Goal: Task Accomplishment & Management: Complete application form

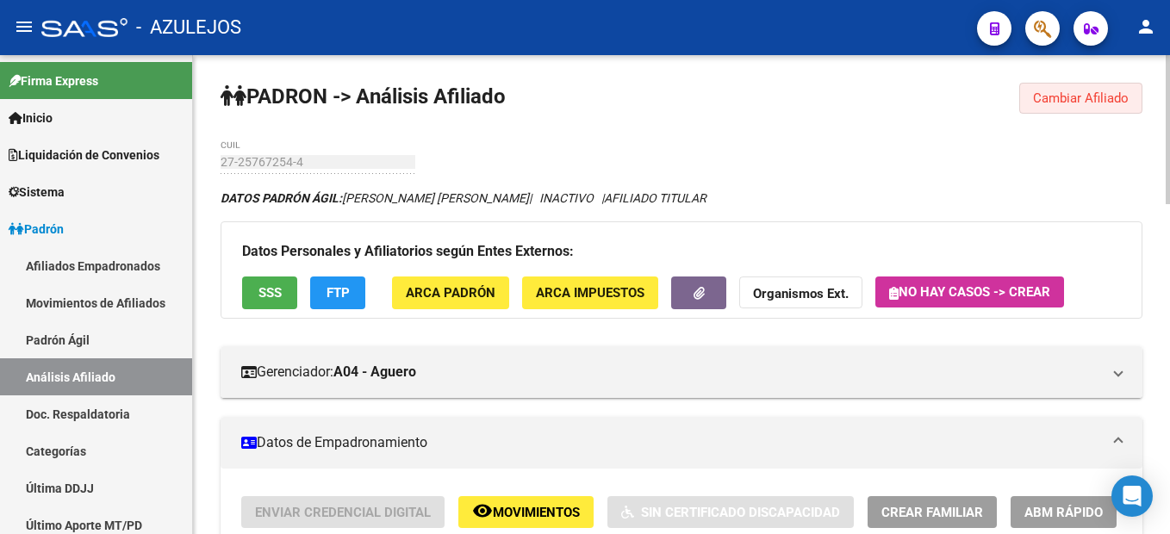
click at [1100, 109] on button "Cambiar Afiliado" at bounding box center [1080, 98] width 123 height 31
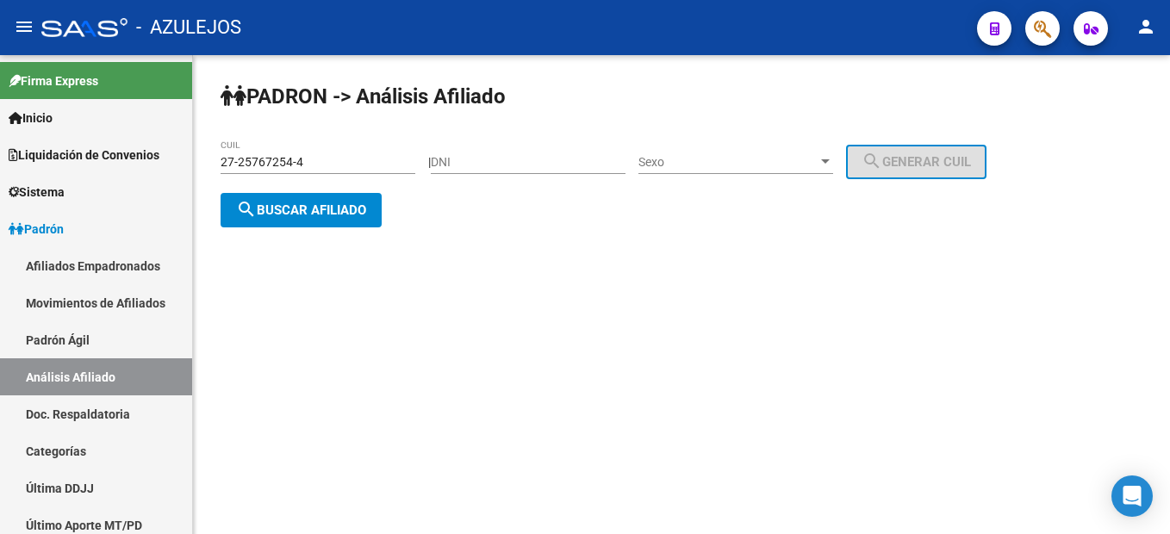
click at [513, 158] on input "DNI" at bounding box center [528, 162] width 195 height 15
type input "32498225"
click at [701, 155] on span "Sexo" at bounding box center [727, 162] width 179 height 15
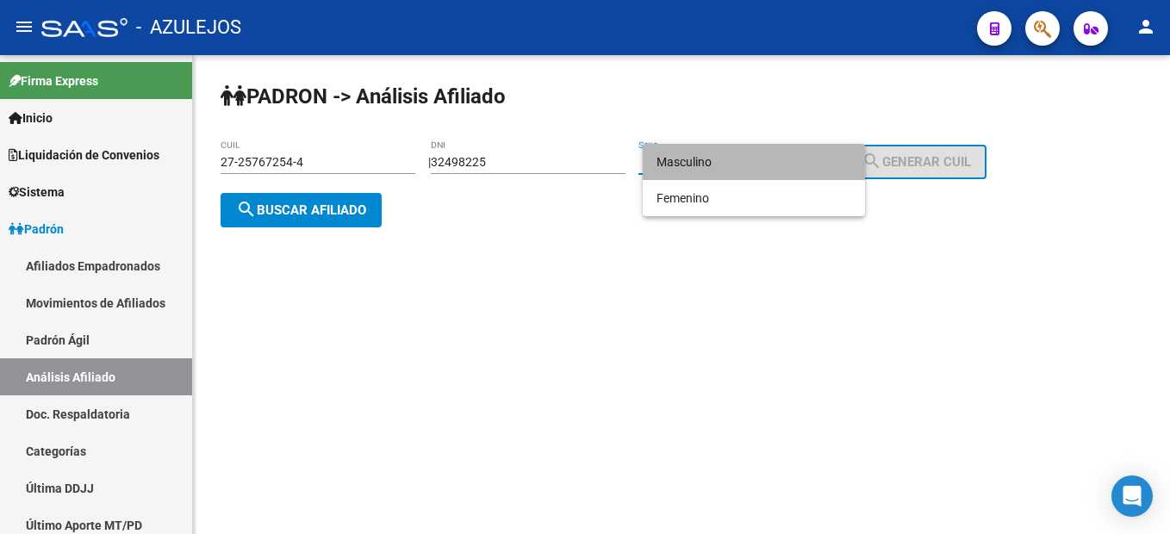
click at [715, 162] on span "Masculino" at bounding box center [753, 162] width 195 height 36
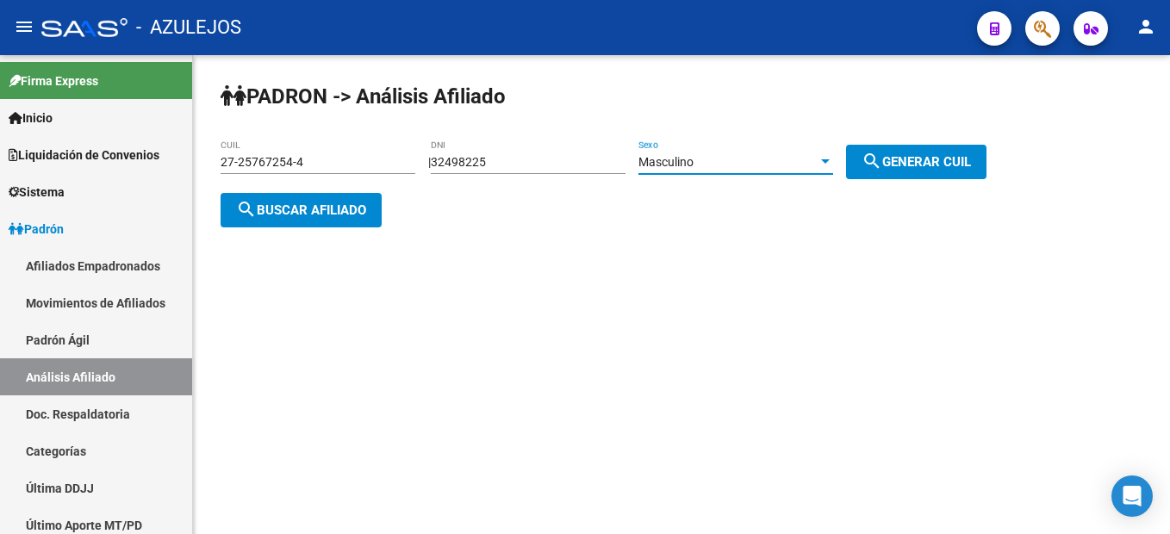
click at [945, 169] on button "search Generar CUIL" at bounding box center [916, 162] width 140 height 34
type input "20-32498225-7"
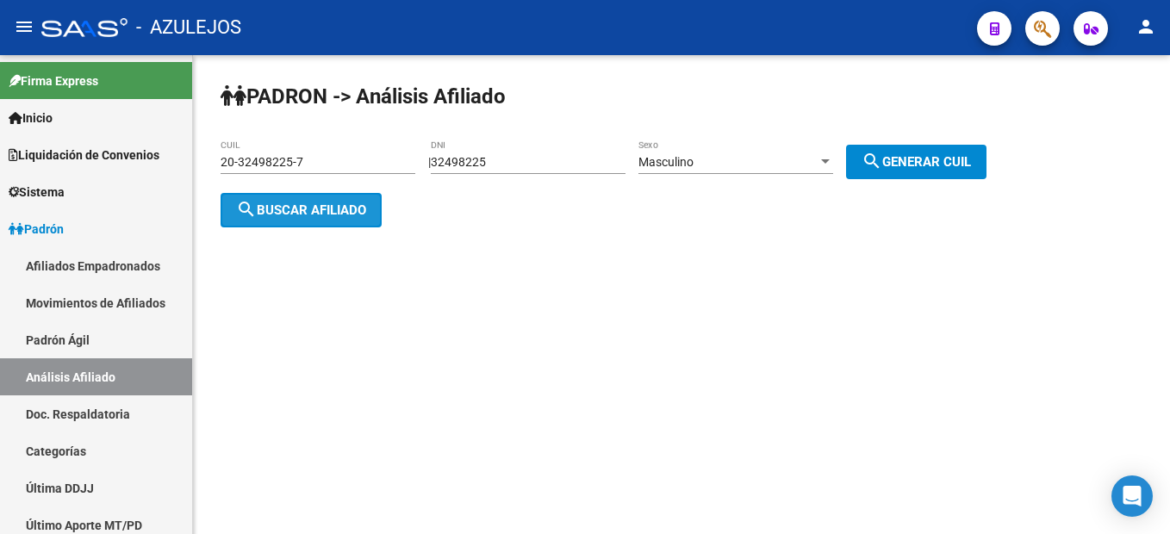
click at [257, 215] on span "search Buscar afiliado" at bounding box center [301, 210] width 130 height 16
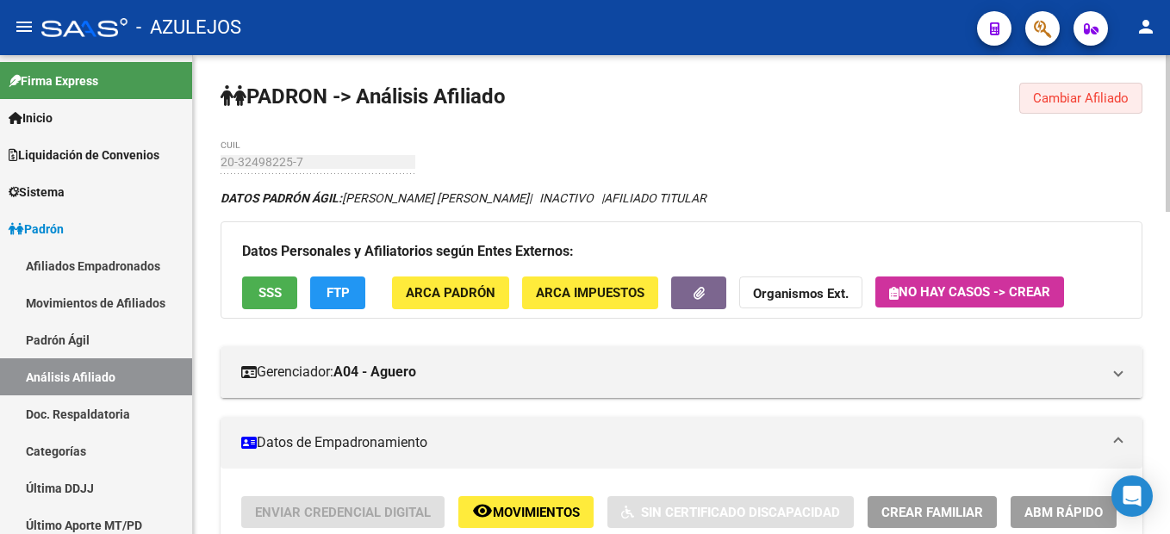
click at [1066, 97] on span "Cambiar Afiliado" at bounding box center [1081, 98] width 96 height 16
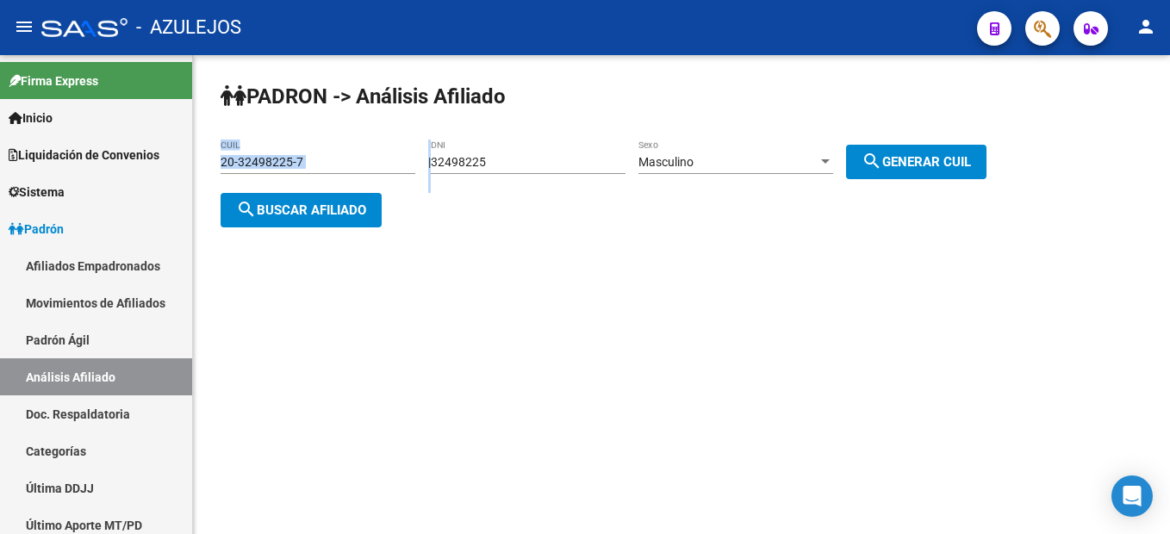
drag, startPoint x: 573, startPoint y: 171, endPoint x: 396, endPoint y: 154, distance: 177.3
click at [396, 155] on app-analisis-afiliado "PADRON -> Análisis Afiliado 20-32498225-7 CUIL | 32498225 DNI Masculino Sexo se…" at bounding box center [609, 186] width 779 height 62
click at [496, 164] on input "32498225" at bounding box center [528, 162] width 195 height 15
drag, startPoint x: 539, startPoint y: 160, endPoint x: 427, endPoint y: 158, distance: 112.0
click at [427, 158] on app-analisis-afiliado "PADRON -> Análisis Afiliado 20-32498225-7 CUIL | 32498225 DNI Masculino Sexo se…" at bounding box center [609, 186] width 779 height 62
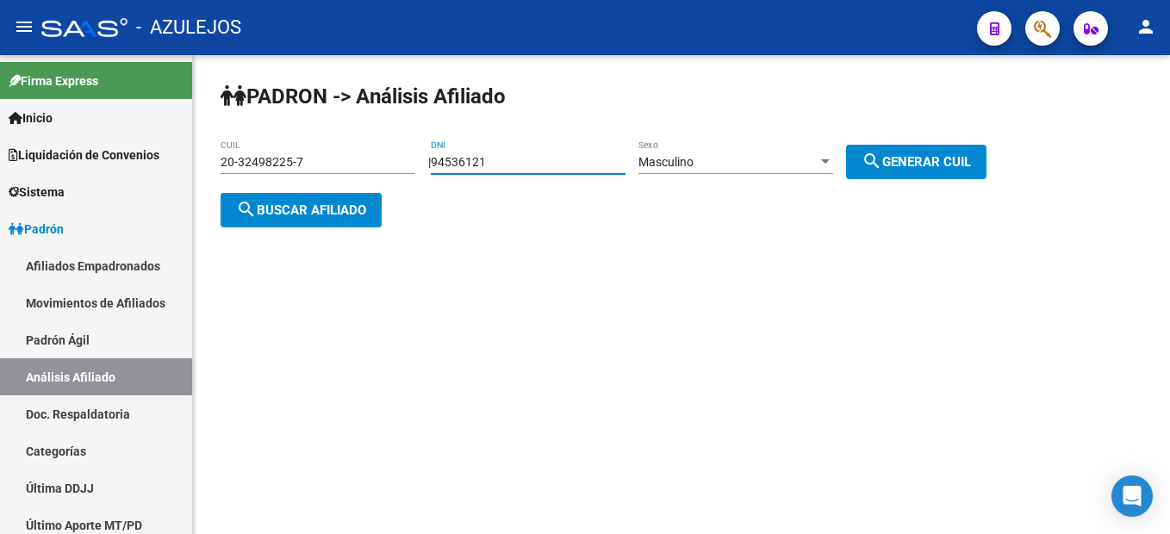
type input "94536121"
click at [833, 164] on div at bounding box center [825, 162] width 16 height 14
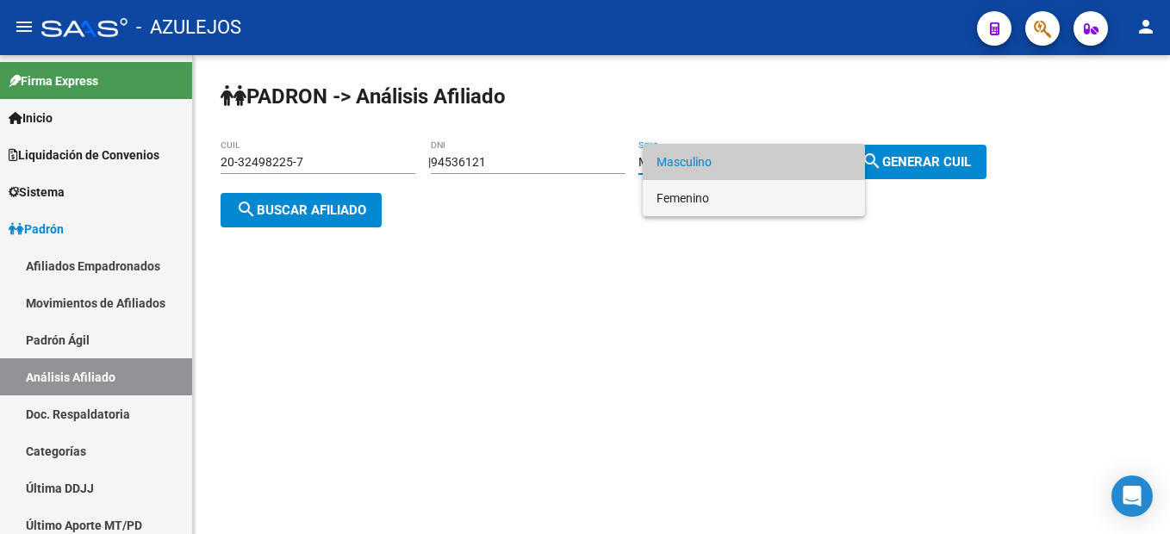
click at [771, 208] on span "Femenino" at bounding box center [753, 198] width 195 height 36
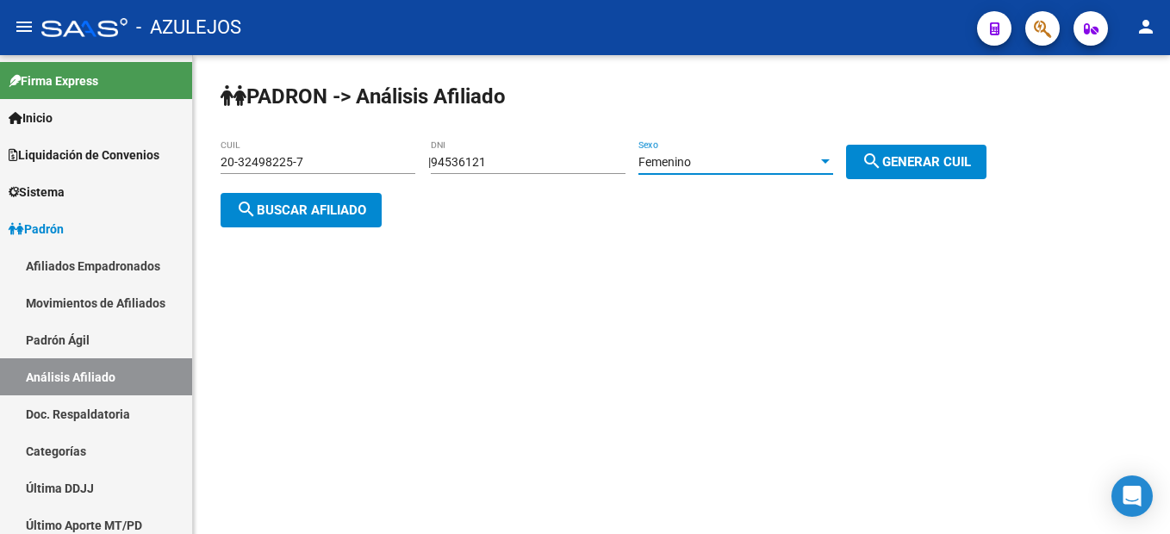
click at [880, 171] on button "search Generar CUIL" at bounding box center [916, 162] width 140 height 34
type input "27-94536121-8"
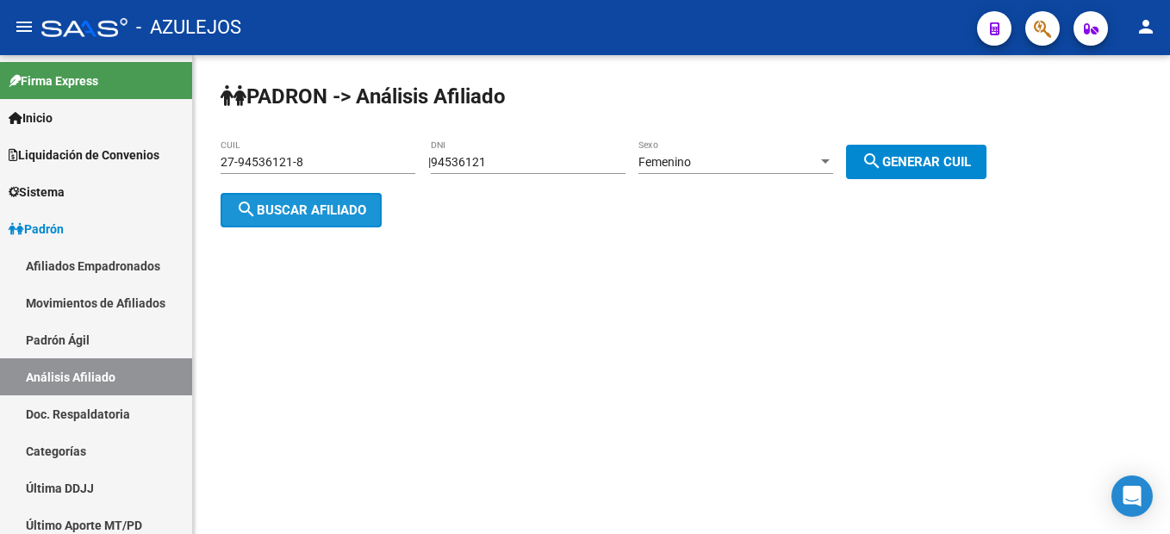
click at [346, 210] on span "search Buscar afiliado" at bounding box center [301, 210] width 130 height 16
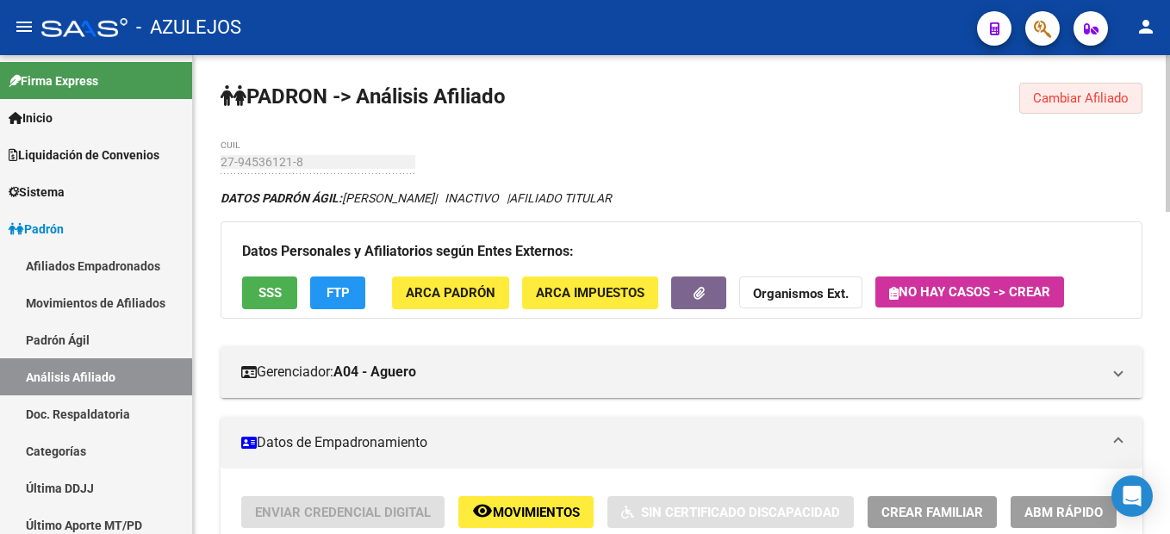
click at [1046, 99] on span "Cambiar Afiliado" at bounding box center [1081, 98] width 96 height 16
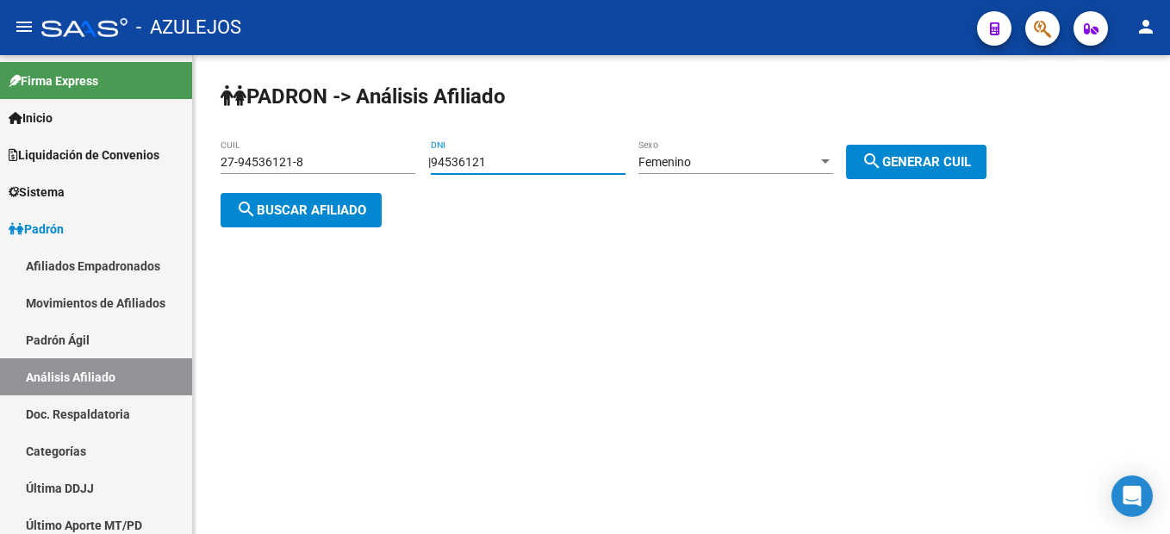
drag, startPoint x: 565, startPoint y: 165, endPoint x: 328, endPoint y: 162, distance: 236.9
click at [328, 162] on app-analisis-afiliado "PADRON -> Análisis Afiliado 27-94536121-8 CUIL | 94536121 DNI Femenino Sexo sea…" at bounding box center [609, 186] width 779 height 62
type input "34297238"
click at [741, 162] on div "Femenino" at bounding box center [727, 162] width 179 height 15
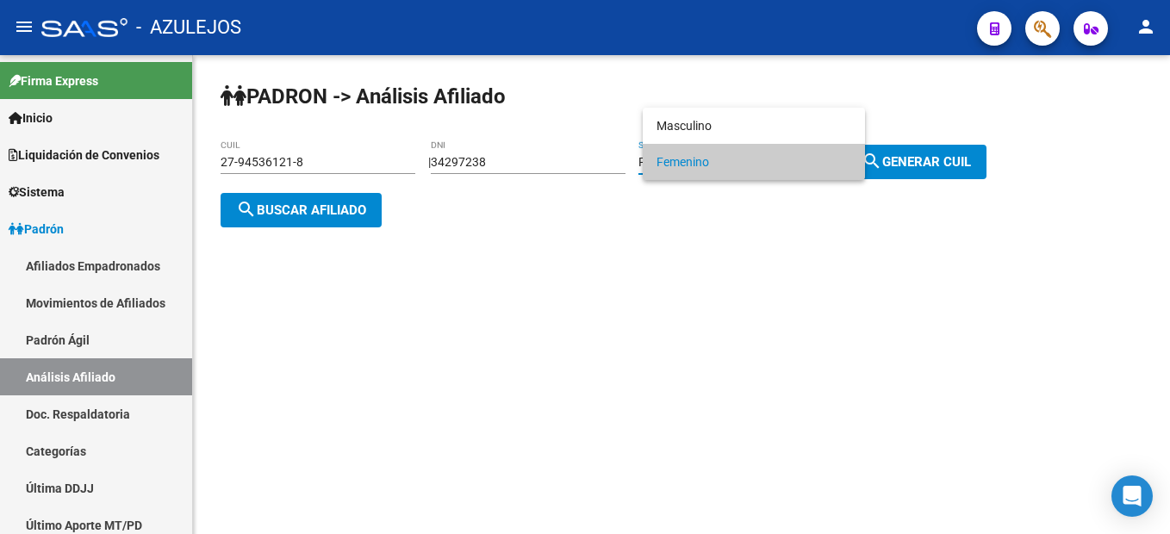
click at [976, 144] on div at bounding box center [585, 267] width 1170 height 534
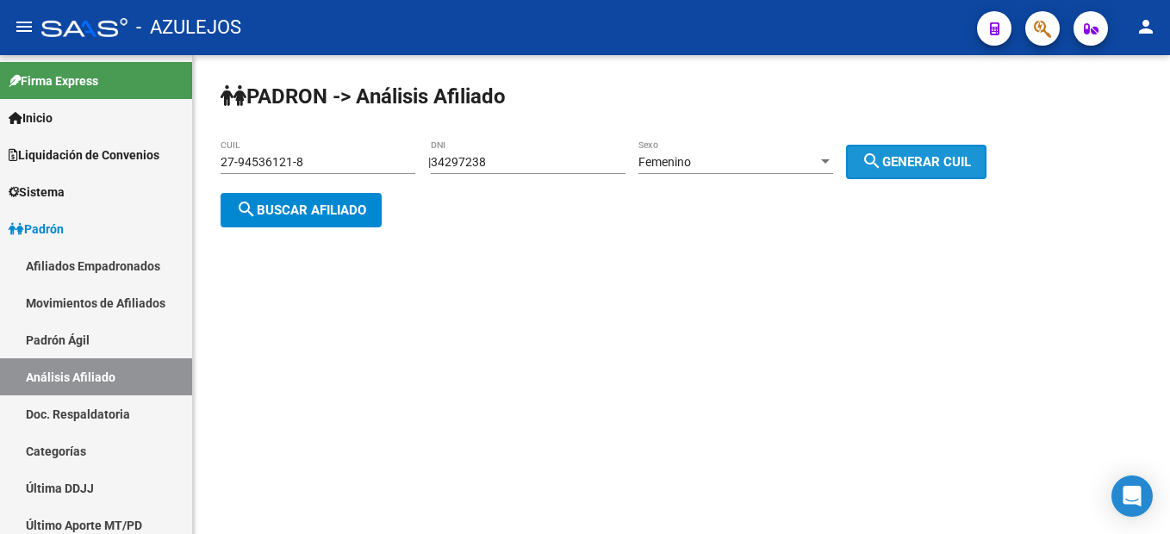
click at [971, 158] on span "search Generar CUIL" at bounding box center [915, 162] width 109 height 16
type input "27-34297238-7"
click at [314, 219] on button "search Buscar afiliado" at bounding box center [300, 210] width 161 height 34
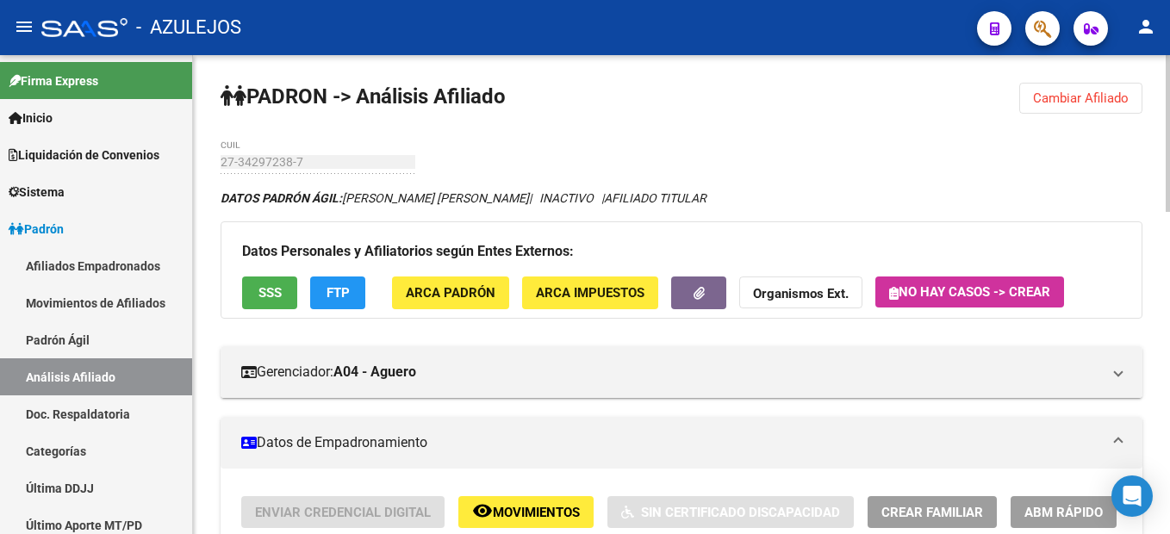
click at [1071, 84] on button "Cambiar Afiliado" at bounding box center [1080, 98] width 123 height 31
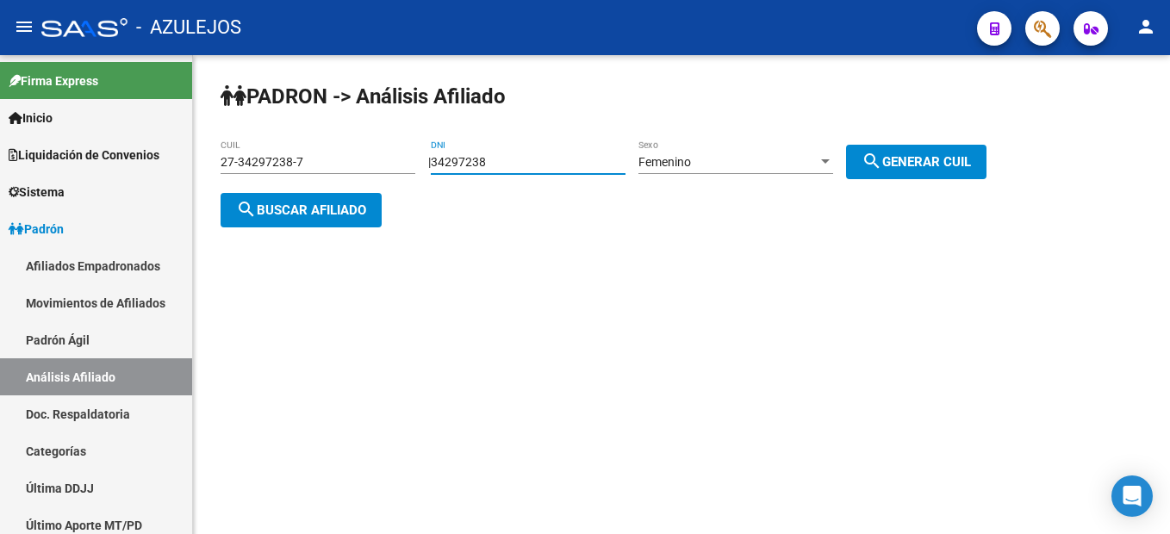
drag, startPoint x: 550, startPoint y: 161, endPoint x: 372, endPoint y: 149, distance: 178.7
click at [372, 155] on app-analisis-afiliado "PADRON -> Análisis Afiliado 27-34297238-7 CUIL | 34297238 DNI Femenino Sexo sea…" at bounding box center [609, 186] width 779 height 62
type input "24721479"
click at [938, 161] on span "search Generar CUIL" at bounding box center [915, 162] width 109 height 16
type input "27-24721479-3"
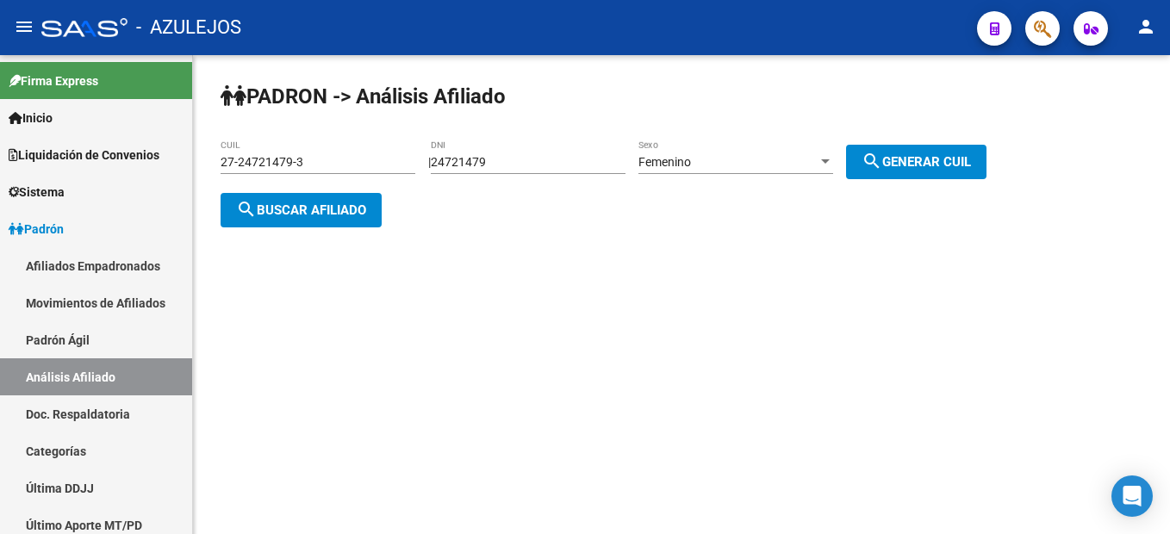
click at [325, 208] on span "search Buscar afiliado" at bounding box center [301, 210] width 130 height 16
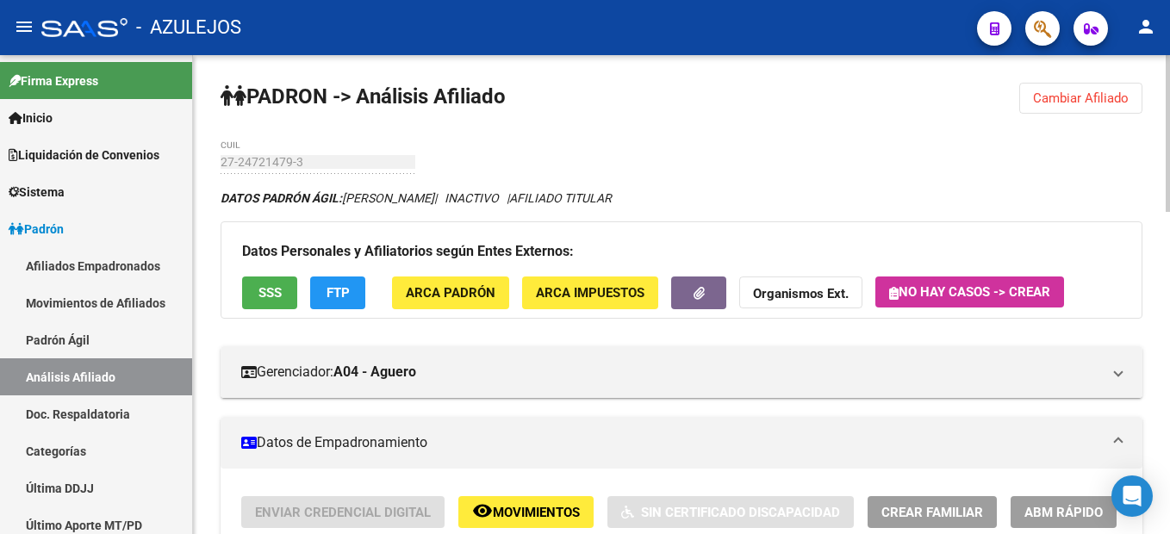
click at [1095, 87] on button "Cambiar Afiliado" at bounding box center [1080, 98] width 123 height 31
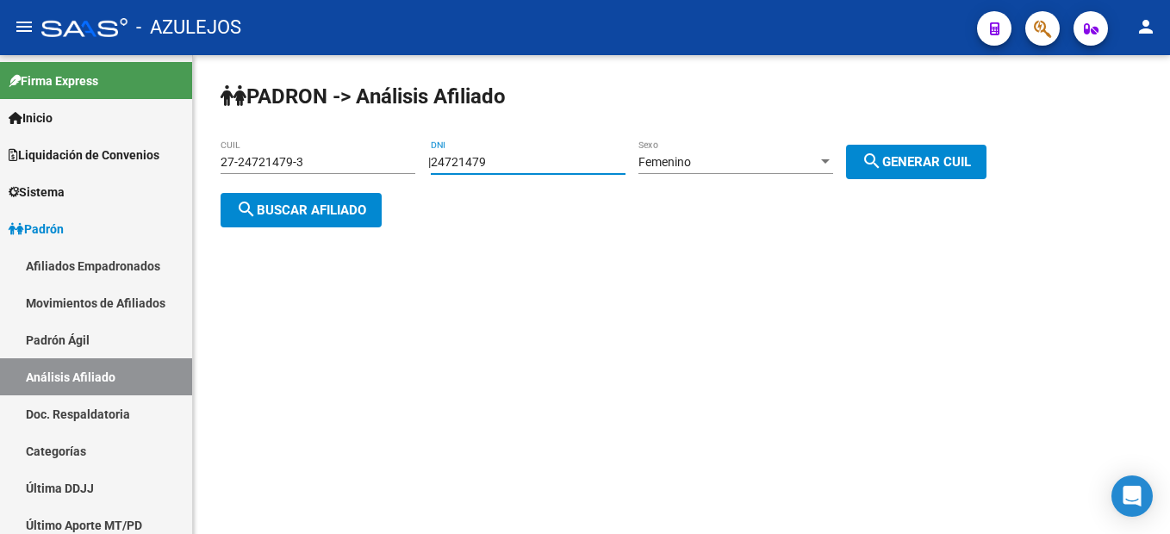
drag, startPoint x: 507, startPoint y: 162, endPoint x: 295, endPoint y: 146, distance: 212.4
click at [295, 155] on app-analisis-afiliado "PADRON -> Análisis Afiliado 27-24721479-3 CUIL | 24721479 DNI Femenino Sexo sea…" at bounding box center [609, 186] width 779 height 62
type input "20901698"
click at [935, 158] on span "search Generar CUIL" at bounding box center [915, 162] width 109 height 16
type input "27-20901698-8"
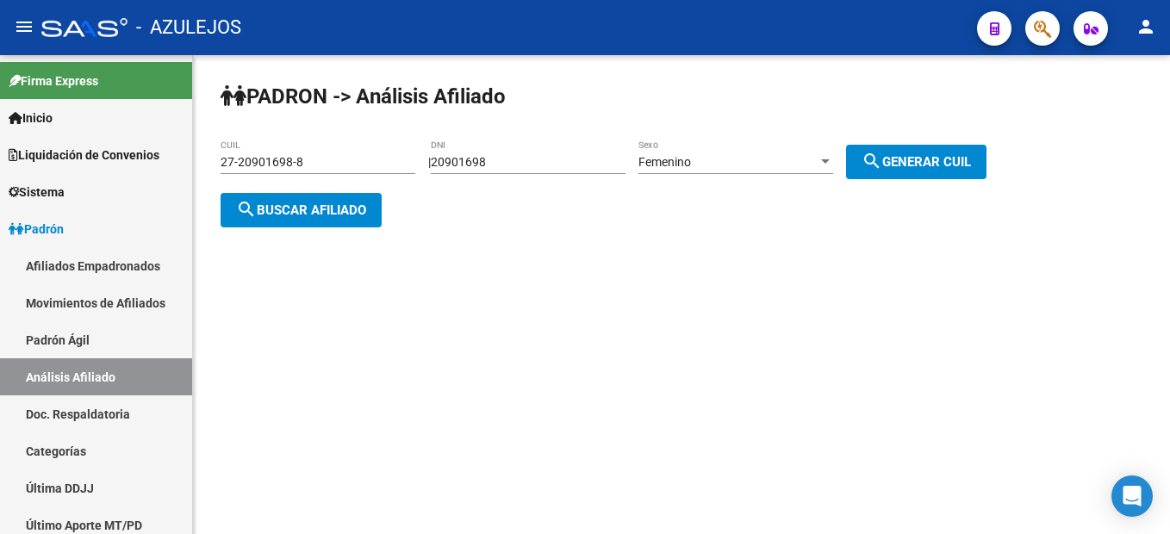
click at [305, 216] on span "search Buscar afiliado" at bounding box center [301, 210] width 130 height 16
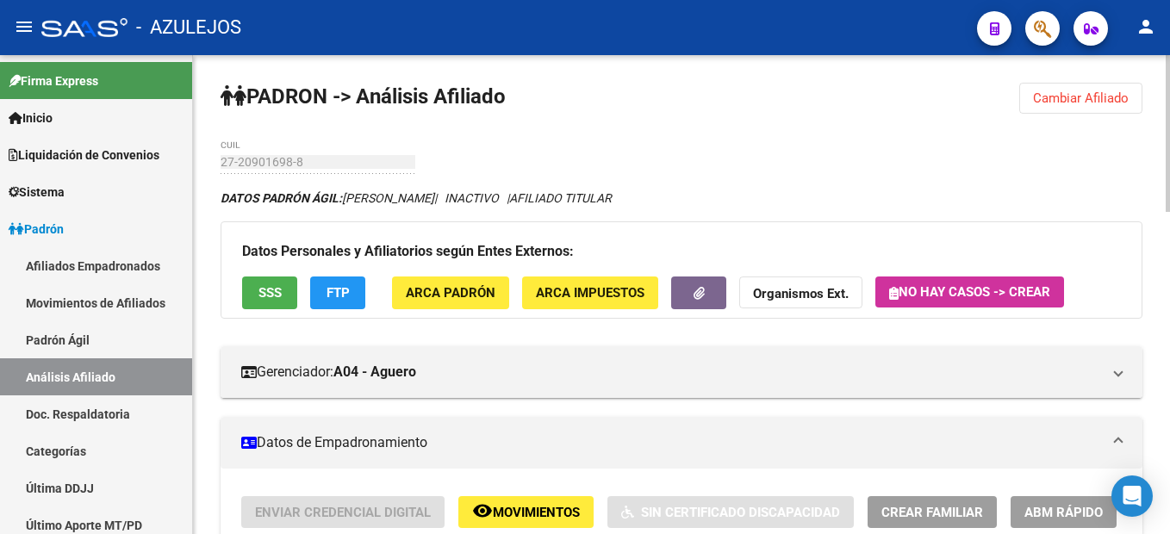
click at [1038, 111] on button "Cambiar Afiliado" at bounding box center [1080, 98] width 123 height 31
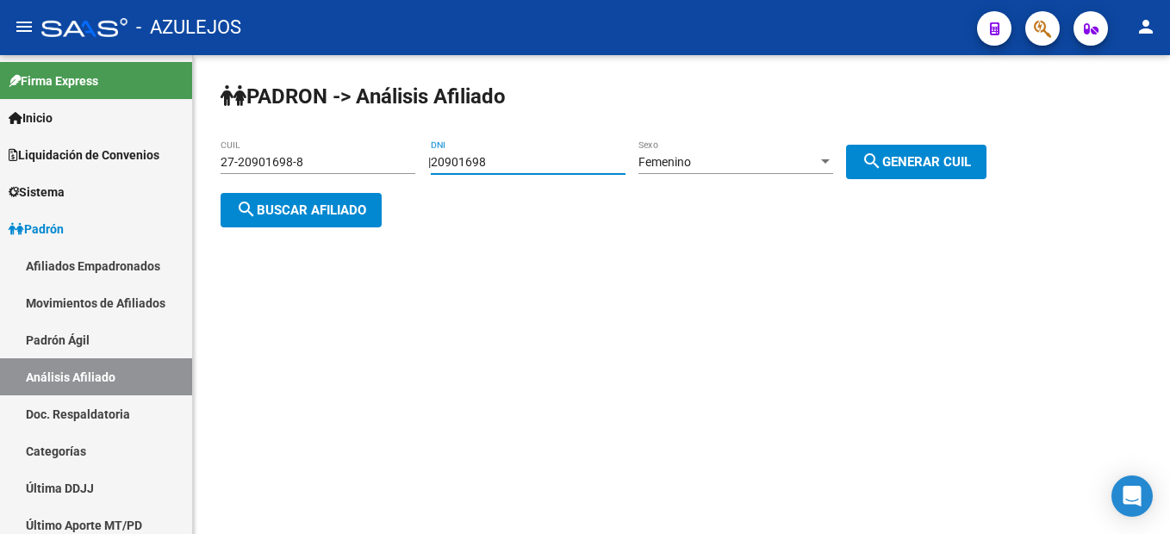
drag, startPoint x: 516, startPoint y: 165, endPoint x: 400, endPoint y: 140, distance: 118.3
click at [400, 155] on app-analisis-afiliado "PADRON -> Análisis Afiliado 27-20901698-8 CUIL | 20901698 DNI Femenino Sexo sea…" at bounding box center [609, 186] width 779 height 62
type input "30463269"
click at [678, 149] on div "Femenino Sexo" at bounding box center [735, 157] width 195 height 34
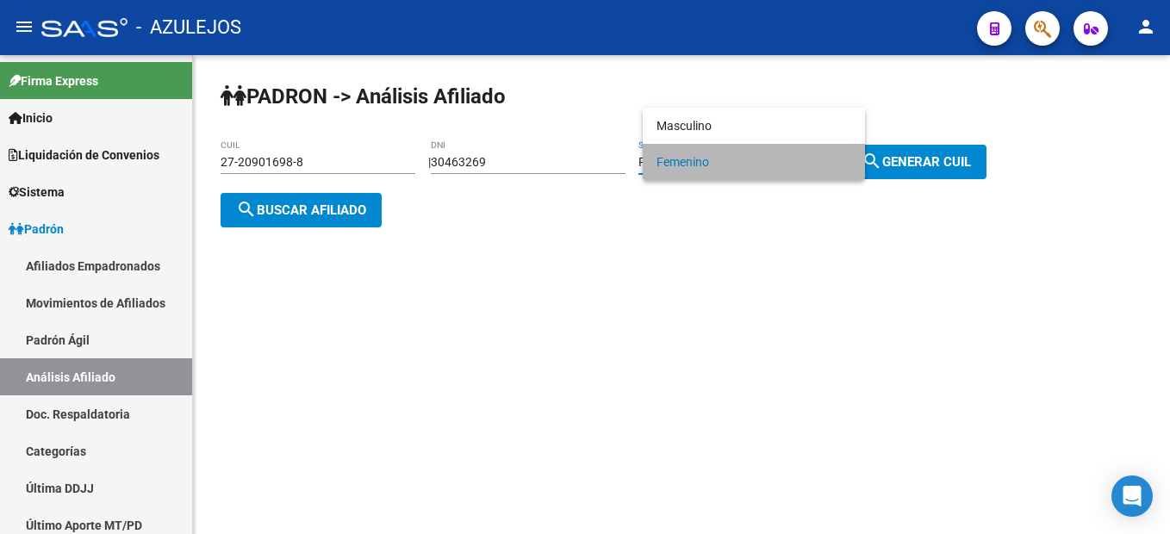
click at [723, 155] on span "Femenino" at bounding box center [753, 162] width 195 height 36
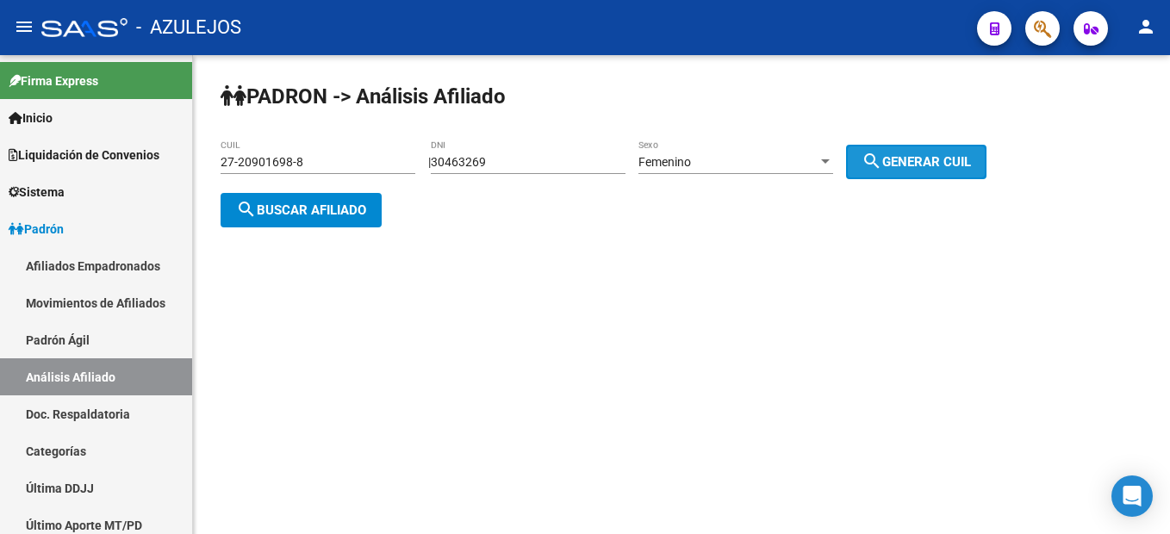
click at [915, 163] on span "search Generar CUIL" at bounding box center [915, 162] width 109 height 16
type input "27-30463269-6"
click at [340, 219] on button "search Buscar afiliado" at bounding box center [300, 210] width 161 height 34
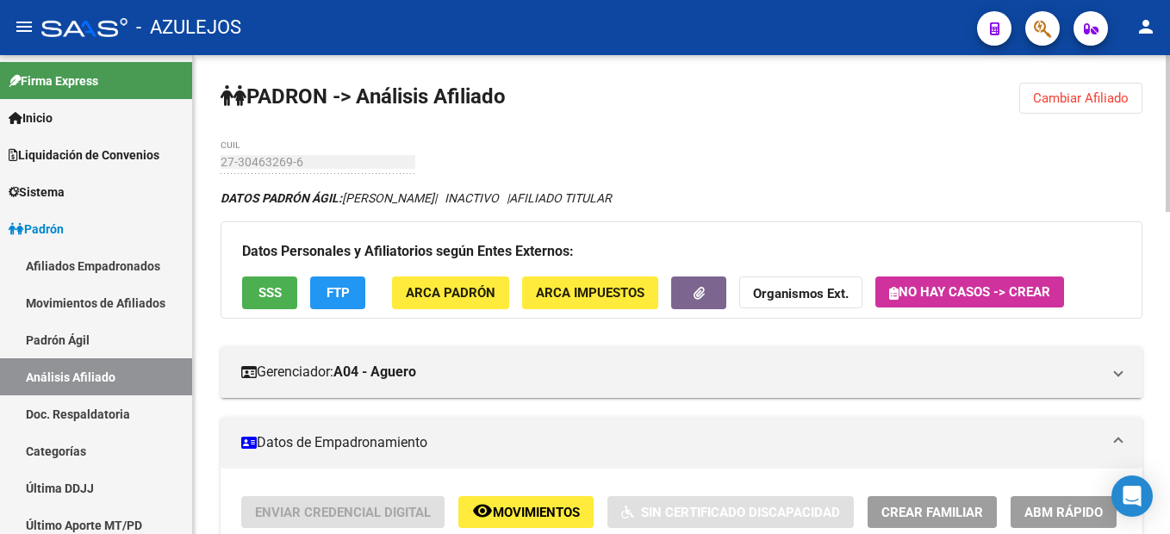
click at [1088, 95] on span "Cambiar Afiliado" at bounding box center [1081, 98] width 96 height 16
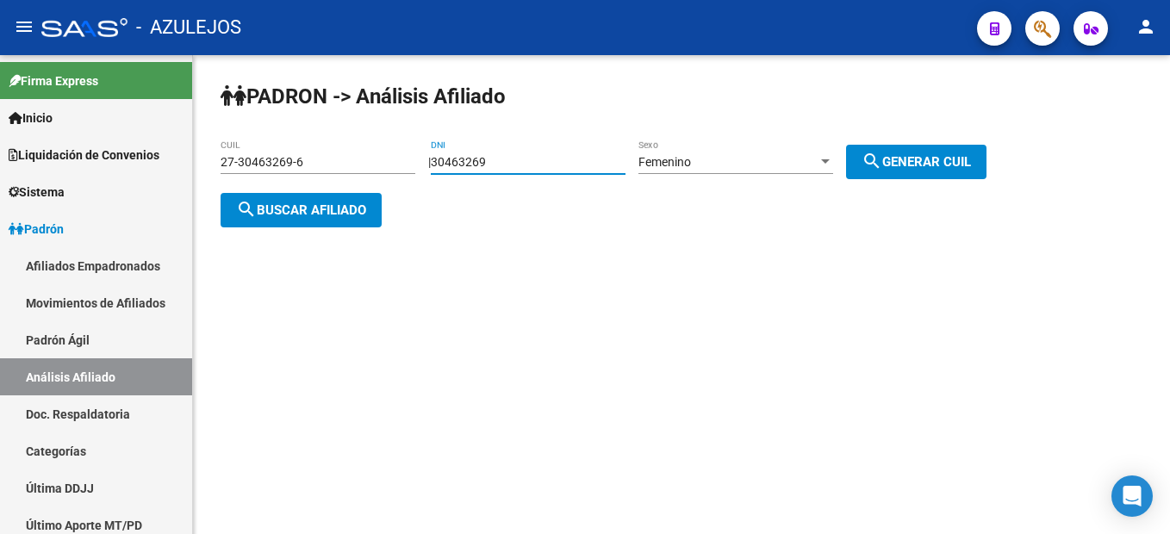
drag, startPoint x: 549, startPoint y: 168, endPoint x: 240, endPoint y: 102, distance: 316.2
click at [240, 155] on app-analisis-afiliado "PADRON -> Análisis Afiliado 27-30463269-6 CUIL | 30463269 DNI Femenino Sexo sea…" at bounding box center [609, 186] width 779 height 62
type input "25436216"
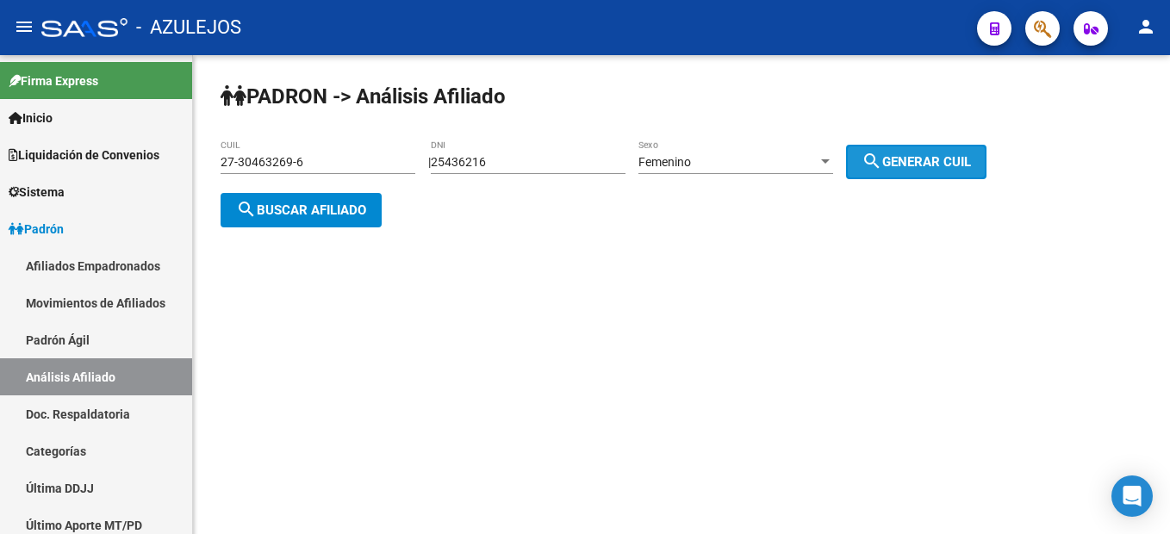
click at [974, 149] on button "search Generar CUIL" at bounding box center [916, 162] width 140 height 34
type input "27-25436216-1"
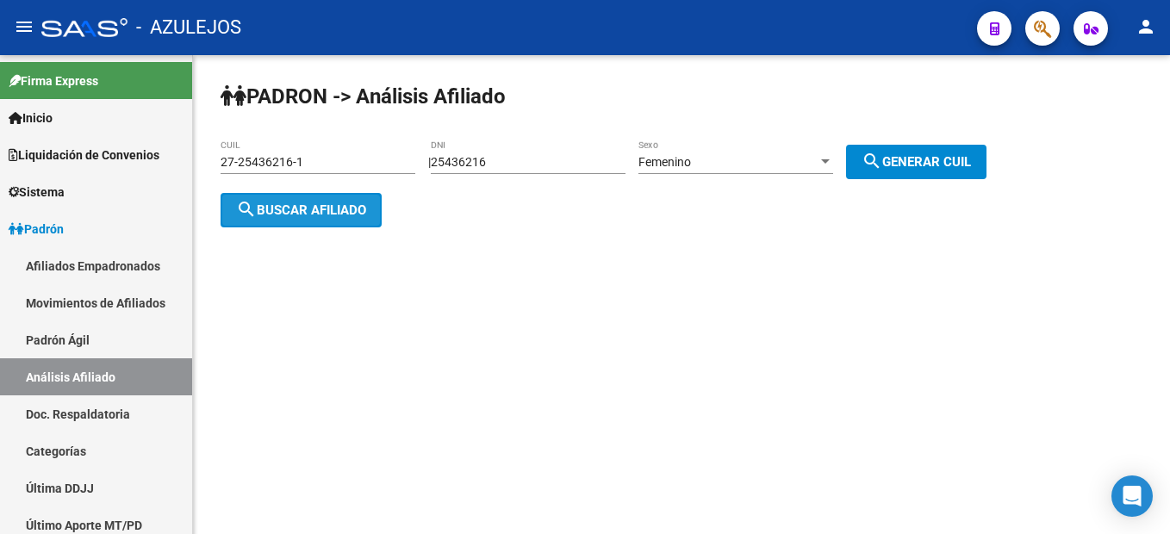
click at [334, 205] on span "search Buscar afiliado" at bounding box center [301, 210] width 130 height 16
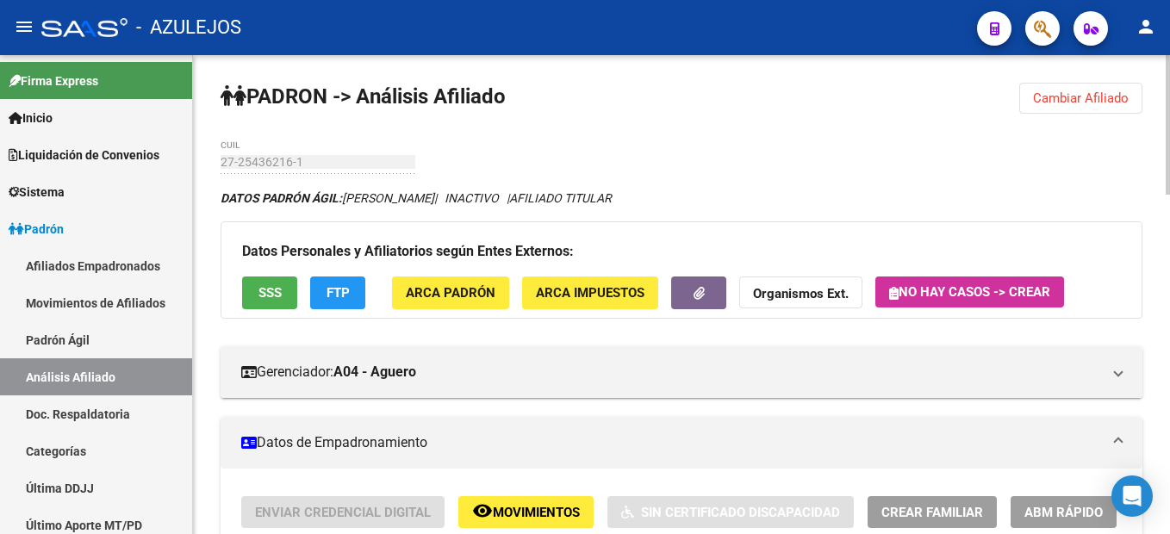
click at [1116, 94] on span "Cambiar Afiliado" at bounding box center [1081, 98] width 96 height 16
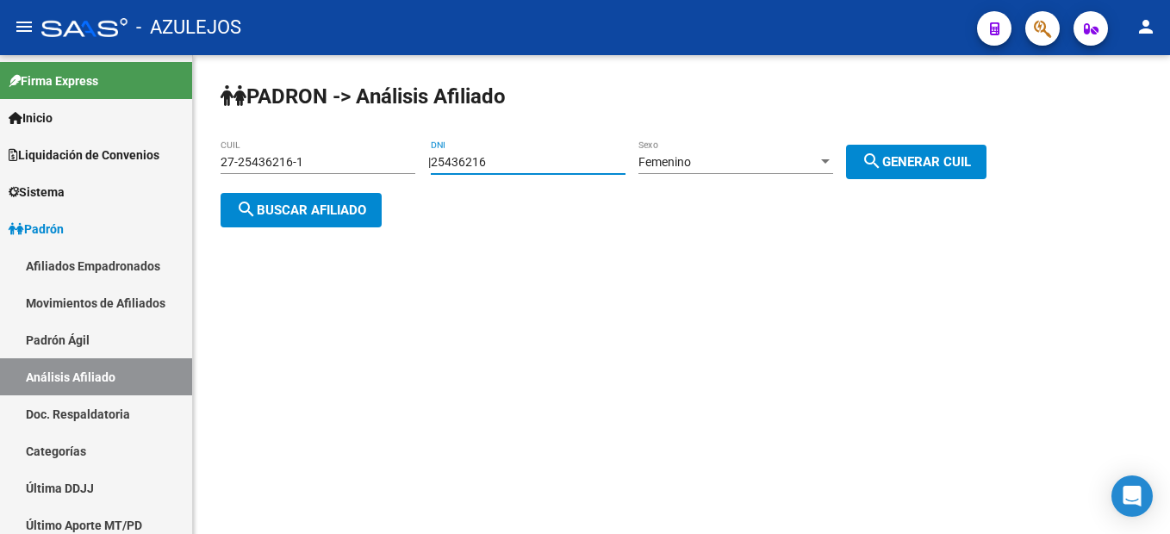
drag, startPoint x: 547, startPoint y: 168, endPoint x: 166, endPoint y: 52, distance: 398.0
click at [166, 52] on div "menu - AZULEJOS person Firma Express Inicio Instructivos Contacto OS Liquidació…" at bounding box center [585, 267] width 1170 height 534
type input "36021621"
click at [946, 146] on button "search Generar CUIL" at bounding box center [916, 162] width 140 height 34
type input "27-36021621-2"
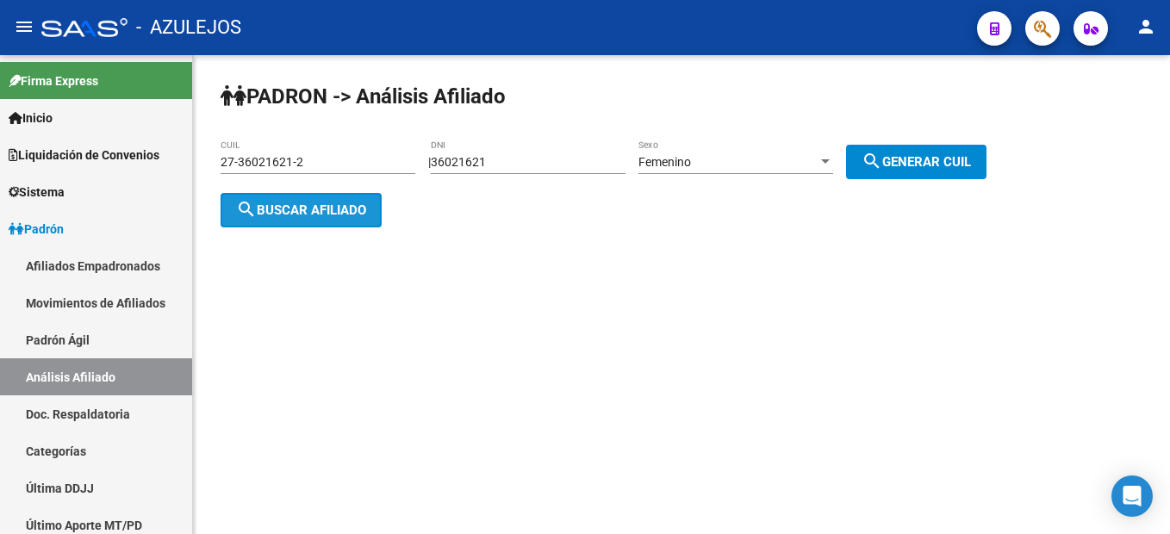
click at [301, 204] on span "search Buscar afiliado" at bounding box center [301, 210] width 130 height 16
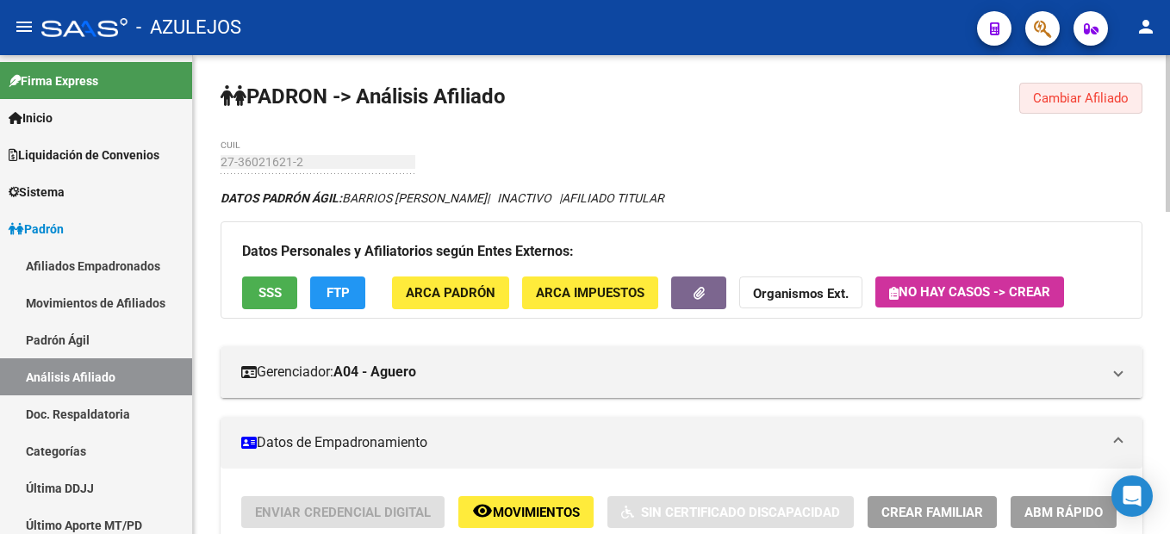
click at [1113, 90] on button "Cambiar Afiliado" at bounding box center [1080, 98] width 123 height 31
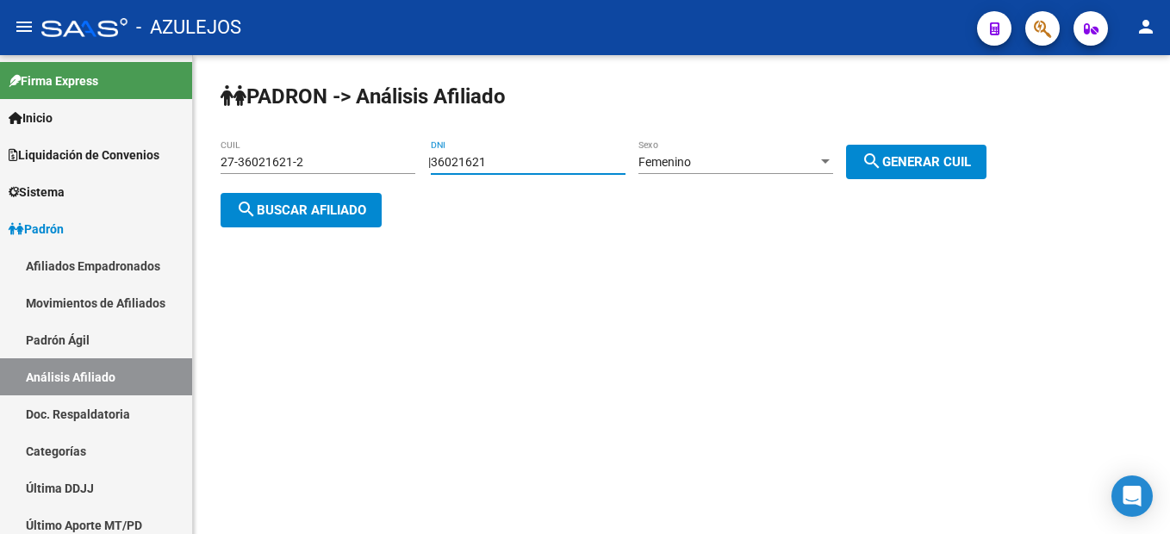
drag, startPoint x: 509, startPoint y: 164, endPoint x: 449, endPoint y: 177, distance: 61.5
click at [449, 177] on div "36021621 DNI" at bounding box center [528, 164] width 195 height 49
type input "92717755"
click at [763, 152] on div "Femenino Sexo" at bounding box center [735, 157] width 195 height 34
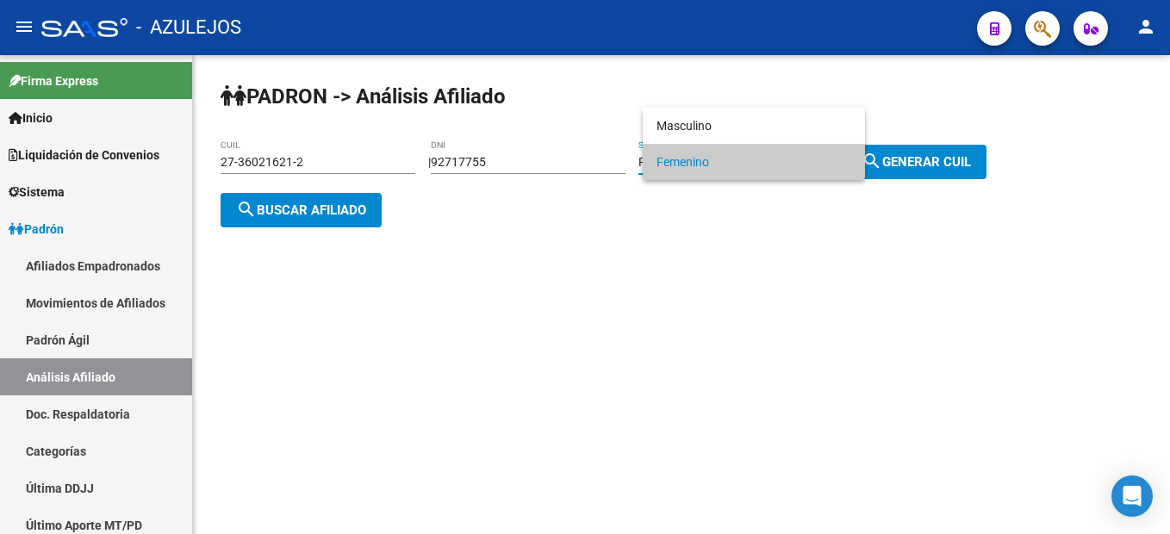
click at [753, 151] on span "Femenino" at bounding box center [753, 162] width 195 height 36
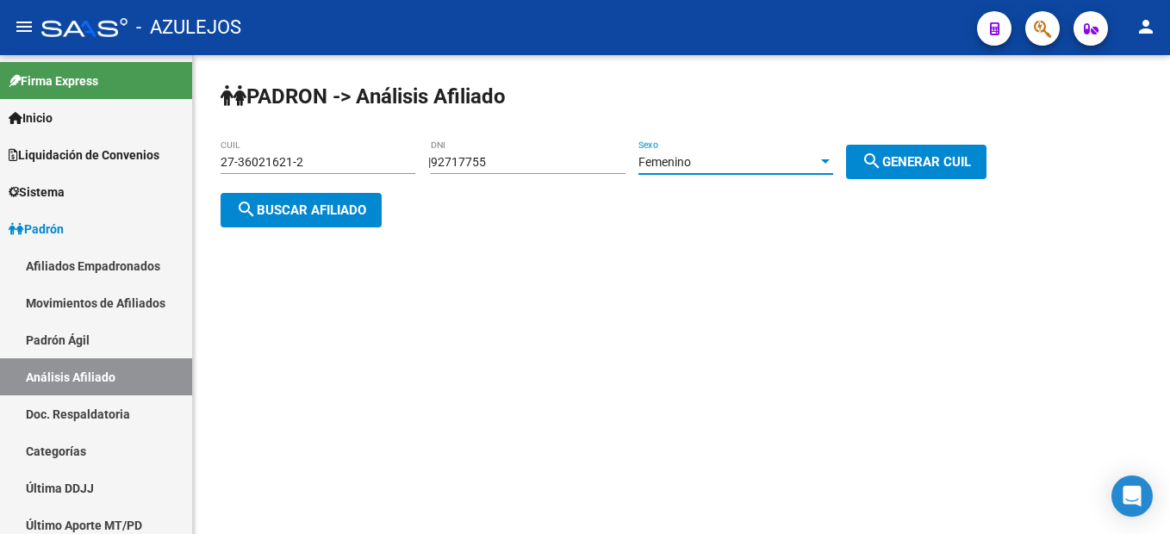
click at [971, 163] on span "search Generar CUIL" at bounding box center [915, 162] width 109 height 16
type input "27-92717755-8"
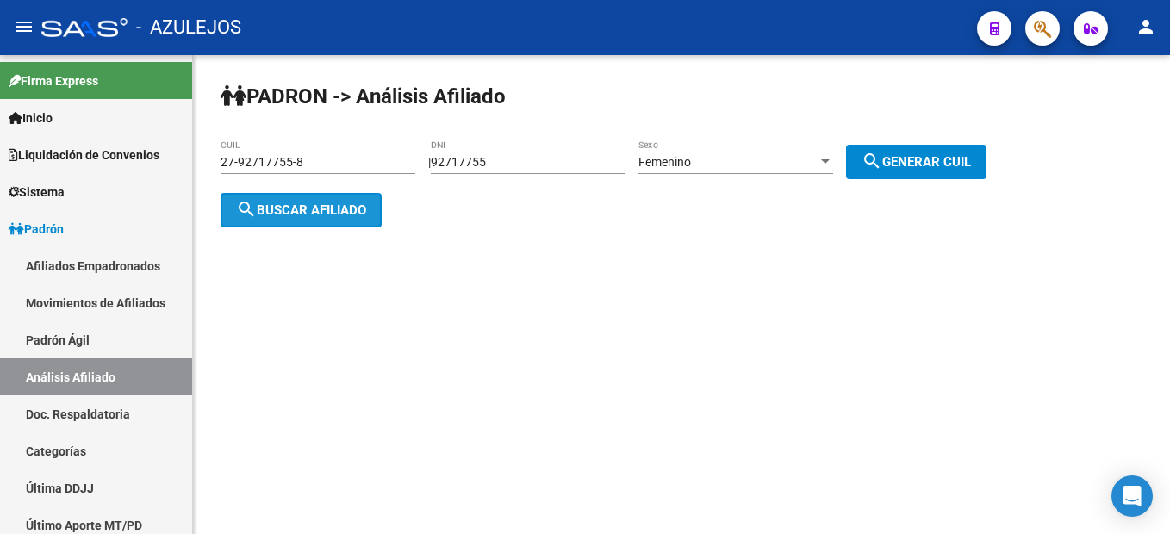
click at [278, 215] on span "search Buscar afiliado" at bounding box center [301, 210] width 130 height 16
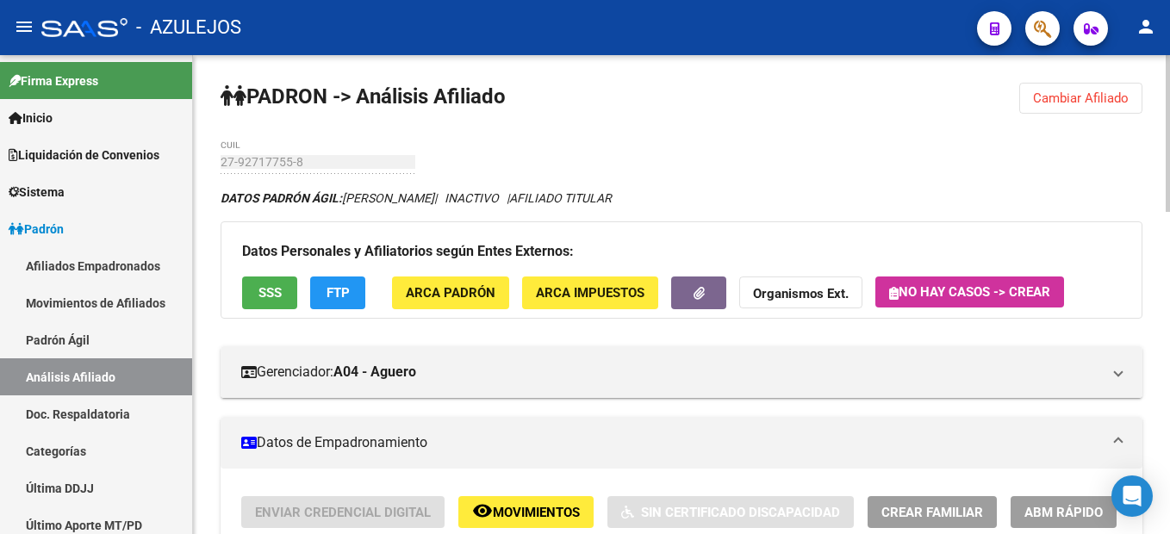
click at [1065, 104] on span "Cambiar Afiliado" at bounding box center [1081, 98] width 96 height 16
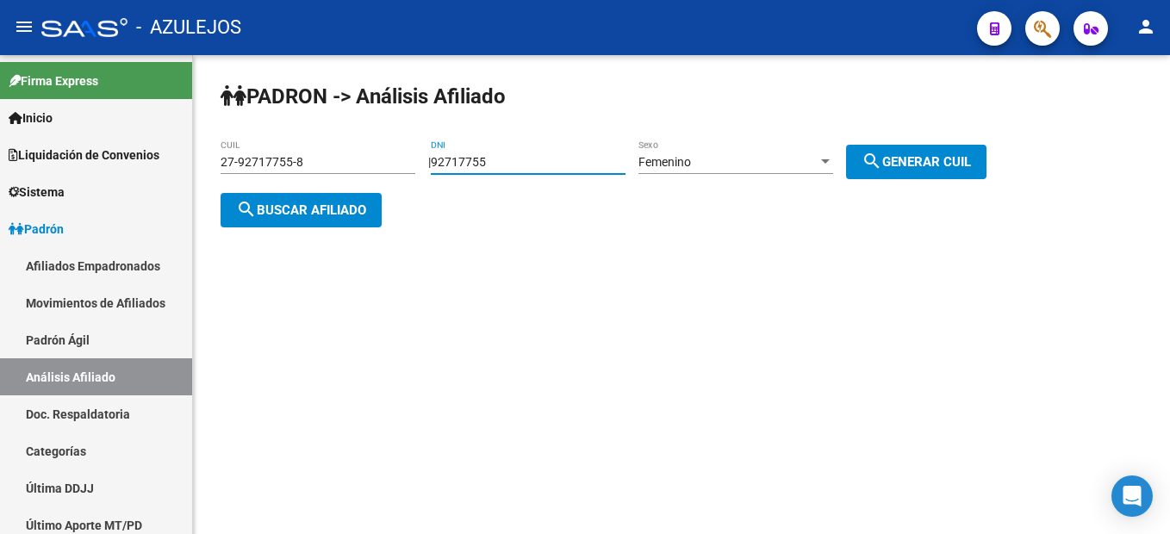
drag, startPoint x: 512, startPoint y: 157, endPoint x: 419, endPoint y: 162, distance: 94.0
click at [419, 162] on app-analisis-afiliado "PADRON -> Análisis Afiliado 27-92717755-8 CUIL | 92717755 DNI Femenino Sexo sea…" at bounding box center [609, 186] width 779 height 62
type input "24935117"
click at [738, 158] on div "Femenino" at bounding box center [727, 162] width 179 height 15
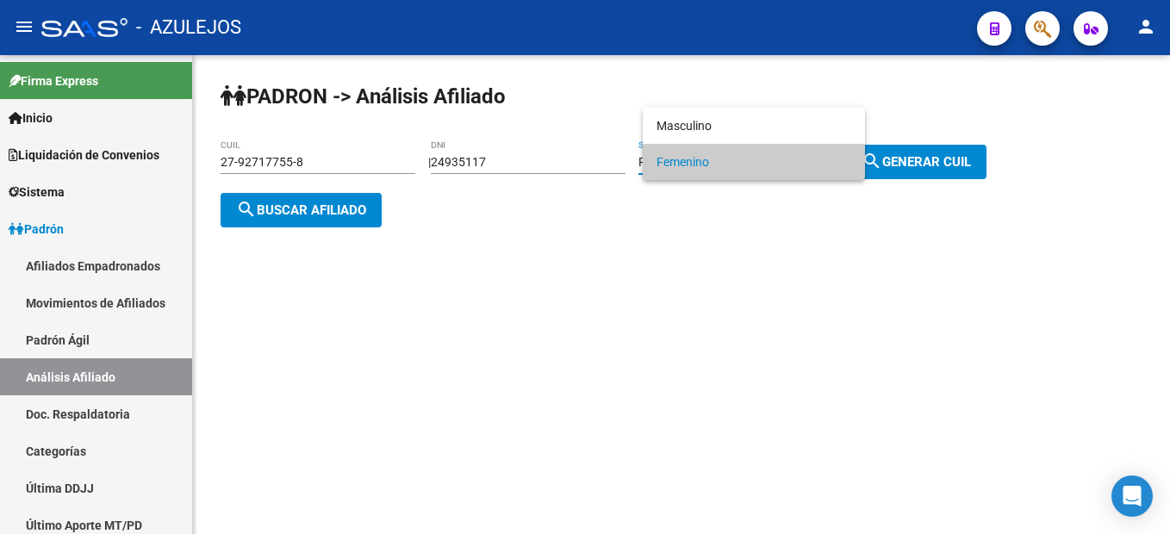
click at [738, 158] on span "Femenino" at bounding box center [753, 162] width 195 height 36
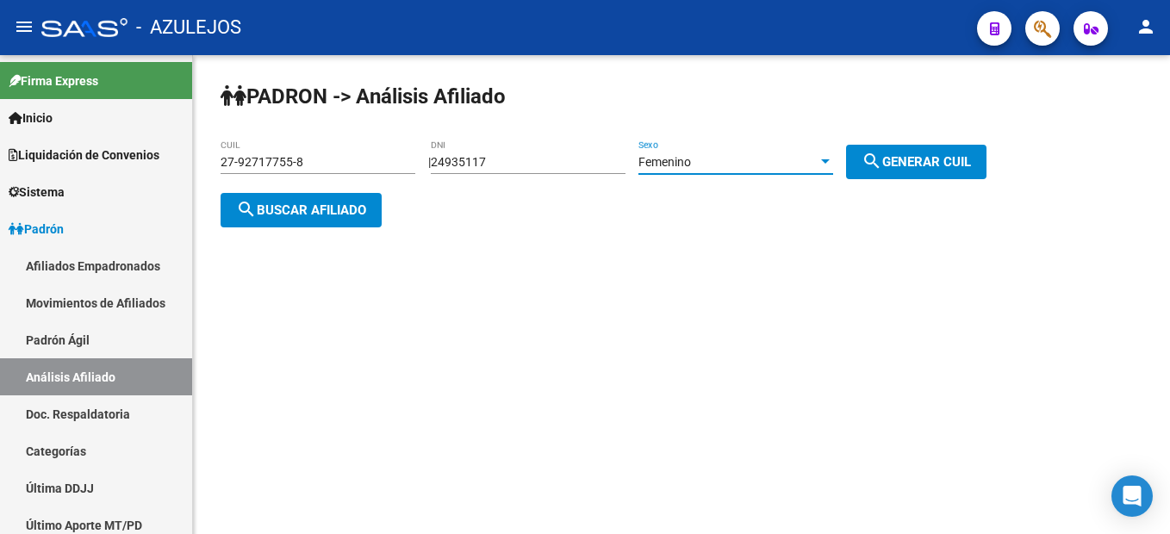
click at [915, 156] on span "search Generar CUIL" at bounding box center [915, 162] width 109 height 16
type input "27-24935117-8"
click at [340, 195] on button "search Buscar afiliado" at bounding box center [300, 210] width 161 height 34
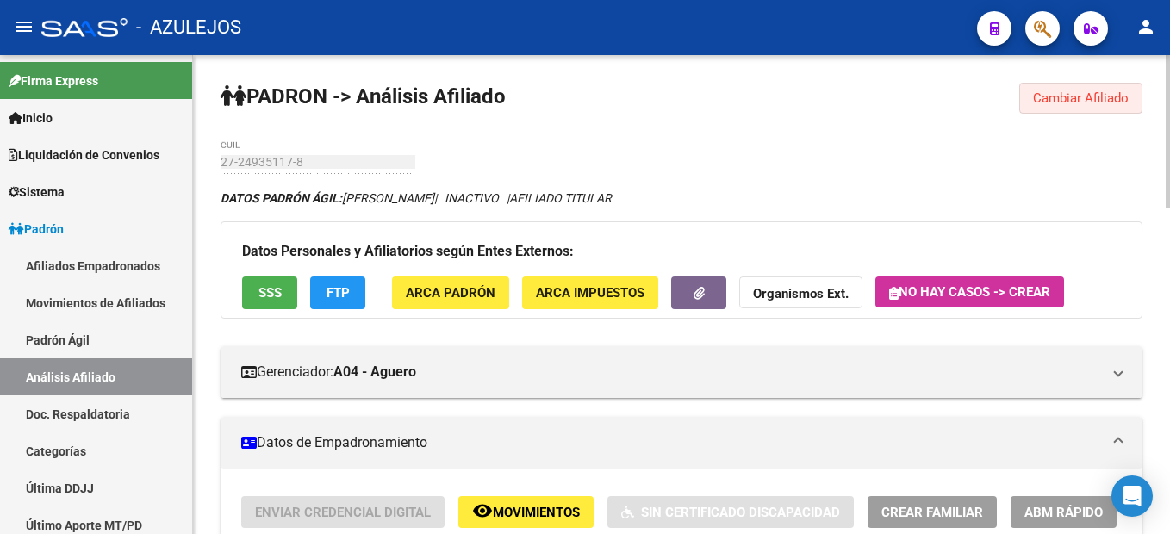
click at [1120, 98] on span "Cambiar Afiliado" at bounding box center [1081, 98] width 96 height 16
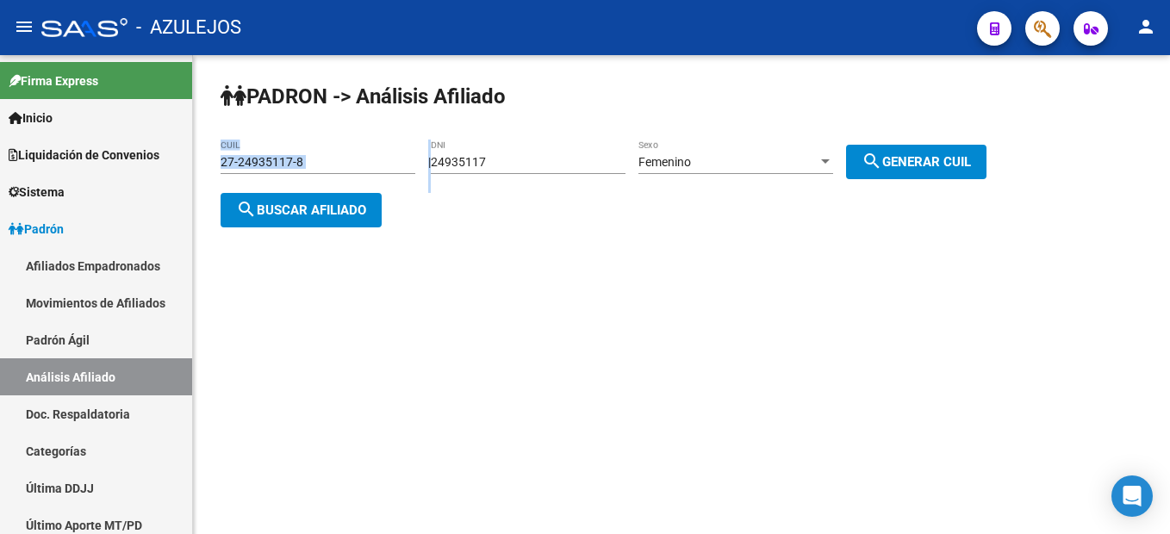
drag, startPoint x: 586, startPoint y: 158, endPoint x: 395, endPoint y: 159, distance: 191.2
click at [395, 159] on app-analisis-afiliado "PADRON -> Análisis Afiliado 27-24935117-8 CUIL | 24935117 DNI Femenino Sexo sea…" at bounding box center [609, 186] width 779 height 62
click at [537, 165] on input "24935117" at bounding box center [528, 162] width 195 height 15
drag, startPoint x: 537, startPoint y: 165, endPoint x: 383, endPoint y: 146, distance: 155.3
click at [383, 155] on app-analisis-afiliado "PADRON -> Análisis Afiliado 27-24935117-8 CUIL | 24935117 DNI Femenino Sexo sea…" at bounding box center [609, 186] width 779 height 62
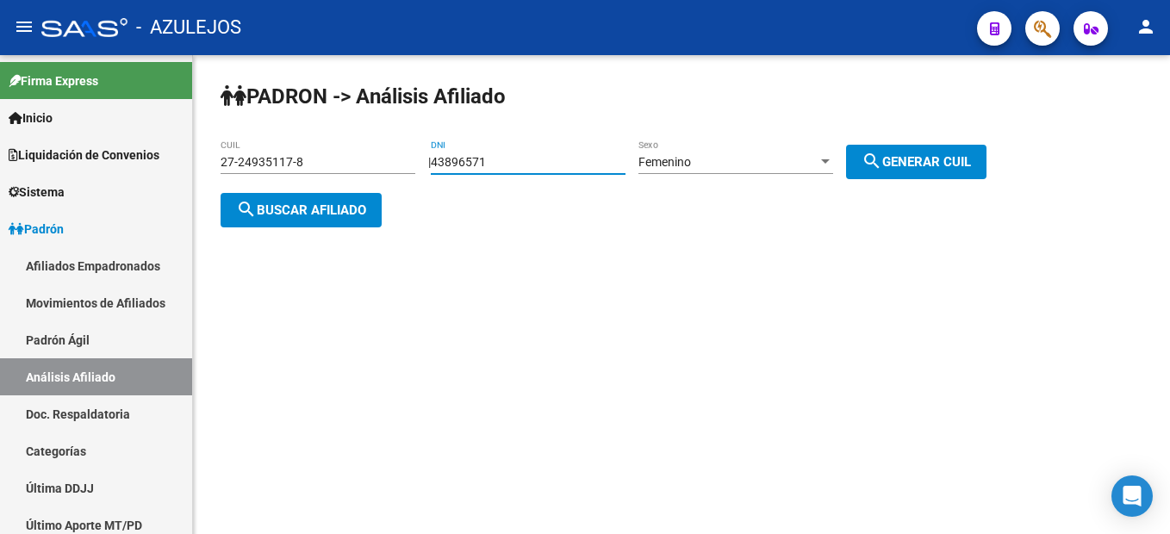
type input "43896571"
click at [785, 151] on div "Femenino Sexo" at bounding box center [735, 157] width 195 height 34
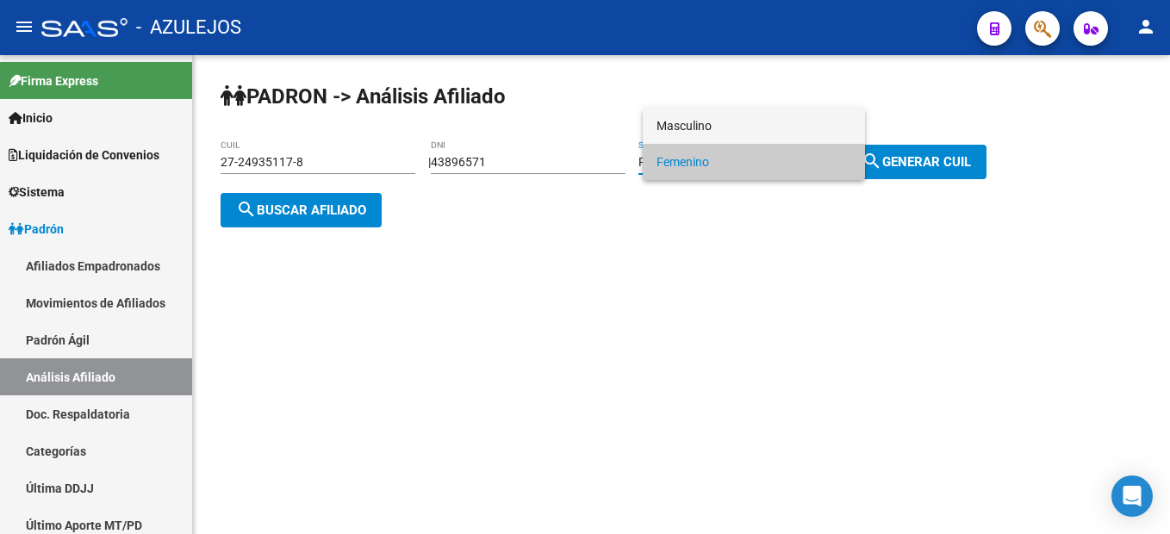
click at [738, 111] on span "Masculino" at bounding box center [753, 126] width 195 height 36
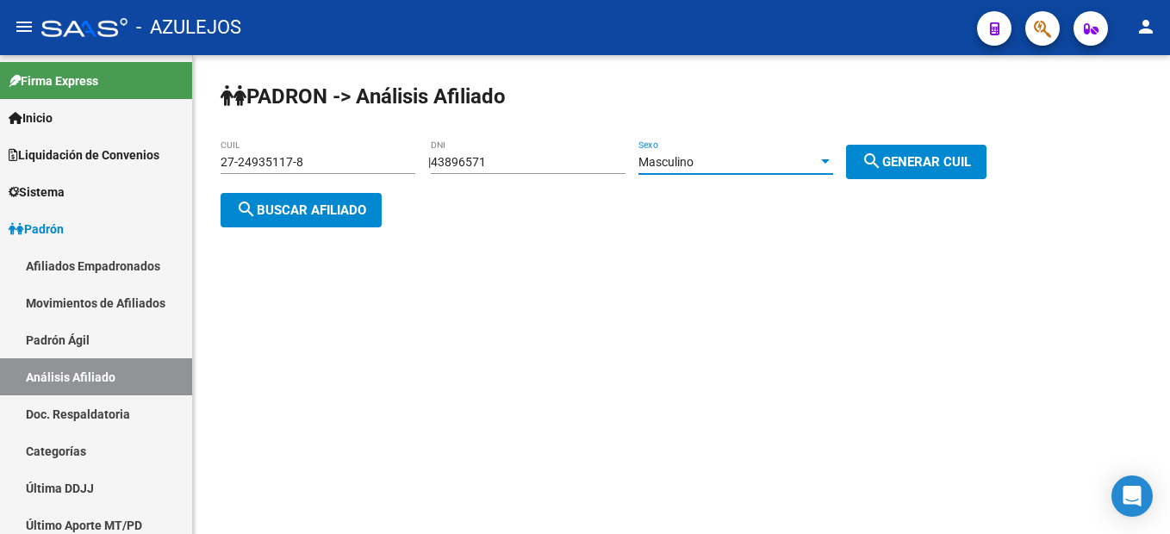
click at [965, 165] on span "search Generar CUIL" at bounding box center [915, 162] width 109 height 16
type input "20-43896571-9"
click at [295, 203] on span "search Buscar afiliado" at bounding box center [301, 210] width 130 height 16
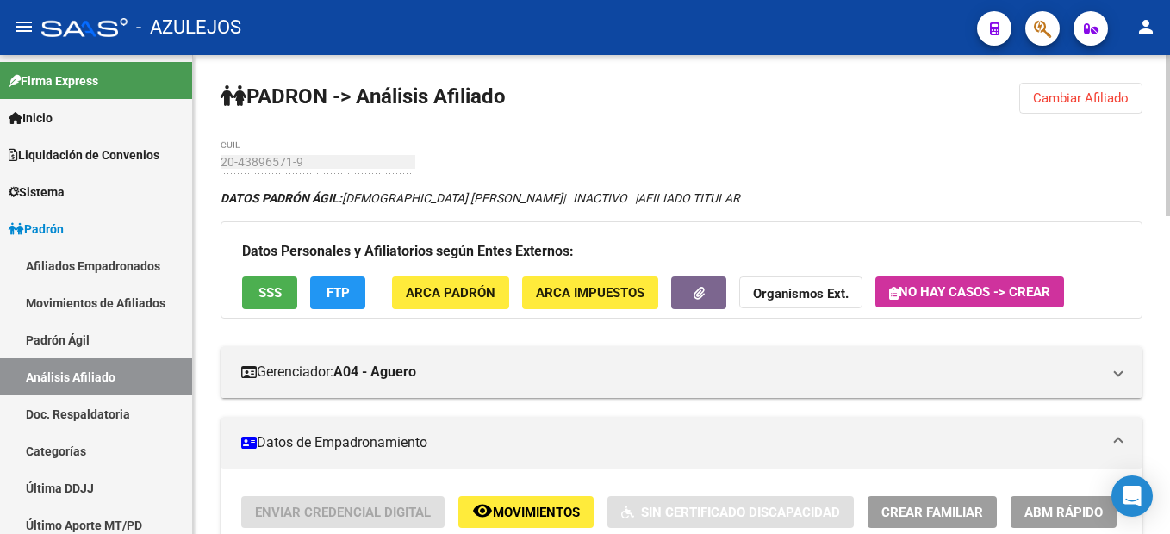
click at [1077, 98] on span "Cambiar Afiliado" at bounding box center [1081, 98] width 96 height 16
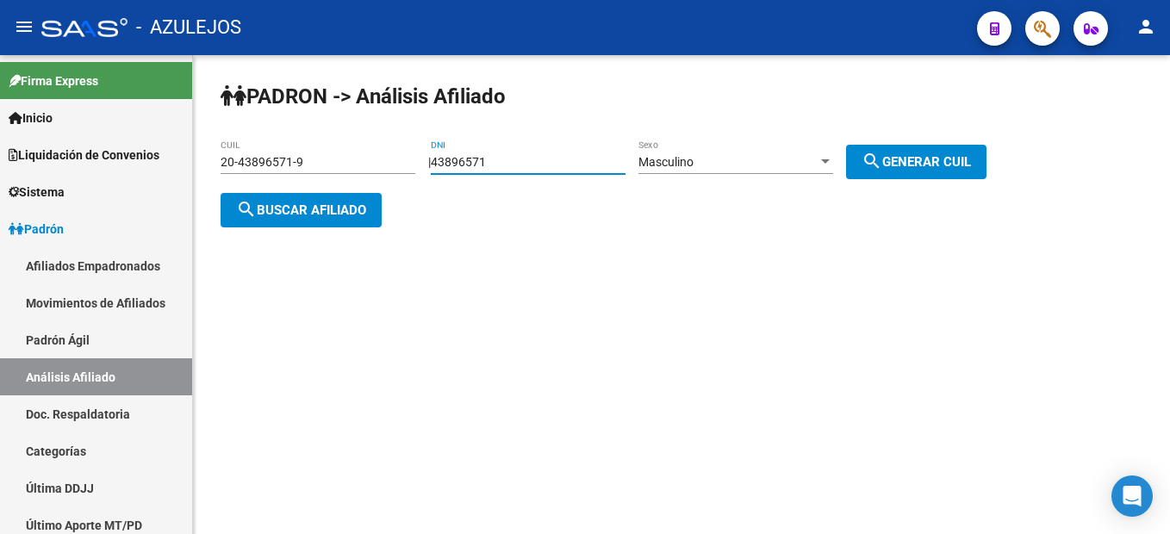
drag, startPoint x: 585, startPoint y: 165, endPoint x: 261, endPoint y: 126, distance: 326.2
click at [261, 126] on div "PADRON -> Análisis Afiliado 20-43896571-9 CUIL | 43896571 DNI Masculino Sexo se…" at bounding box center [681, 168] width 977 height 227
type input "16044310"
click at [765, 170] on div "Masculino Sexo" at bounding box center [735, 157] width 195 height 34
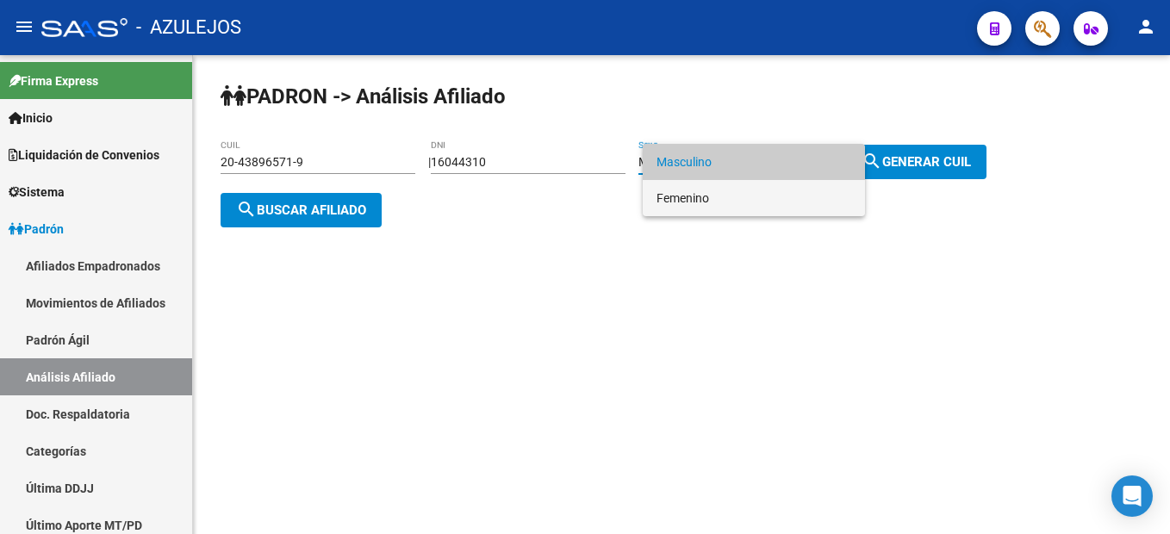
click at [735, 199] on span "Femenino" at bounding box center [753, 198] width 195 height 36
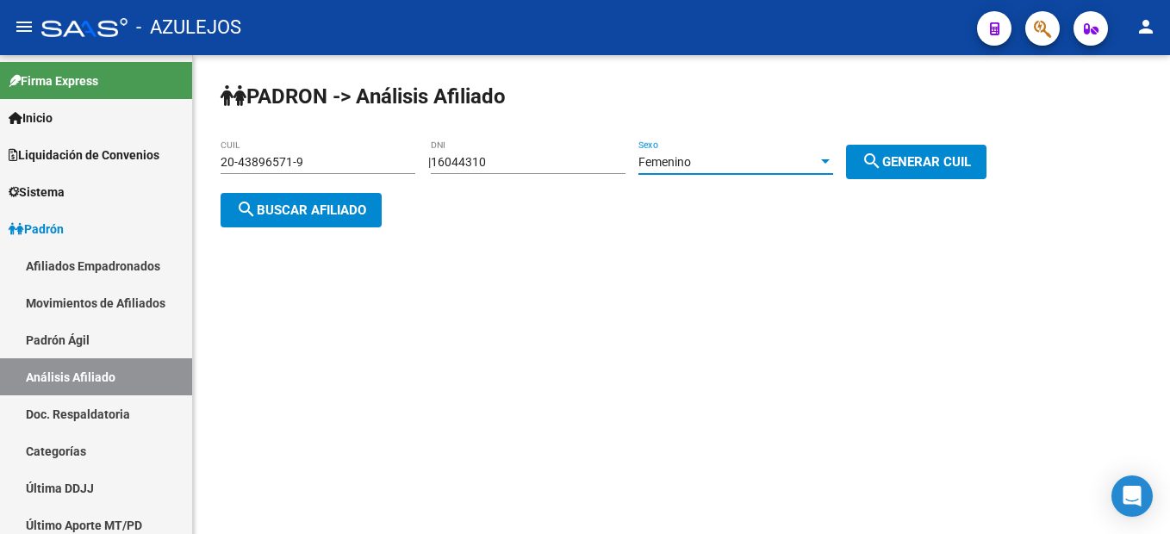
click at [924, 164] on span "search Generar CUIL" at bounding box center [915, 162] width 109 height 16
type input "27-16044310-9"
click at [292, 220] on button "search Buscar afiliado" at bounding box center [300, 210] width 161 height 34
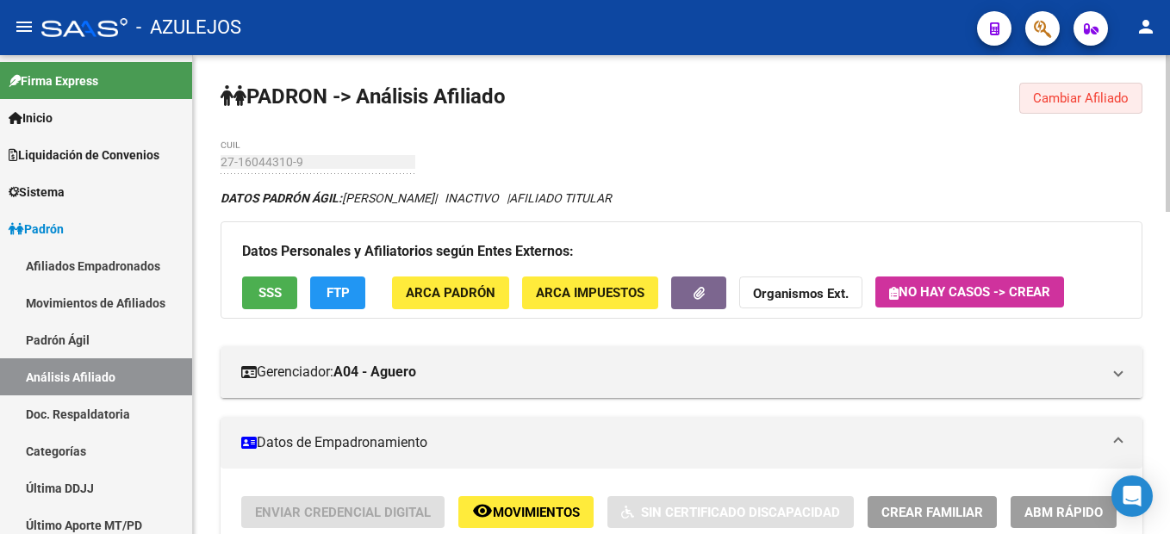
click at [1116, 89] on button "Cambiar Afiliado" at bounding box center [1080, 98] width 123 height 31
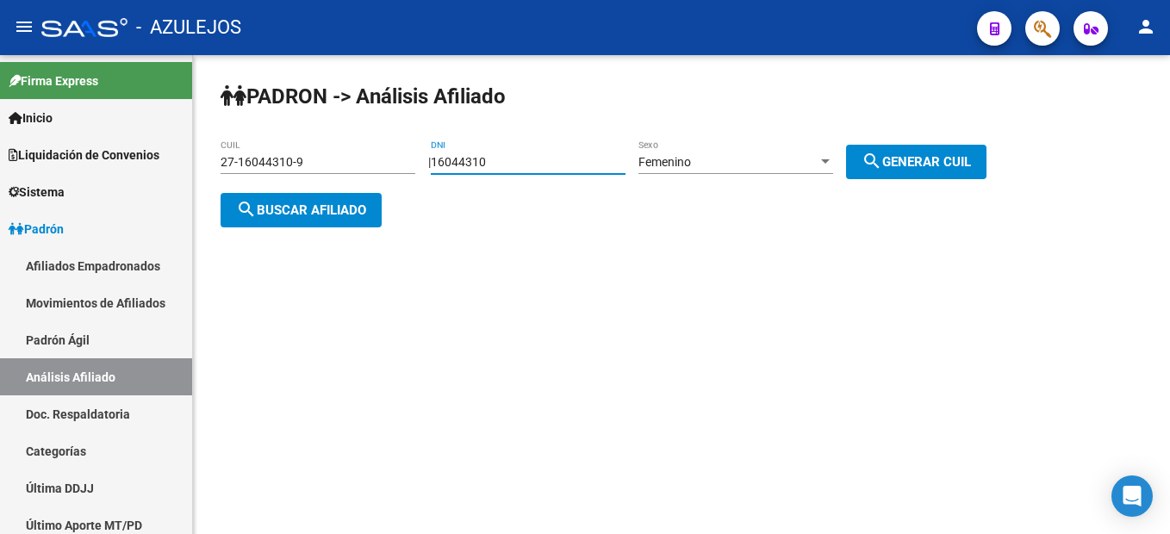
drag, startPoint x: 564, startPoint y: 161, endPoint x: 344, endPoint y: 135, distance: 221.1
click at [341, 135] on div "PADRON -> Análisis Afiliado 27-16044310-9 CUIL | 16044310 DNI Femenino Sexo sea…" at bounding box center [681, 168] width 977 height 227
type input "14794188"
click at [774, 144] on div "Femenino Sexo" at bounding box center [735, 157] width 195 height 34
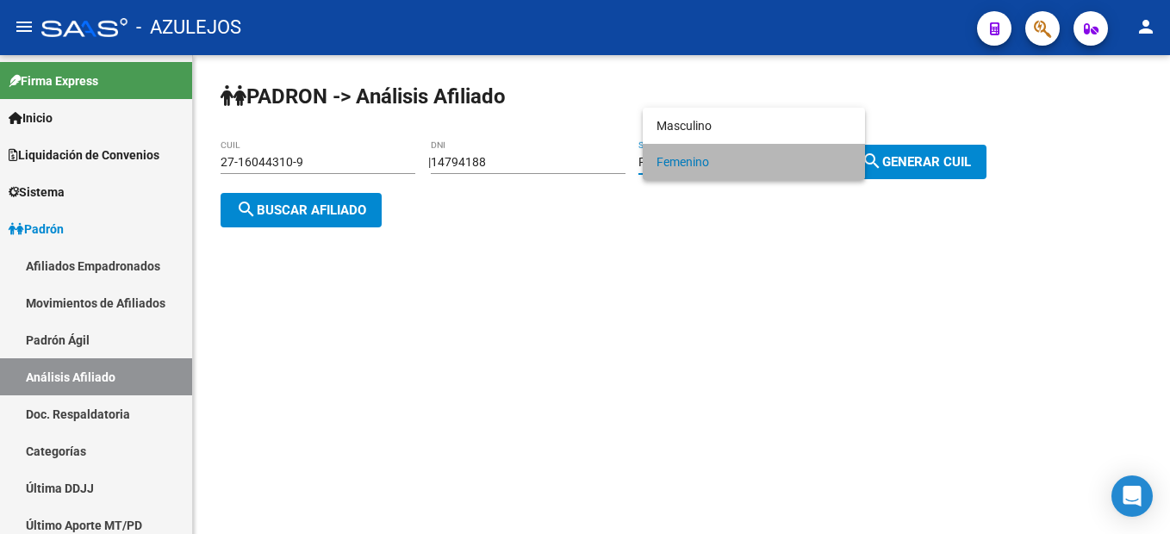
click at [774, 146] on span "Femenino" at bounding box center [753, 162] width 195 height 36
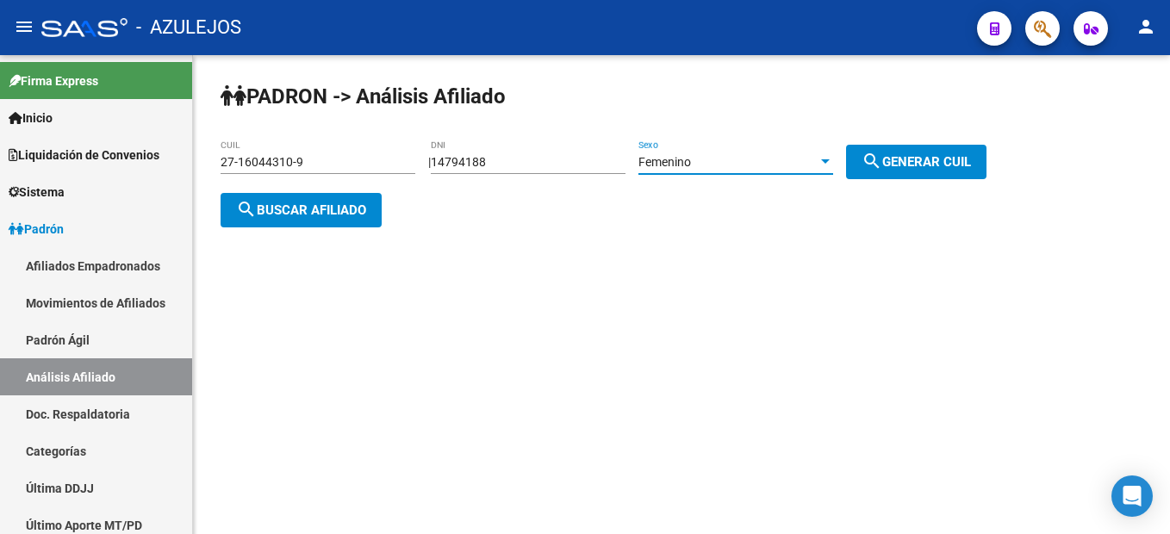
click at [929, 166] on span "search Generar CUIL" at bounding box center [915, 162] width 109 height 16
type input "27-14794188-4"
click at [354, 221] on button "search Buscar afiliado" at bounding box center [300, 210] width 161 height 34
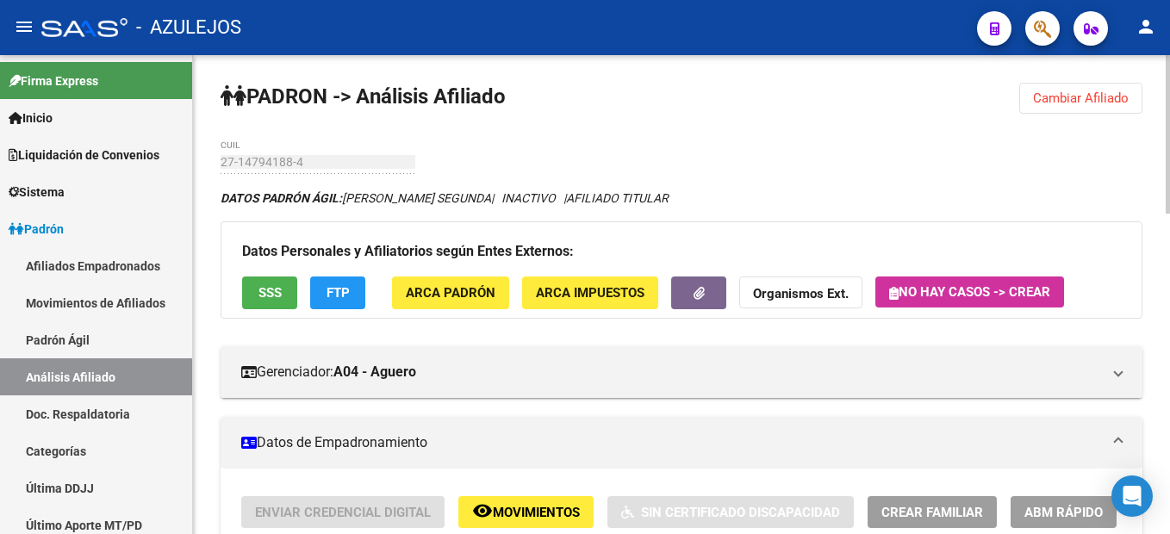
click at [1100, 111] on button "Cambiar Afiliado" at bounding box center [1080, 98] width 123 height 31
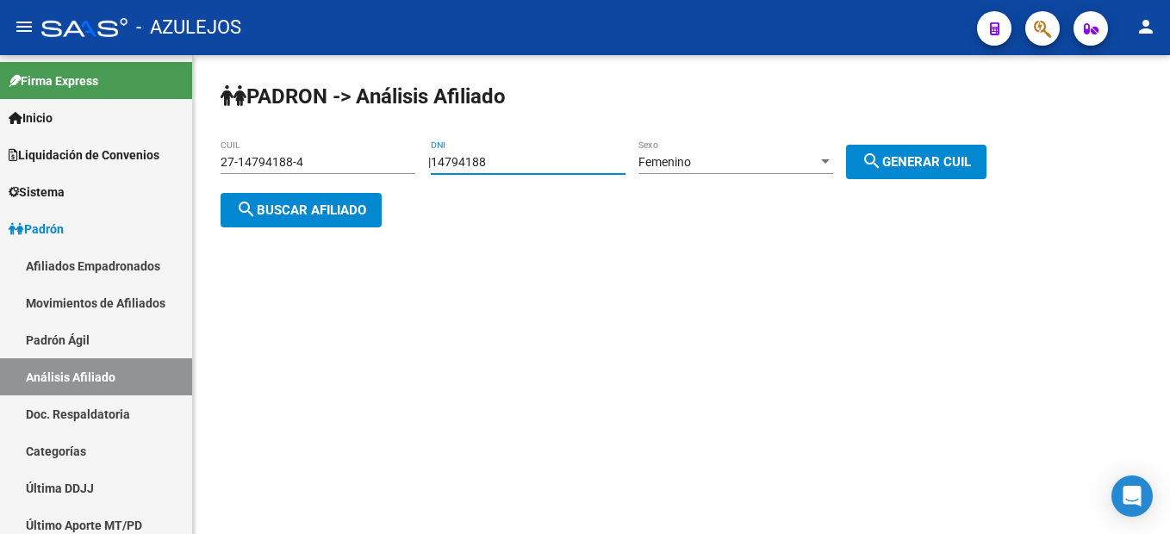
drag, startPoint x: 528, startPoint y: 168, endPoint x: 269, endPoint y: 145, distance: 260.3
click at [269, 155] on app-analisis-afiliado "PADRON -> Análisis Afiliado 27-14794188-4 CUIL | 14794188 DNI Femenino Sexo sea…" at bounding box center [609, 186] width 779 height 62
type input "18386600"
click at [773, 163] on div "Femenino" at bounding box center [727, 162] width 179 height 15
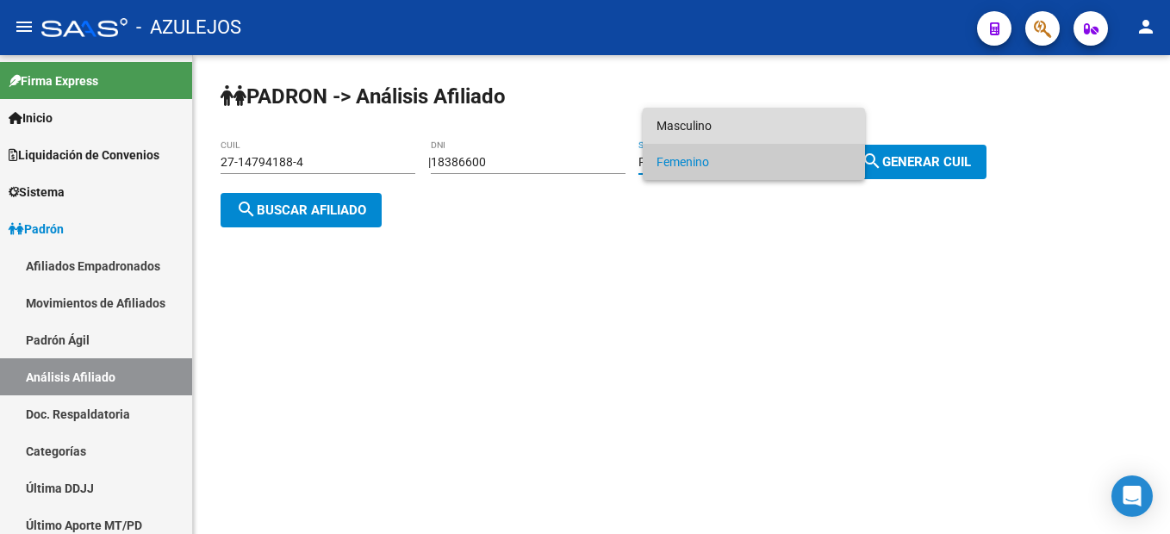
click at [710, 109] on span "Masculino" at bounding box center [753, 126] width 195 height 36
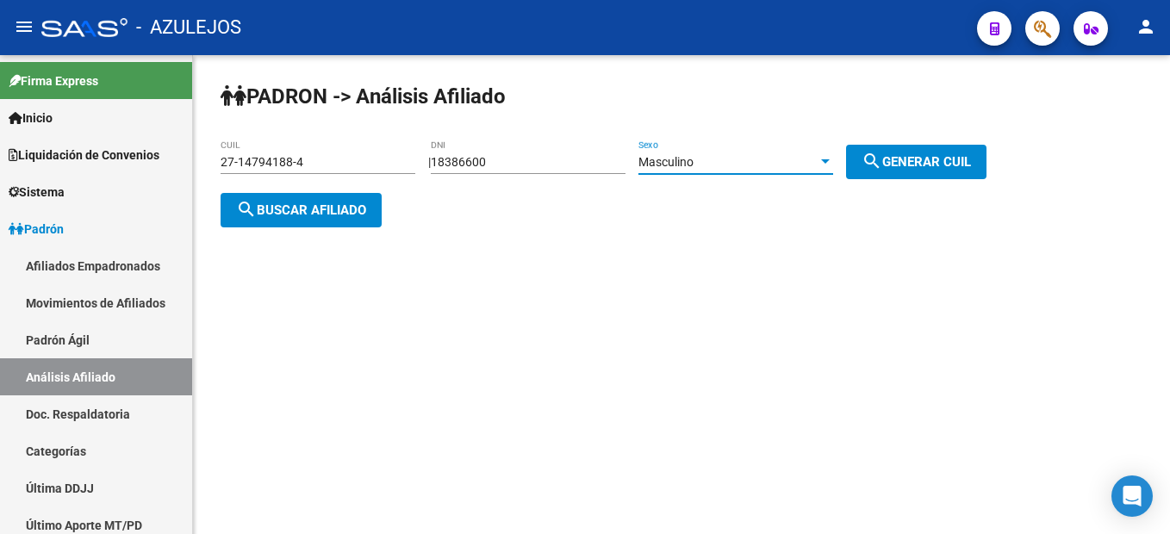
click at [931, 169] on button "search Generar CUIL" at bounding box center [916, 162] width 140 height 34
type input "20-18386600-2"
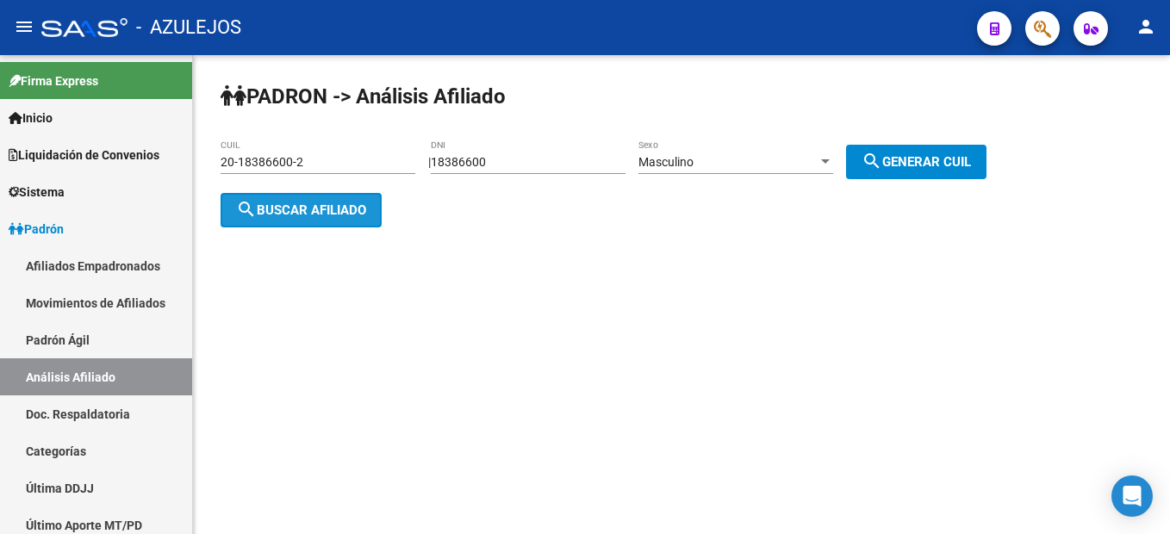
click at [297, 197] on button "search Buscar afiliado" at bounding box center [300, 210] width 161 height 34
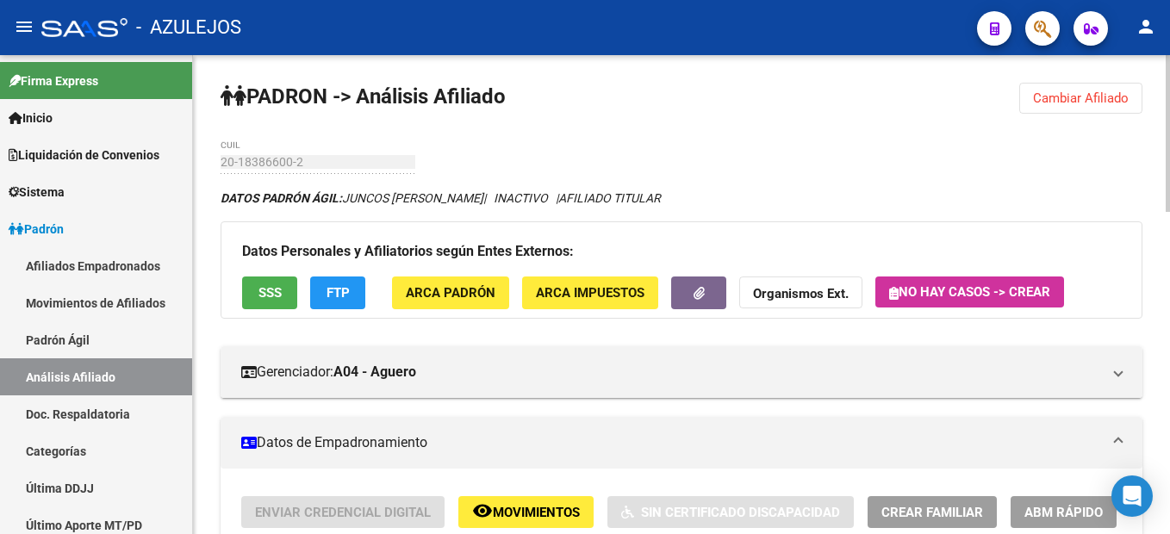
click at [1125, 105] on span "Cambiar Afiliado" at bounding box center [1081, 98] width 96 height 16
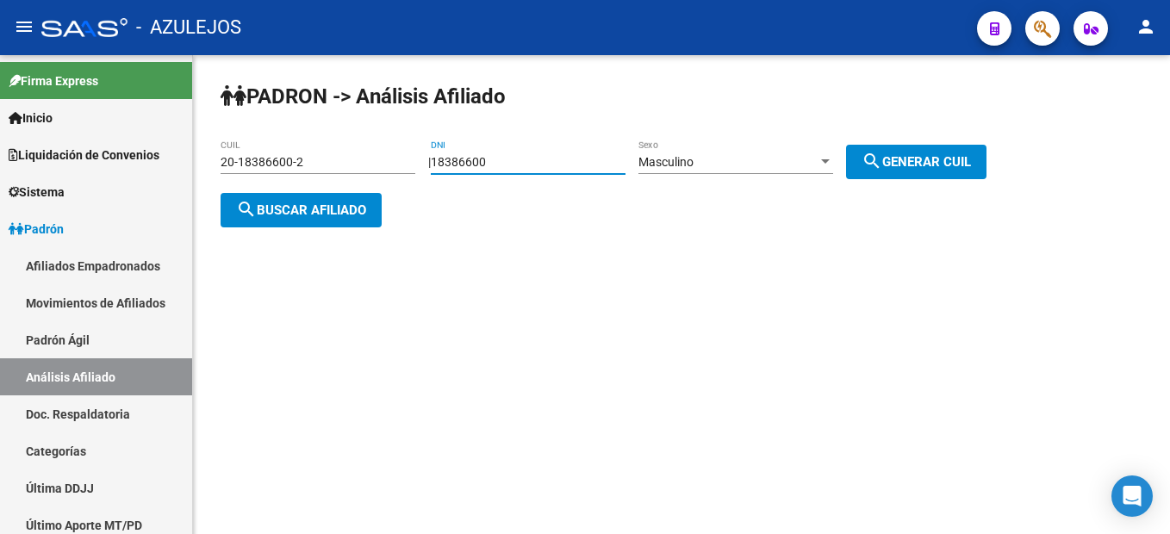
drag, startPoint x: 542, startPoint y: 159, endPoint x: 367, endPoint y: 159, distance: 174.8
click at [367, 159] on app-analisis-afiliado "PADRON -> Análisis Afiliado 20-18386600-2 CUIL | 18386600 DNI Masculino Sexo se…" at bounding box center [609, 186] width 779 height 62
type input "40240070"
click at [726, 157] on div "Masculino" at bounding box center [727, 162] width 179 height 15
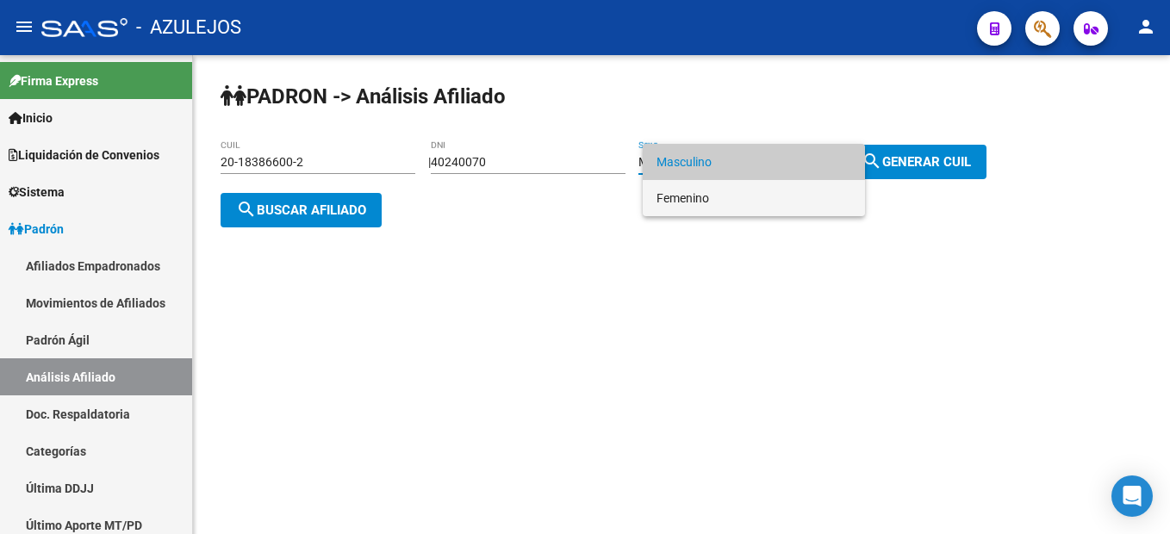
click at [738, 189] on span "Femenino" at bounding box center [753, 198] width 195 height 36
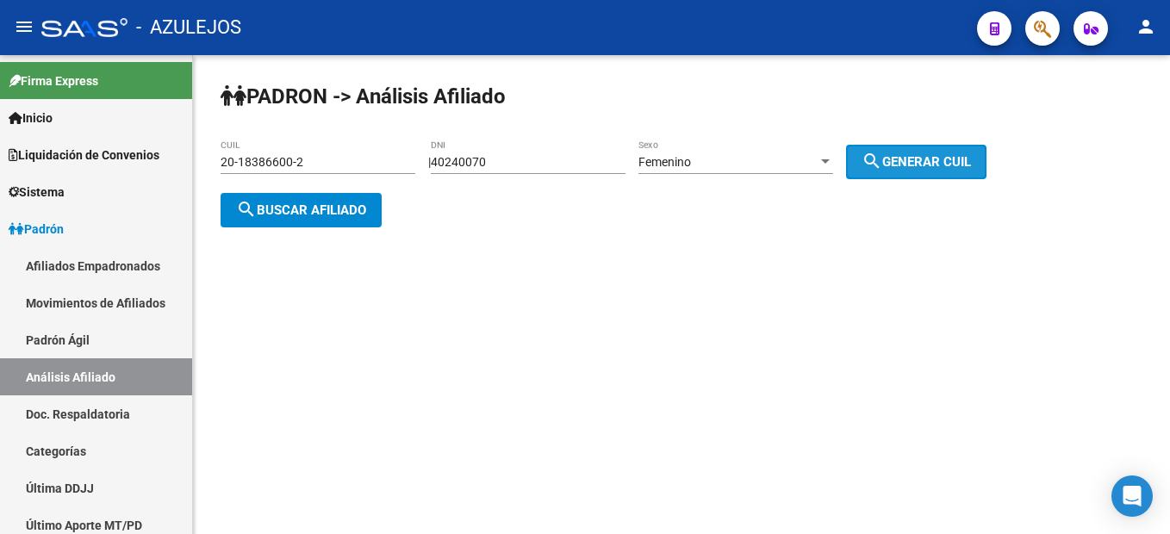
click at [975, 147] on button "search Generar CUIL" at bounding box center [916, 162] width 140 height 34
type input "27-40240070-1"
click at [295, 243] on div "PADRON -> Análisis Afiliado 27-40240070-1 CUIL | 40240070 DNI Femenino Sexo sea…" at bounding box center [681, 168] width 977 height 227
click at [319, 224] on button "search Buscar afiliado" at bounding box center [300, 210] width 161 height 34
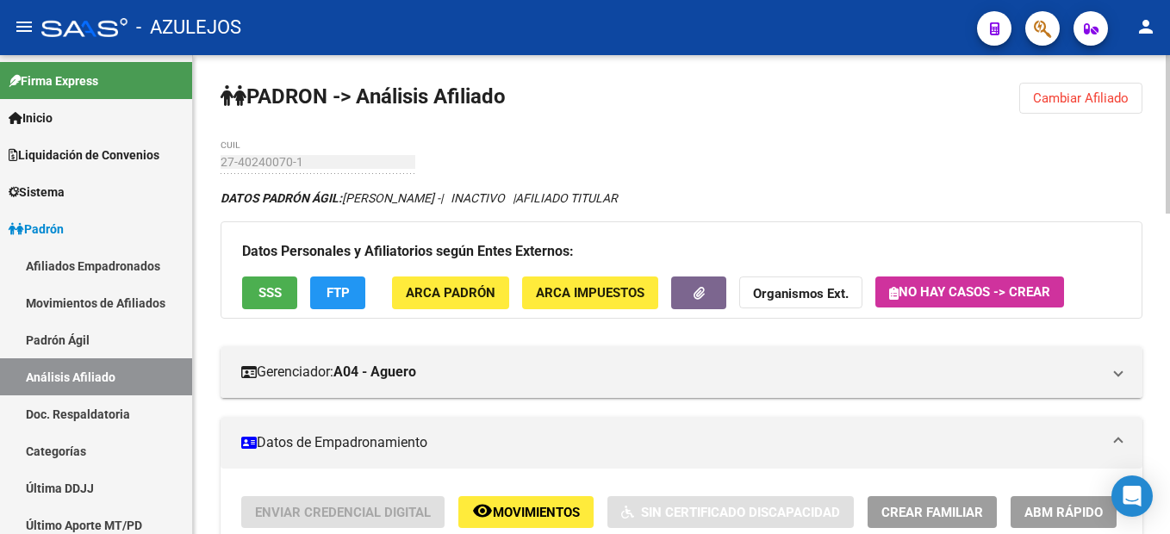
click at [1095, 86] on button "Cambiar Afiliado" at bounding box center [1080, 98] width 123 height 31
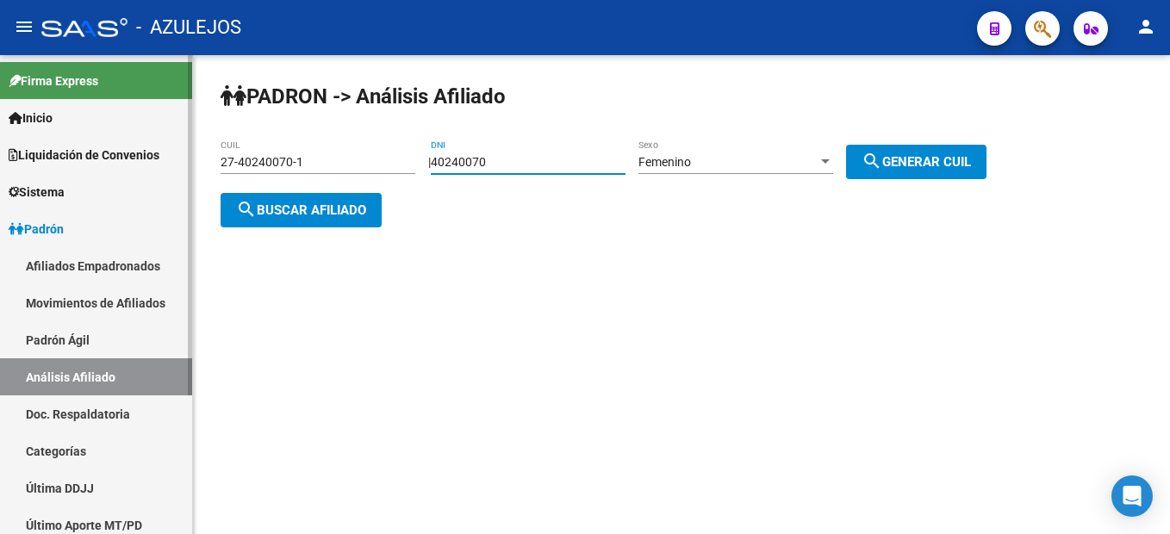
drag, startPoint x: 604, startPoint y: 167, endPoint x: 177, endPoint y: 104, distance: 431.8
click at [177, 104] on mat-sidenav-container "Firma Express Inicio Instructivos Contacto OS Liquidación de Convenios Liquidac…" at bounding box center [585, 294] width 1170 height 479
type input "37651802"
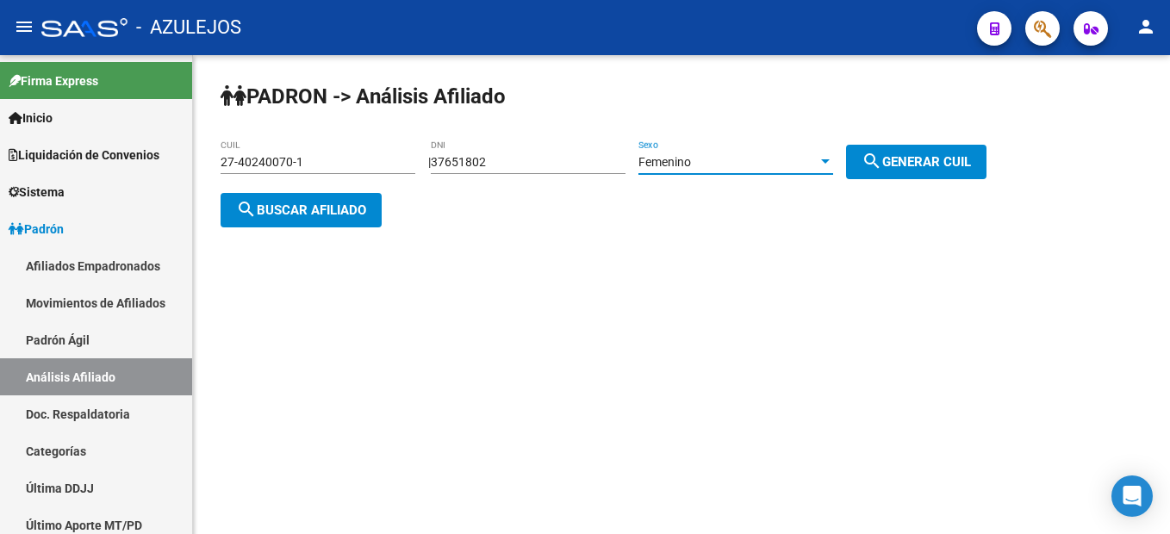
click at [808, 167] on div "Femenino" at bounding box center [727, 162] width 179 height 15
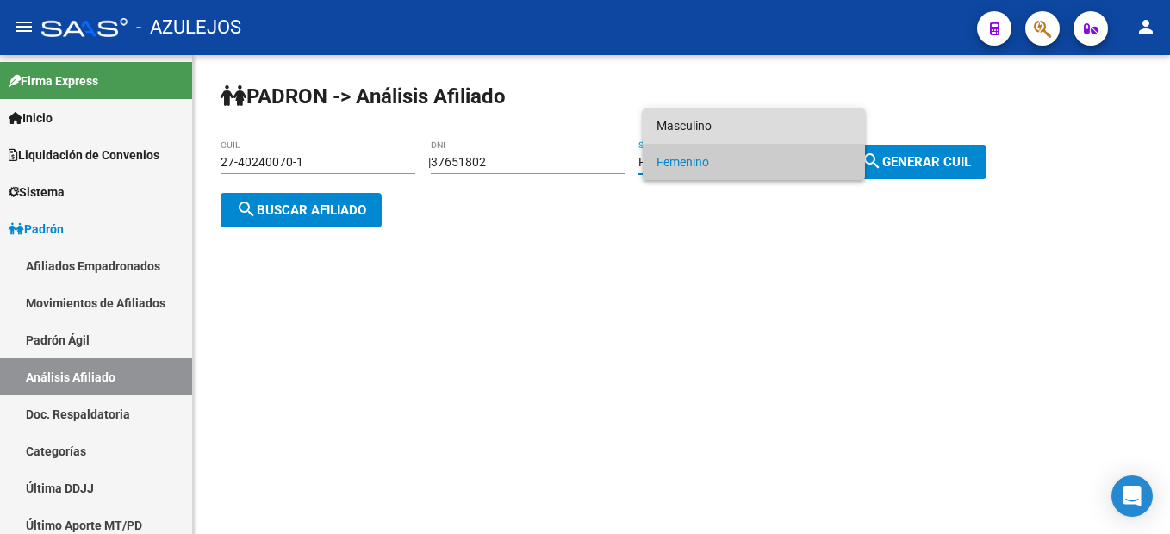
click at [731, 126] on span "Masculino" at bounding box center [753, 126] width 195 height 36
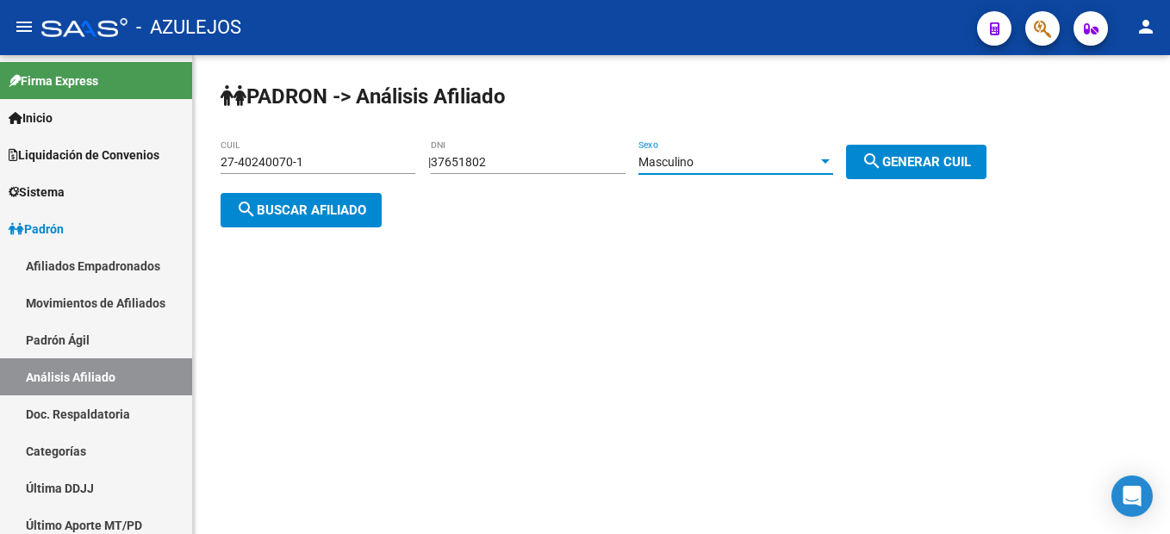
click at [940, 145] on button "search Generar CUIL" at bounding box center [916, 162] width 140 height 34
type input "20-37651802-8"
click at [357, 214] on span "search Buscar afiliado" at bounding box center [301, 210] width 130 height 16
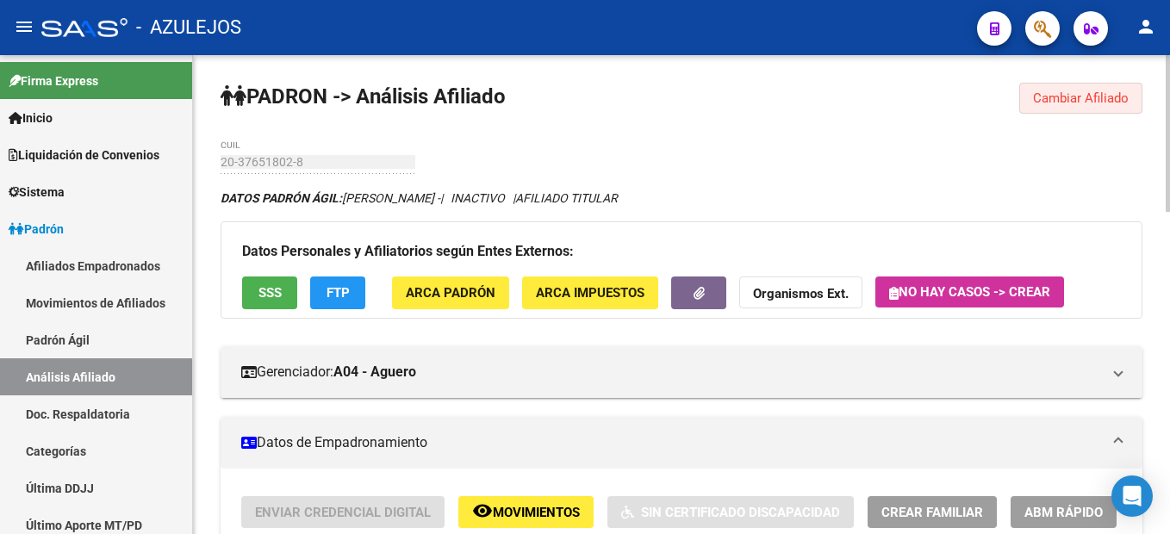
click at [1083, 96] on span "Cambiar Afiliado" at bounding box center [1081, 98] width 96 height 16
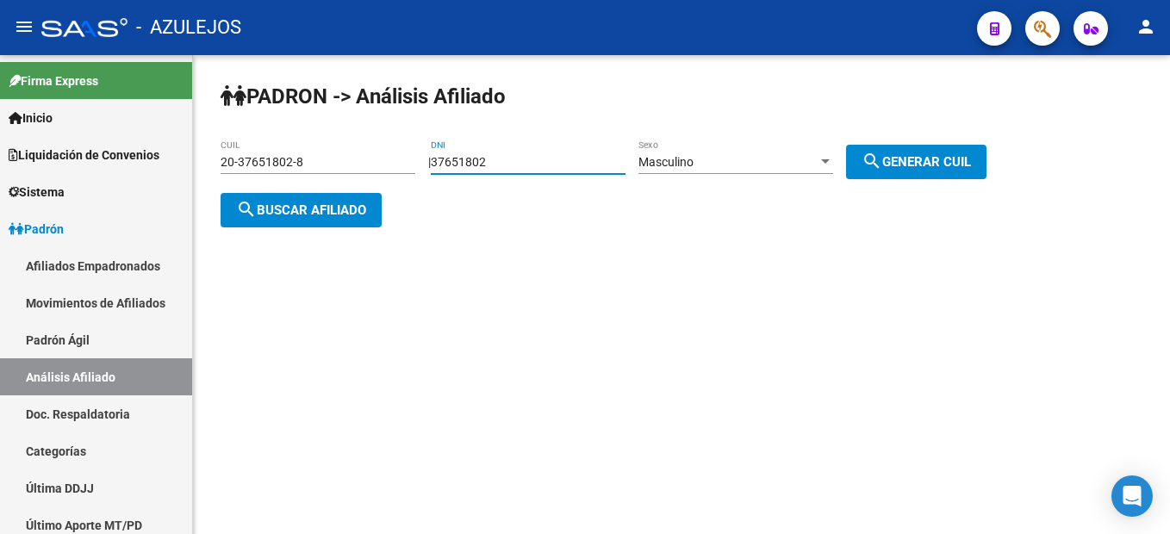
click at [245, 112] on div "PADRON -> Análisis Afiliado 20-37651802-8 CUIL | 37651802 DNI Masculino Sexo se…" at bounding box center [681, 168] width 977 height 227
type input "37247497"
click at [900, 156] on span "search Generar CUIL" at bounding box center [915, 162] width 109 height 16
type input "20-37247497-2"
click at [288, 208] on span "search Buscar afiliado" at bounding box center [301, 210] width 130 height 16
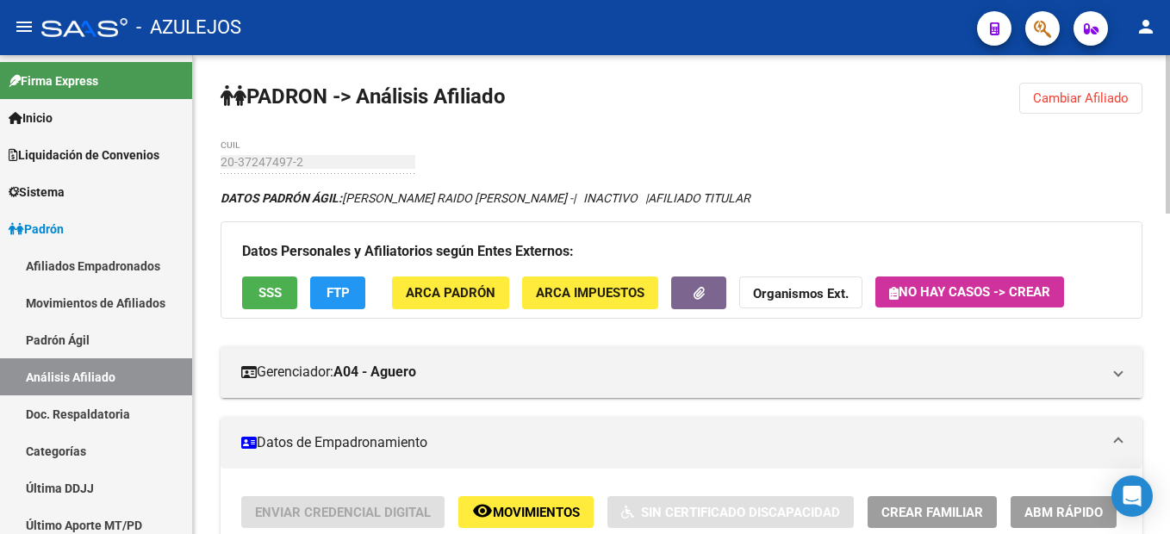
click at [1061, 97] on span "Cambiar Afiliado" at bounding box center [1081, 98] width 96 height 16
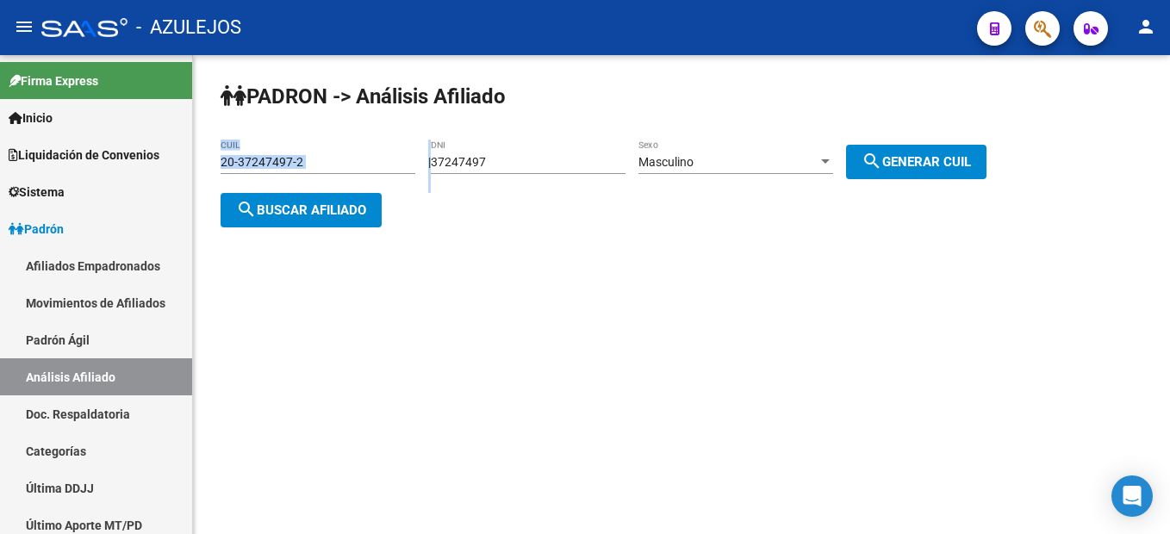
drag, startPoint x: 560, startPoint y: 153, endPoint x: 352, endPoint y: 153, distance: 207.5
click at [352, 155] on app-analisis-afiliado "PADRON -> Análisis Afiliado 20-37247497-2 CUIL | 37247497 DNI Masculino Sexo se…" at bounding box center [609, 186] width 779 height 62
click at [561, 164] on input "37247497" at bounding box center [528, 162] width 195 height 15
drag, startPoint x: 561, startPoint y: 164, endPoint x: 344, endPoint y: 129, distance: 219.9
click at [344, 129] on div "PADRON -> Análisis Afiliado 20-37247497-2 CUIL | 37247497 DNI Masculino Sexo se…" at bounding box center [681, 168] width 977 height 227
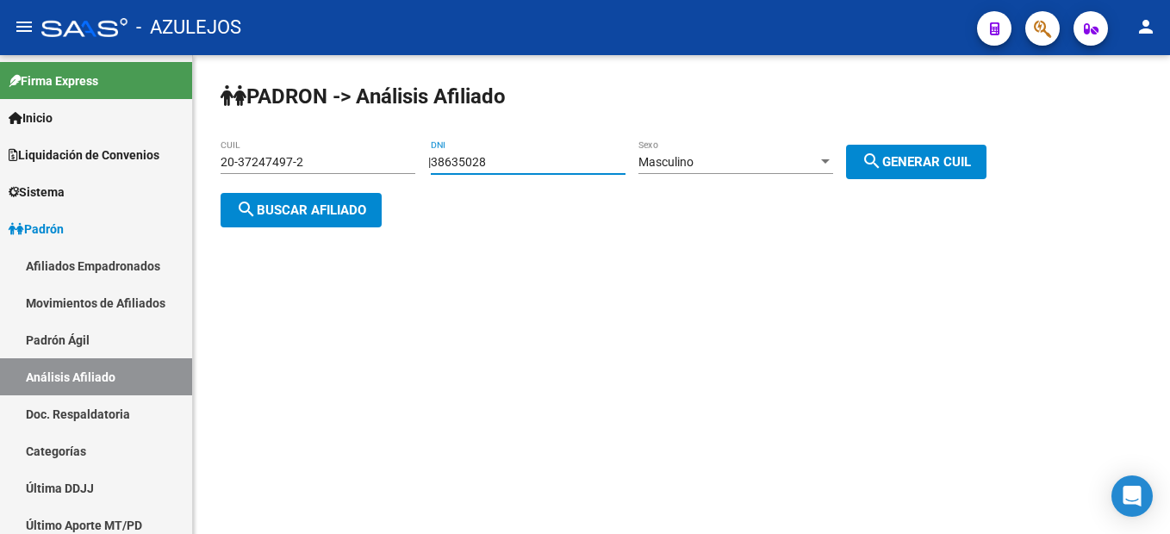
type input "38635028"
click at [816, 155] on div "Masculino" at bounding box center [727, 162] width 179 height 15
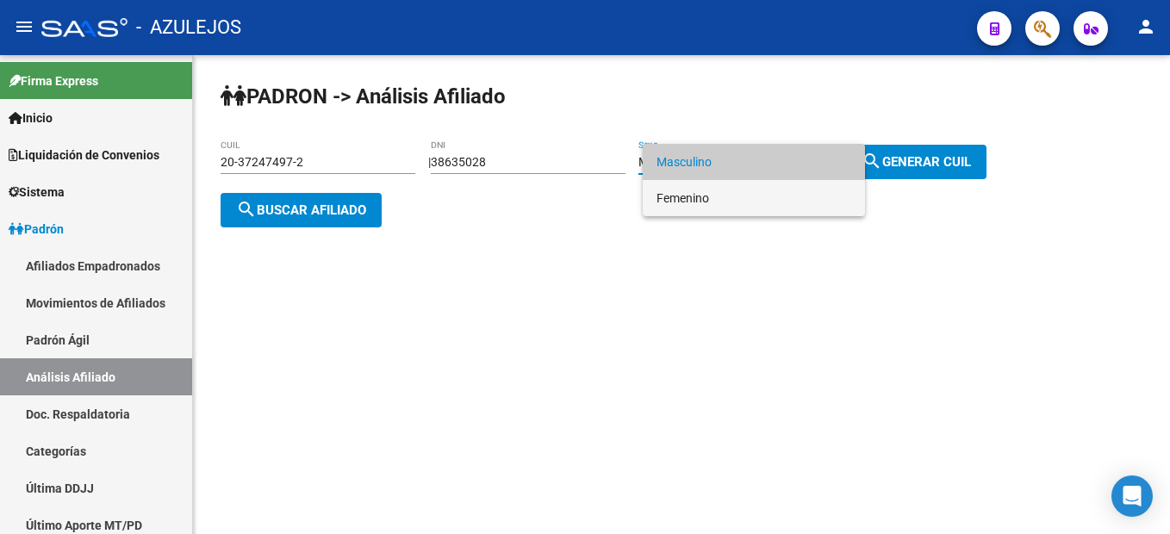
click at [735, 189] on span "Femenino" at bounding box center [753, 198] width 195 height 36
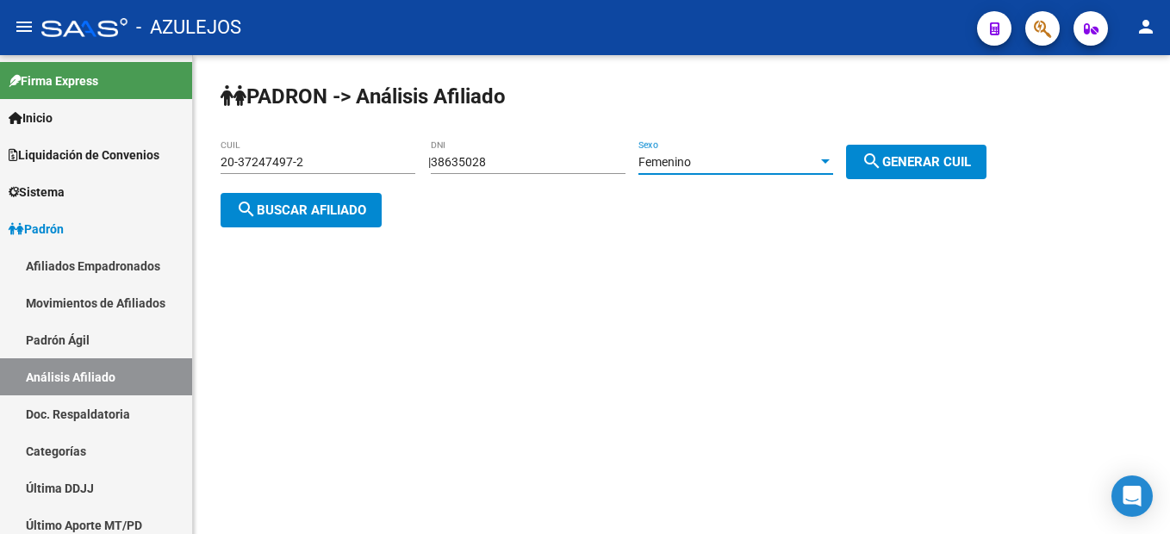
click at [945, 167] on span "search Generar CUIL" at bounding box center [915, 162] width 109 height 16
type input "27-38635028-6"
click at [310, 195] on button "search Buscar afiliado" at bounding box center [300, 210] width 161 height 34
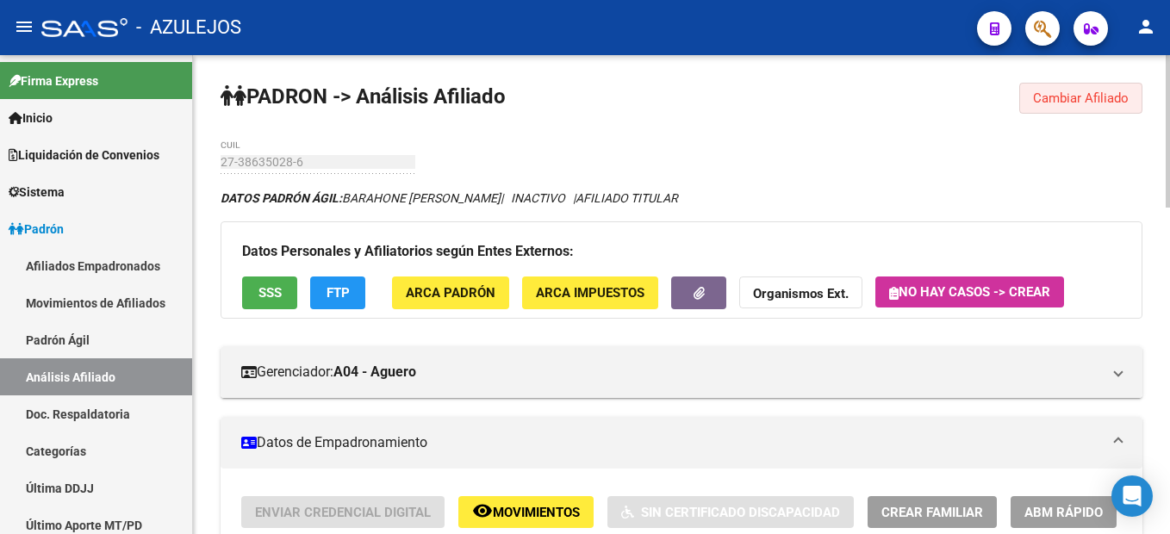
click at [1075, 98] on span "Cambiar Afiliado" at bounding box center [1081, 98] width 96 height 16
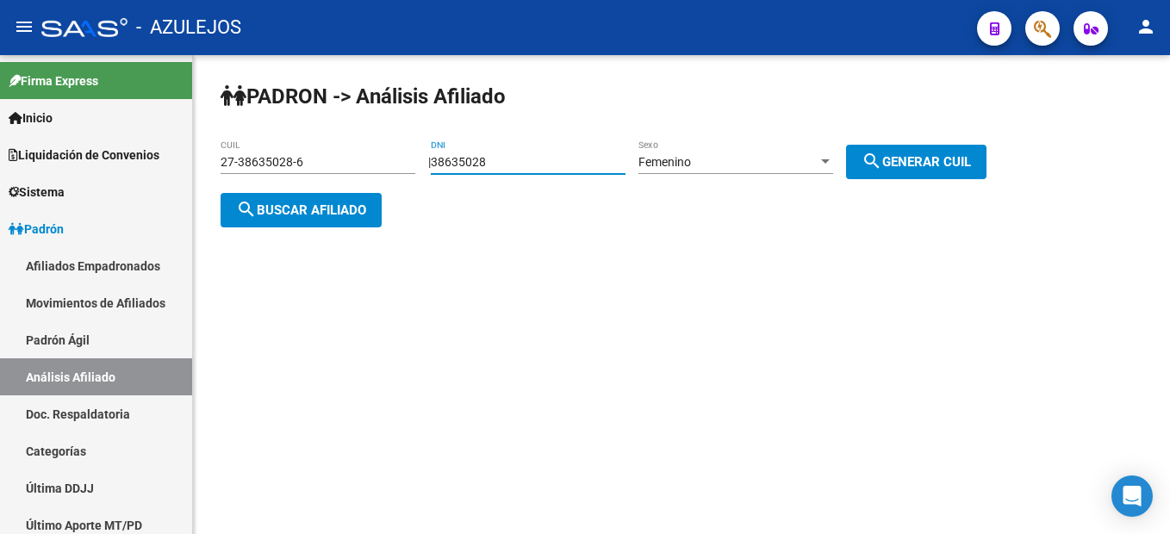
drag, startPoint x: 585, startPoint y: 164, endPoint x: 291, endPoint y: 135, distance: 295.0
click at [291, 135] on div "PADRON -> Análisis Afiliado 27-38635028-6 CUIL | 38635028 DNI Femenino Sexo sea…" at bounding box center [681, 168] width 977 height 227
type input "92395328"
click at [956, 170] on button "search Generar CUIL" at bounding box center [916, 162] width 140 height 34
type input "27-92395328-6"
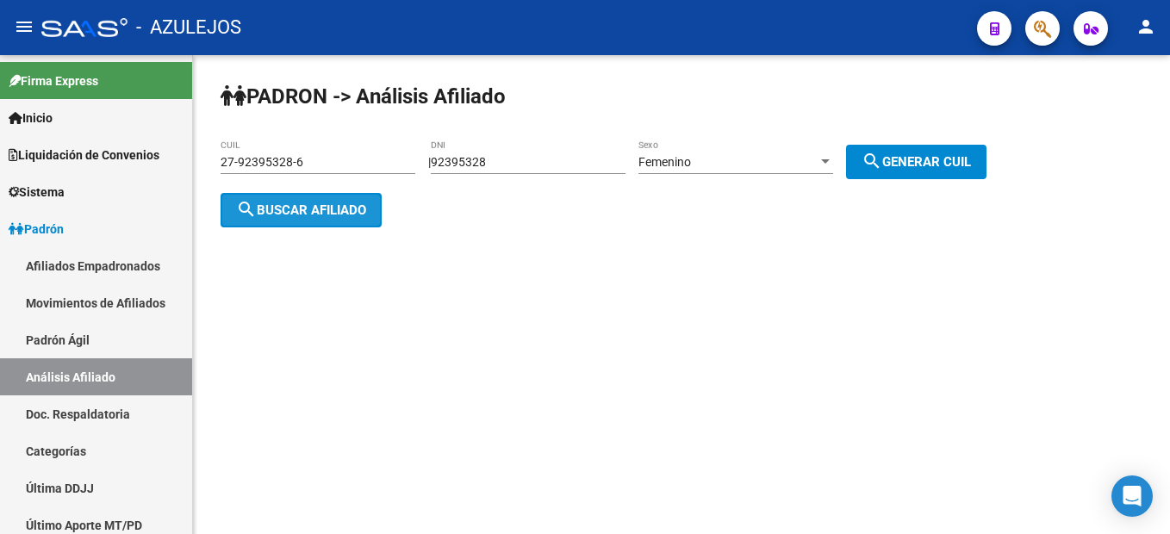
click at [270, 202] on span "search Buscar afiliado" at bounding box center [301, 210] width 130 height 16
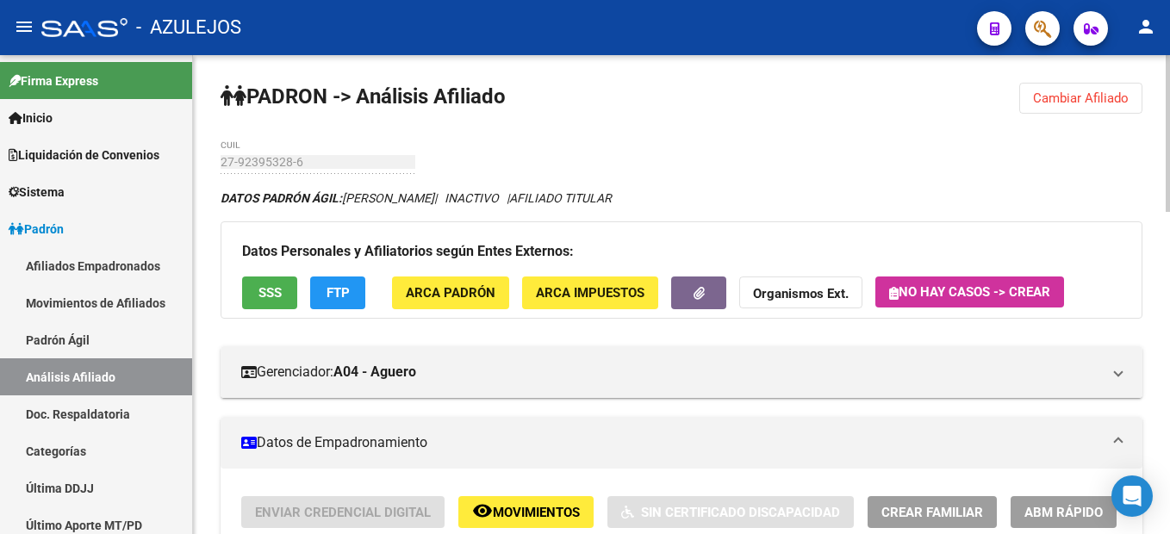
click at [1068, 94] on span "Cambiar Afiliado" at bounding box center [1081, 98] width 96 height 16
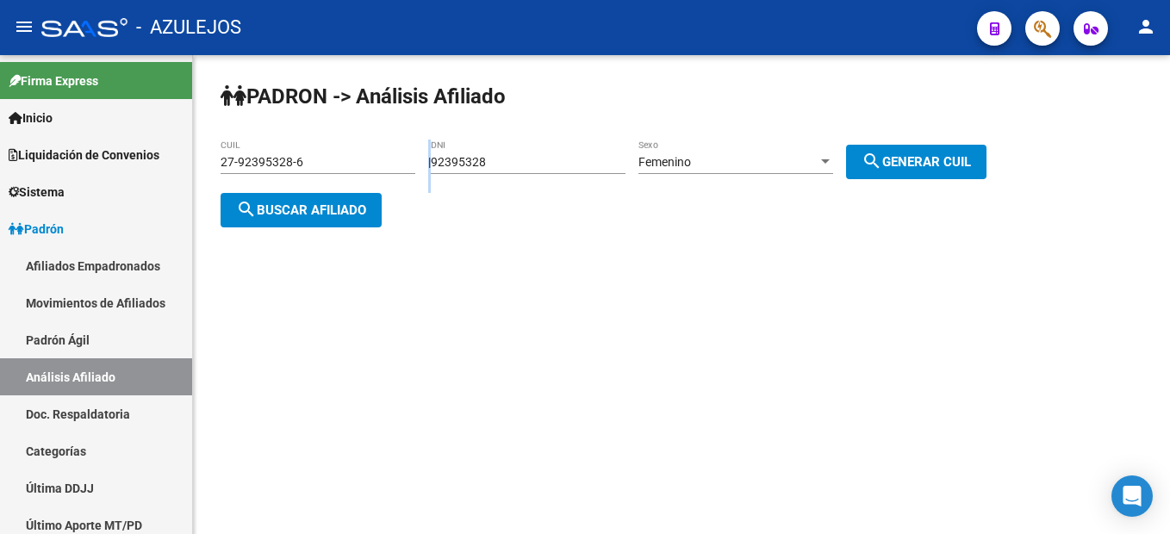
drag, startPoint x: 580, startPoint y: 173, endPoint x: 425, endPoint y: 145, distance: 157.6
click at [425, 145] on div "PADRON -> Análisis Afiliado 27-92395328-6 CUIL | 92395328 DNI Femenino Sexo sea…" at bounding box center [681, 168] width 977 height 227
drag, startPoint x: 425, startPoint y: 145, endPoint x: 481, endPoint y: 153, distance: 56.6
click at [481, 153] on div "92395328 DNI" at bounding box center [528, 157] width 195 height 34
click at [492, 153] on div "92395328 DNI" at bounding box center [528, 157] width 195 height 34
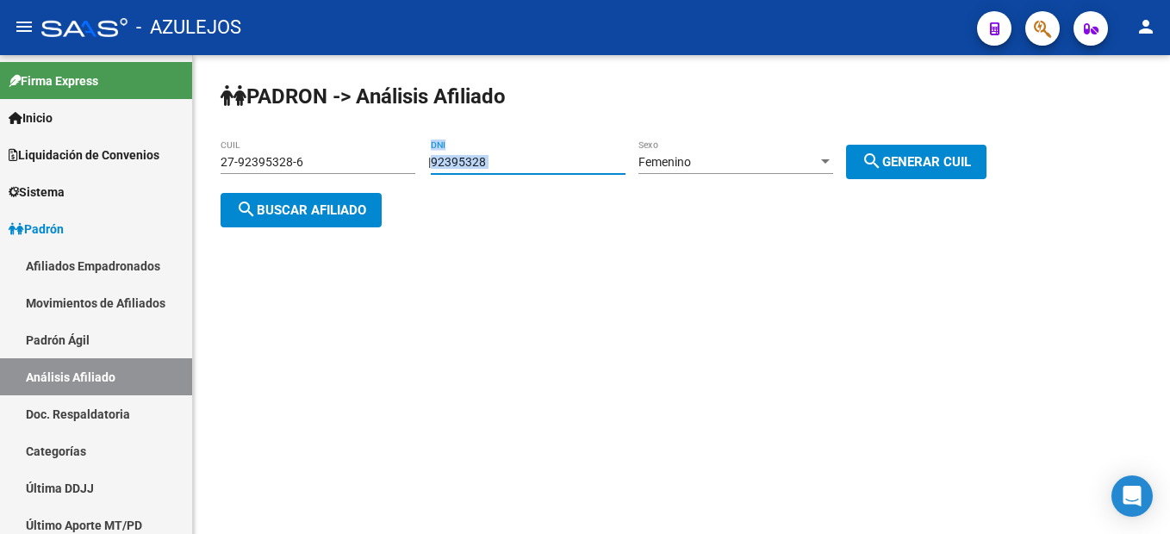
click at [492, 153] on div "92395328 DNI" at bounding box center [528, 157] width 195 height 34
drag, startPoint x: 518, startPoint y: 164, endPoint x: 437, endPoint y: 164, distance: 80.1
click at [437, 164] on div "| 92395328 DNI Femenino Sexo search Generar CUIL" at bounding box center [713, 162] width 571 height 14
type input "28662785"
click at [959, 163] on span "search Generar CUIL" at bounding box center [915, 162] width 109 height 16
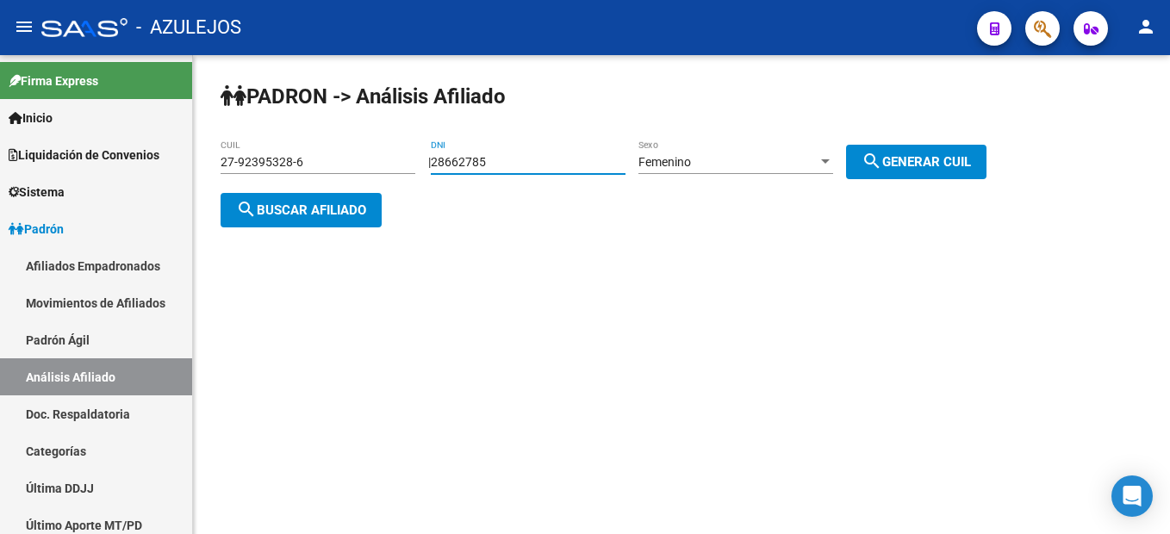
type input "23-28662785-4"
click at [334, 202] on span "search Buscar afiliado" at bounding box center [301, 210] width 130 height 16
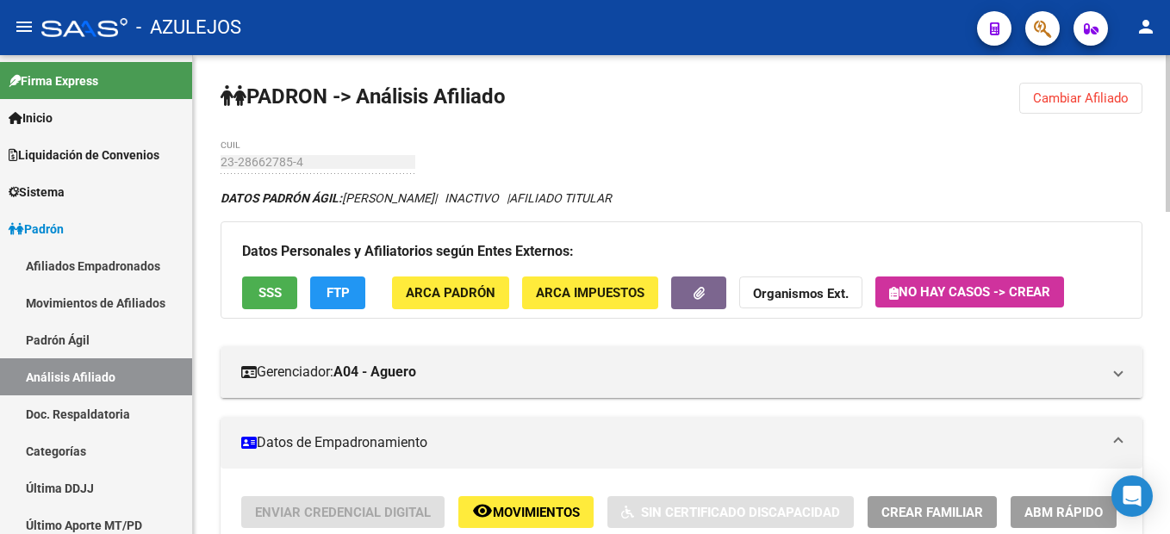
click at [1083, 84] on button "Cambiar Afiliado" at bounding box center [1080, 98] width 123 height 31
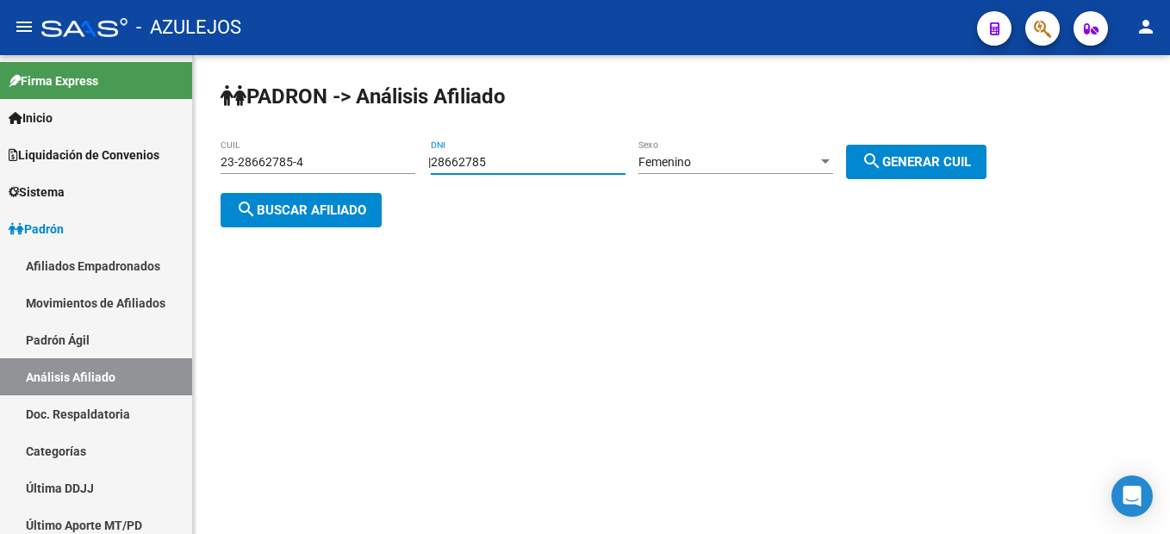
drag, startPoint x: 554, startPoint y: 160, endPoint x: 233, endPoint y: 88, distance: 329.3
click at [233, 155] on app-analisis-afiliado "PADRON -> Análisis Afiliado 23-28662785-4 CUIL | 28662785 DNI Femenino Sexo sea…" at bounding box center [609, 186] width 779 height 62
type input "28141886"
click at [882, 166] on mat-icon "search" at bounding box center [871, 161] width 21 height 21
type input "27-28141886-1"
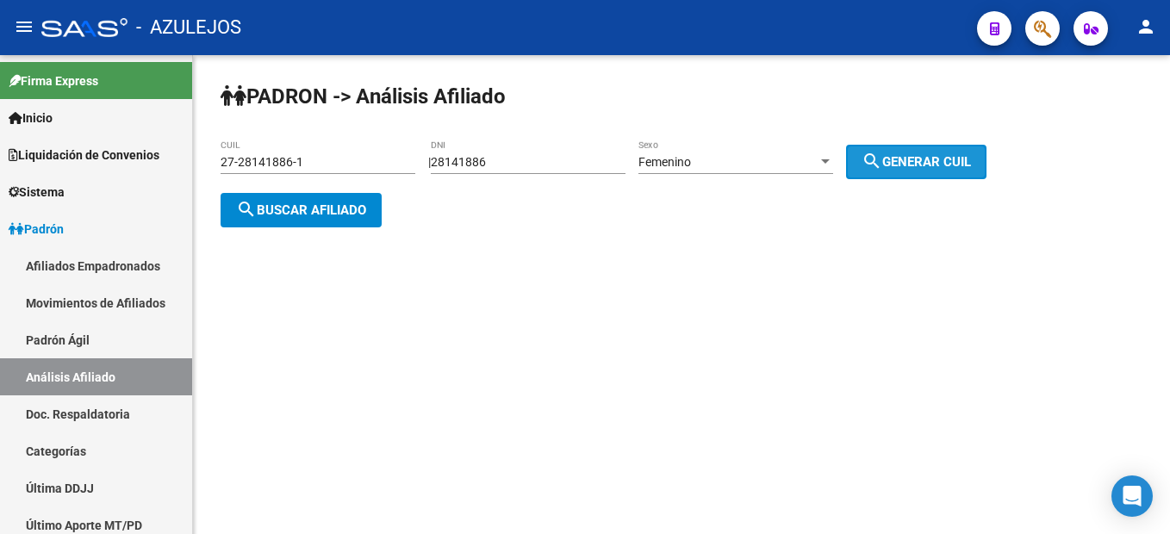
click at [882, 166] on mat-icon "search" at bounding box center [871, 161] width 21 height 21
click at [308, 215] on span "search Buscar afiliado" at bounding box center [301, 210] width 130 height 16
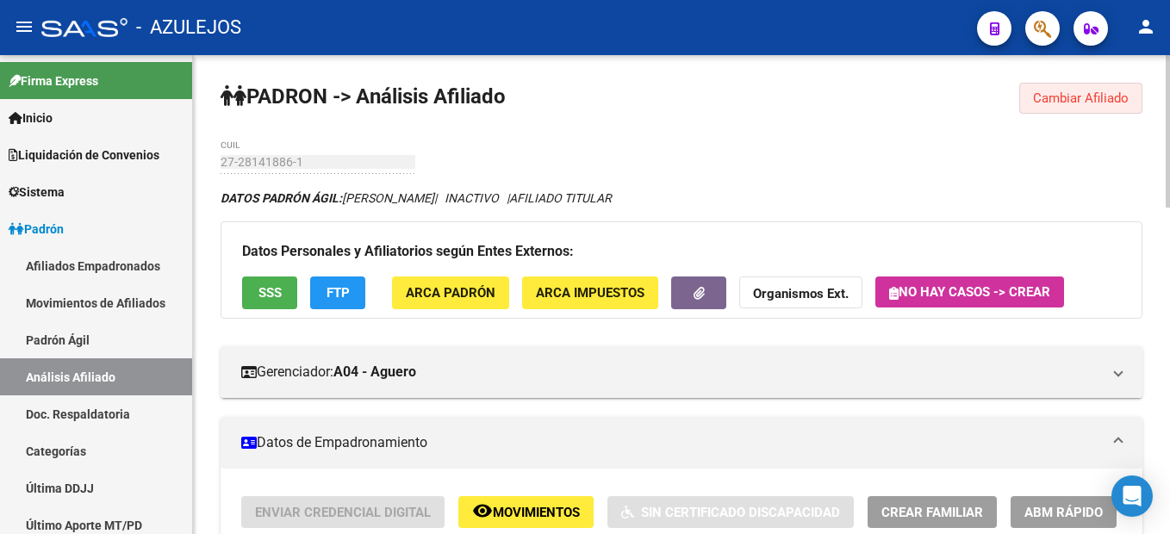
click at [1101, 104] on span "Cambiar Afiliado" at bounding box center [1081, 98] width 96 height 16
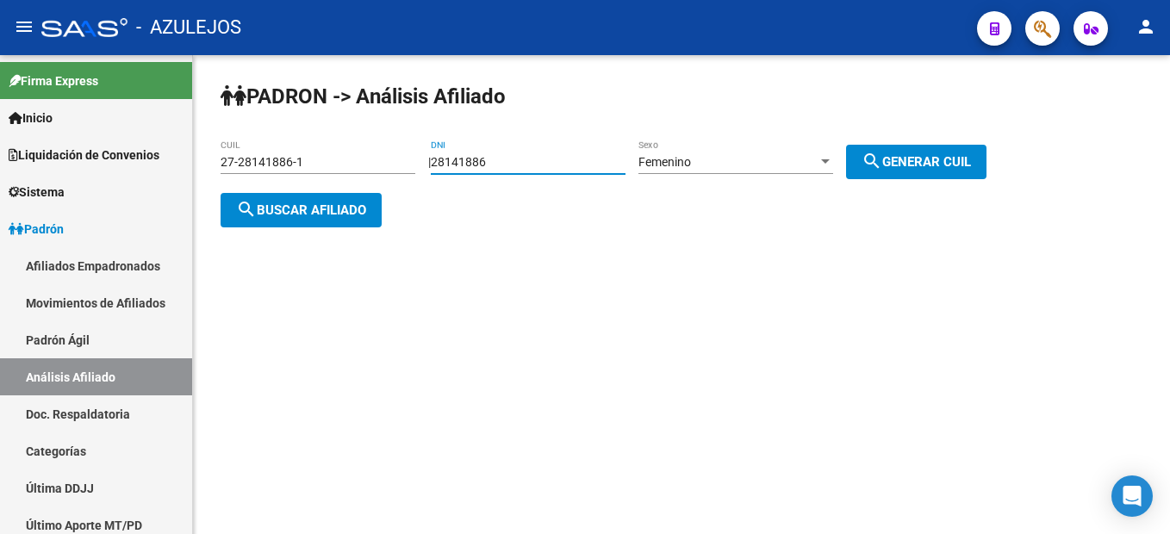
drag, startPoint x: 549, startPoint y: 164, endPoint x: 377, endPoint y: 145, distance: 172.5
click at [377, 155] on app-analisis-afiliado "PADRON -> Análisis Afiliado 27-28141886-1 CUIL | 28141886 DNI Femenino Sexo sea…" at bounding box center [609, 186] width 779 height 62
type input "33869199"
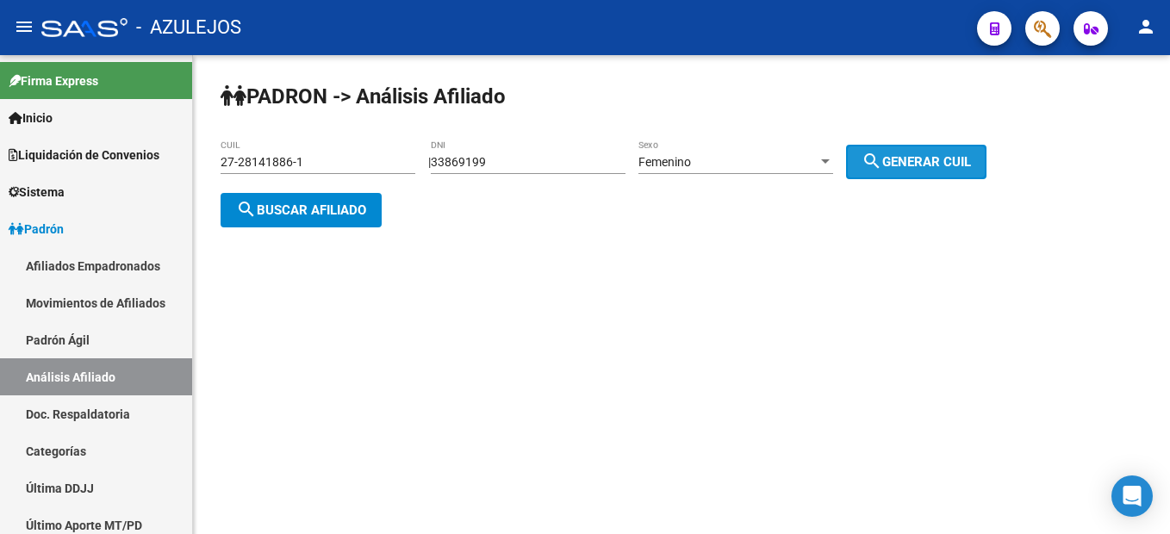
click at [965, 158] on span "search Generar CUIL" at bounding box center [915, 162] width 109 height 16
type input "27-33869199-3"
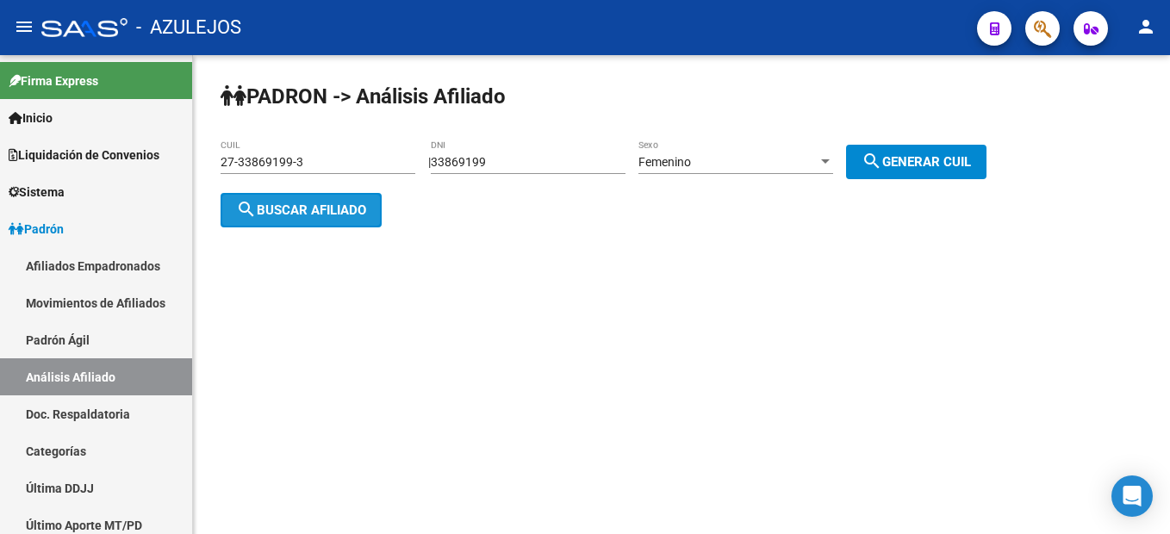
click at [255, 196] on button "search Buscar afiliado" at bounding box center [300, 210] width 161 height 34
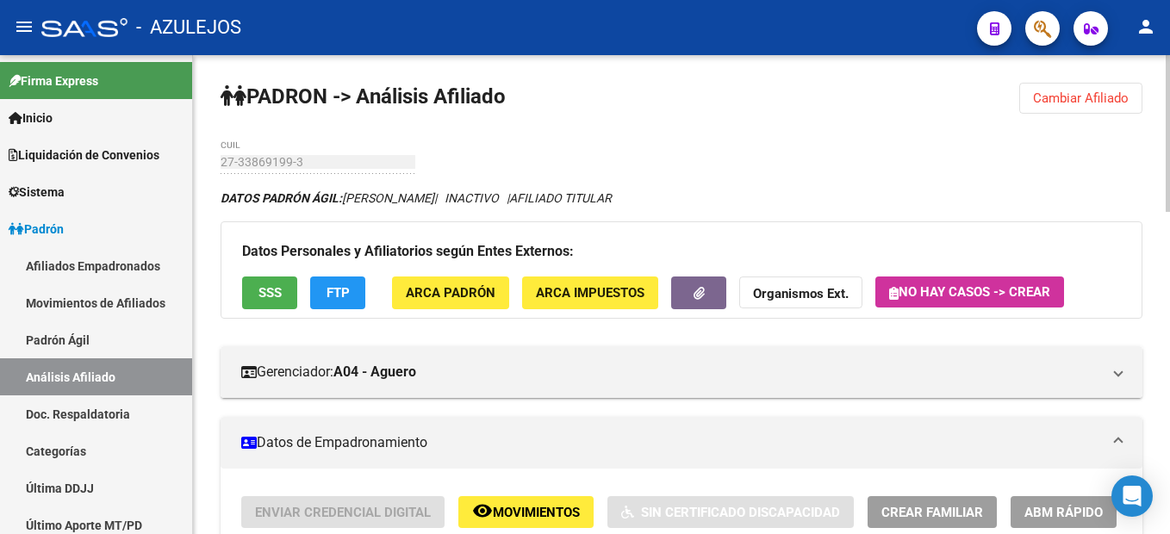
click at [1087, 100] on span "Cambiar Afiliado" at bounding box center [1081, 98] width 96 height 16
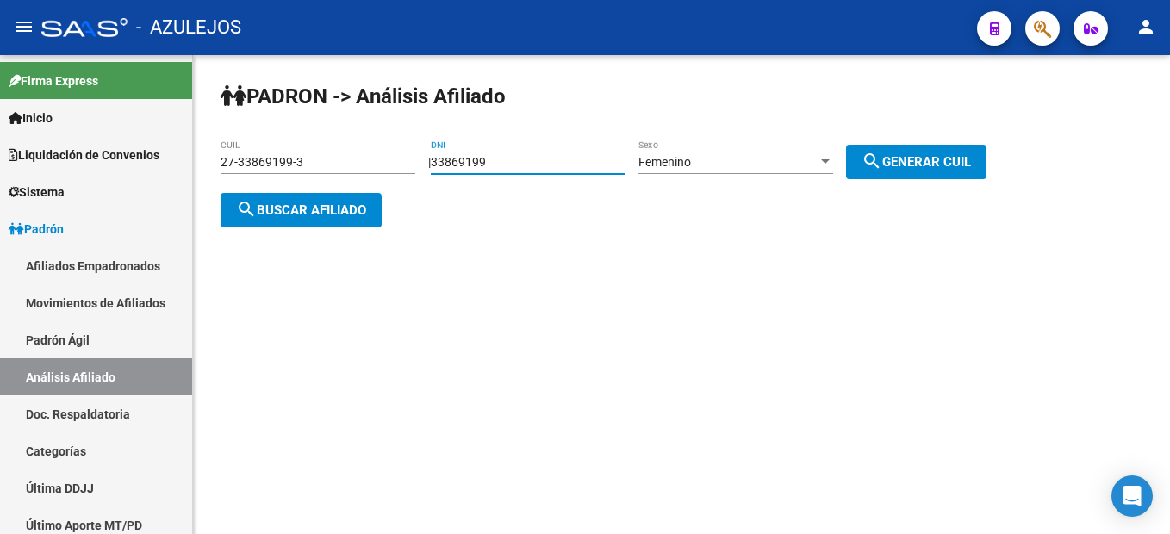
drag, startPoint x: 531, startPoint y: 159, endPoint x: 363, endPoint y: 146, distance: 168.5
click at [363, 155] on app-analisis-afiliado "PADRON -> Análisis Afiliado 27-33869199-3 CUIL | 33869199 DNI Femenino Sexo sea…" at bounding box center [609, 186] width 779 height 62
type input "94921251"
click at [941, 171] on button "search Generar CUIL" at bounding box center [916, 162] width 140 height 34
type input "27-94921251-9"
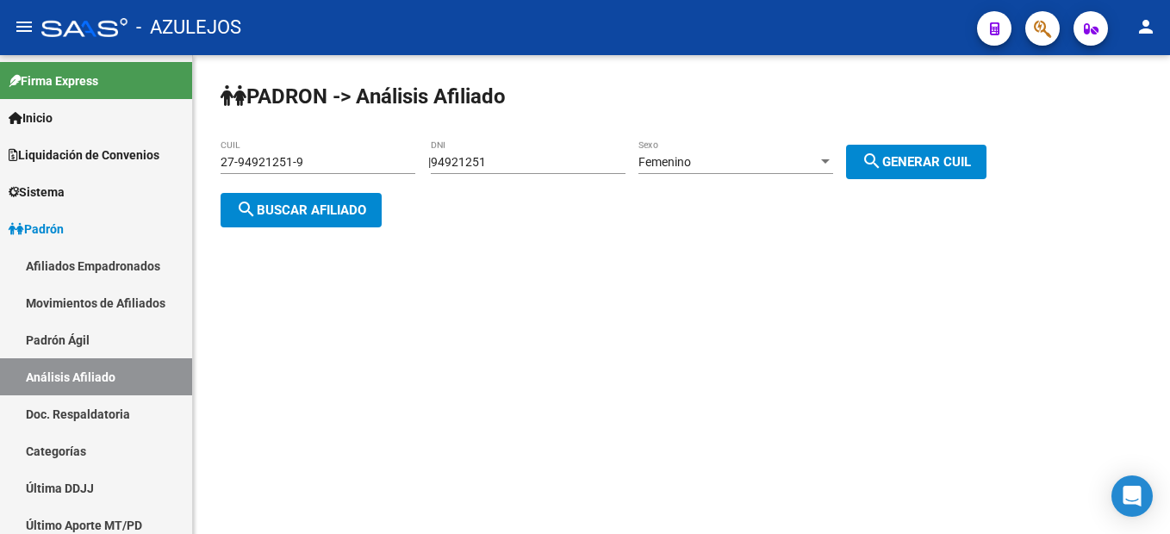
click at [290, 203] on span "search Buscar afiliado" at bounding box center [301, 210] width 130 height 16
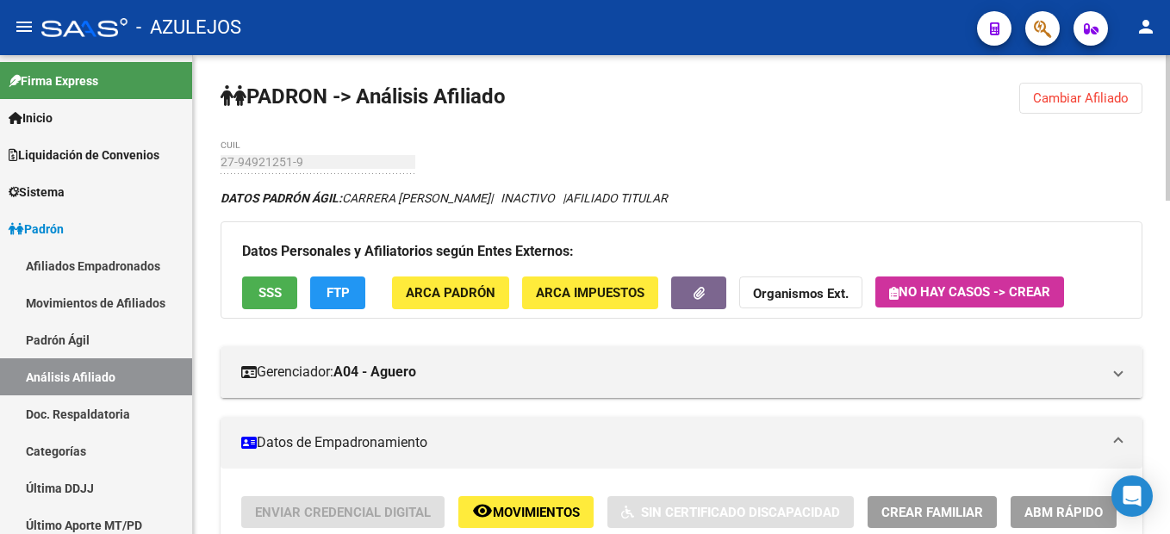
click at [1045, 93] on span "Cambiar Afiliado" at bounding box center [1081, 98] width 96 height 16
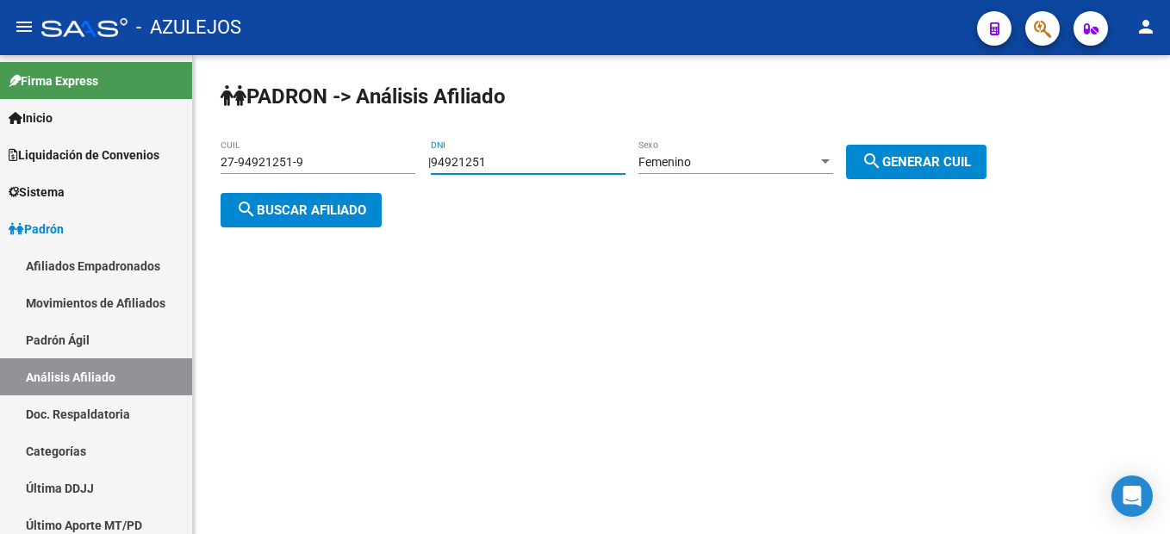
drag, startPoint x: 576, startPoint y: 154, endPoint x: 439, endPoint y: 156, distance: 136.9
click at [439, 156] on div "| 94921251 DNI Femenino Sexo search Generar CUIL" at bounding box center [713, 162] width 571 height 14
type input "31258290"
click at [758, 163] on div "Femenino" at bounding box center [727, 162] width 179 height 15
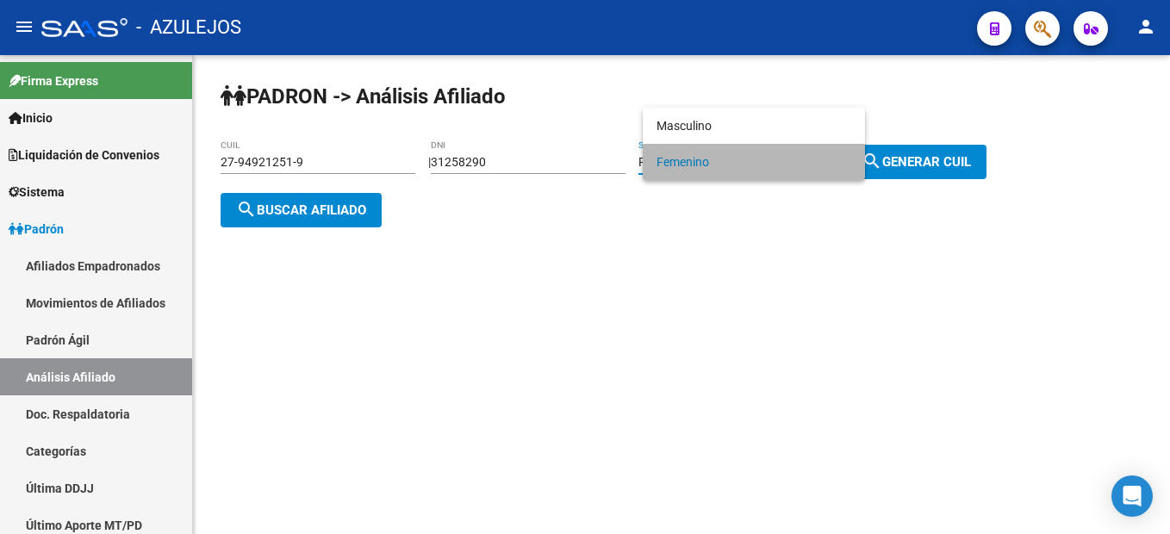
click at [758, 163] on span "Femenino" at bounding box center [753, 162] width 195 height 36
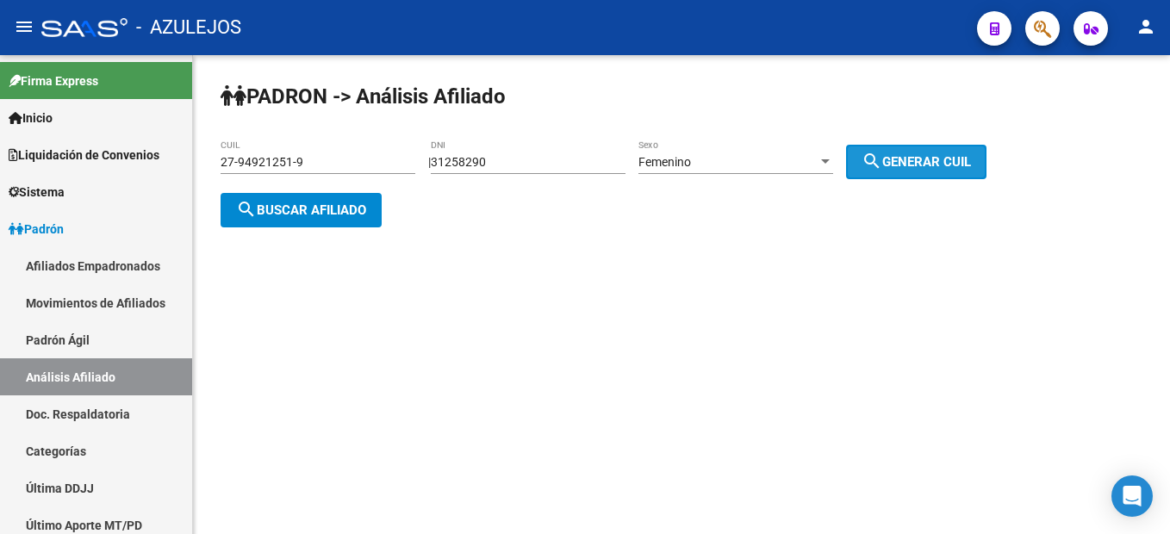
click at [882, 159] on mat-icon "search" at bounding box center [871, 161] width 21 height 21
type input "27-31258290-8"
click at [882, 159] on mat-icon "search" at bounding box center [871, 161] width 21 height 21
click at [327, 207] on span "search Buscar afiliado" at bounding box center [301, 210] width 130 height 16
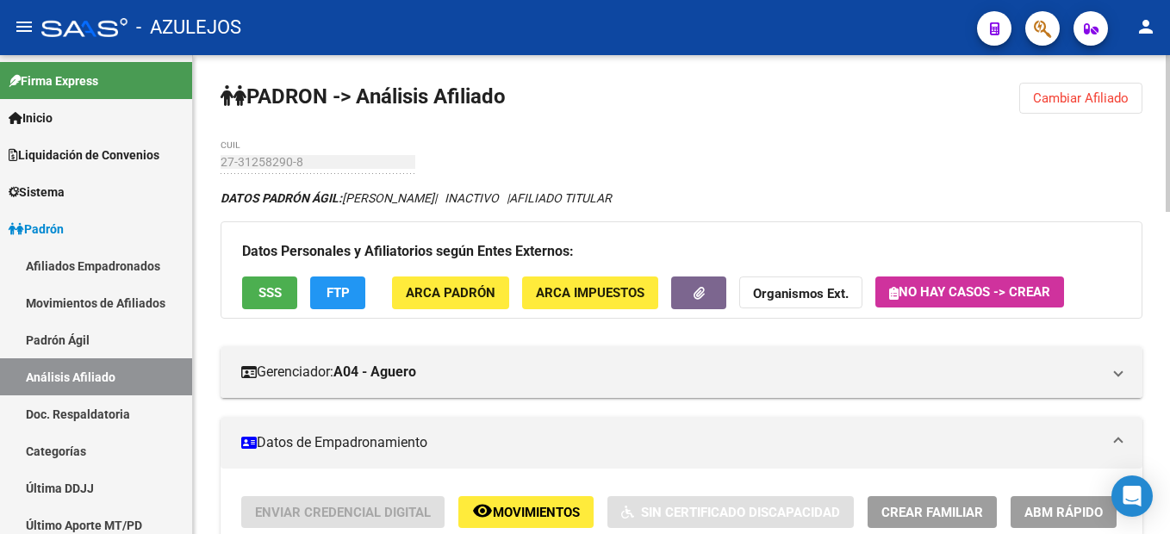
click at [1120, 100] on span "Cambiar Afiliado" at bounding box center [1081, 98] width 96 height 16
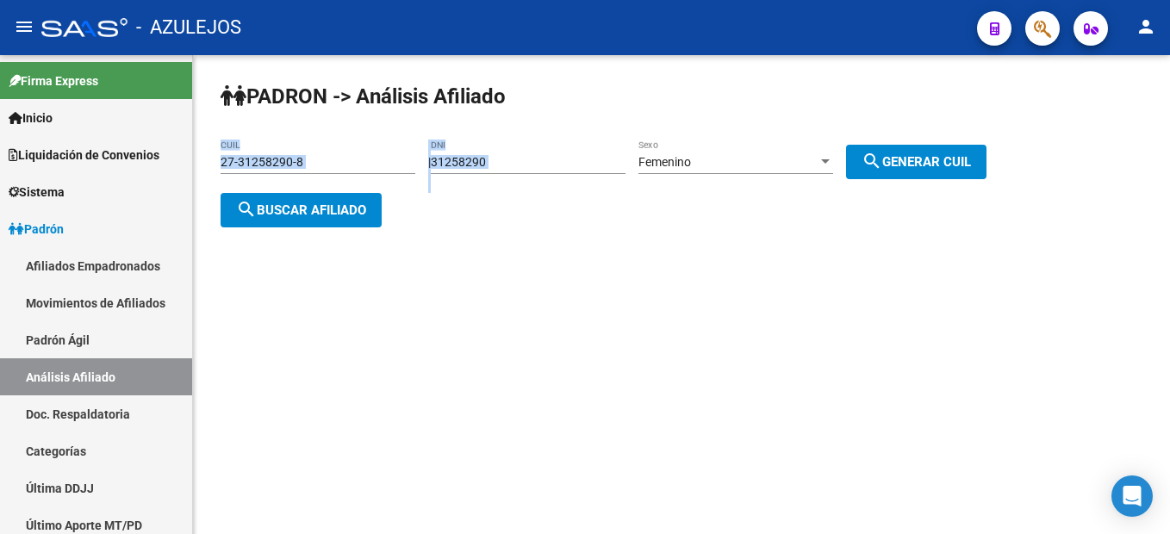
drag, startPoint x: 552, startPoint y: 176, endPoint x: 393, endPoint y: 143, distance: 162.6
click at [393, 155] on app-analisis-afiliado "PADRON -> Análisis Afiliado 27-31258290-8 CUIL | 31258290 DNI Femenino Sexo sea…" at bounding box center [609, 186] width 779 height 62
drag, startPoint x: 393, startPoint y: 143, endPoint x: 486, endPoint y: 164, distance: 95.3
click at [486, 164] on input "31258290" at bounding box center [528, 162] width 195 height 15
click at [498, 167] on input "31258290" at bounding box center [528, 162] width 195 height 15
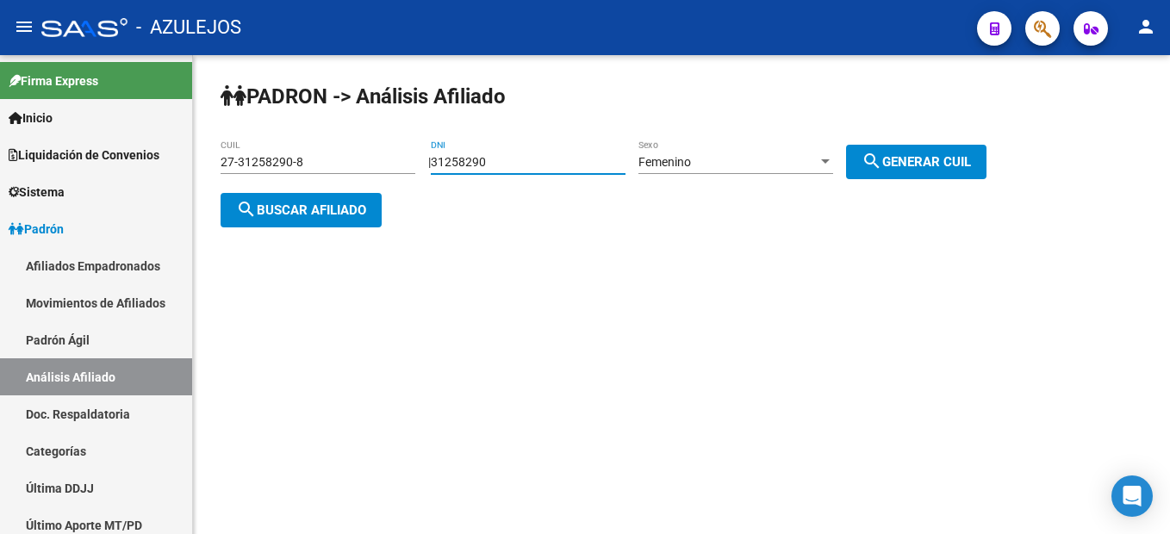
click at [498, 167] on input "31258290" at bounding box center [528, 162] width 195 height 15
type input "324816641"
click at [946, 169] on button "search Generar CUIL" at bounding box center [916, 162] width 140 height 34
click at [284, 234] on div "PADRON -> Análisis Afiliado 27-31258290-8 CUIL | 324816641 DNI Femenino Sexo se…" at bounding box center [681, 168] width 977 height 227
click at [284, 211] on span "search Buscar afiliado" at bounding box center [301, 210] width 130 height 16
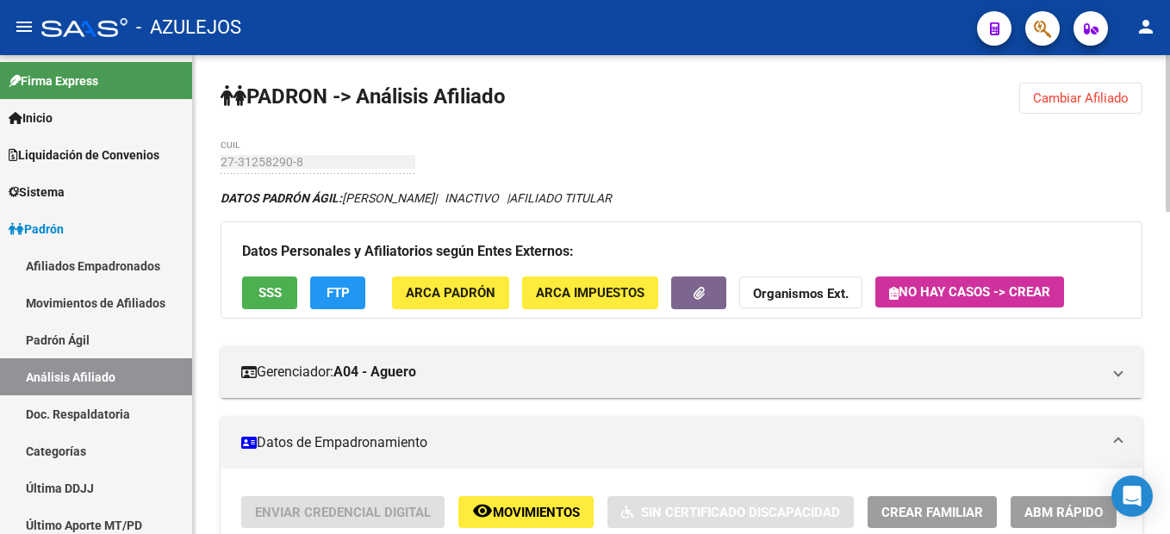
click at [1061, 104] on span "Cambiar Afiliado" at bounding box center [1081, 98] width 96 height 16
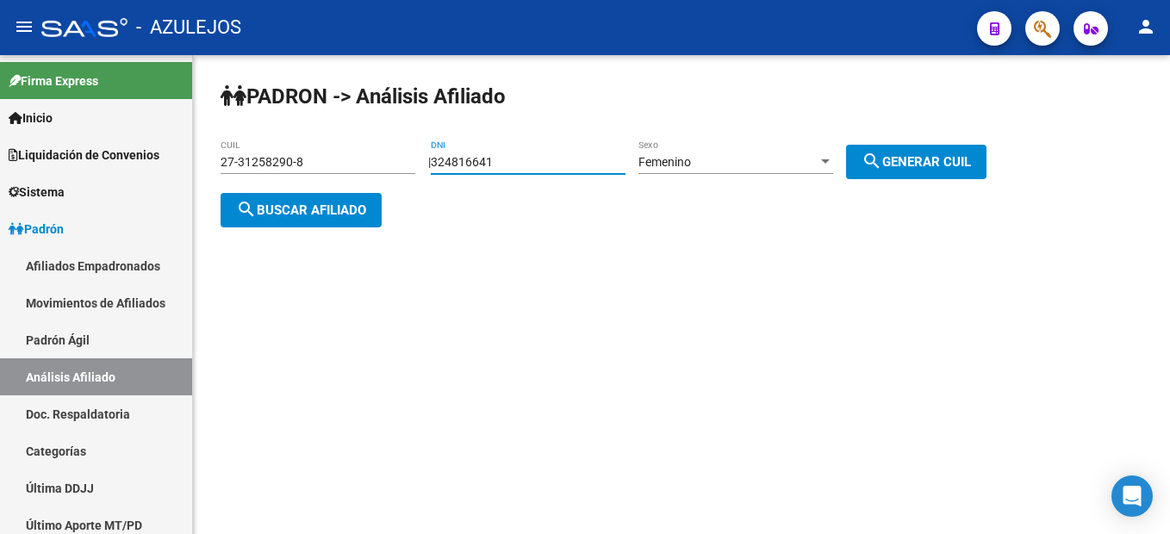
drag, startPoint x: 544, startPoint y: 158, endPoint x: 324, endPoint y: 165, distance: 220.6
click at [324, 165] on app-analisis-afiliado "PADRON -> Análisis Afiliado 27-31258290-8 CUIL | 324816641 DNI Femenino Sexo se…" at bounding box center [609, 186] width 779 height 62
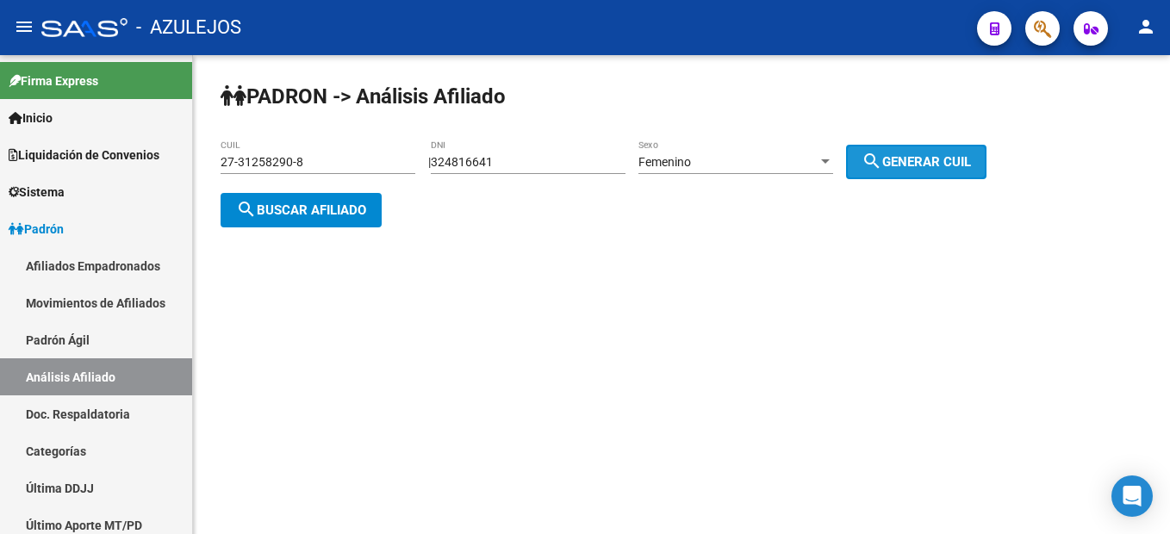
click at [937, 164] on span "search Generar CUIL" at bounding box center [915, 162] width 109 height 16
click at [529, 161] on input "324816641" at bounding box center [528, 162] width 195 height 15
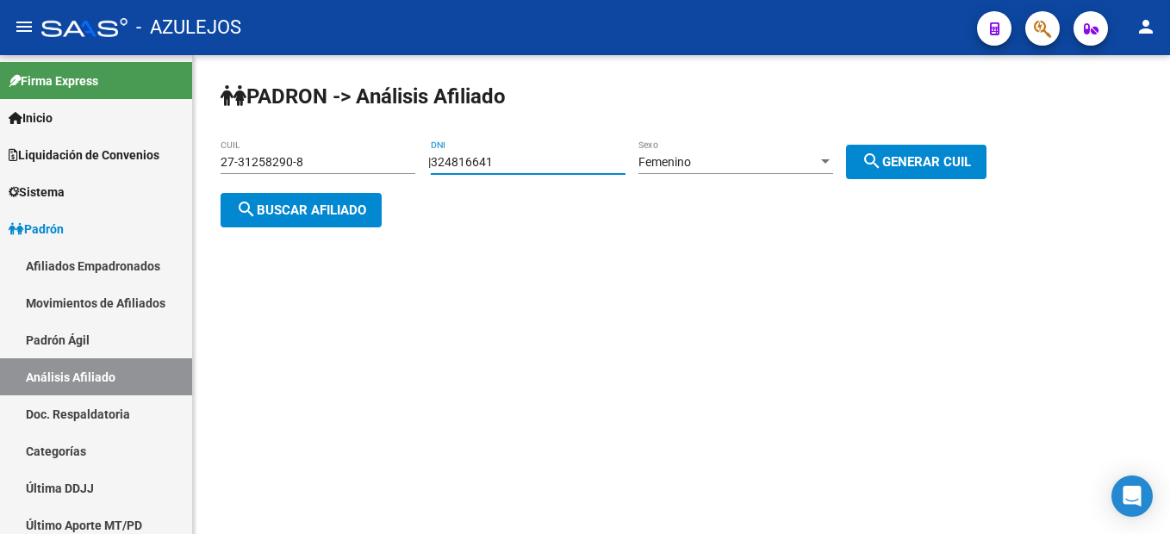
drag, startPoint x: 529, startPoint y: 161, endPoint x: 495, endPoint y: 158, distance: 33.8
click at [495, 158] on input "324816641" at bounding box center [528, 162] width 195 height 15
click at [550, 153] on div "324816641 DNI" at bounding box center [528, 157] width 195 height 34
drag, startPoint x: 550, startPoint y: 153, endPoint x: 425, endPoint y: 142, distance: 125.4
click at [425, 142] on div "PADRON -> Análisis Afiliado 27-31258290-8 CUIL | 324816641 DNI Femenino Sexo se…" at bounding box center [681, 168] width 977 height 227
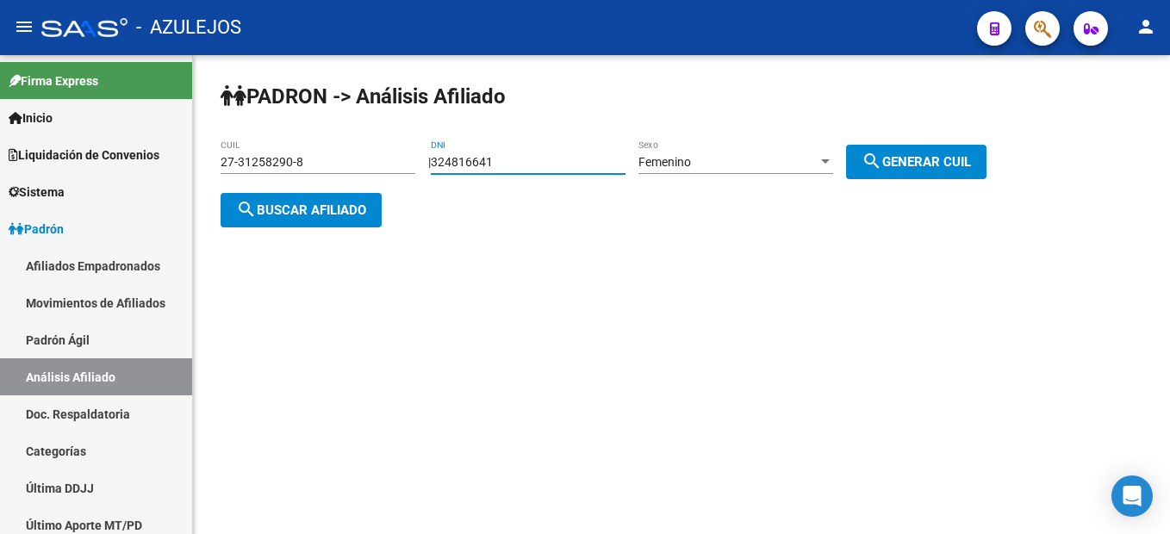
click at [459, 166] on input "324816641" at bounding box center [528, 162] width 195 height 15
click at [464, 166] on input "324816641" at bounding box center [528, 162] width 195 height 15
type input "32481641"
click at [930, 161] on span "search Generar CUIL" at bounding box center [915, 162] width 109 height 16
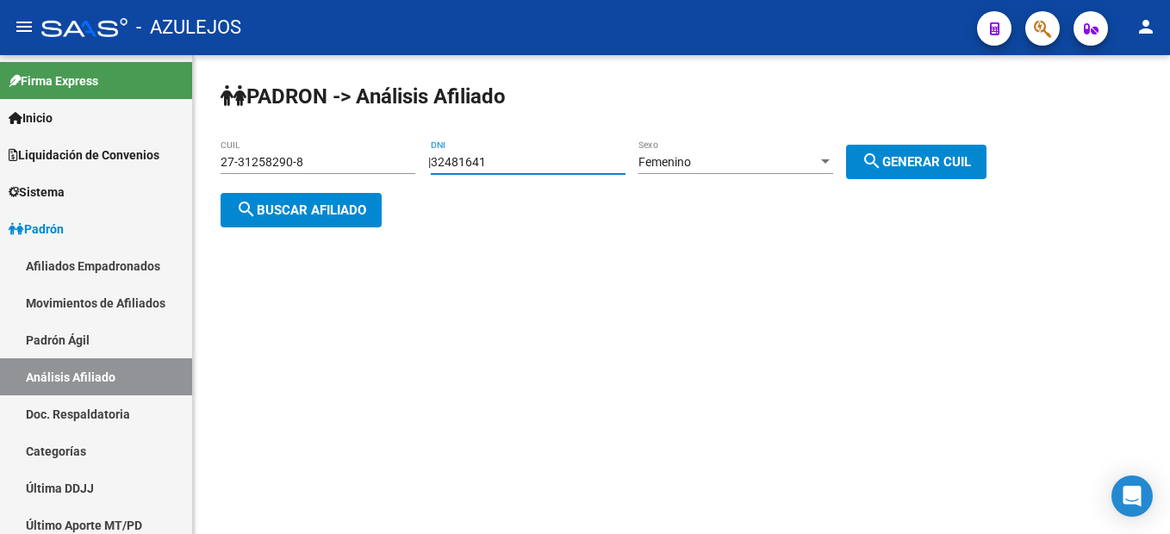
type input "27-32481641-6"
click at [262, 211] on span "search Buscar afiliado" at bounding box center [301, 210] width 130 height 16
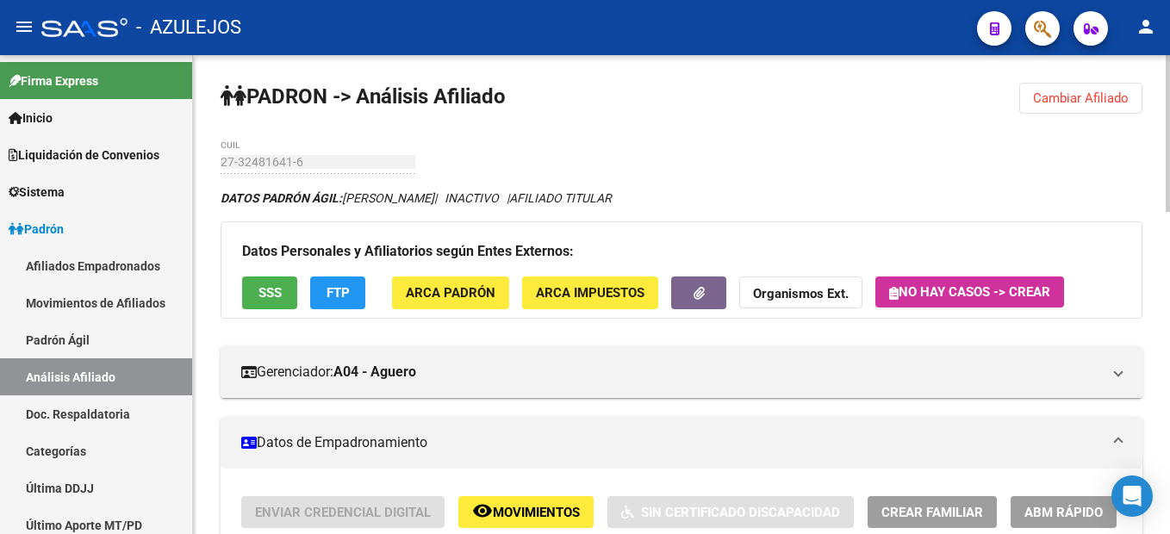
click at [1084, 94] on span "Cambiar Afiliado" at bounding box center [1081, 98] width 96 height 16
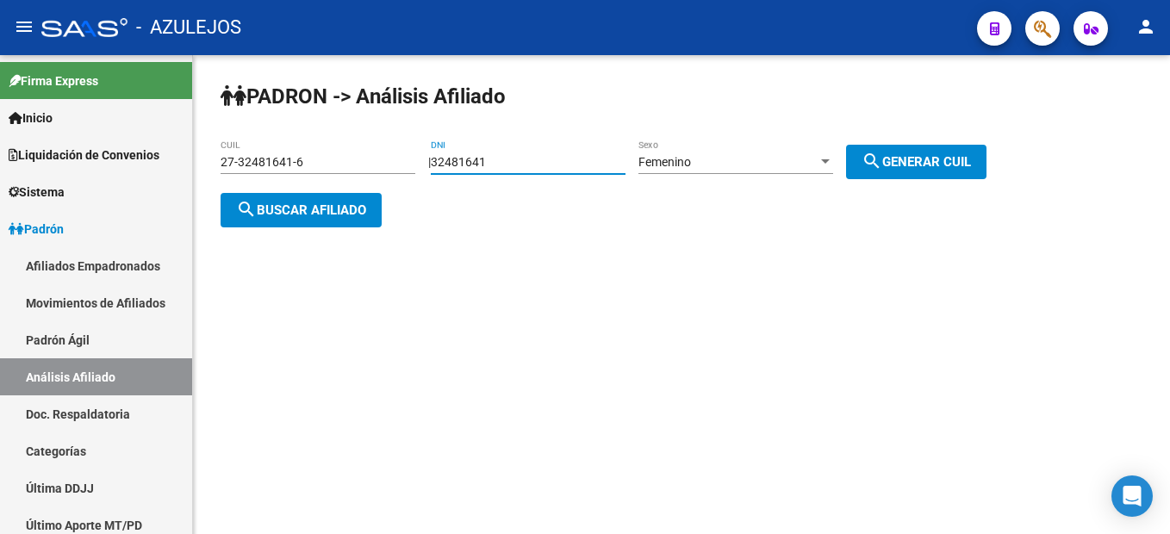
drag, startPoint x: 525, startPoint y: 161, endPoint x: 322, endPoint y: 159, distance: 203.2
click at [322, 159] on app-analisis-afiliado "PADRON -> Análisis Afiliado 27-32481641-6 CUIL | 32481641 DNI Femenino Sexo sea…" at bounding box center [609, 186] width 779 height 62
type input "24904453"
click at [916, 158] on span "search Generar CUIL" at bounding box center [915, 162] width 109 height 16
type input "27-24904453-4"
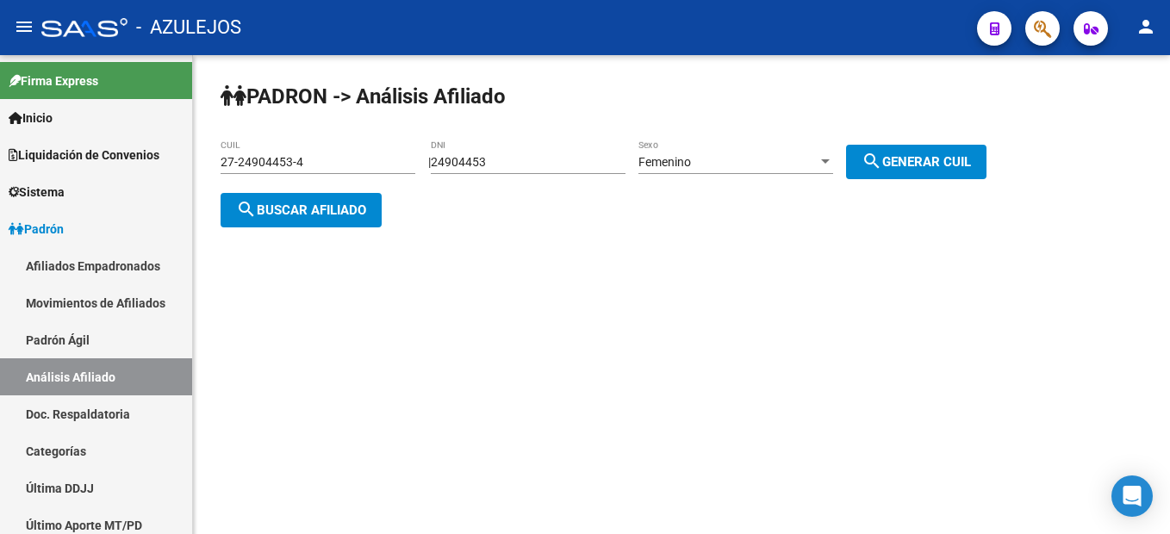
click at [305, 203] on span "search Buscar afiliado" at bounding box center [301, 210] width 130 height 16
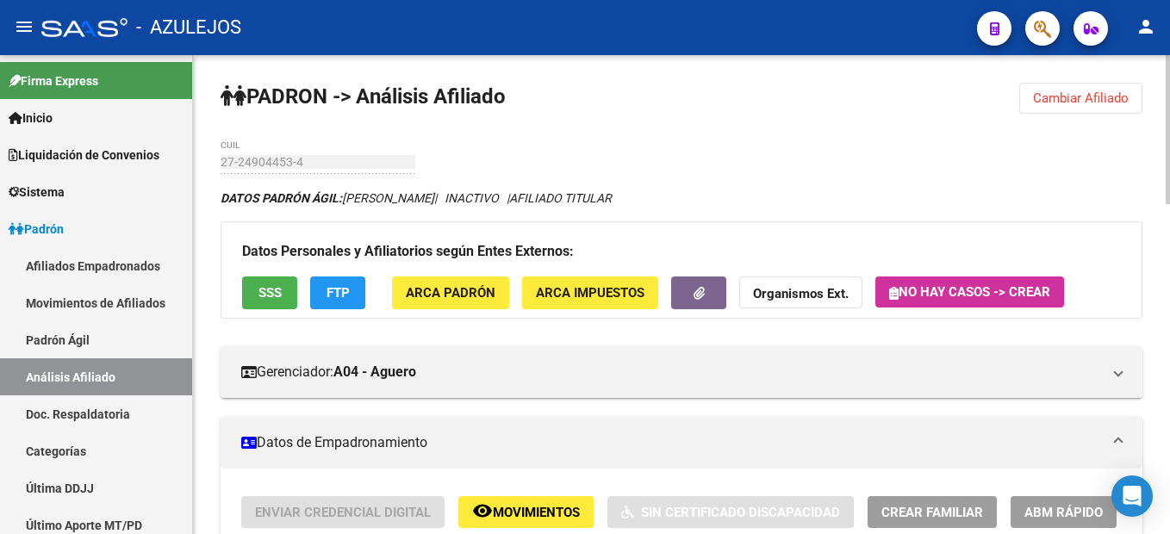
click at [1093, 90] on span "Cambiar Afiliado" at bounding box center [1081, 98] width 96 height 16
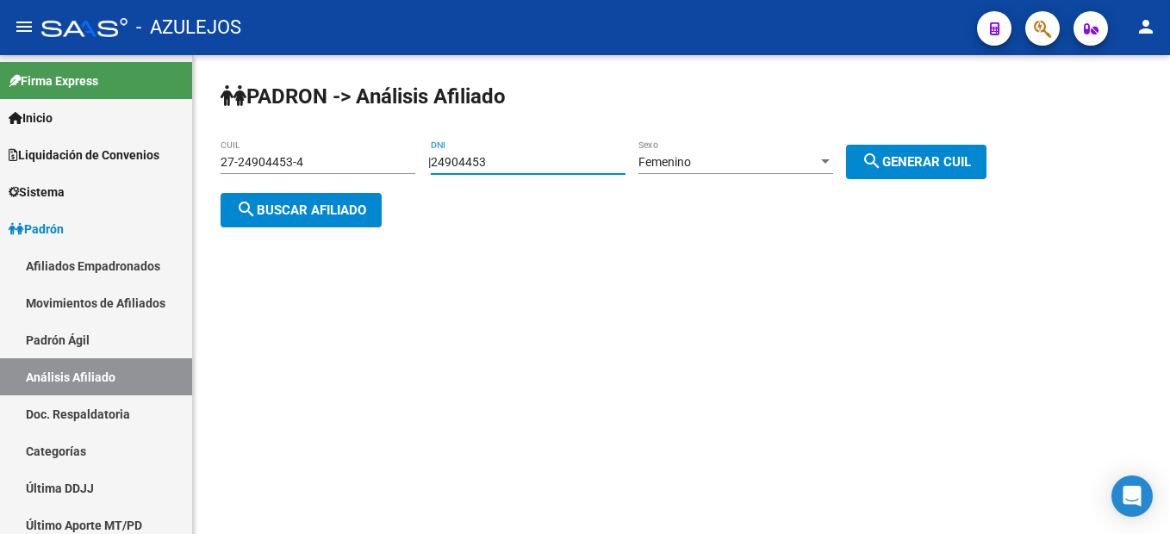
drag, startPoint x: 539, startPoint y: 154, endPoint x: 350, endPoint y: 128, distance: 191.2
click at [350, 128] on div "PADRON -> Análisis Afiliado 27-24904453-4 CUIL | 24904453 DNI Femenino Sexo sea…" at bounding box center [681, 168] width 977 height 227
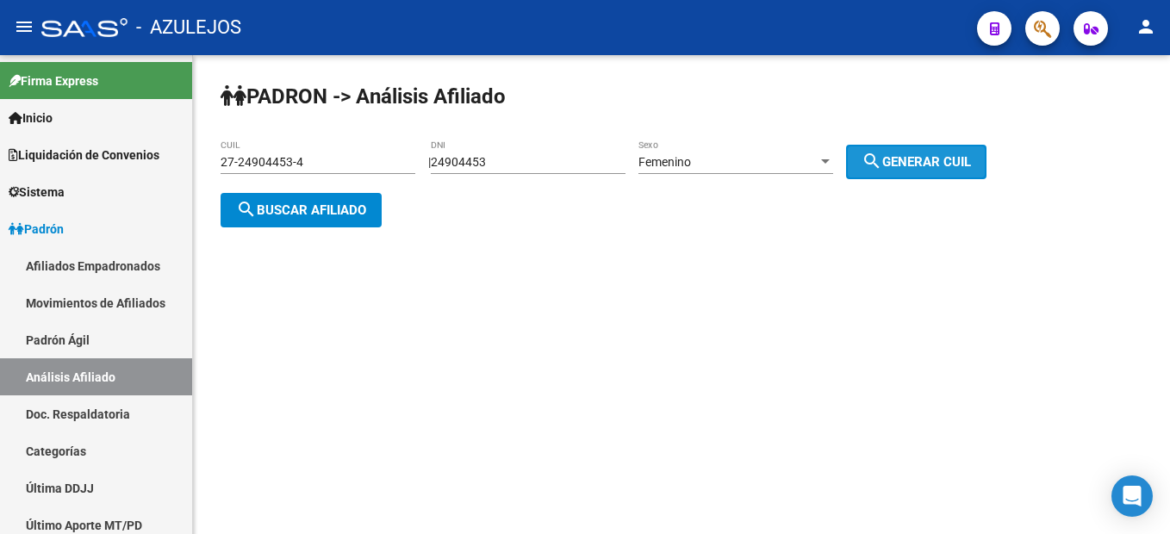
click at [947, 146] on button "search Generar CUIL" at bounding box center [916, 162] width 140 height 34
click at [301, 200] on button "search Buscar afiliado" at bounding box center [300, 210] width 161 height 34
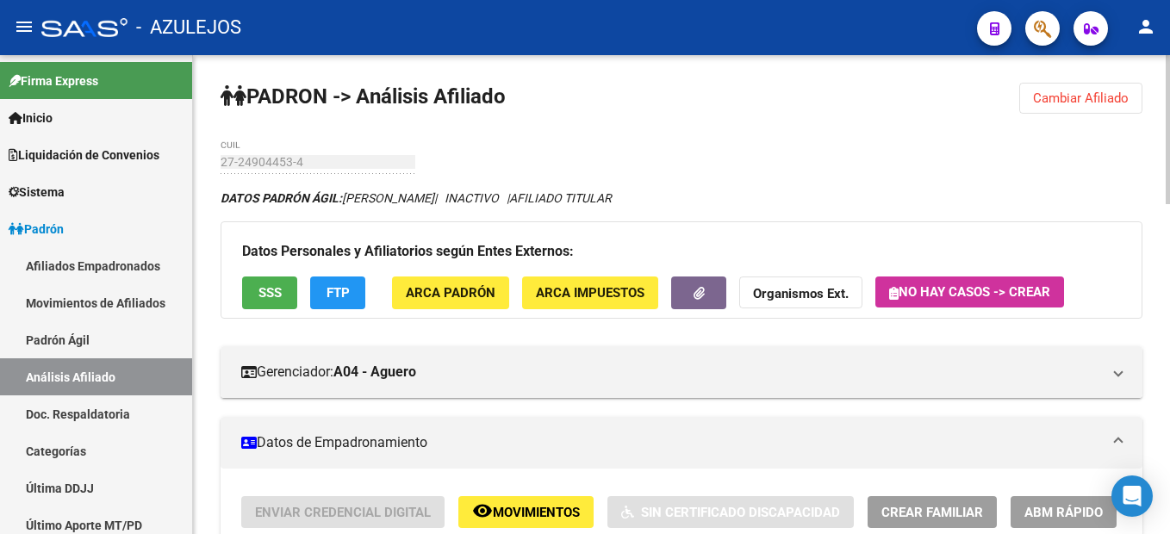
drag, startPoint x: 1044, startPoint y: 103, endPoint x: 1025, endPoint y: 102, distance: 19.0
click at [1051, 102] on span "Cambiar Afiliado" at bounding box center [1081, 98] width 96 height 16
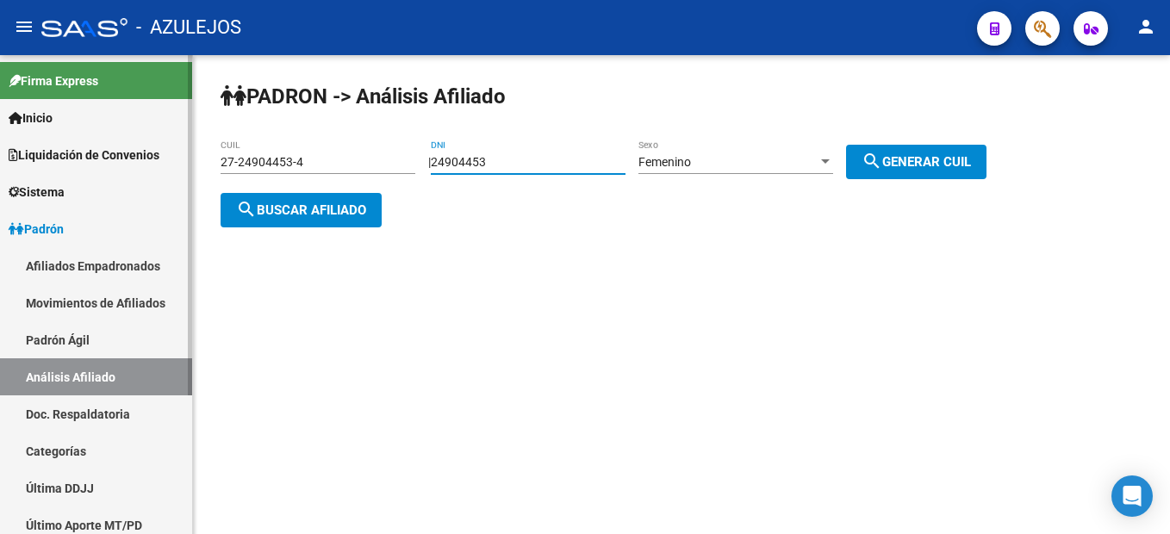
drag, startPoint x: 539, startPoint y: 164, endPoint x: 183, endPoint y: 156, distance: 355.8
click at [183, 156] on mat-sidenav-container "Firma Express Inicio Instructivos Contacto OS Liquidación de Convenios Liquidac…" at bounding box center [585, 294] width 1170 height 479
type input "33006581"
click at [906, 165] on span "search Generar CUIL" at bounding box center [915, 162] width 109 height 16
type input "27-33006581-3"
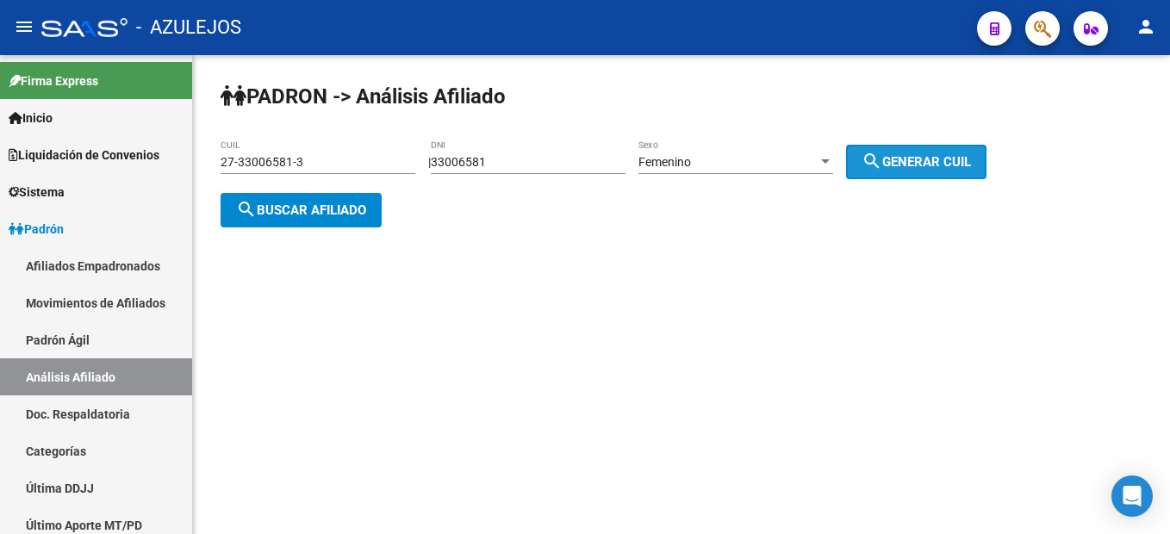
click at [906, 165] on span "search Generar CUIL" at bounding box center [915, 162] width 109 height 16
click at [297, 216] on span "search Buscar afiliado" at bounding box center [301, 210] width 130 height 16
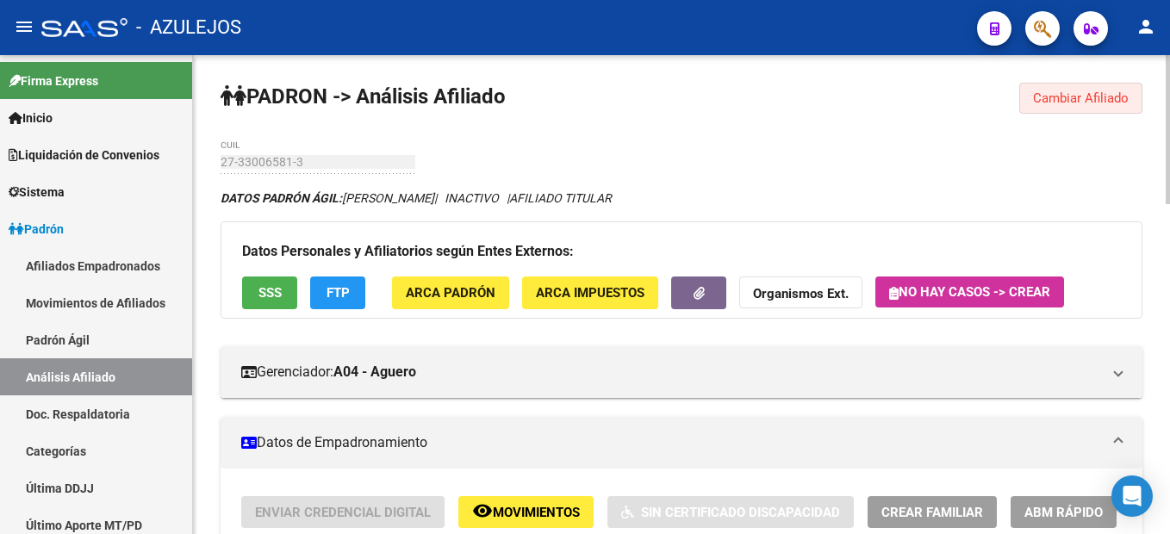
click at [1106, 89] on button "Cambiar Afiliado" at bounding box center [1080, 98] width 123 height 31
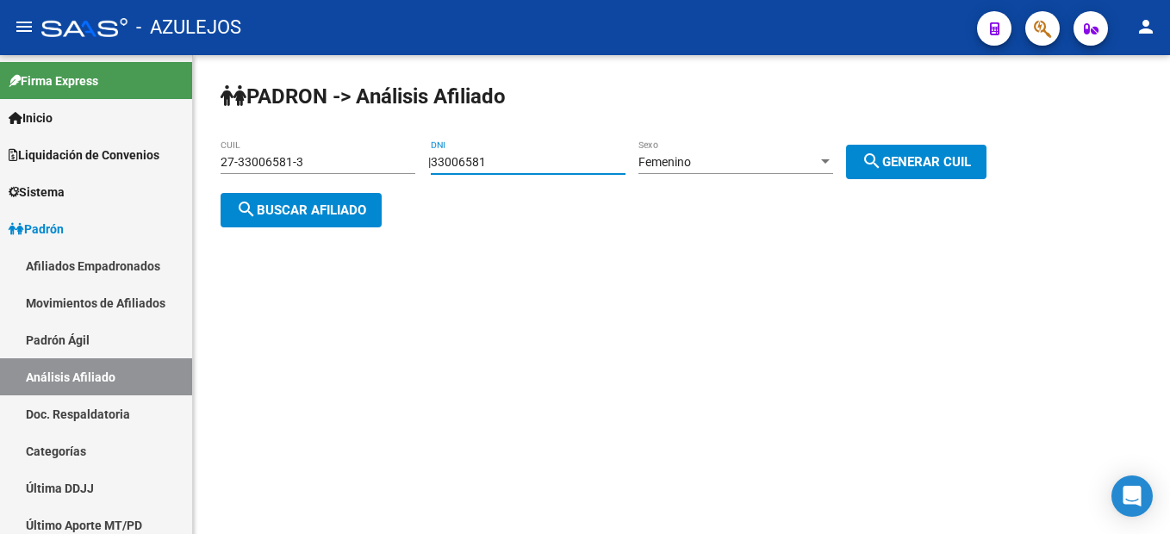
drag, startPoint x: 571, startPoint y: 158, endPoint x: 441, endPoint y: 129, distance: 133.1
click at [441, 129] on div "PADRON -> Análisis Afiliado 27-33006581-3 CUIL | 33006581 DNI Femenino Sexo sea…" at bounding box center [681, 168] width 977 height 227
type input "27464653"
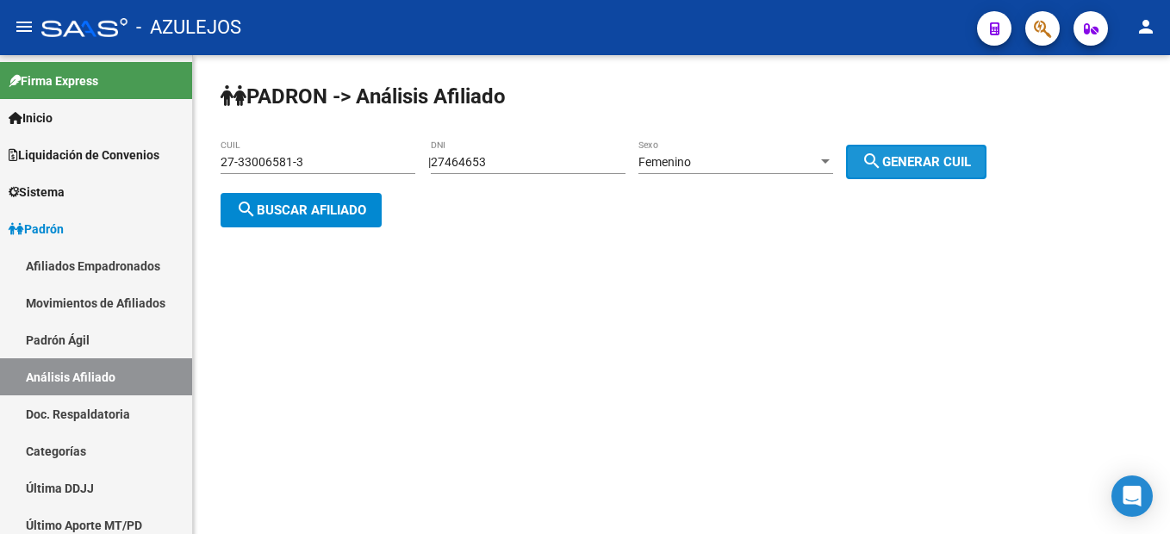
click at [880, 146] on button "search Generar CUIL" at bounding box center [916, 162] width 140 height 34
type input "27-27464653-0"
click at [282, 220] on button "search Buscar afiliado" at bounding box center [300, 210] width 161 height 34
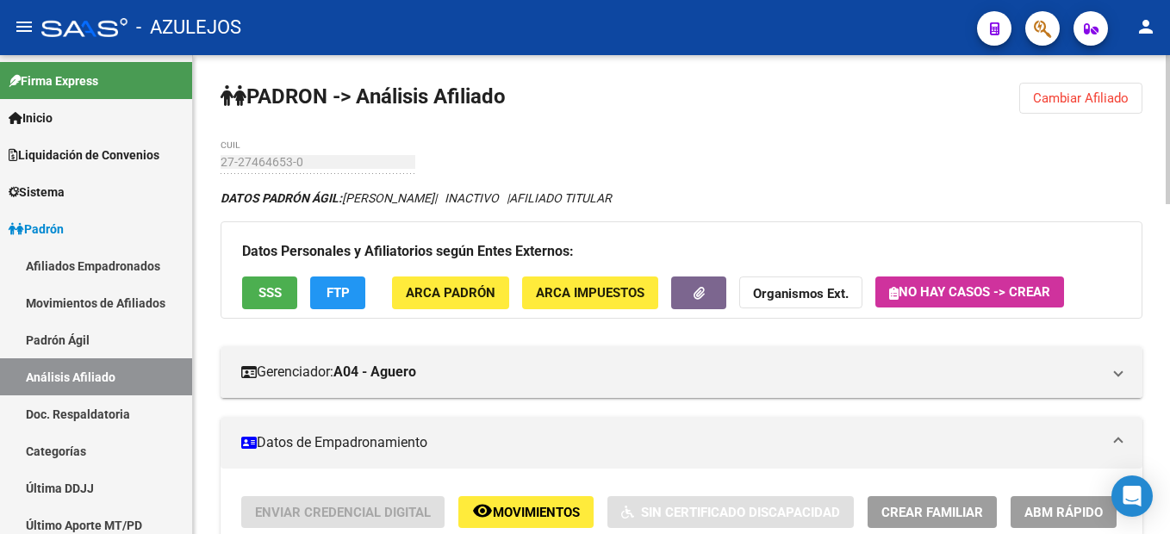
click at [1085, 100] on span "Cambiar Afiliado" at bounding box center [1081, 98] width 96 height 16
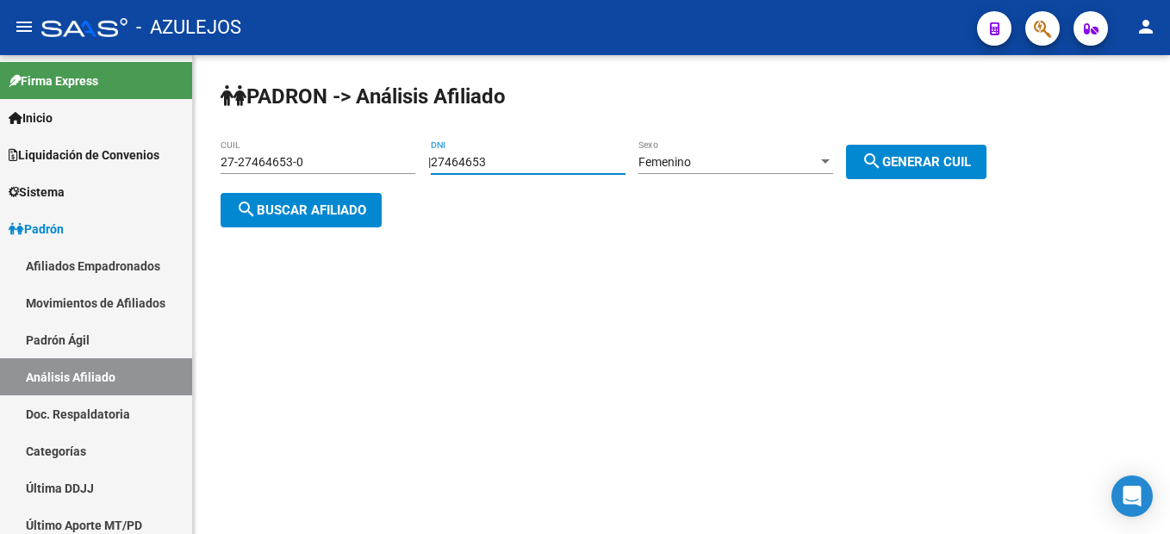
drag, startPoint x: 565, startPoint y: 155, endPoint x: 216, endPoint y: 108, distance: 352.0
click at [216, 108] on div "PADRON -> Análisis Afiliado 27-27464653-0 CUIL | 27464653 DNI Femenino Sexo sea…" at bounding box center [681, 168] width 977 height 227
type input "31751419"
click at [772, 171] on div "Femenino Sexo" at bounding box center [735, 157] width 195 height 34
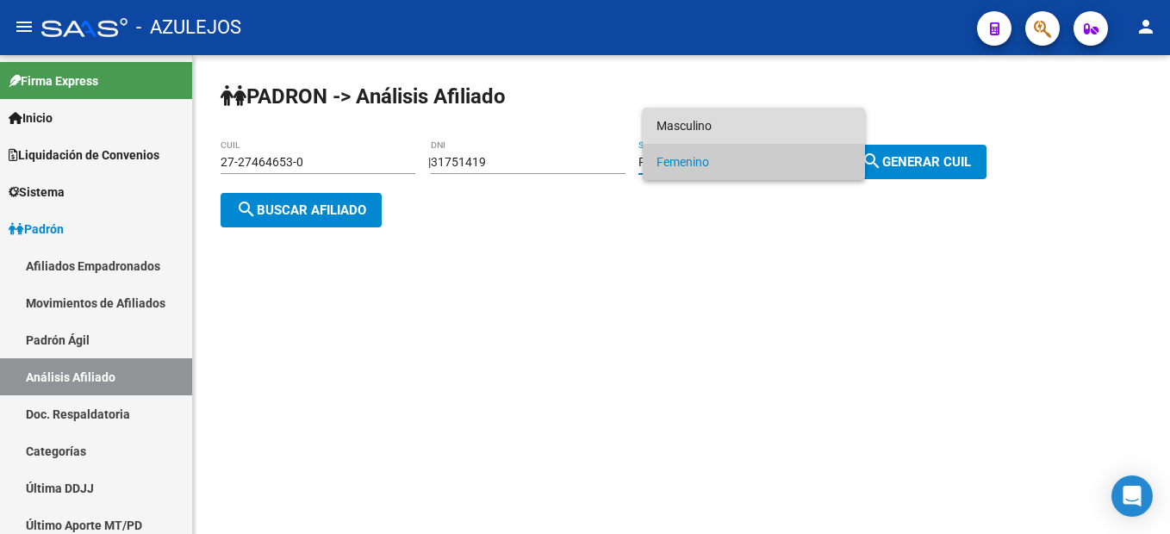
click at [721, 120] on span "Masculino" at bounding box center [753, 126] width 195 height 36
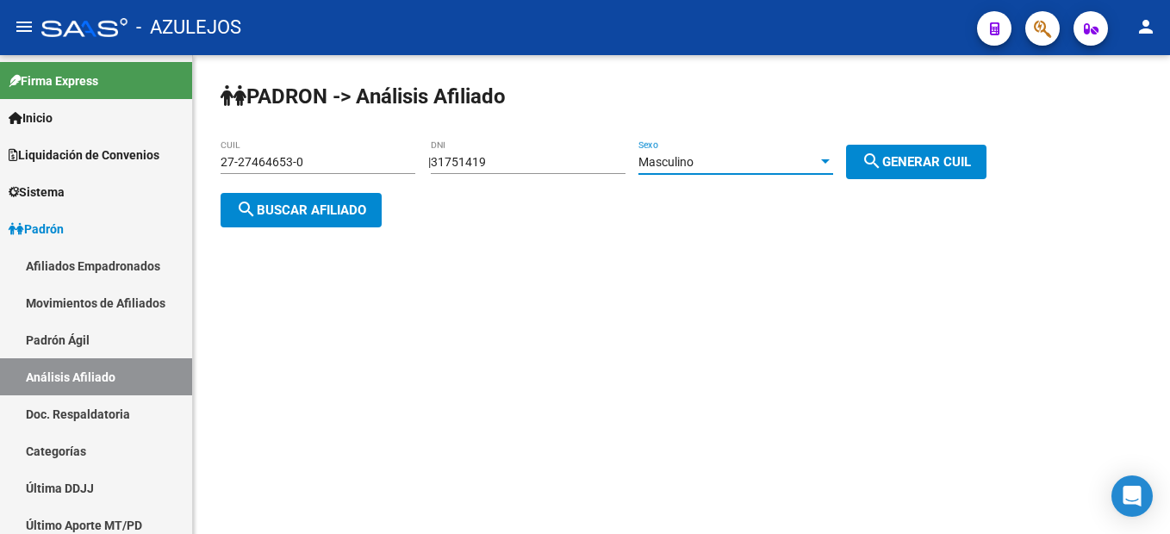
click at [955, 160] on span "search Generar CUIL" at bounding box center [915, 162] width 109 height 16
type input "20-31751419-1"
click at [299, 235] on div "PADRON -> Análisis Afiliado 20-31751419-1 CUIL | 31751419 DNI Masculino Sexo se…" at bounding box center [681, 168] width 977 height 227
click at [302, 206] on span "search Buscar afiliado" at bounding box center [301, 210] width 130 height 16
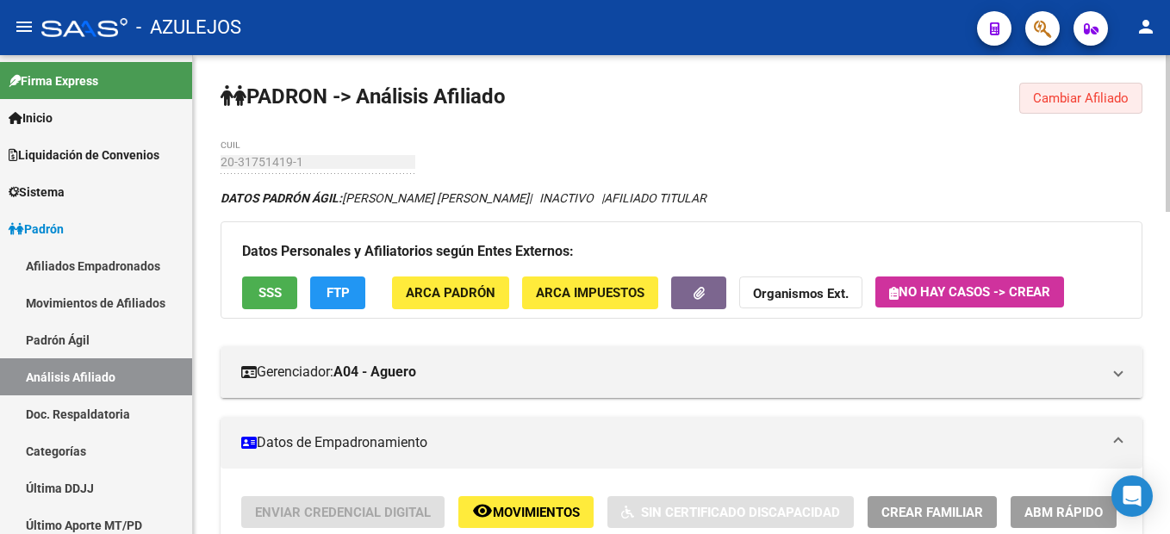
click at [1111, 96] on span "Cambiar Afiliado" at bounding box center [1081, 98] width 96 height 16
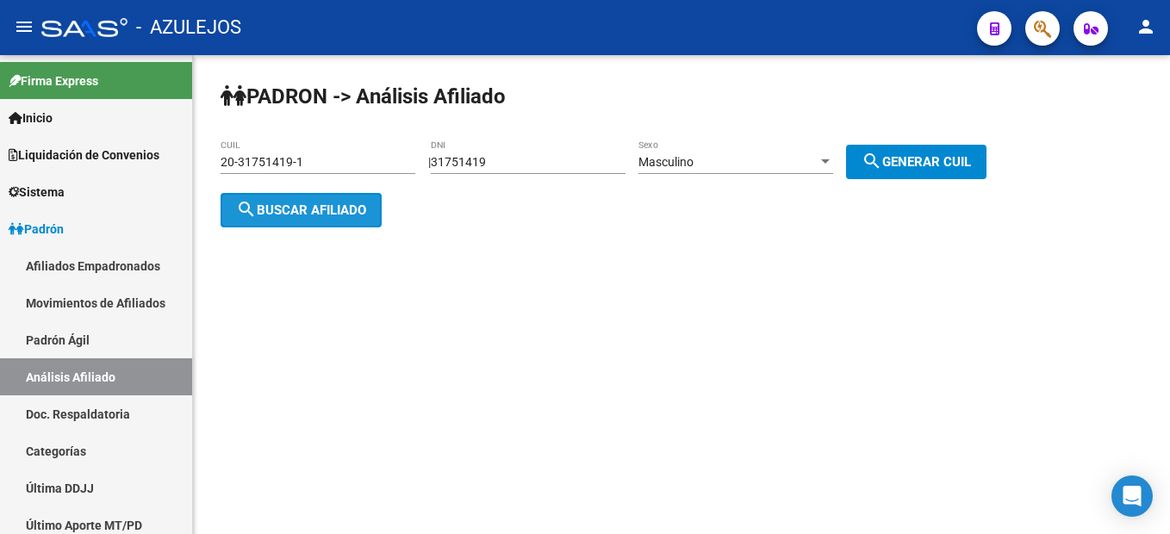
click at [351, 208] on span "search Buscar afiliado" at bounding box center [301, 210] width 130 height 16
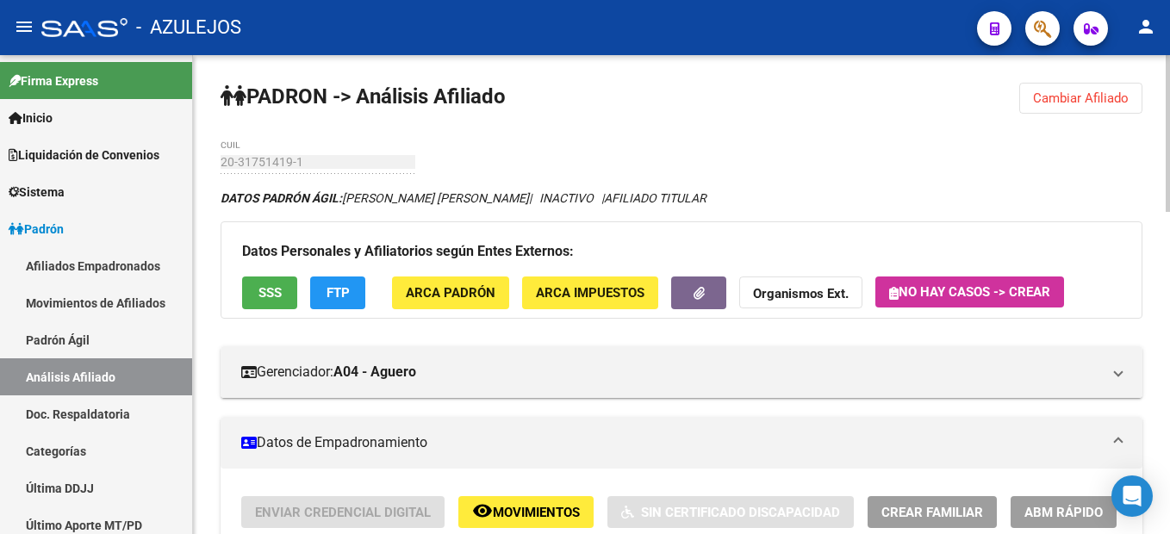
click at [1078, 95] on span "Cambiar Afiliado" at bounding box center [1081, 98] width 96 height 16
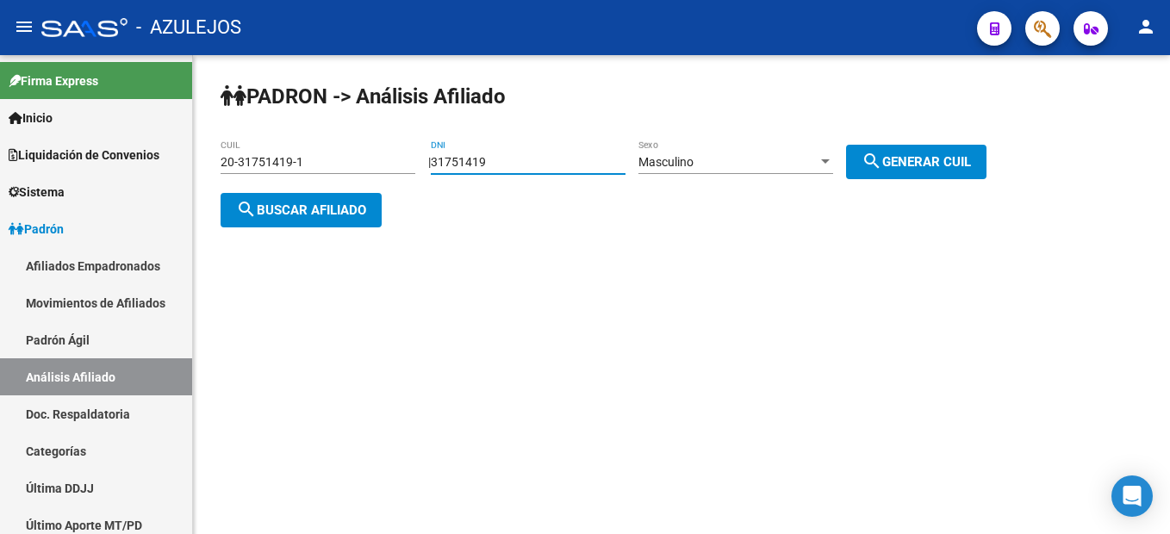
drag, startPoint x: 562, startPoint y: 157, endPoint x: 391, endPoint y: 139, distance: 172.3
click at [391, 139] on div "PADRON -> Análisis Afiliado 20-31751419-1 CUIL | 31751419 DNI Masculino Sexo se…" at bounding box center [681, 168] width 977 height 227
type input "28826437"
click at [900, 162] on span "search Generar CUIL" at bounding box center [915, 162] width 109 height 16
click at [764, 159] on div "Masculino" at bounding box center [727, 162] width 179 height 15
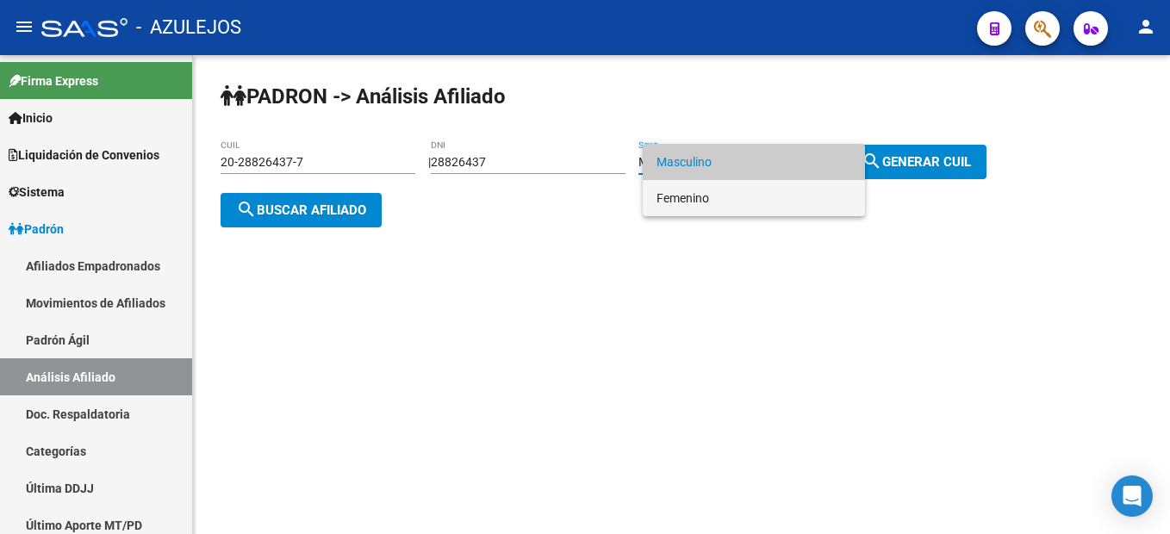
click at [723, 200] on span "Femenino" at bounding box center [753, 198] width 195 height 36
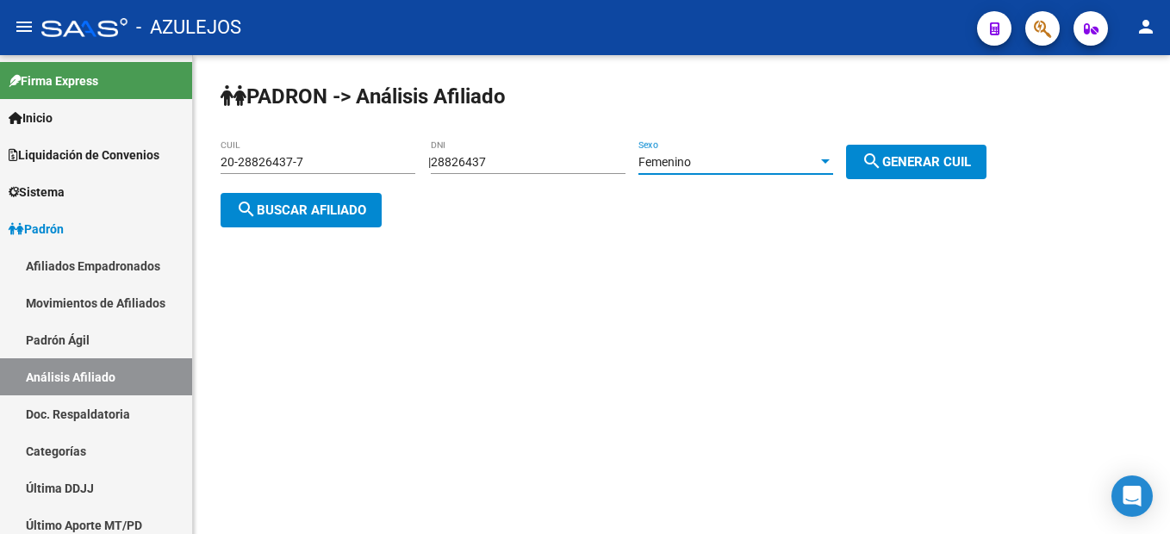
click at [902, 167] on span "search Generar CUIL" at bounding box center [915, 162] width 109 height 16
type input "27-28826437-1"
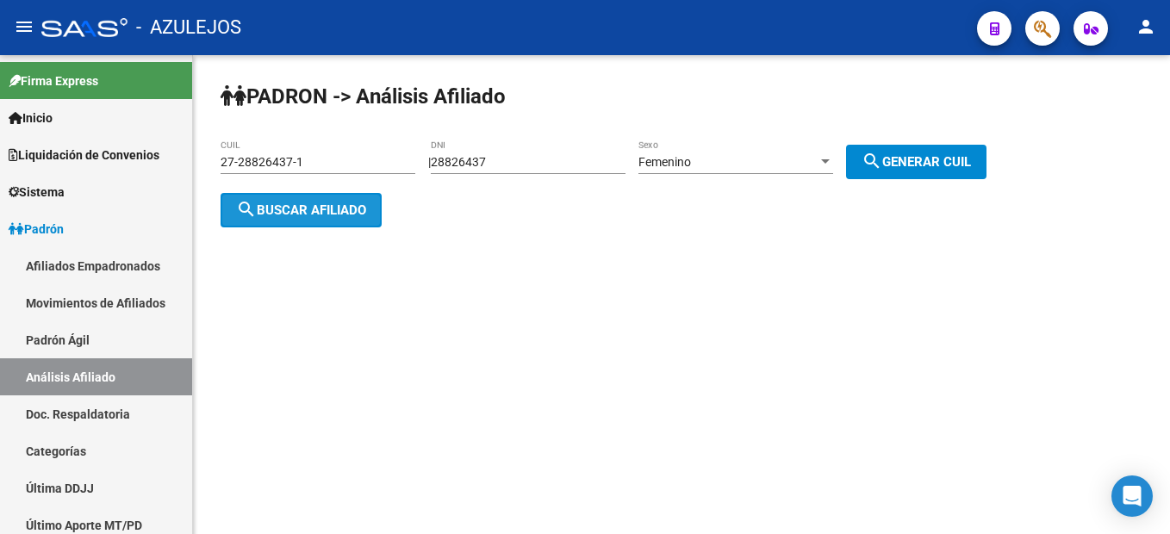
click at [262, 211] on span "search Buscar afiliado" at bounding box center [301, 210] width 130 height 16
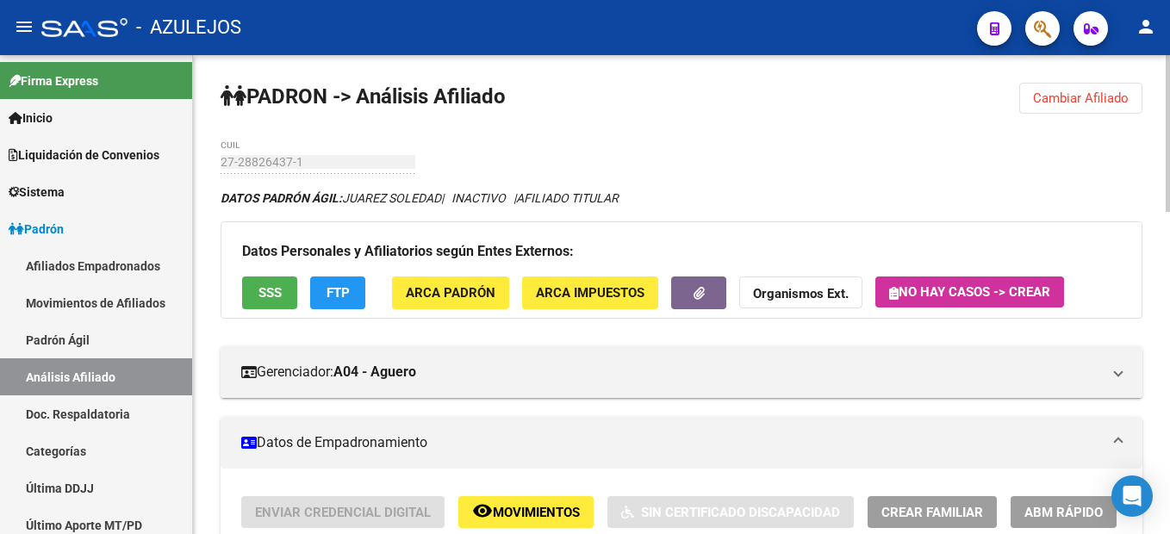
click at [1084, 96] on span "Cambiar Afiliado" at bounding box center [1081, 98] width 96 height 16
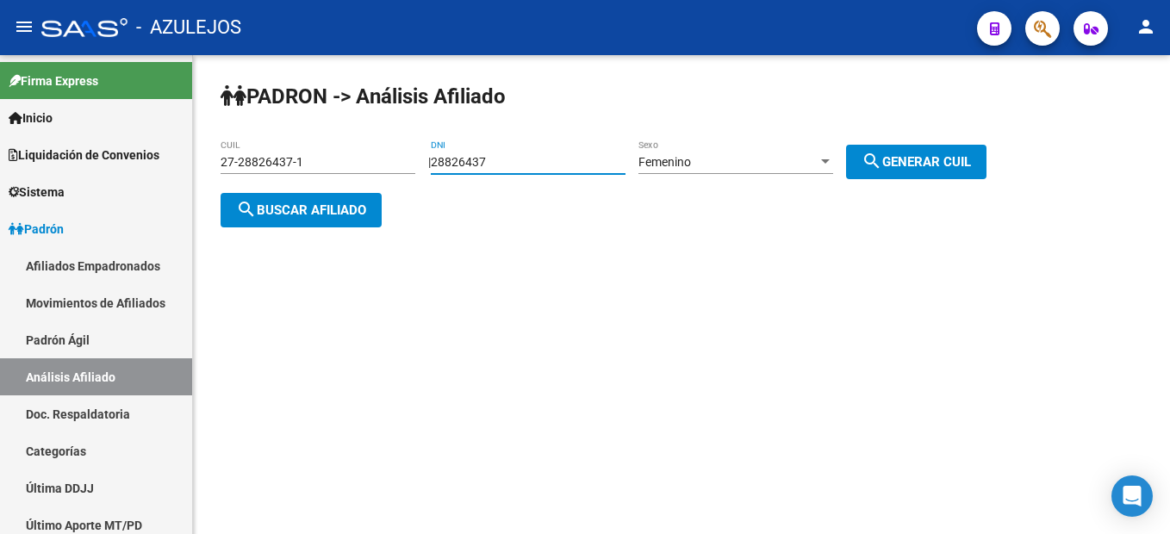
drag, startPoint x: 518, startPoint y: 163, endPoint x: 374, endPoint y: 148, distance: 144.6
click at [374, 155] on app-analisis-afiliado "PADRON -> Análisis Afiliado 27-28826437-1 CUIL | 28826437 DNI Femenino Sexo sea…" at bounding box center [609, 186] width 779 height 62
type input "30706238"
click at [324, 208] on span "search Buscar afiliado" at bounding box center [301, 210] width 130 height 16
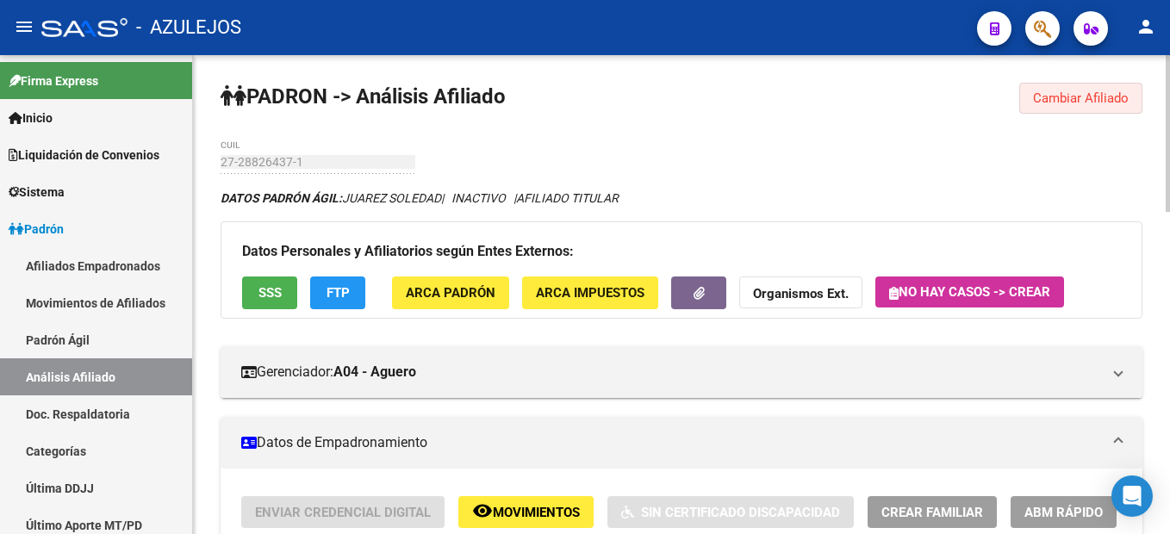
click at [1060, 103] on span "Cambiar Afiliado" at bounding box center [1081, 98] width 96 height 16
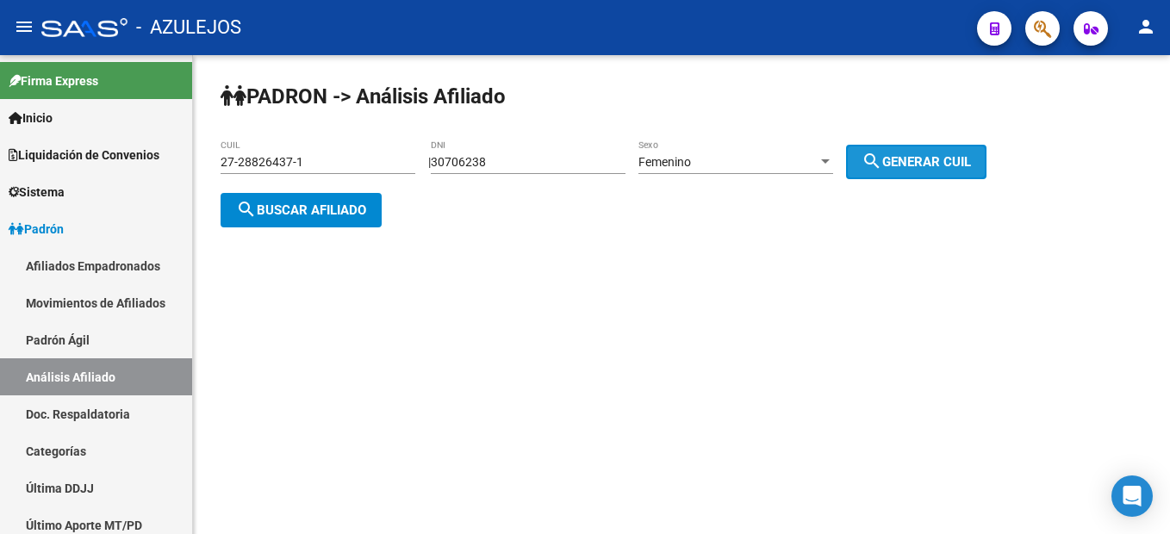
click at [882, 164] on mat-icon "search" at bounding box center [871, 161] width 21 height 21
type input "27-30706238-6"
click at [356, 203] on span "search Buscar afiliado" at bounding box center [301, 210] width 130 height 16
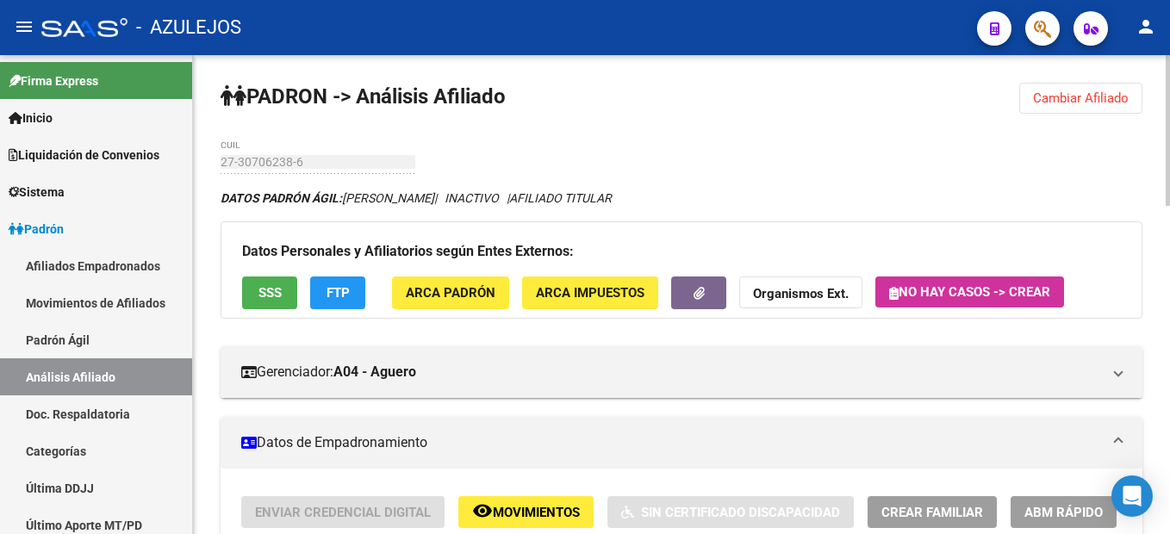
click at [1076, 88] on button "Cambiar Afiliado" at bounding box center [1080, 98] width 123 height 31
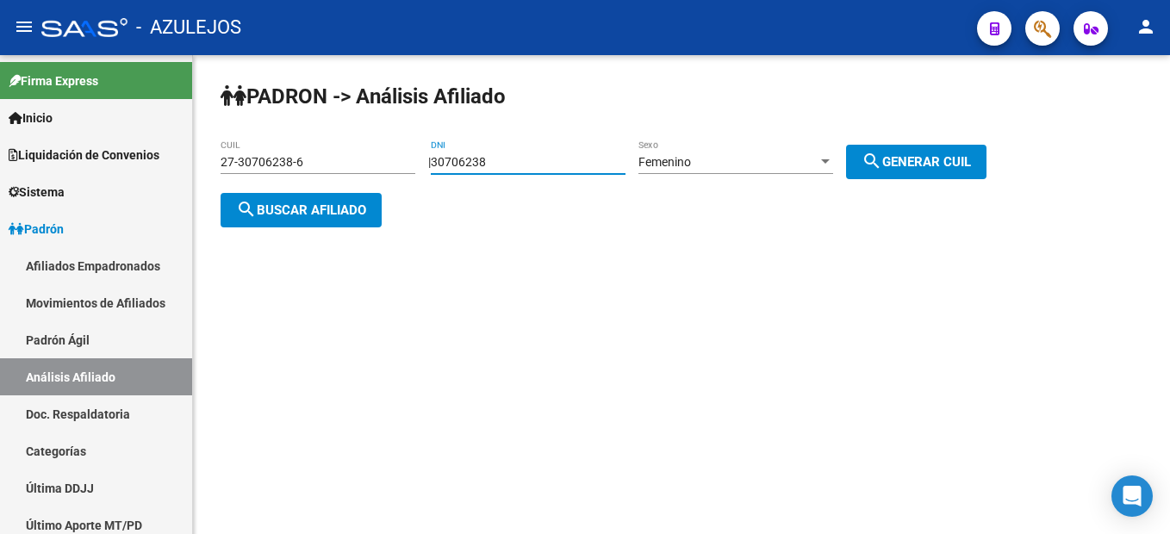
drag, startPoint x: 562, startPoint y: 164, endPoint x: 302, endPoint y: 121, distance: 263.6
click at [302, 121] on div "PADRON -> Análisis Afiliado 27-30706238-6 CUIL | 30706238 DNI Femenino Sexo sea…" at bounding box center [681, 168] width 977 height 227
type input "14896366"
click at [693, 150] on div "Femenino Sexo" at bounding box center [735, 157] width 195 height 34
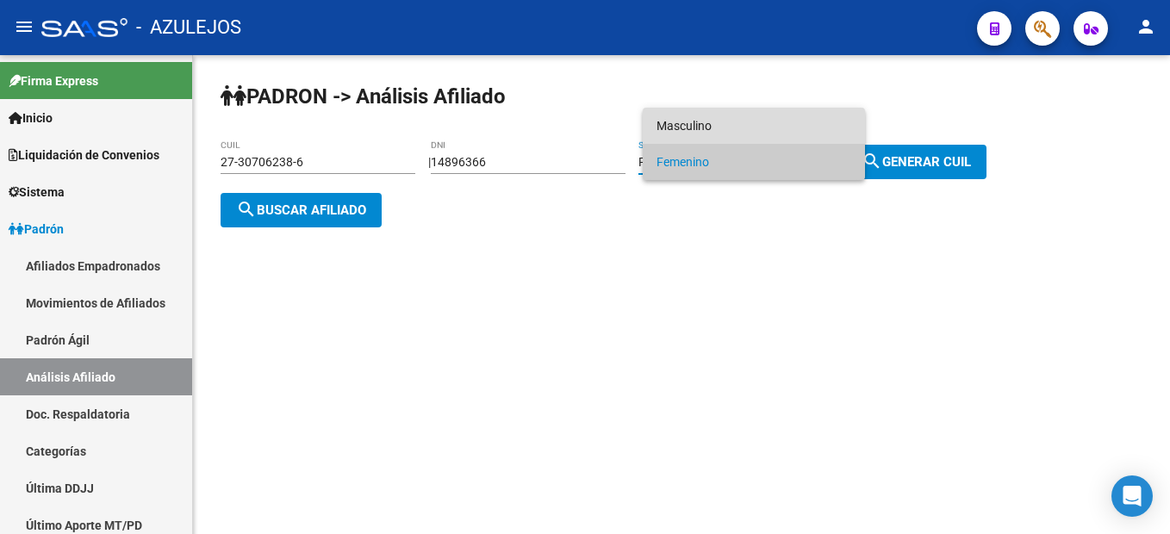
click at [729, 124] on span "Masculino" at bounding box center [753, 126] width 195 height 36
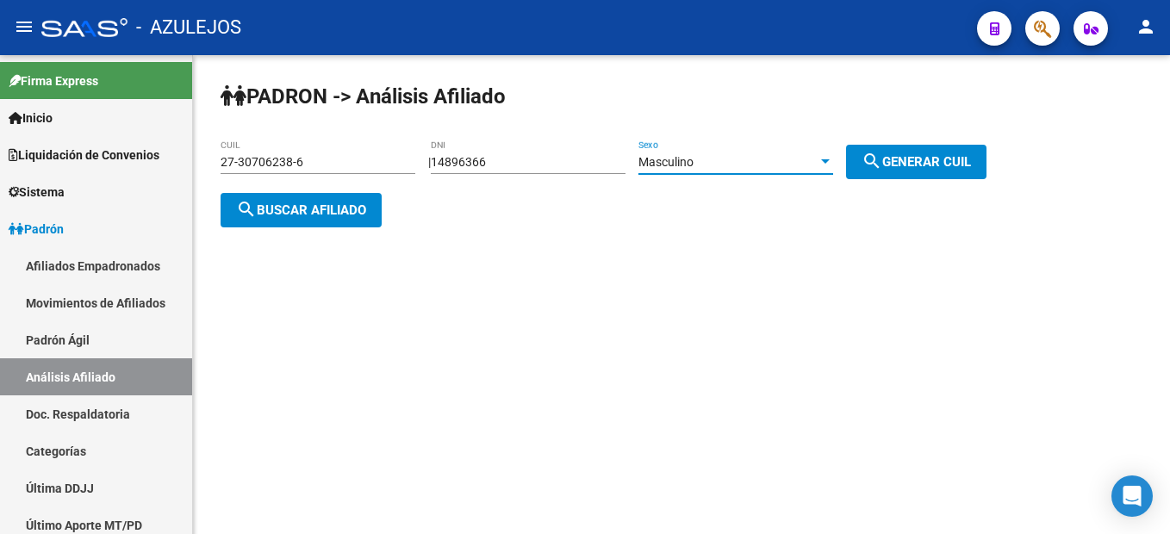
click at [927, 160] on span "search Generar CUIL" at bounding box center [915, 162] width 109 height 16
type input "20-14896366-6"
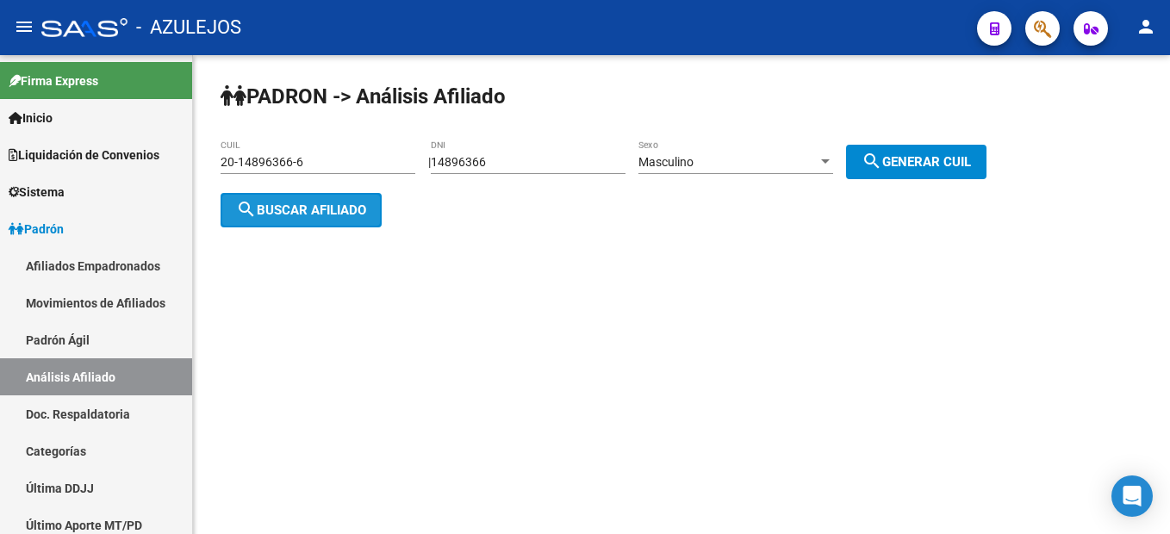
click at [295, 222] on button "search Buscar afiliado" at bounding box center [300, 210] width 161 height 34
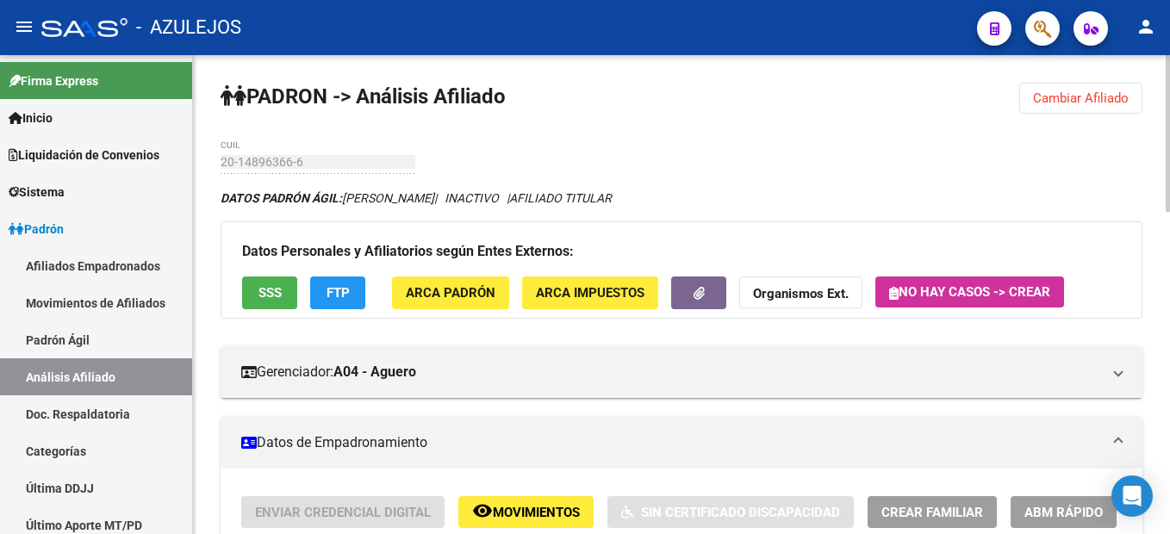
click at [1091, 94] on span "Cambiar Afiliado" at bounding box center [1081, 98] width 96 height 16
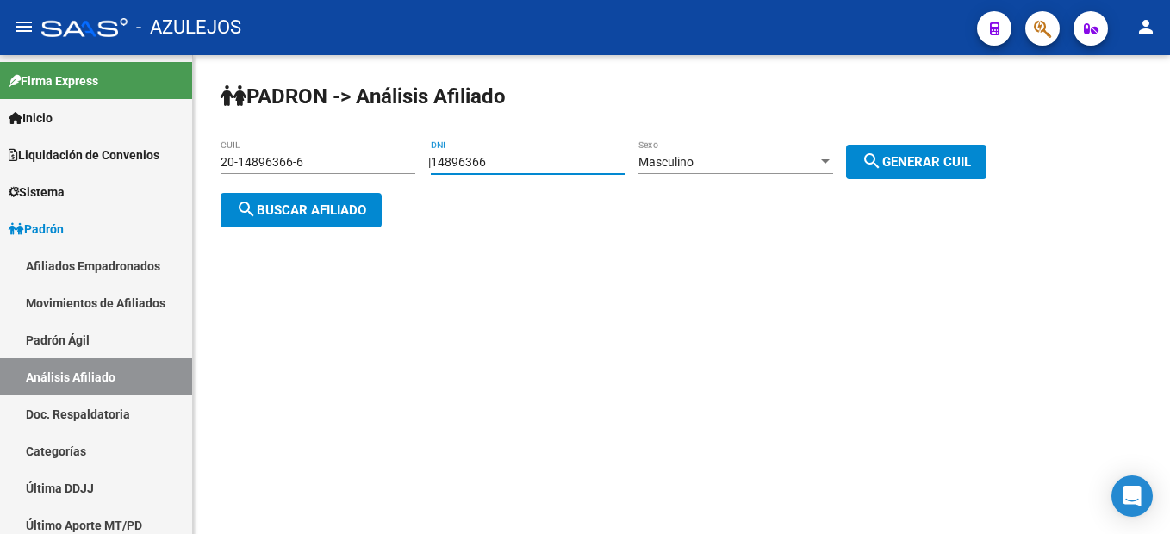
drag, startPoint x: 543, startPoint y: 166, endPoint x: 422, endPoint y: 147, distance: 122.9
click at [422, 147] on div "PADRON -> Análisis Afiliado 20-14896366-6 CUIL | 14896366 DNI Masculino Sexo se…" at bounding box center [681, 168] width 977 height 227
type input "29080465"
click at [693, 166] on span "Masculino" at bounding box center [665, 162] width 55 height 14
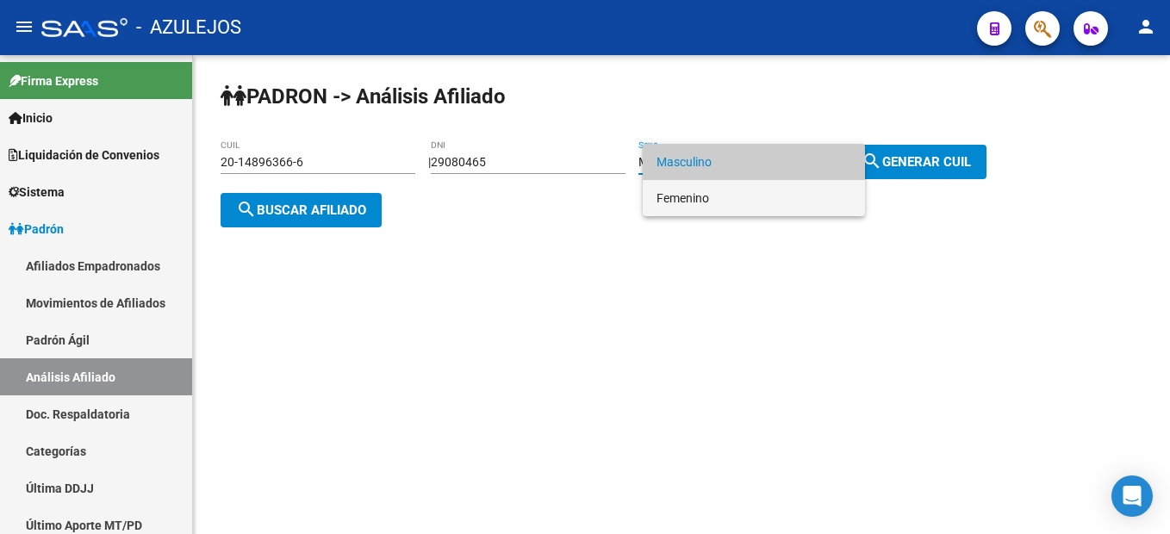
click at [697, 186] on span "Femenino" at bounding box center [753, 198] width 195 height 36
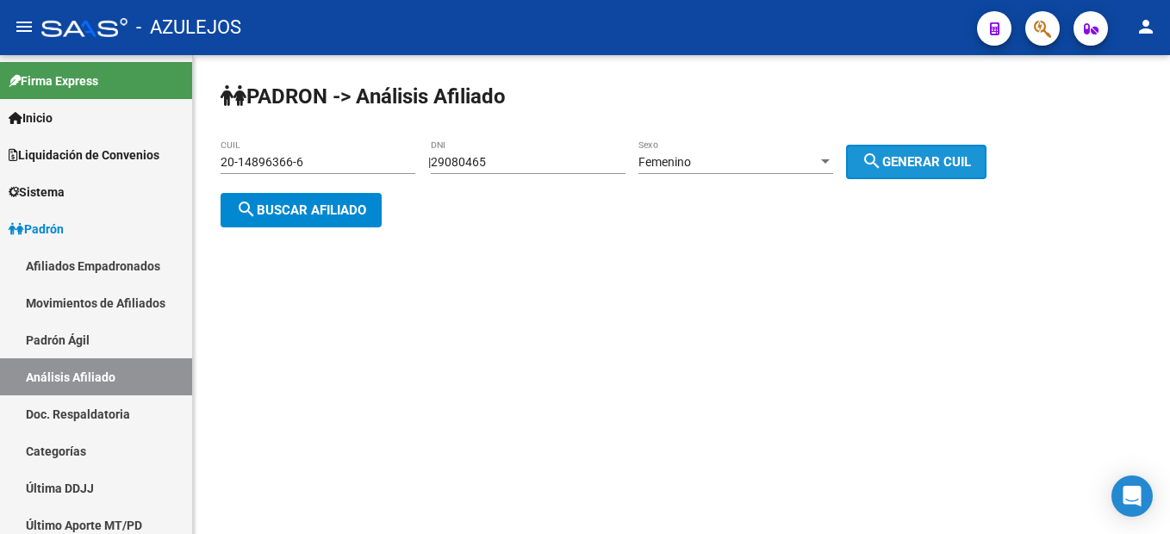
click at [954, 145] on button "search Generar CUIL" at bounding box center [916, 162] width 140 height 34
type input "27-29080465-0"
click at [912, 170] on button "search Generar CUIL" at bounding box center [916, 162] width 140 height 34
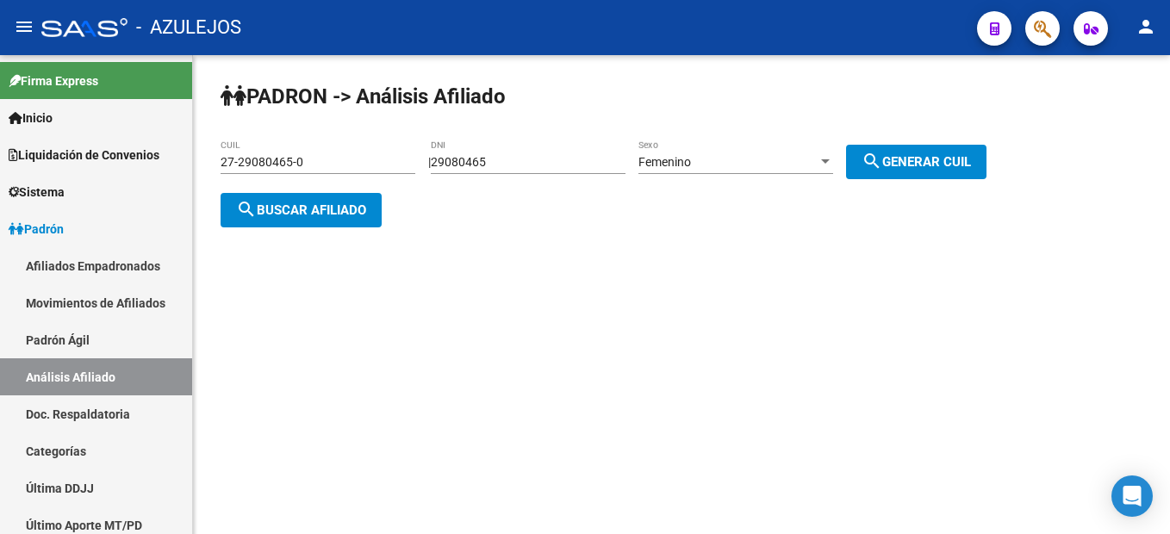
click at [326, 214] on span "search Buscar afiliado" at bounding box center [301, 210] width 130 height 16
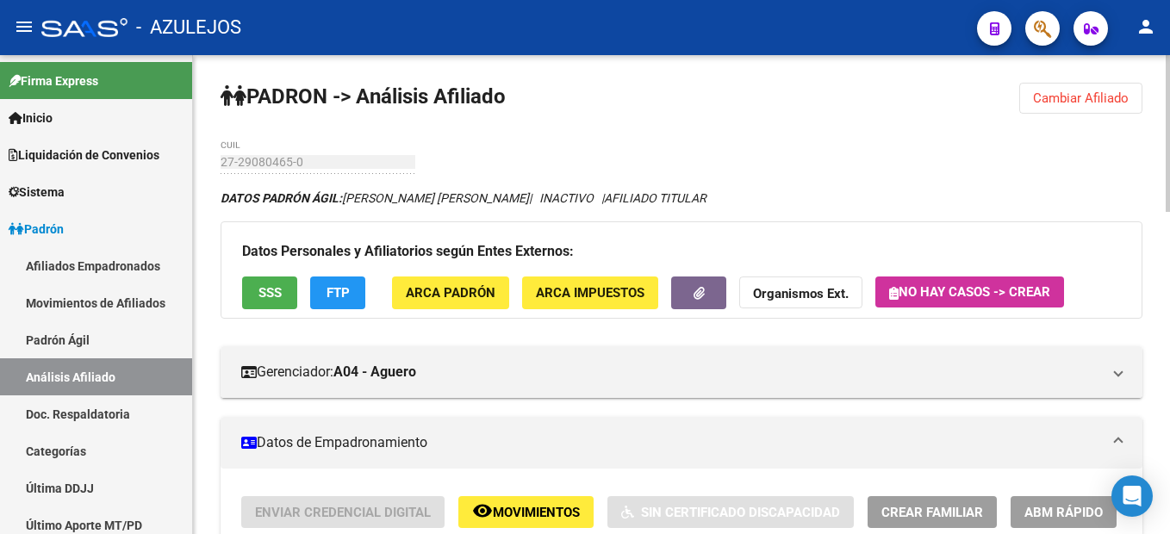
click at [1084, 96] on span "Cambiar Afiliado" at bounding box center [1081, 98] width 96 height 16
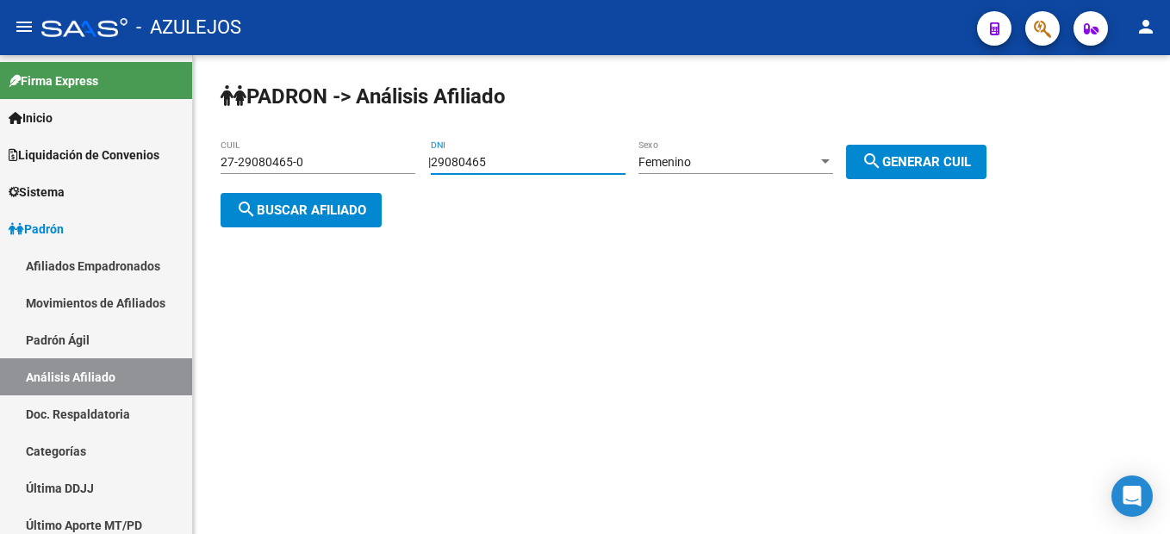
drag, startPoint x: 544, startPoint y: 164, endPoint x: 261, endPoint y: 108, distance: 288.8
click at [261, 155] on app-analisis-afiliado "PADRON -> Análisis Afiliado 27-29080465-0 CUIL | 29080465 DNI Femenino Sexo sea…" at bounding box center [609, 186] width 779 height 62
type input "26868252"
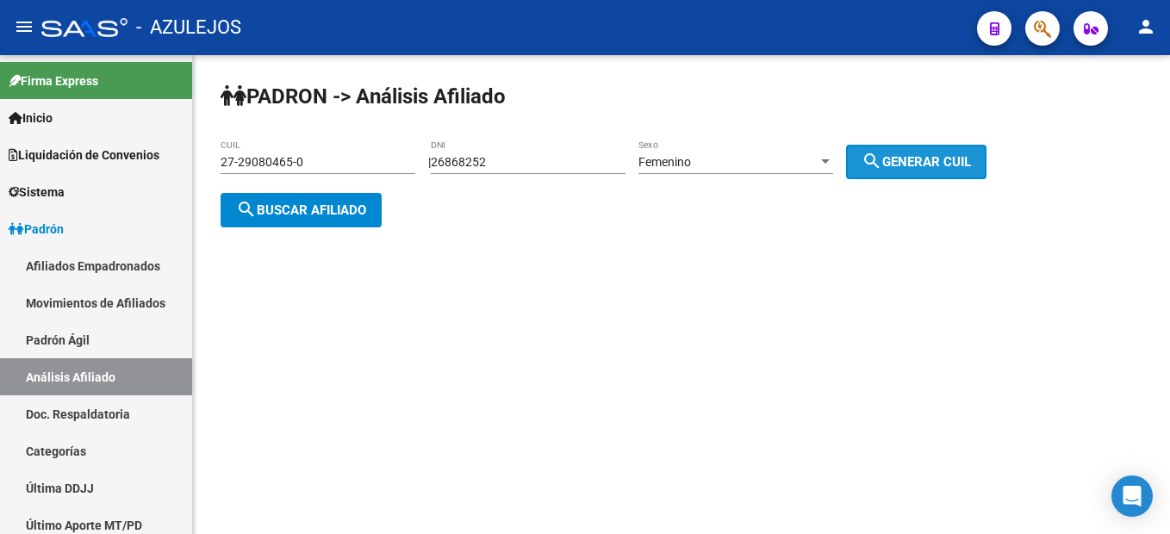
click at [974, 171] on button "search Generar CUIL" at bounding box center [916, 162] width 140 height 34
type input "27-26868252-5"
click at [833, 176] on div "Femenino Sexo" at bounding box center [735, 164] width 195 height 49
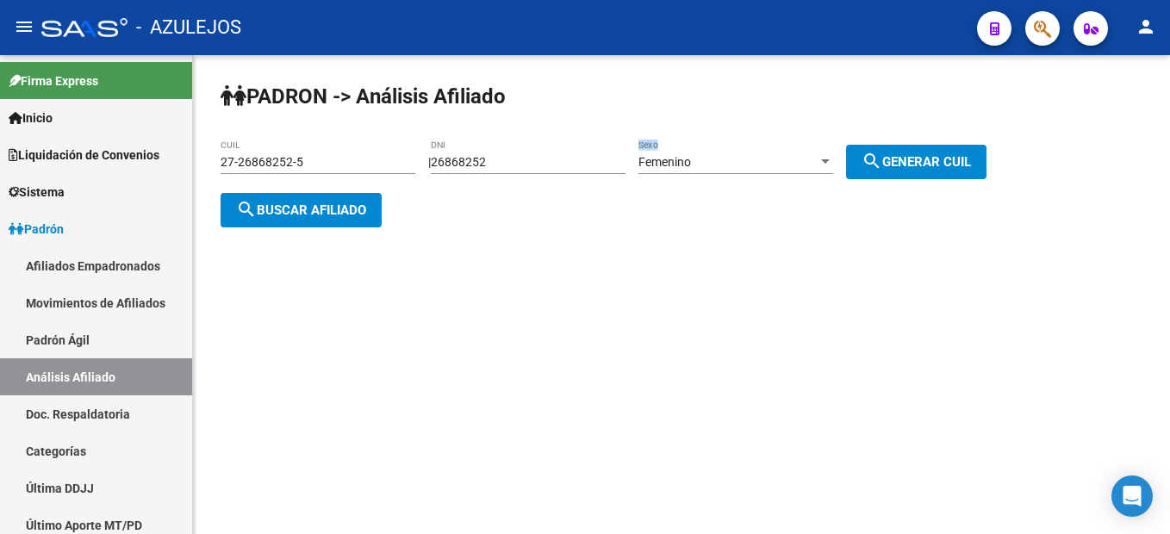
drag, startPoint x: 850, startPoint y: 176, endPoint x: 925, endPoint y: 177, distance: 74.9
click at [925, 177] on button "search Generar CUIL" at bounding box center [916, 162] width 140 height 34
click at [288, 206] on span "search Buscar afiliado" at bounding box center [301, 210] width 130 height 16
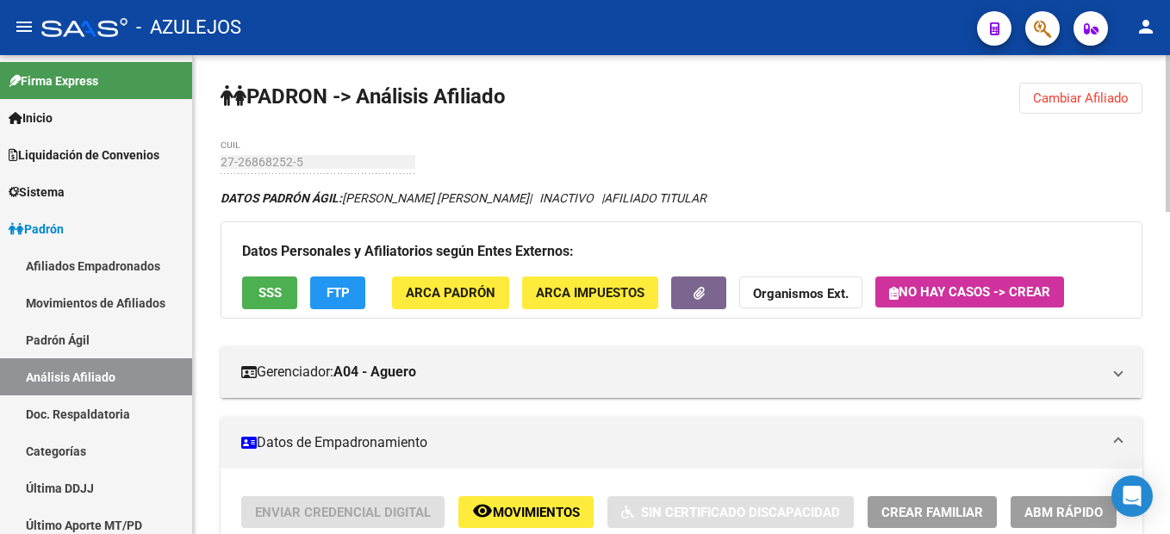
click at [1064, 98] on span "Cambiar Afiliado" at bounding box center [1081, 98] width 96 height 16
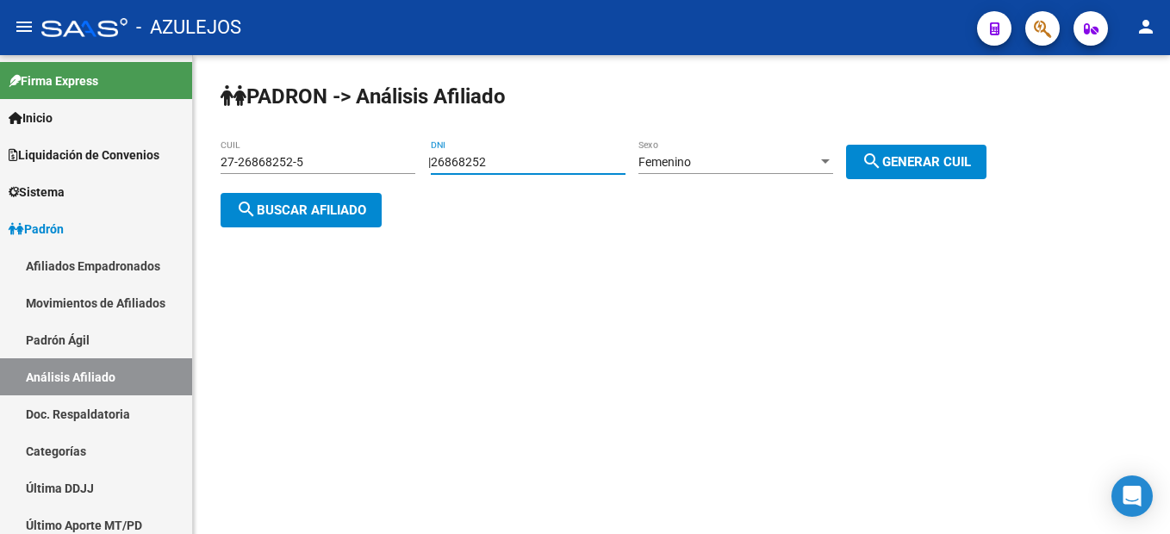
drag, startPoint x: 530, startPoint y: 164, endPoint x: 336, endPoint y: 136, distance: 196.6
click at [336, 136] on div "PADRON -> Análisis Afiliado 27-26868252-5 CUIL | 26868252 DNI Femenino Sexo sea…" at bounding box center [681, 168] width 977 height 227
type input "26650794"
click at [1010, 153] on div "PADRON -> Análisis Afiliado 27-26868252-5 CUIL | 26650794 DNI Femenino Sexo sea…" at bounding box center [681, 168] width 977 height 227
click at [940, 156] on span "search Generar CUIL" at bounding box center [915, 162] width 109 height 16
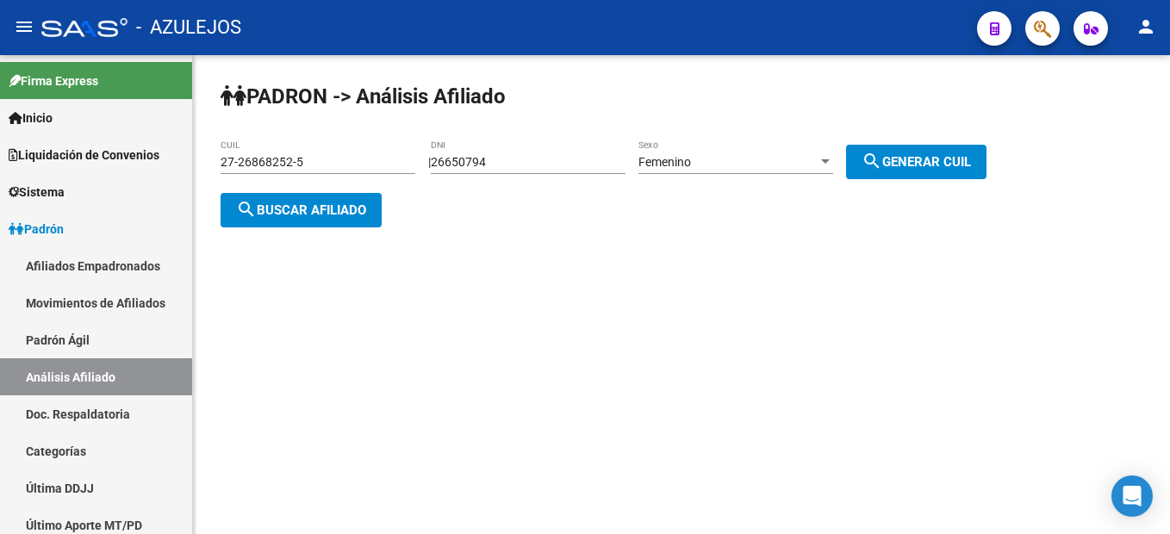
type input "27-26650794-7"
click at [364, 203] on span "search Buscar afiliado" at bounding box center [301, 210] width 130 height 16
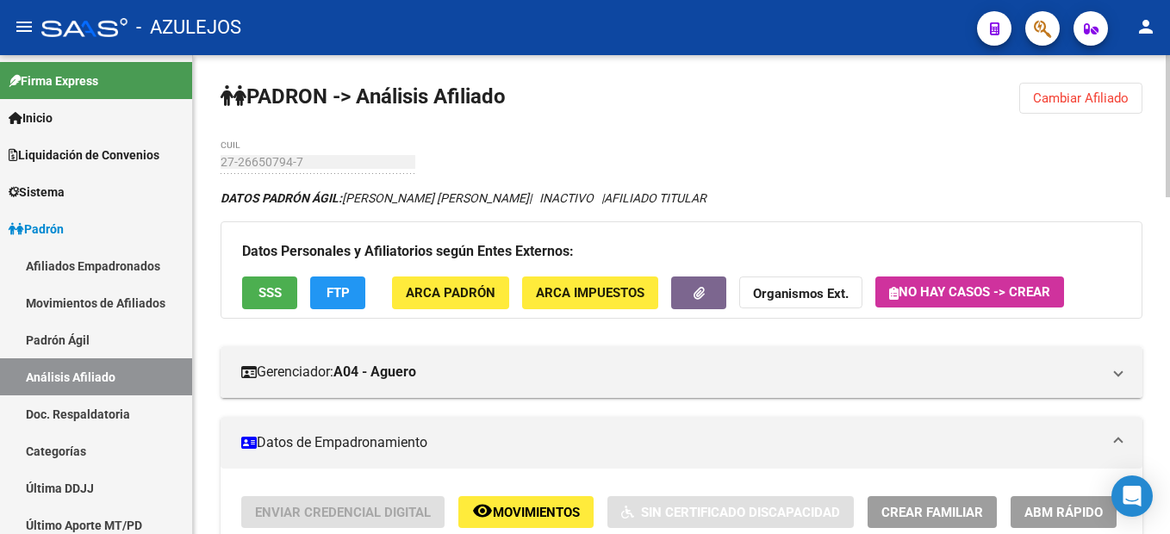
click at [1097, 99] on span "Cambiar Afiliado" at bounding box center [1081, 98] width 96 height 16
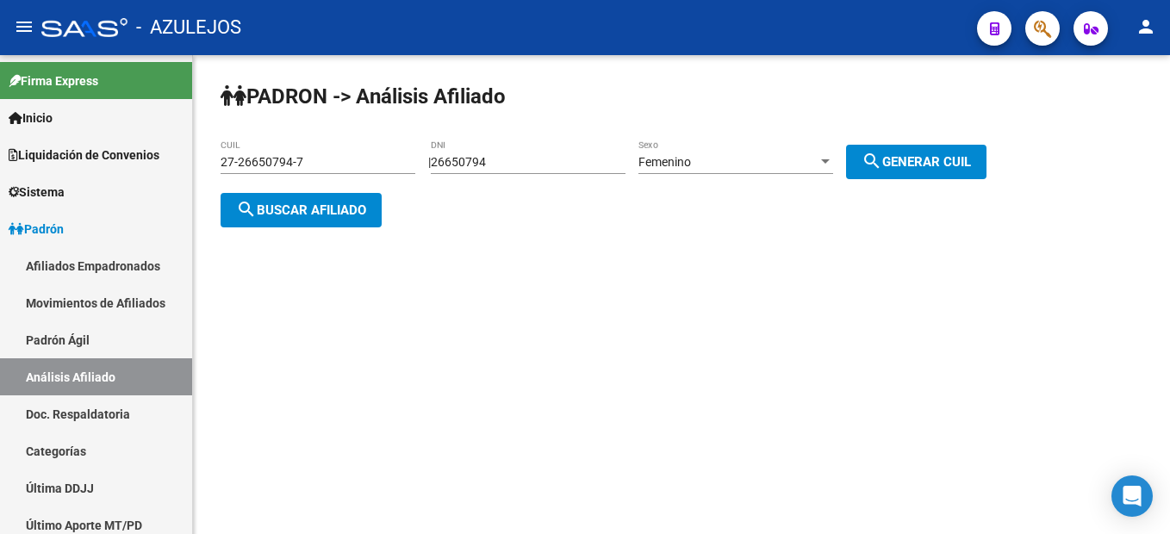
click at [562, 171] on div "26650794 DNI" at bounding box center [528, 157] width 195 height 34
drag, startPoint x: 561, startPoint y: 170, endPoint x: 400, endPoint y: 148, distance: 162.5
click at [400, 155] on app-analisis-afiliado "PADRON -> Análisis Afiliado 27-26650794-7 CUIL | 26650794 DNI Femenino Sexo sea…" at bounding box center [609, 186] width 779 height 62
click at [541, 166] on input "26650794" at bounding box center [528, 162] width 195 height 15
drag, startPoint x: 541, startPoint y: 166, endPoint x: 198, endPoint y: 141, distance: 343.7
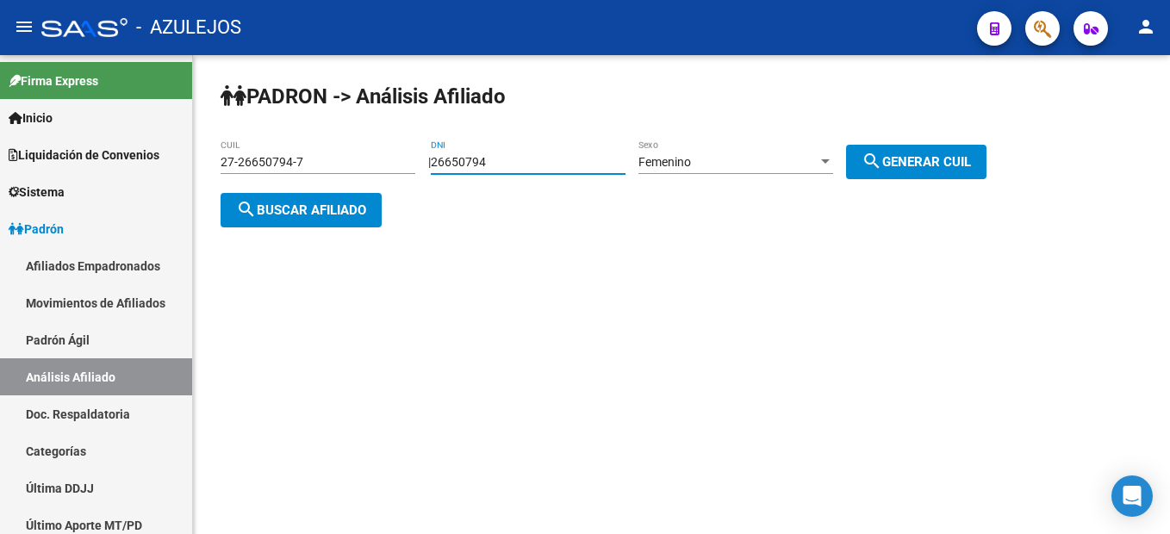
click at [198, 141] on div "PADRON -> Análisis Afiliado 27-26650794-7 CUIL | 26650794 DNI Femenino Sexo sea…" at bounding box center [681, 168] width 977 height 227
type input "33021156"
click at [921, 159] on span "search Generar CUIL" at bounding box center [915, 162] width 109 height 16
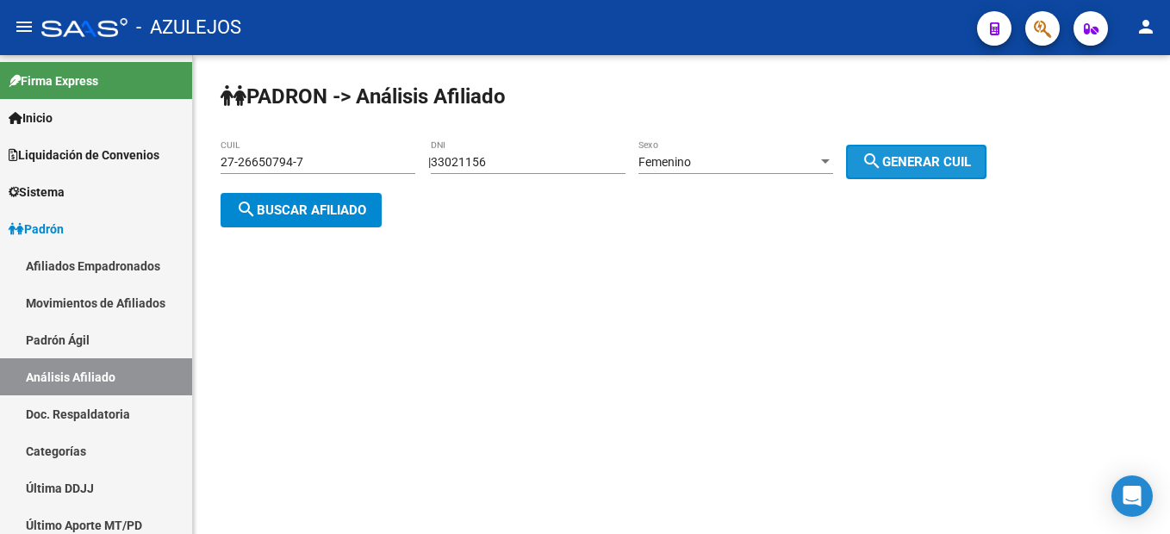
type input "27-33021156-9"
click at [921, 159] on span "search Generar CUIL" at bounding box center [915, 162] width 109 height 16
click at [359, 220] on button "search Buscar afiliado" at bounding box center [300, 210] width 161 height 34
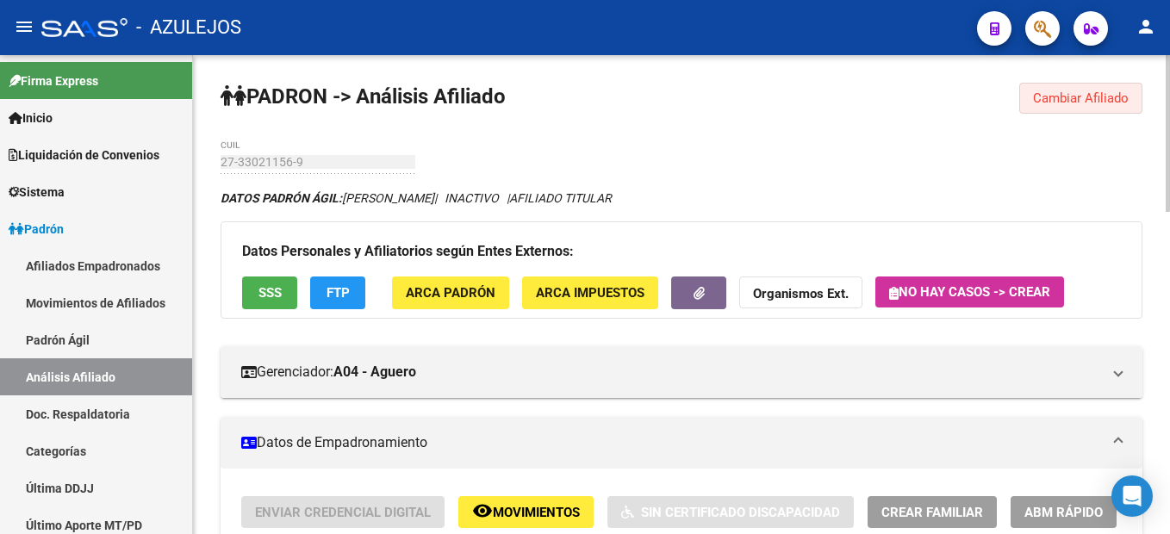
click at [1123, 91] on span "Cambiar Afiliado" at bounding box center [1081, 98] width 96 height 16
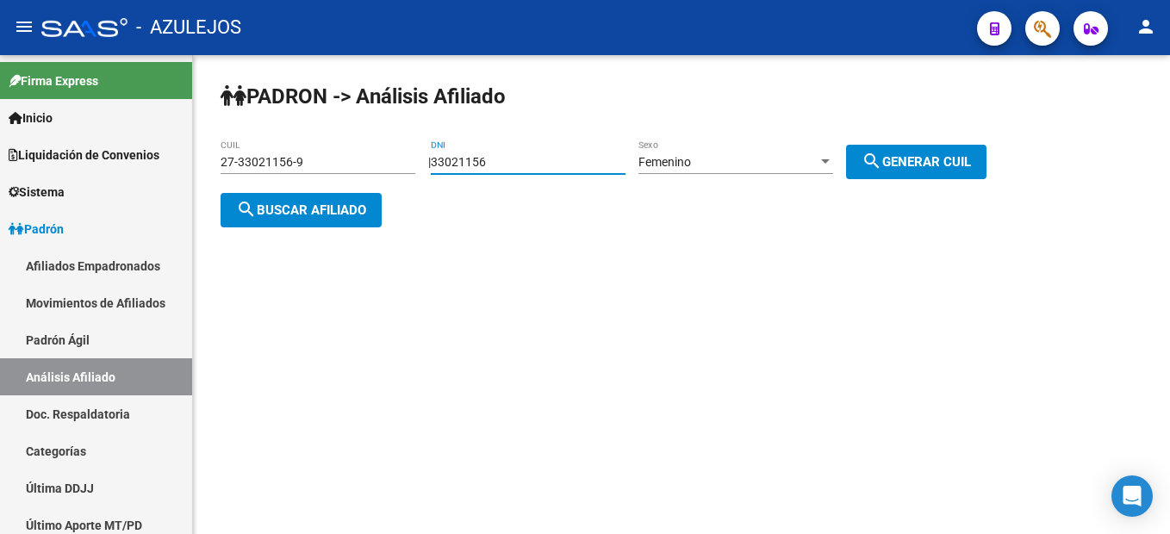
drag, startPoint x: 540, startPoint y: 164, endPoint x: 237, endPoint y: 121, distance: 306.1
click at [237, 121] on div "PADRON -> Análisis Afiliado 27-33021156-9 CUIL | 33021156 DNI Femenino Sexo sea…" at bounding box center [681, 168] width 977 height 227
type input "3"
type input "27927572"
click at [772, 151] on div "Femenino Sexo" at bounding box center [735, 157] width 195 height 34
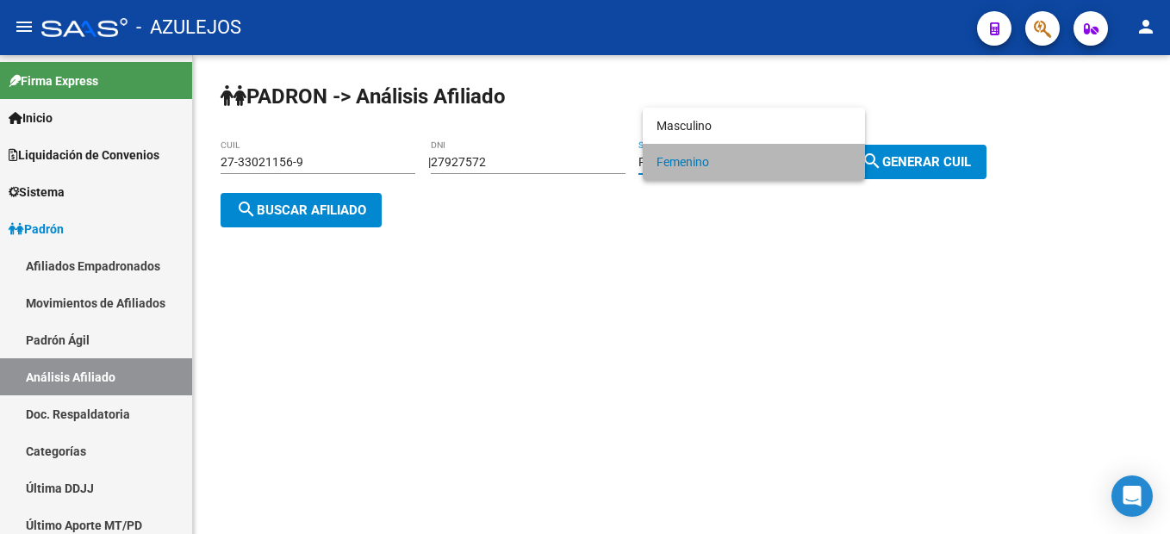
click at [772, 151] on span "Femenino" at bounding box center [753, 162] width 195 height 36
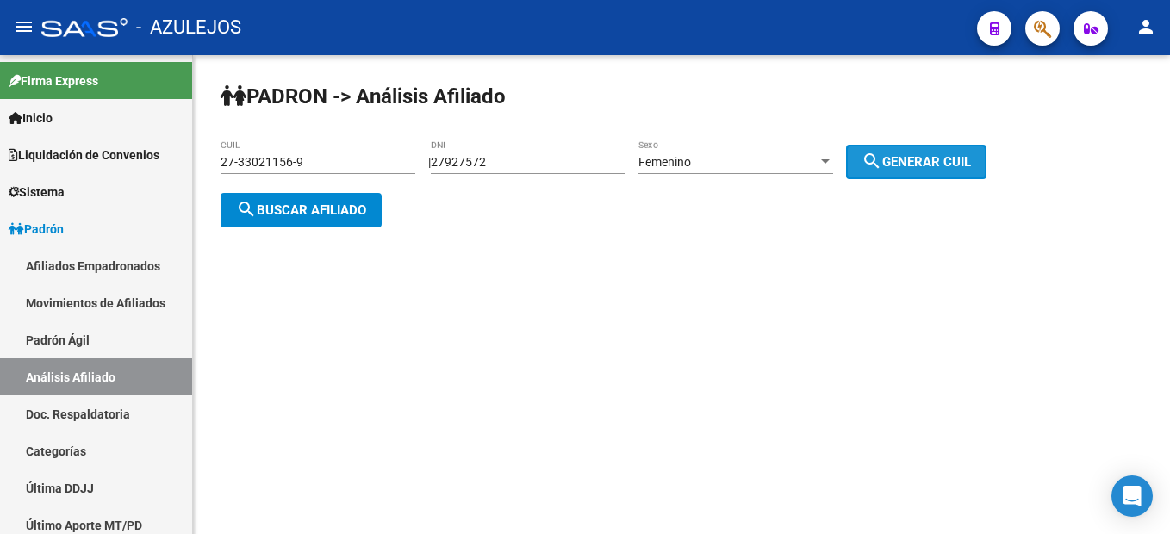
click at [986, 164] on button "search Generar CUIL" at bounding box center [916, 162] width 140 height 34
type input "27-27927572-7"
click at [340, 196] on button "search Buscar afiliado" at bounding box center [300, 210] width 161 height 34
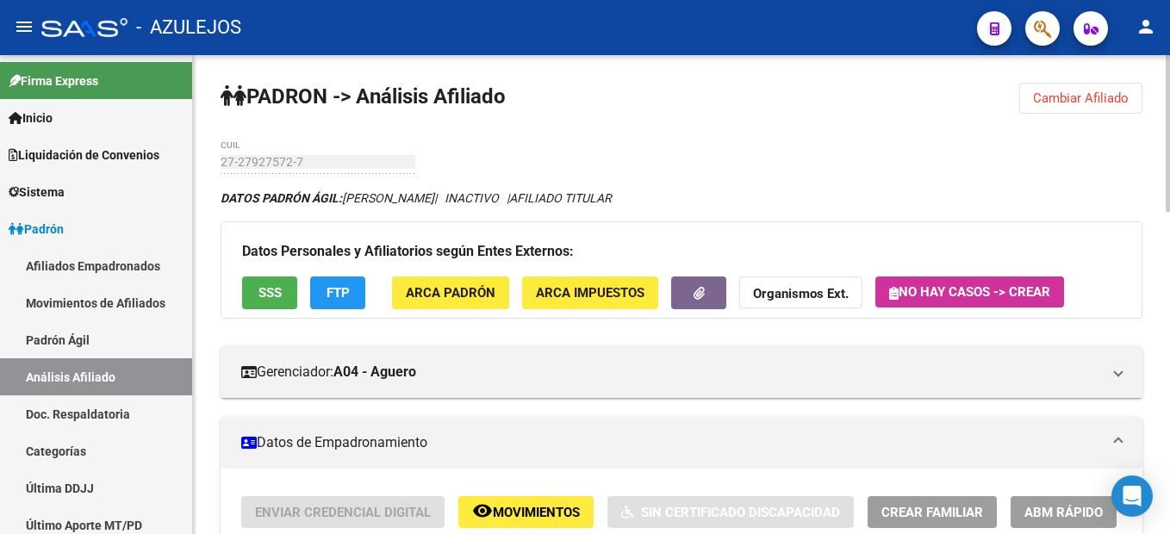
click at [1066, 102] on span "Cambiar Afiliado" at bounding box center [1081, 98] width 96 height 16
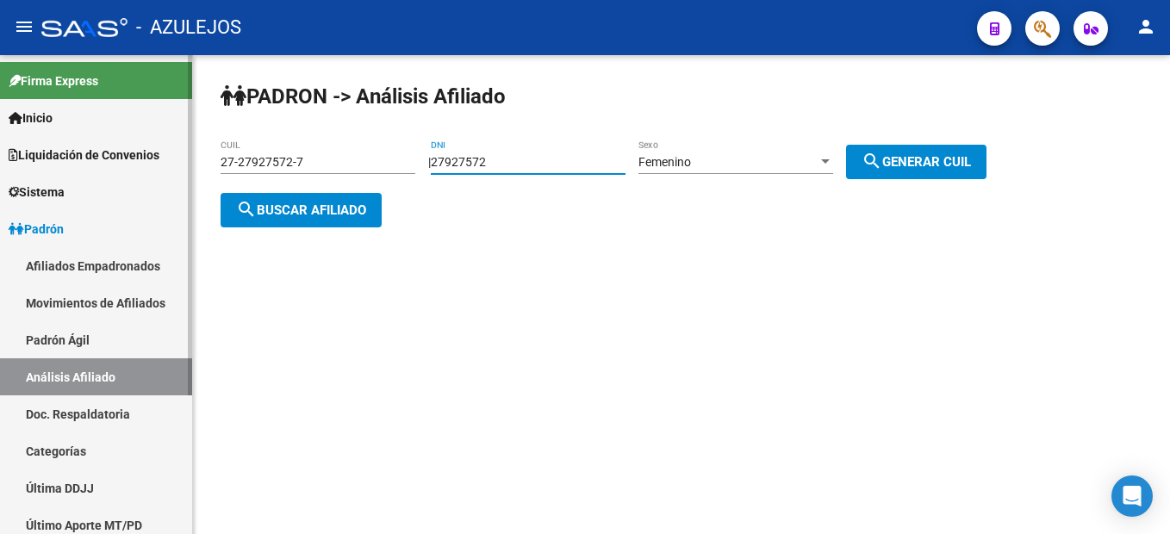
drag, startPoint x: 546, startPoint y: 163, endPoint x: 110, endPoint y: 130, distance: 437.0
click at [110, 130] on mat-sidenav-container "Firma Express Inicio Instructivos Contacto OS Liquidación de Convenios Liquidac…" at bounding box center [585, 294] width 1170 height 479
type input "37698801"
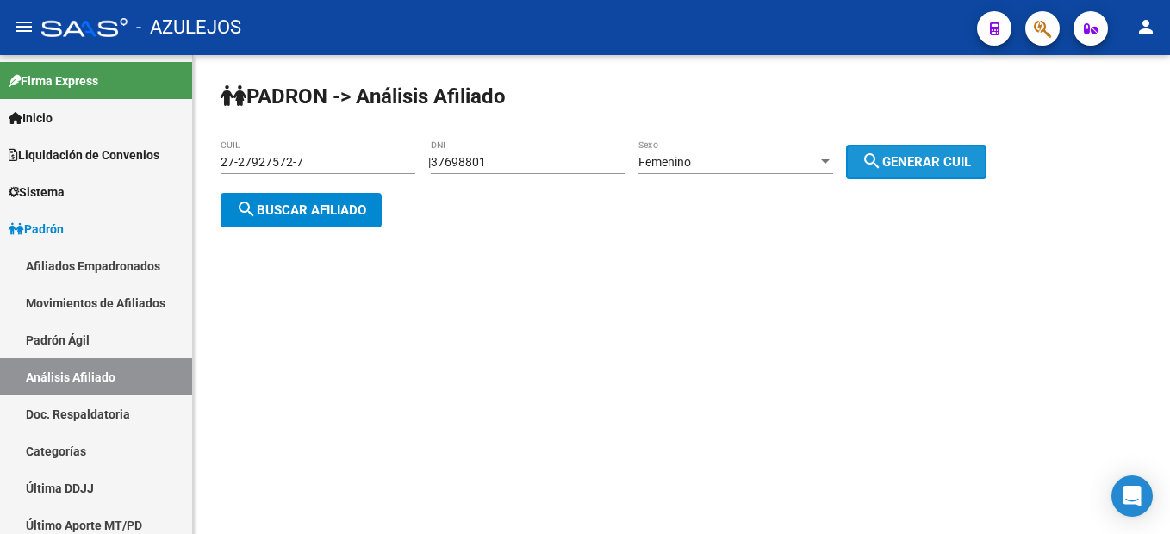
click at [882, 164] on mat-icon "search" at bounding box center [871, 161] width 21 height 21
type input "27-37698801-0"
click at [882, 164] on mat-icon "search" at bounding box center [871, 161] width 21 height 21
click at [321, 214] on span "search Buscar afiliado" at bounding box center [301, 210] width 130 height 16
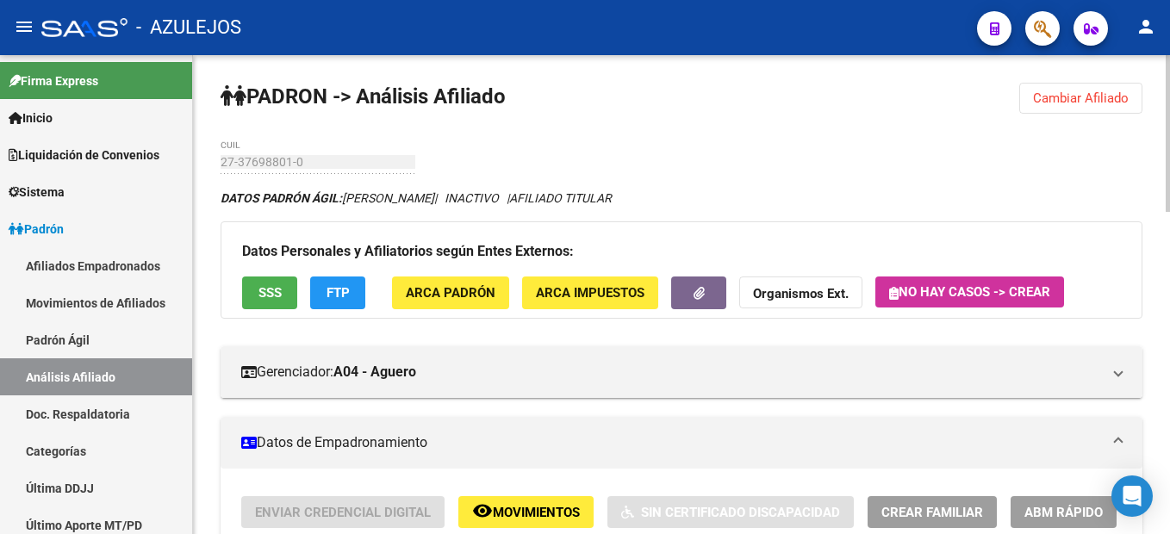
click at [1075, 97] on span "Cambiar Afiliado" at bounding box center [1081, 98] width 96 height 16
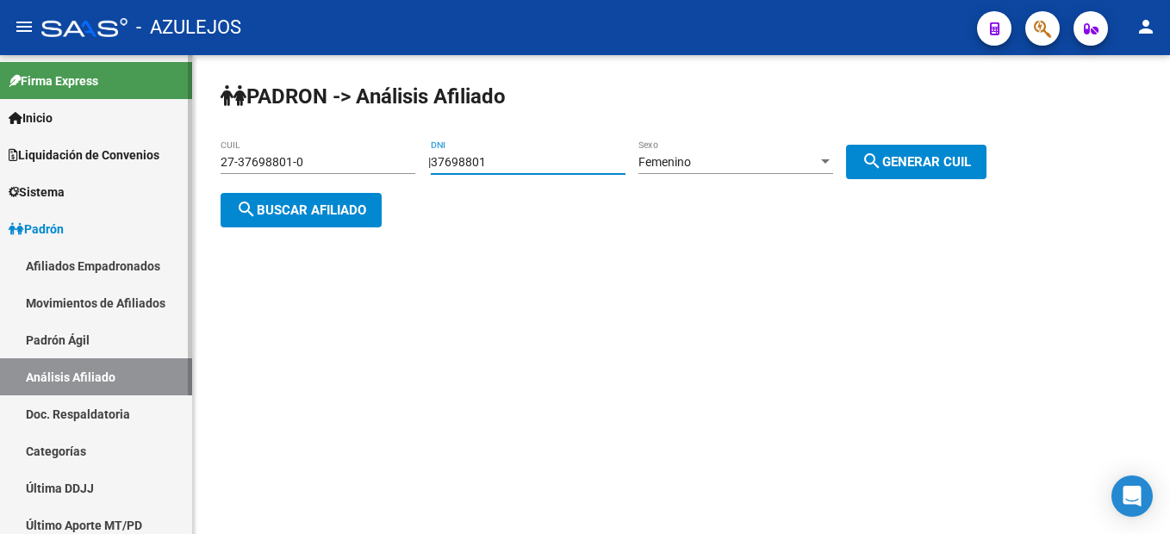
drag, startPoint x: 540, startPoint y: 160, endPoint x: 168, endPoint y: 159, distance: 372.0
click at [168, 159] on mat-sidenav-container "Firma Express Inicio Instructivos Contacto OS Liquidación de Convenios Liquidac…" at bounding box center [585, 294] width 1170 height 479
type input "33519732"
click at [754, 169] on div "Femenino" at bounding box center [727, 162] width 179 height 15
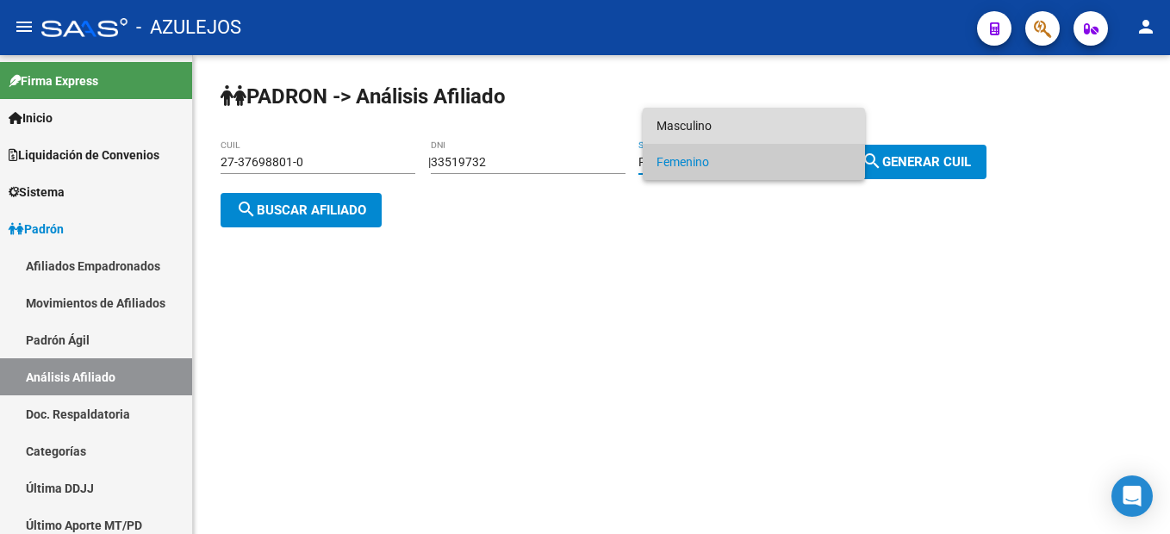
click at [720, 134] on span "Masculino" at bounding box center [753, 126] width 195 height 36
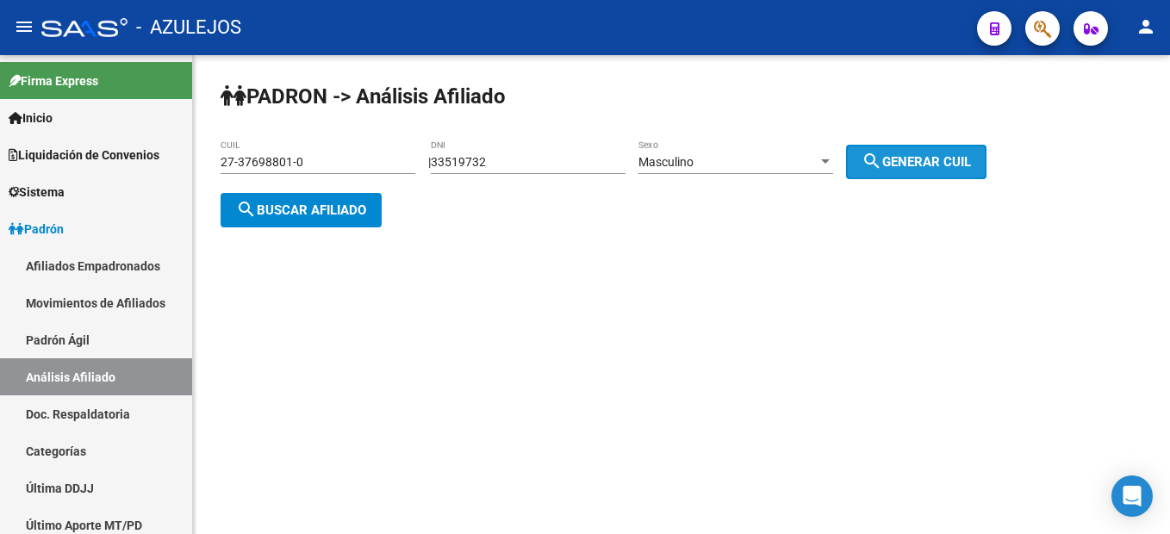
click at [971, 164] on span "search Generar CUIL" at bounding box center [915, 162] width 109 height 16
type input "20-33519732-2"
click at [882, 158] on mat-icon "search" at bounding box center [871, 161] width 21 height 21
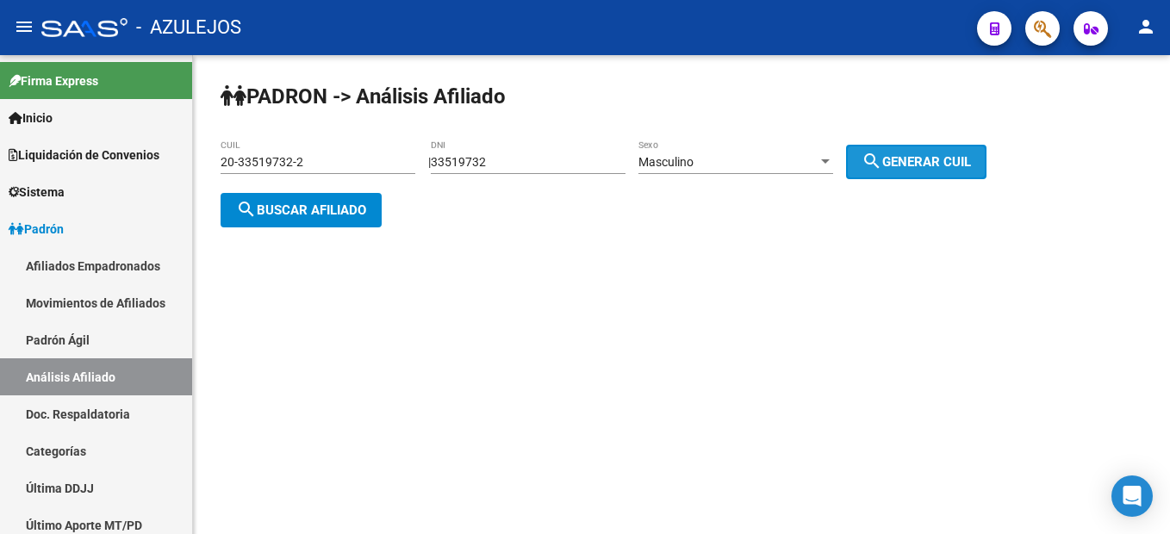
click at [882, 158] on mat-icon "search" at bounding box center [871, 161] width 21 height 21
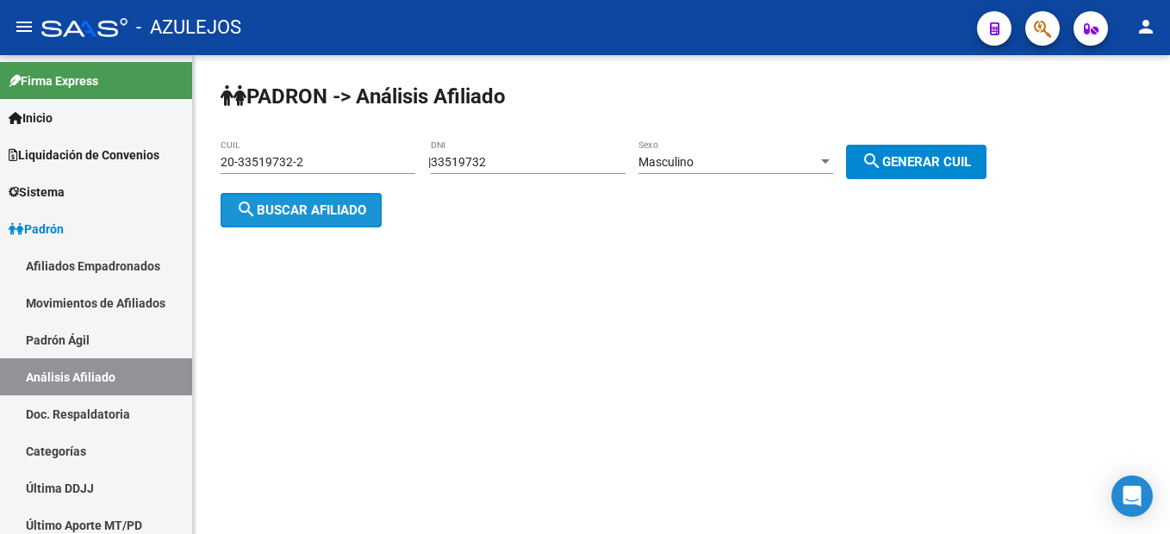
click at [303, 212] on span "search Buscar afiliado" at bounding box center [301, 210] width 130 height 16
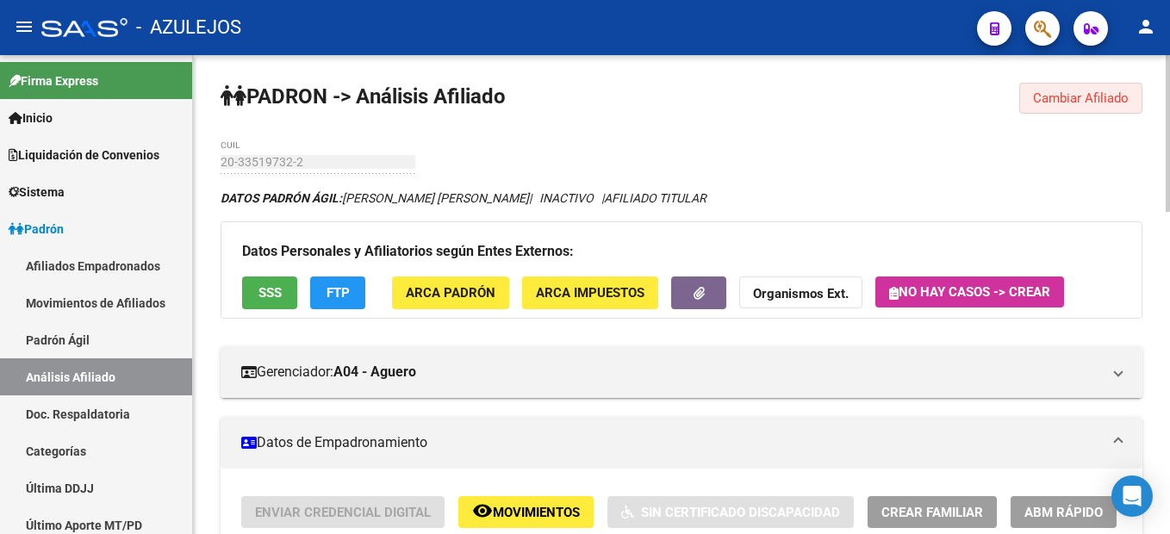
click at [1054, 99] on span "Cambiar Afiliado" at bounding box center [1081, 98] width 96 height 16
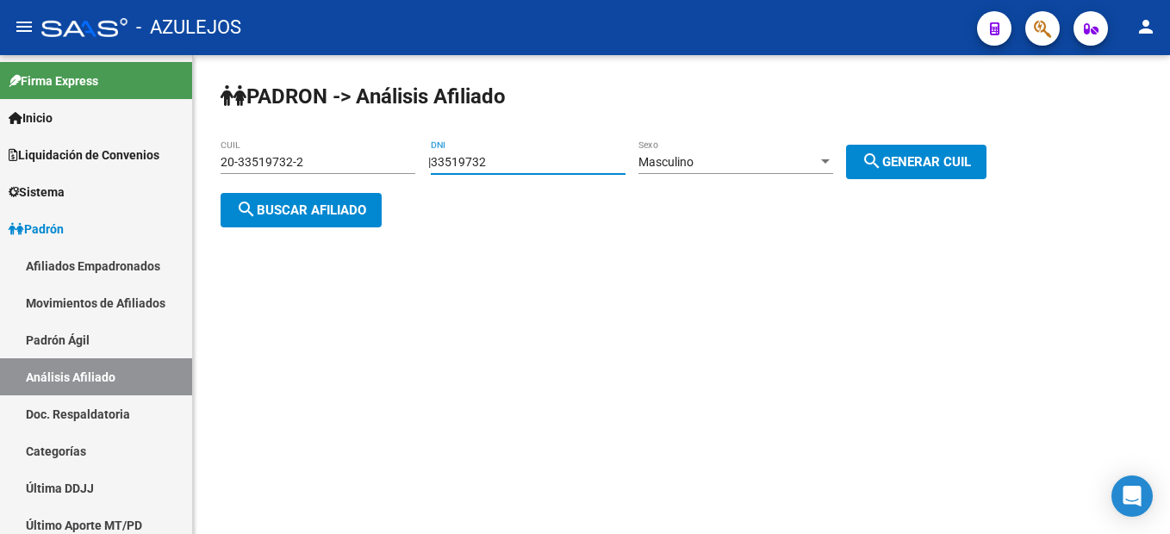
drag, startPoint x: 600, startPoint y: 156, endPoint x: 380, endPoint y: 155, distance: 220.5
click at [380, 155] on app-analisis-afiliado "PADRON -> Análisis Afiliado 20-33519732-2 CUIL | 33519732 DNI Masculino Sexo se…" at bounding box center [609, 186] width 779 height 62
type input "20661061"
click at [682, 144] on div "Masculino Sexo" at bounding box center [735, 157] width 195 height 34
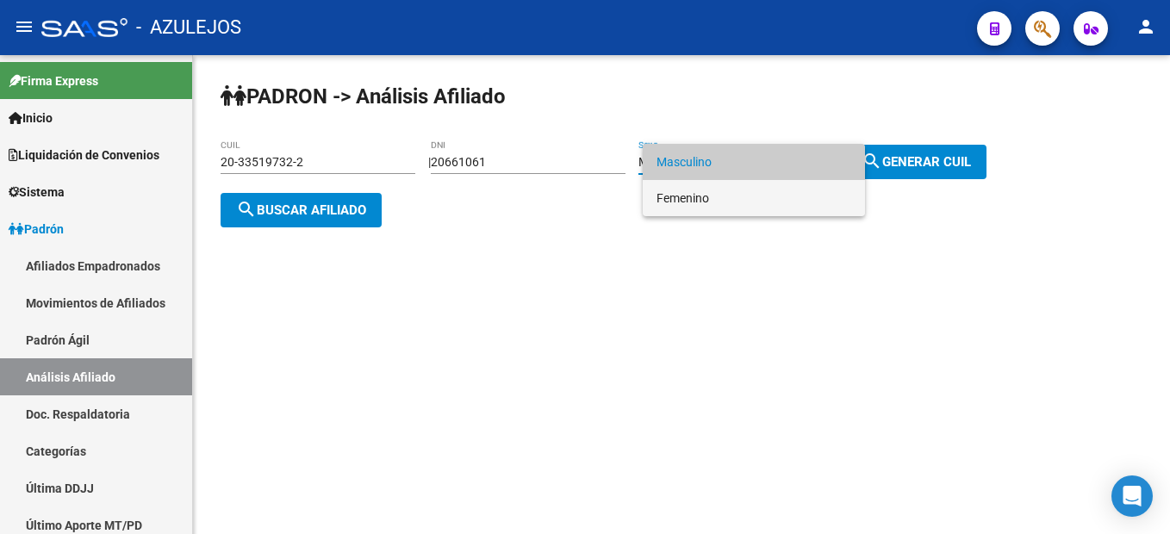
click at [742, 192] on span "Femenino" at bounding box center [753, 198] width 195 height 36
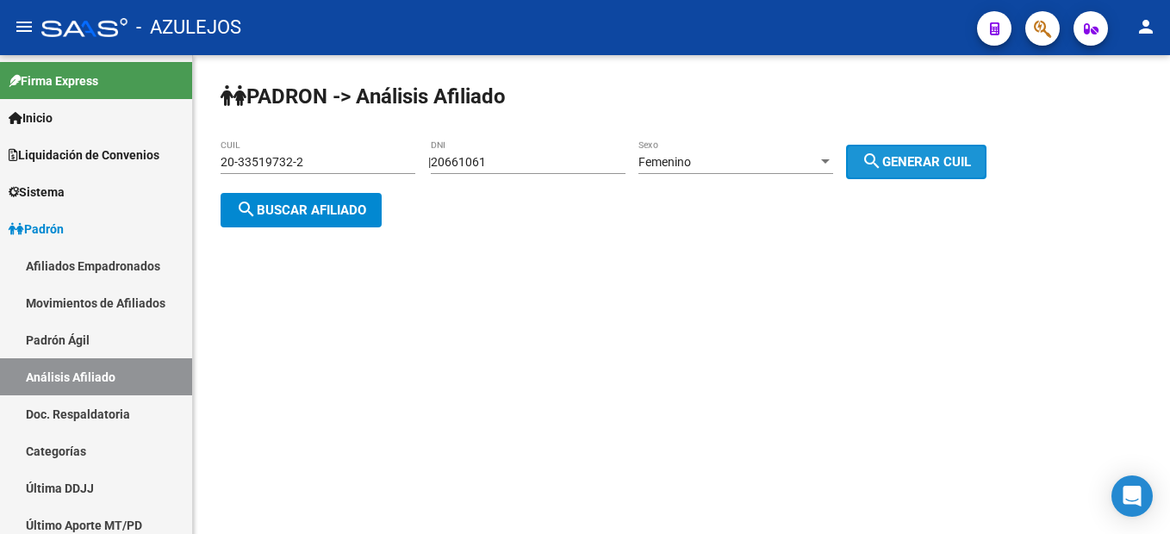
click at [905, 169] on button "search Generar CUIL" at bounding box center [916, 162] width 140 height 34
type input "27-20661061-7"
click at [905, 169] on button "search Generar CUIL" at bounding box center [916, 162] width 140 height 34
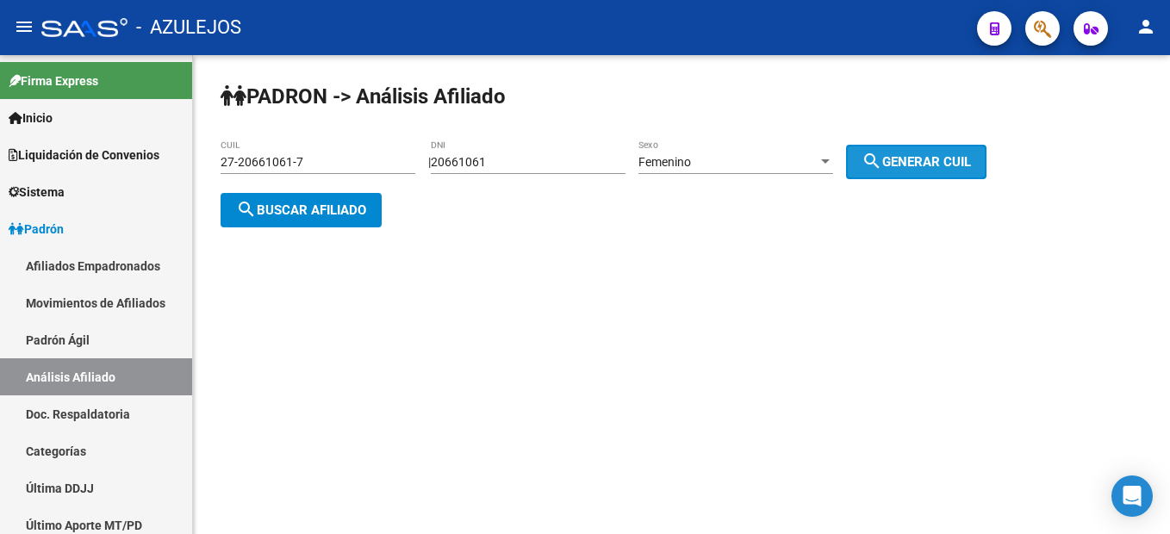
click at [905, 169] on button "search Generar CUIL" at bounding box center [916, 162] width 140 height 34
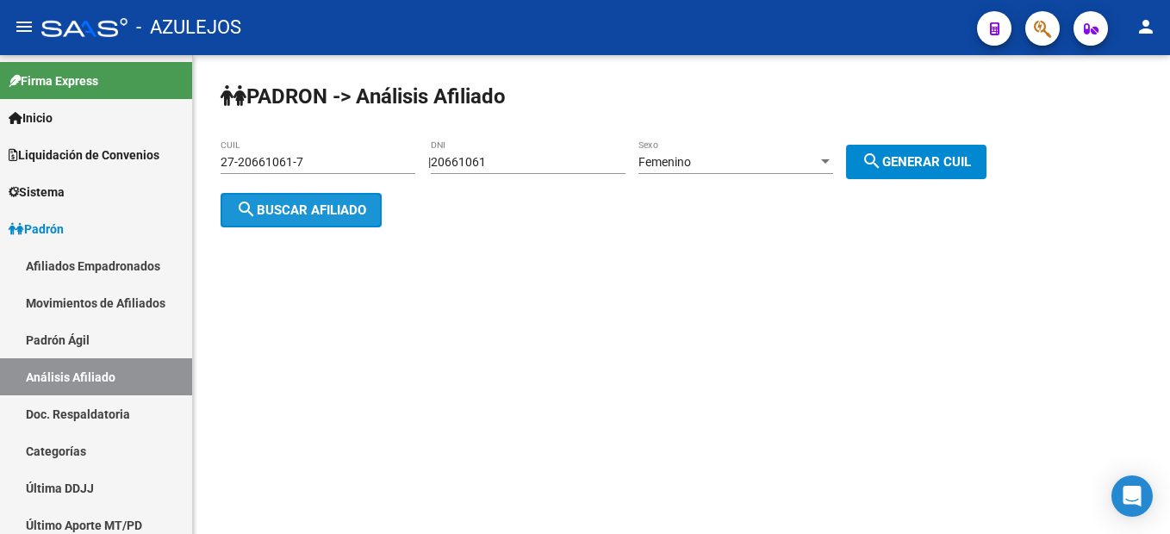
click at [320, 213] on span "search Buscar afiliado" at bounding box center [301, 210] width 130 height 16
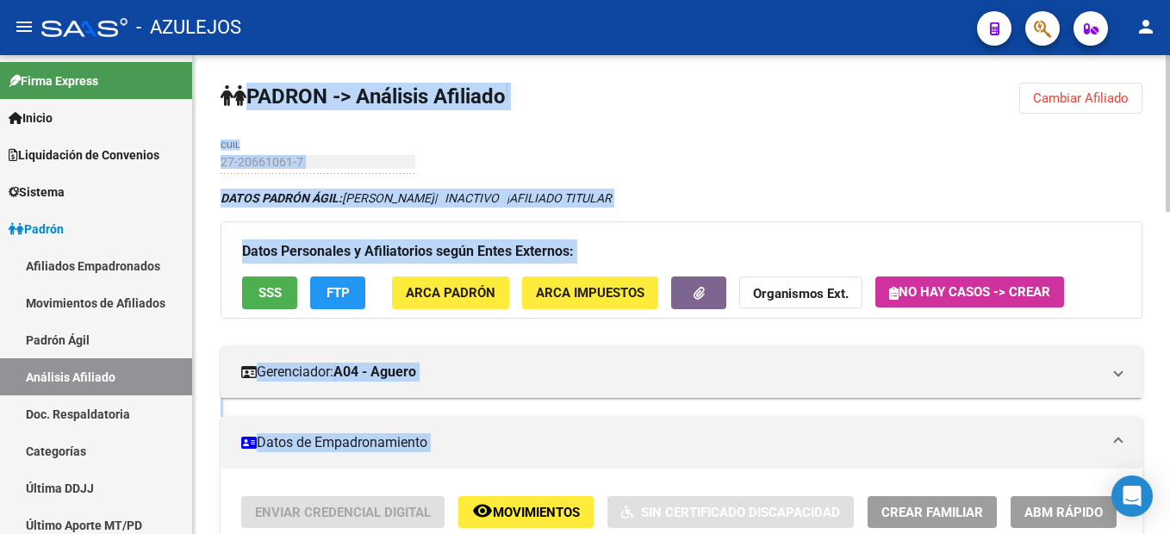
click at [1067, 96] on span "Cambiar Afiliado" at bounding box center [1081, 98] width 96 height 16
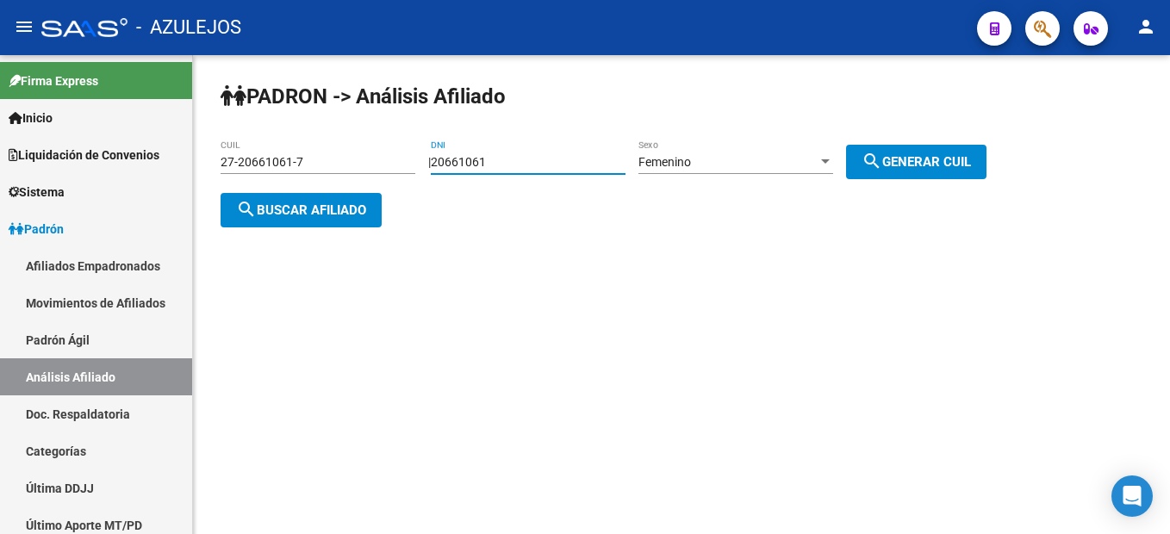
drag, startPoint x: 551, startPoint y: 162, endPoint x: 224, endPoint y: 124, distance: 329.4
click at [224, 124] on div "PADRON -> Análisis Afiliado 27-20661061-7 CUIL | 20661061 DNI Femenino Sexo sea…" at bounding box center [681, 168] width 977 height 227
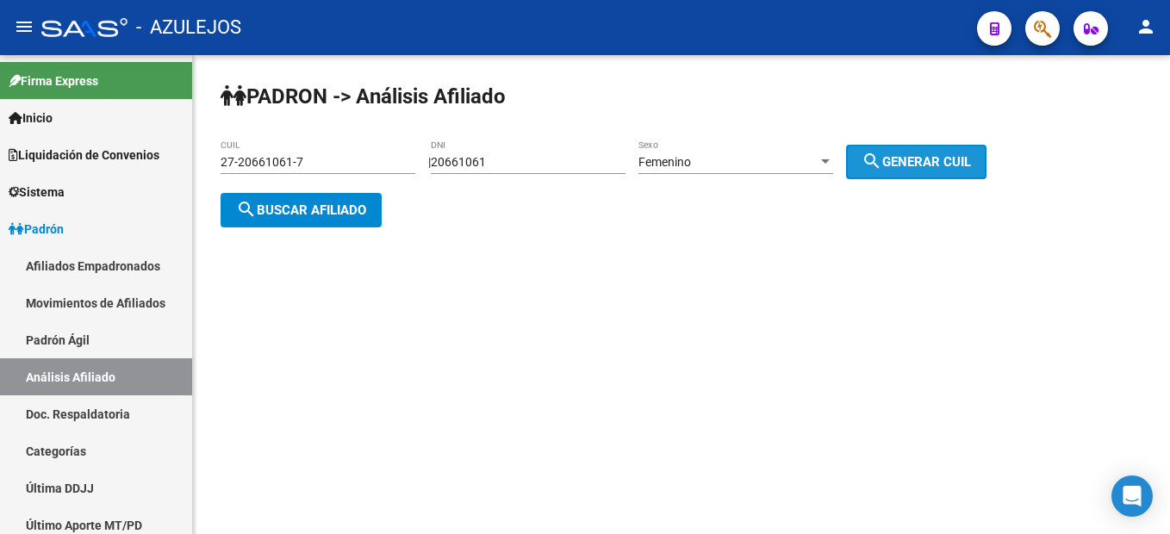
click at [914, 155] on span "search Generar CUIL" at bounding box center [915, 162] width 109 height 16
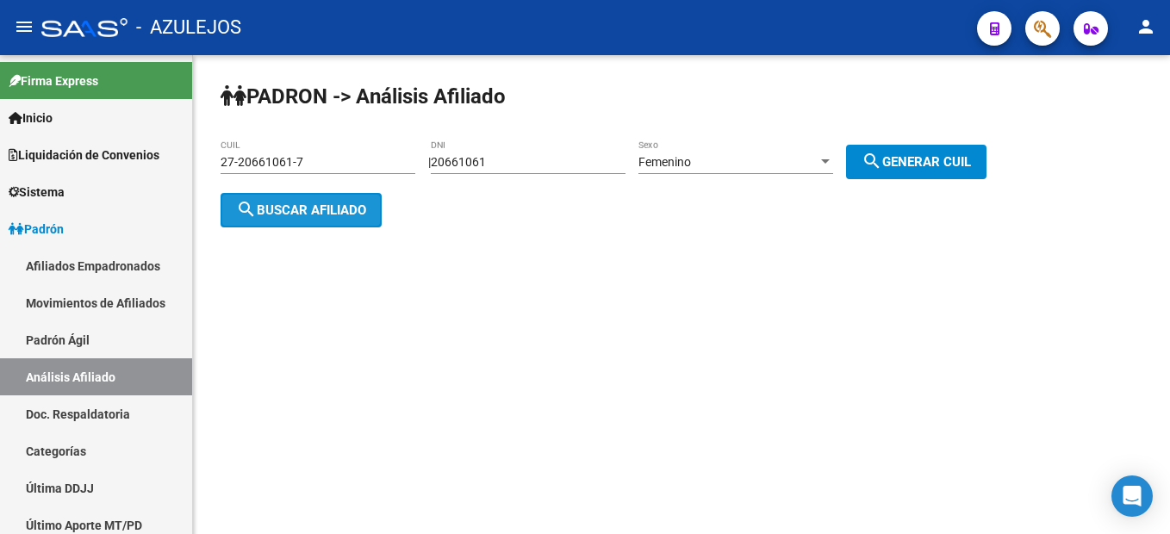
click at [348, 210] on span "search Buscar afiliado" at bounding box center [301, 210] width 130 height 16
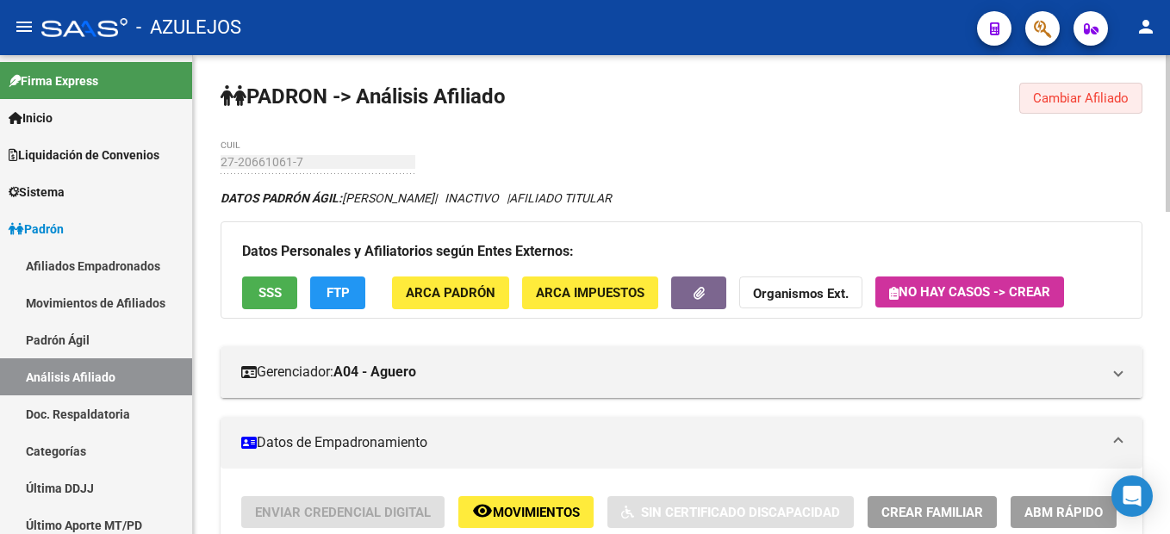
click at [1051, 96] on span "Cambiar Afiliado" at bounding box center [1081, 98] width 96 height 16
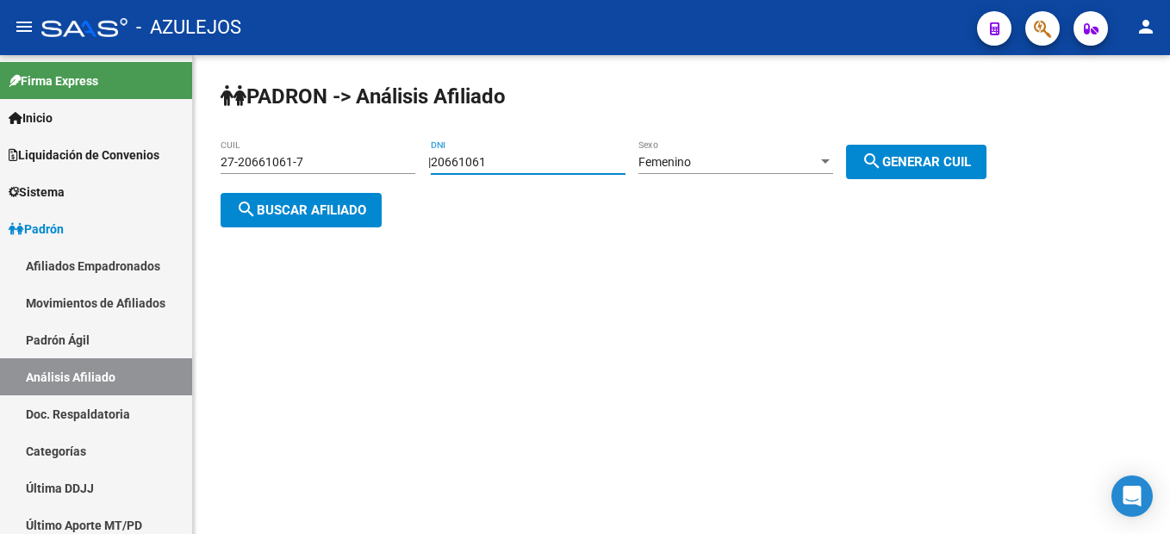
drag, startPoint x: 530, startPoint y: 157, endPoint x: 355, endPoint y: 144, distance: 175.3
click at [355, 155] on app-analisis-afiliado "PADRON -> Análisis Afiliado 27-20661061-7 CUIL | 20661061 DNI Femenino Sexo sea…" at bounding box center [609, 186] width 779 height 62
type input "32439586"
click at [909, 177] on button "search Generar CUIL" at bounding box center [916, 162] width 140 height 34
type input "27-32439586-0"
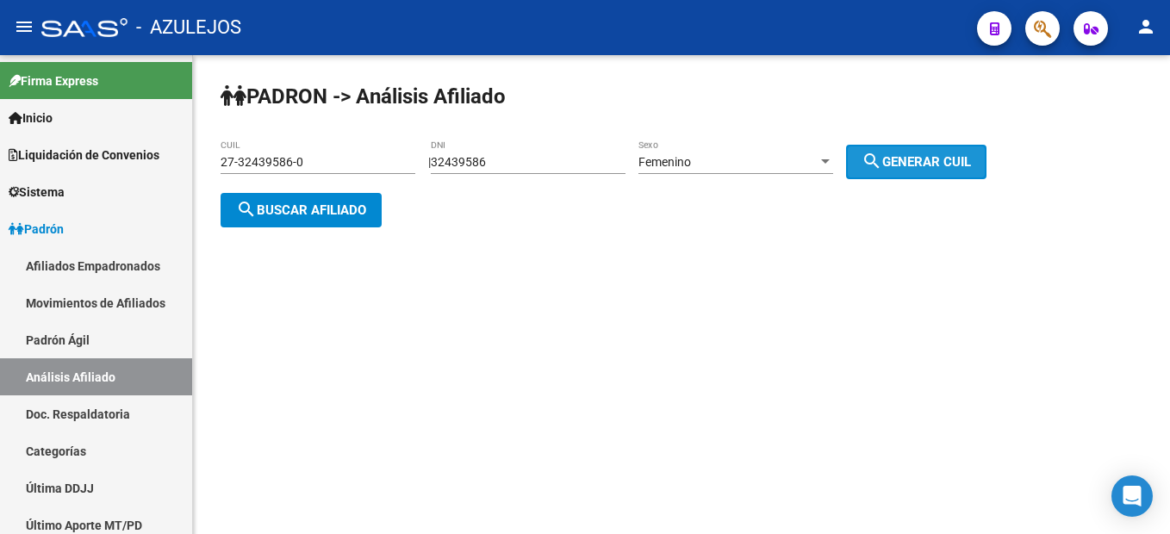
click at [909, 177] on button "search Generar CUIL" at bounding box center [916, 162] width 140 height 34
click at [354, 195] on button "search Buscar afiliado" at bounding box center [300, 210] width 161 height 34
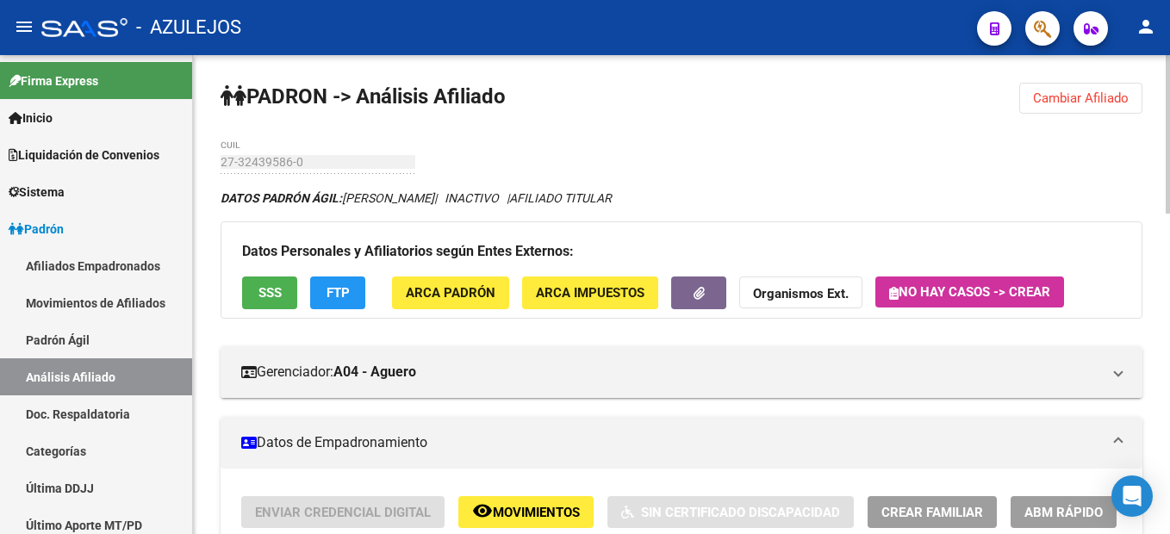
click at [1057, 105] on span "Cambiar Afiliado" at bounding box center [1081, 98] width 96 height 16
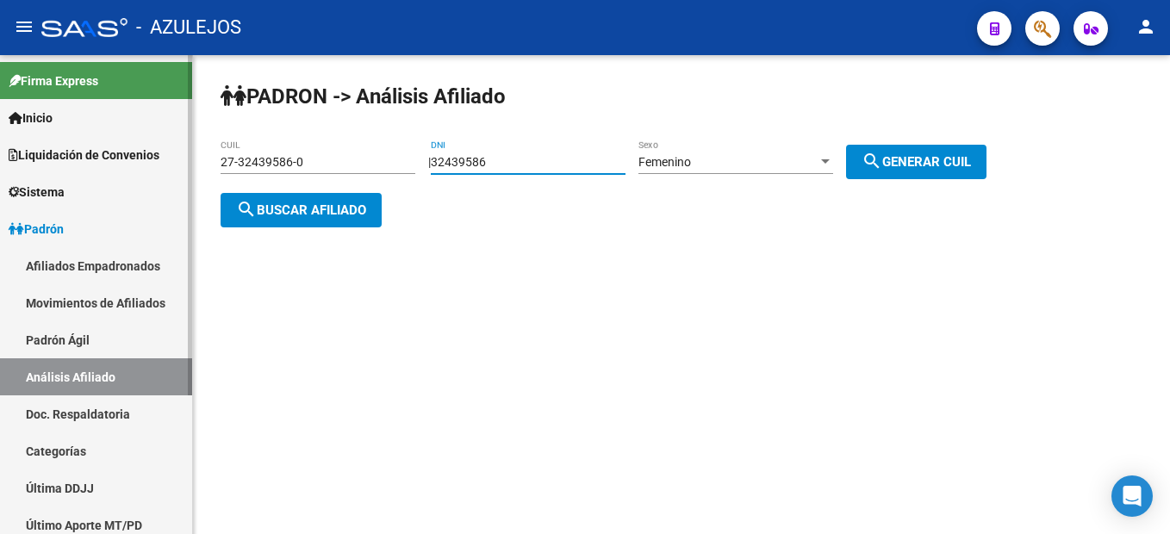
drag, startPoint x: 605, startPoint y: 166, endPoint x: 122, endPoint y: 164, distance: 482.3
click at [122, 164] on mat-sidenav-container "Firma Express Inicio Instructivos Contacto OS Liquidación de Convenios Liquidac…" at bounding box center [585, 294] width 1170 height 479
type input "18006478"
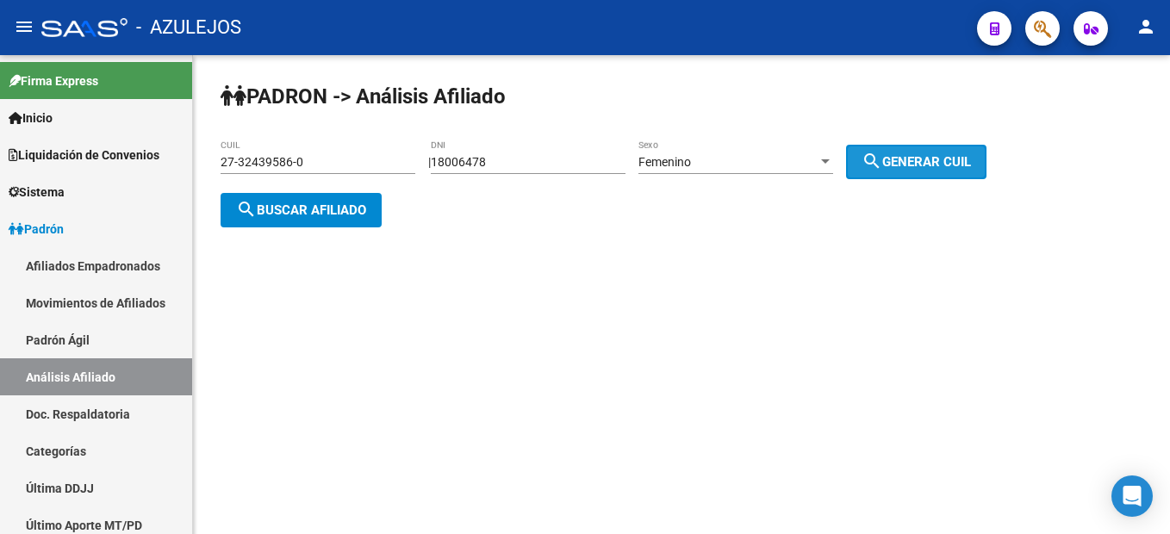
click at [956, 172] on button "search Generar CUIL" at bounding box center [916, 162] width 140 height 34
type input "27-18006478-3"
click at [956, 172] on button "search Generar CUIL" at bounding box center [916, 162] width 140 height 34
click at [310, 202] on span "search Buscar afiliado" at bounding box center [301, 210] width 130 height 16
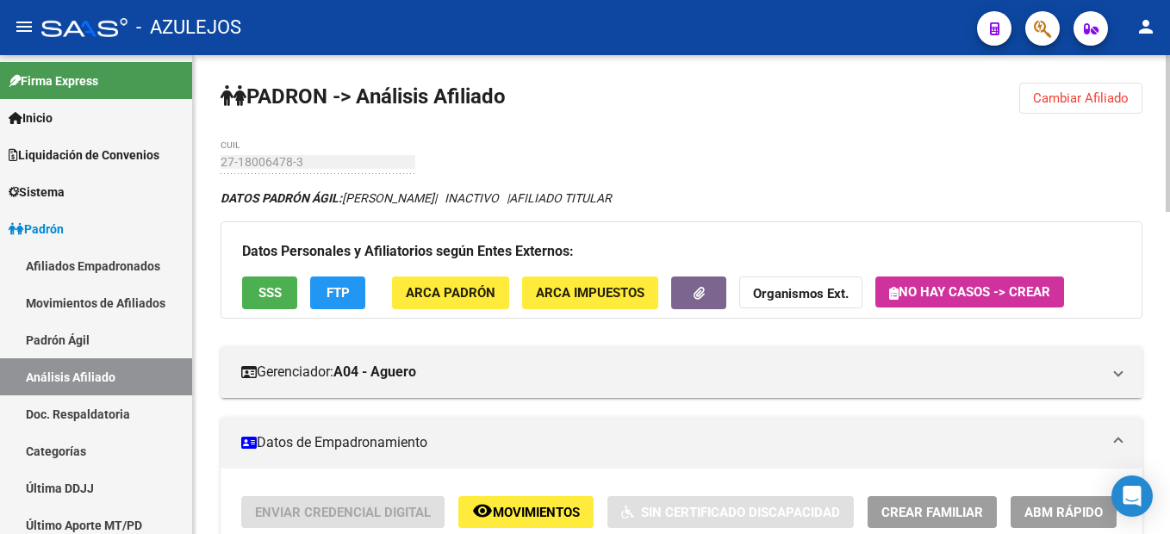
click at [1032, 89] on button "Cambiar Afiliado" at bounding box center [1080, 98] width 123 height 31
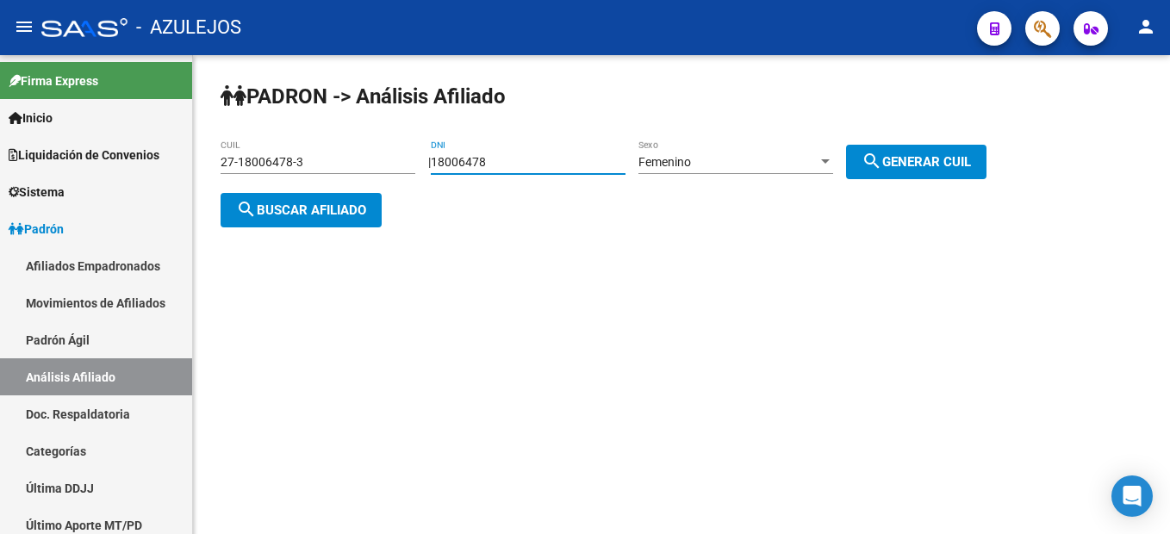
drag, startPoint x: 523, startPoint y: 154, endPoint x: 369, endPoint y: 152, distance: 153.3
click at [369, 155] on app-analisis-afiliado "PADRON -> Análisis Afiliado 27-18006478-3 CUIL | 18006478 DNI Femenino Sexo sea…" at bounding box center [609, 186] width 779 height 62
type input "33379590"
click at [916, 185] on div "PADRON -> Análisis Afiliado 27-18006478-3 CUIL | 33379590 DNI Femenino Sexo sea…" at bounding box center [681, 168] width 977 height 227
click at [929, 151] on button "search Generar CUIL" at bounding box center [916, 162] width 140 height 34
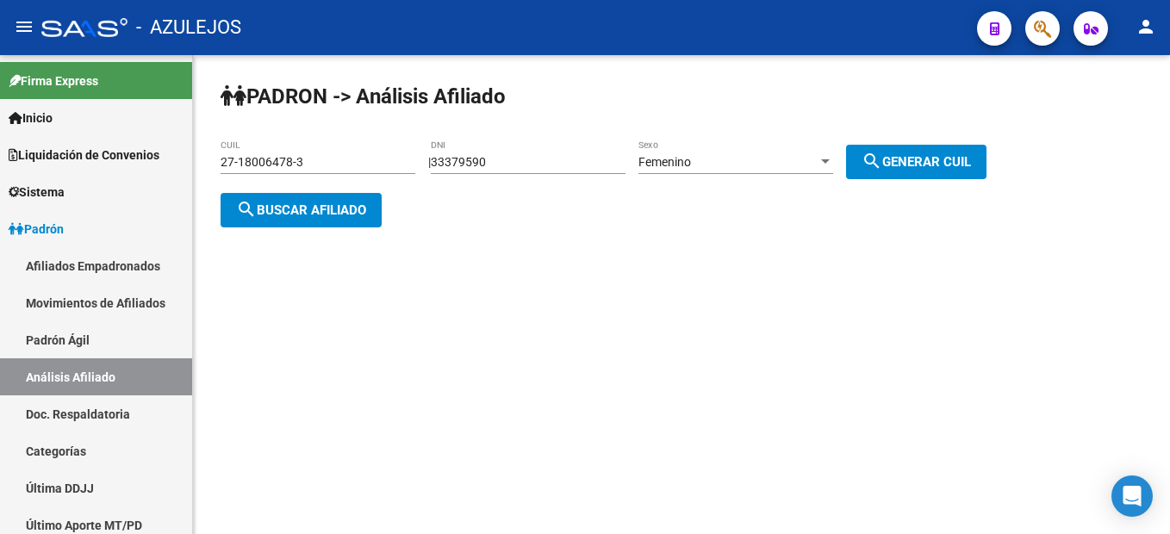
type input "27-33379590-1"
click at [928, 154] on span "search Generar CUIL" at bounding box center [915, 162] width 109 height 16
click at [321, 224] on button "search Buscar afiliado" at bounding box center [300, 210] width 161 height 34
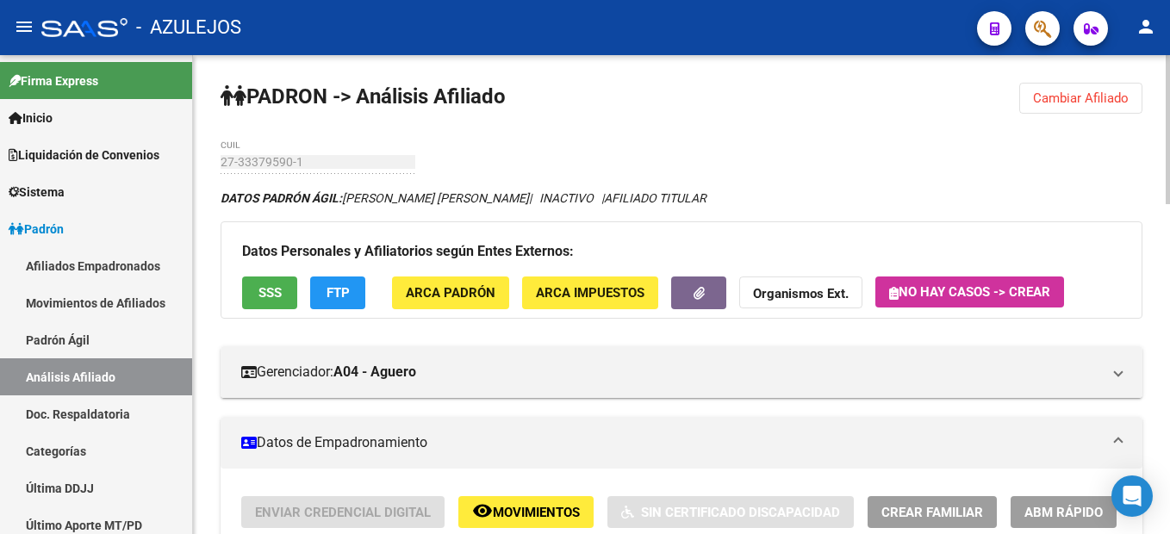
click at [1072, 113] on button "Cambiar Afiliado" at bounding box center [1080, 98] width 123 height 31
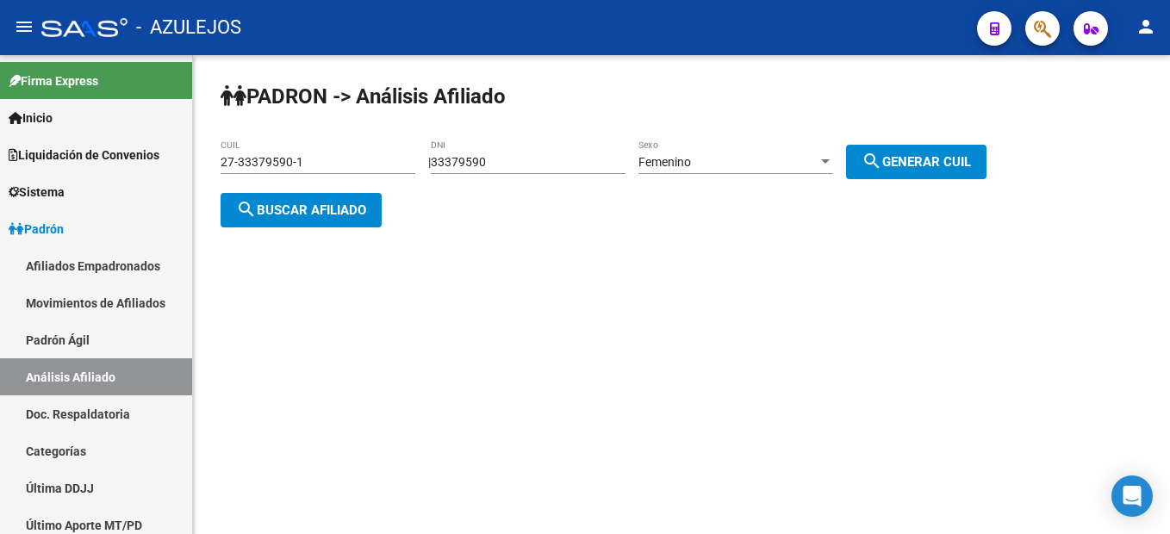
click at [580, 138] on div "PADRON -> Análisis Afiliado 27-33379590-1 CUIL | 33379590 DNI Femenino Sexo sea…" at bounding box center [681, 168] width 977 height 227
drag, startPoint x: 568, startPoint y: 154, endPoint x: 431, endPoint y: 164, distance: 137.3
click at [431, 164] on div "| 33379590 DNI Femenino Sexo search Generar CUIL" at bounding box center [713, 162] width 571 height 14
type input "27283257"
click at [916, 155] on span "search Generar CUIL" at bounding box center [915, 162] width 109 height 16
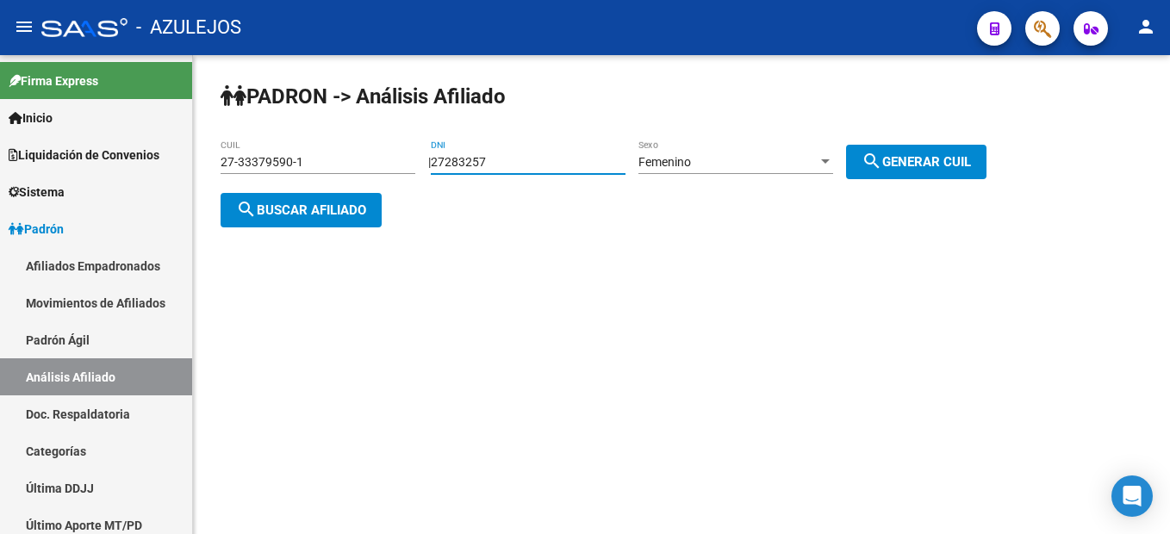
type input "27-27283257-4"
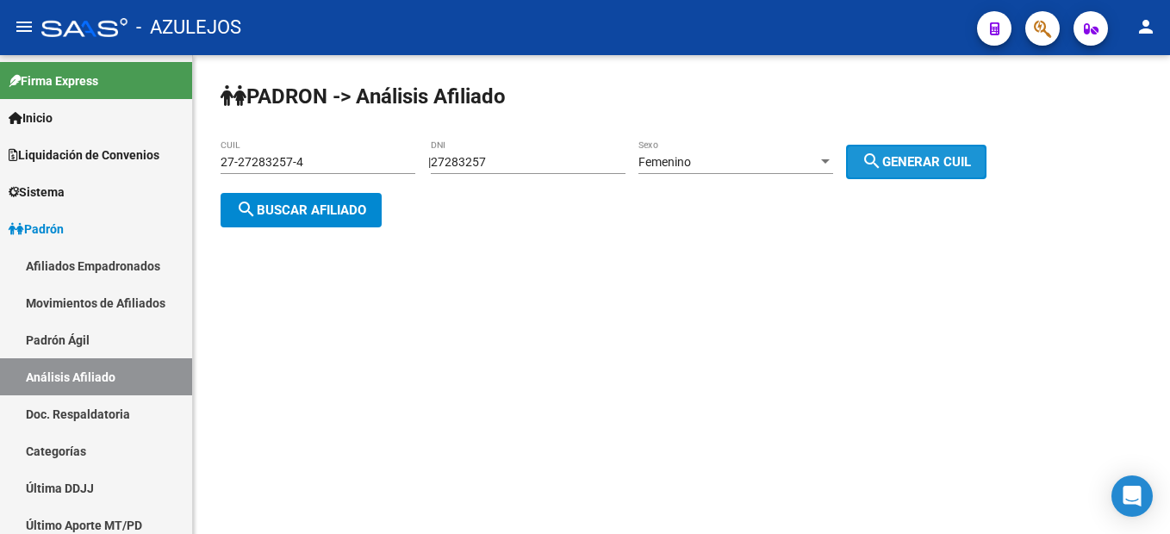
click at [916, 155] on span "search Generar CUIL" at bounding box center [915, 162] width 109 height 16
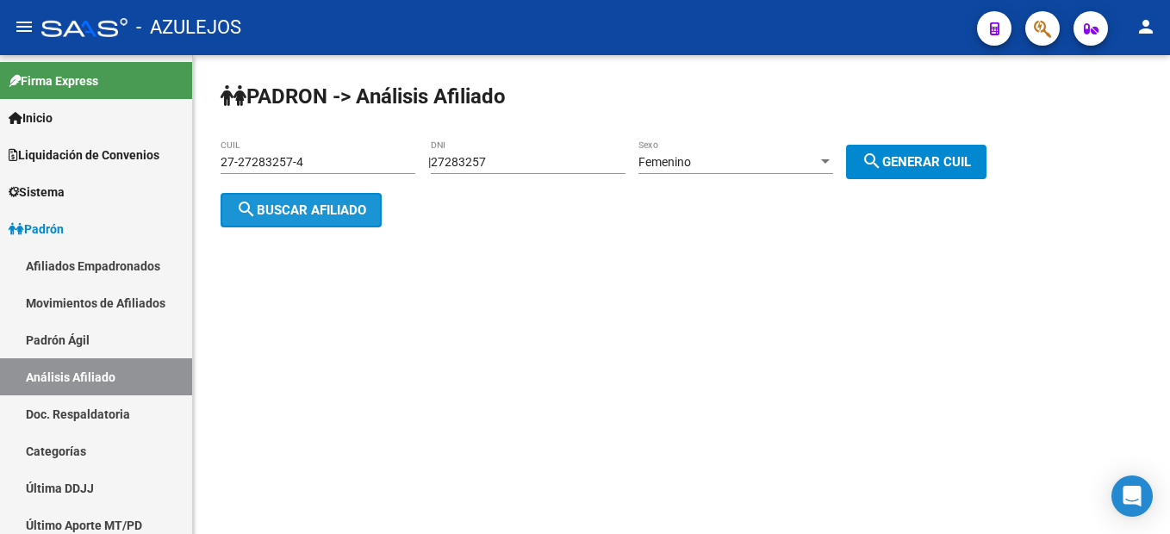
click at [301, 198] on button "search Buscar afiliado" at bounding box center [300, 210] width 161 height 34
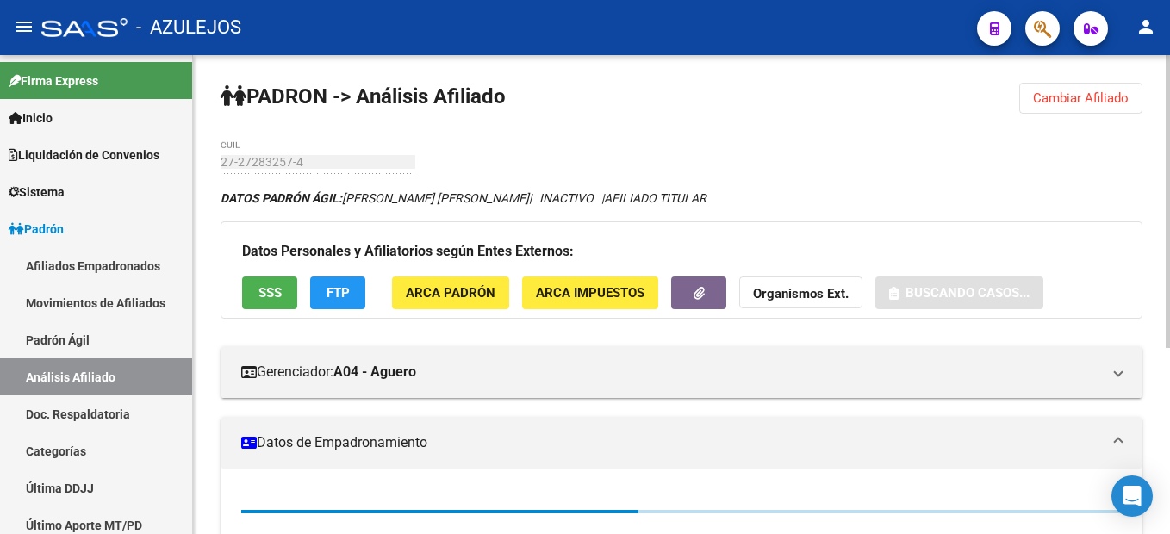
click at [546, 159] on div "PADRON -> Análisis Afiliado Cambiar Afiliado 27-27283257-4 CUIL DATOS PADRÓN ÁG…" at bounding box center [681, 446] width 977 height 782
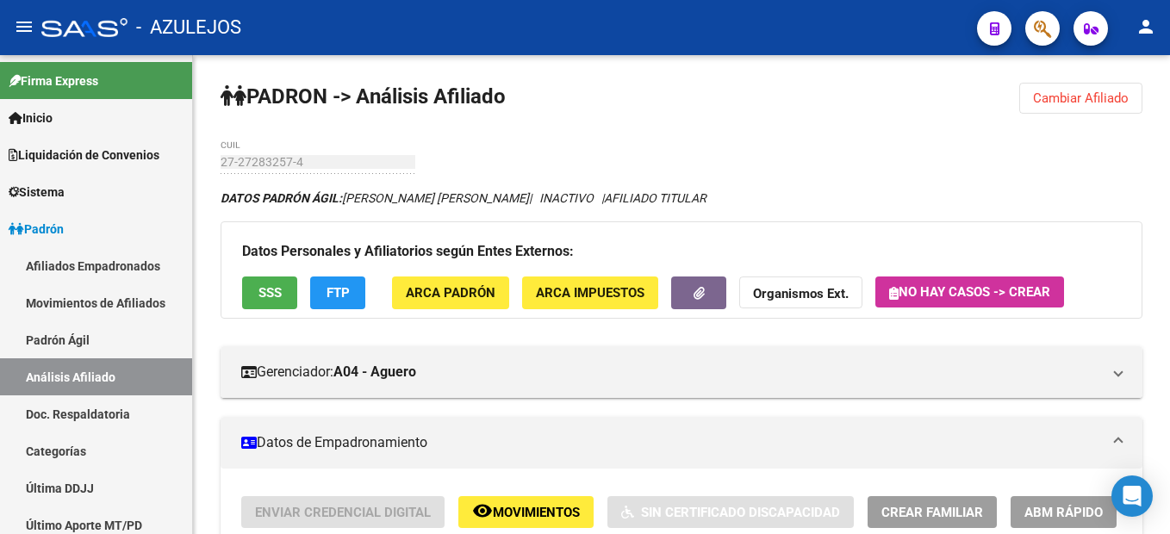
click at [1082, 107] on button "Cambiar Afiliado" at bounding box center [1080, 98] width 123 height 31
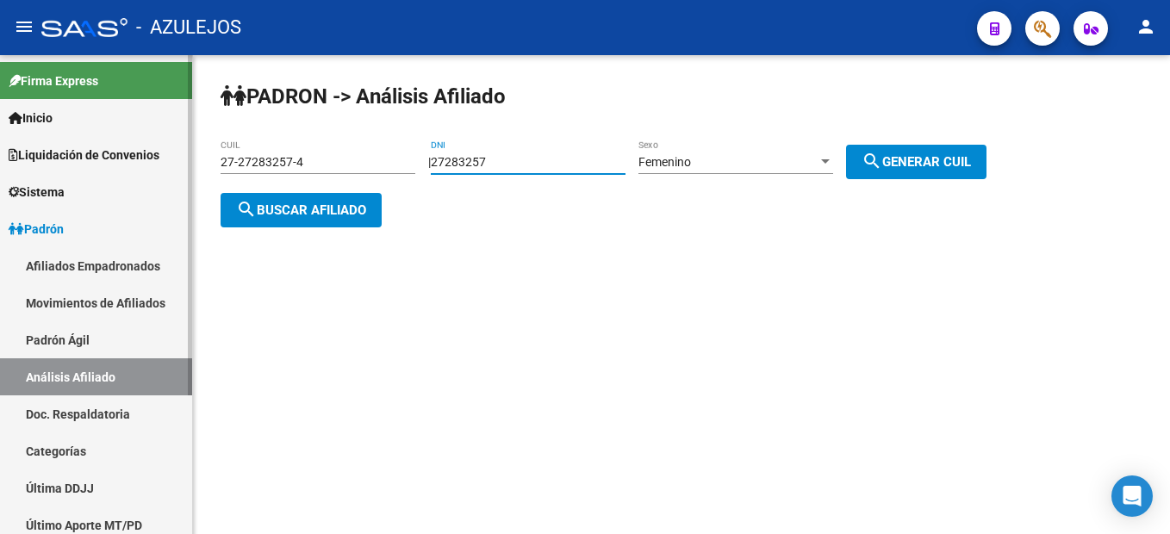
drag, startPoint x: 520, startPoint y: 166, endPoint x: 176, endPoint y: 120, distance: 347.6
click at [176, 120] on mat-sidenav-container "Firma Express Inicio Instructivos Contacto OS Liquidación de Convenios Liquidac…" at bounding box center [585, 294] width 1170 height 479
type input "22530170"
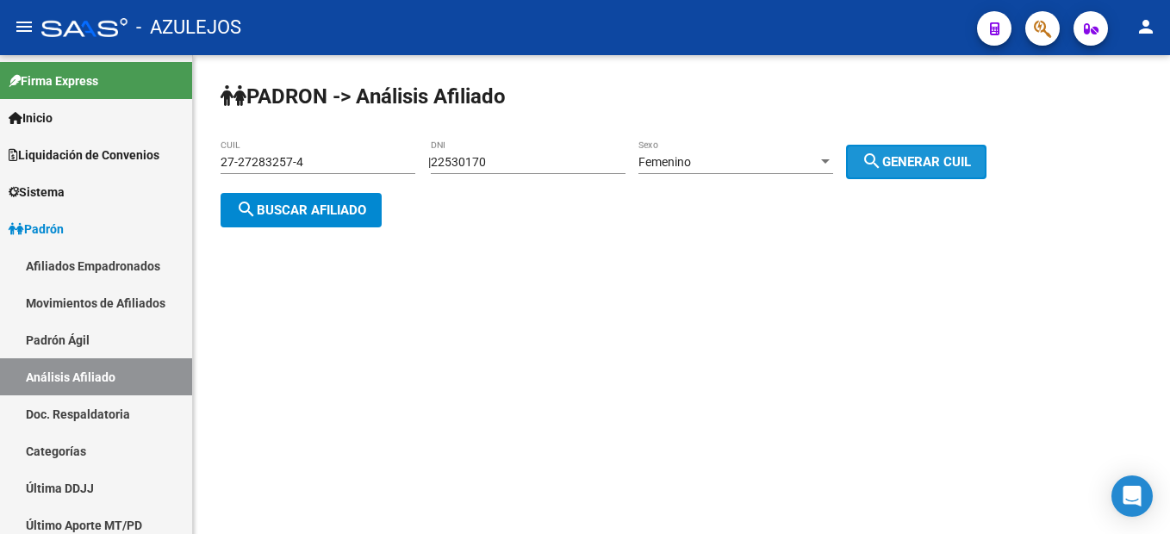
click at [971, 154] on span "search Generar CUIL" at bounding box center [915, 162] width 109 height 16
type input "27-22530170-6"
click at [970, 154] on span "search Generar CUIL" at bounding box center [915, 162] width 109 height 16
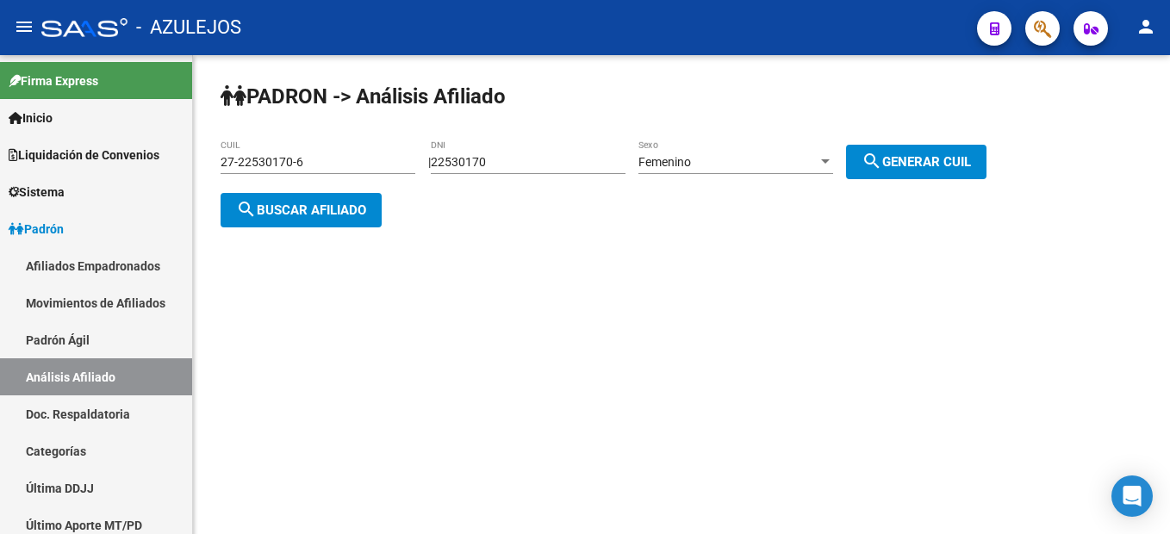
click at [304, 207] on span "search Buscar afiliado" at bounding box center [301, 210] width 130 height 16
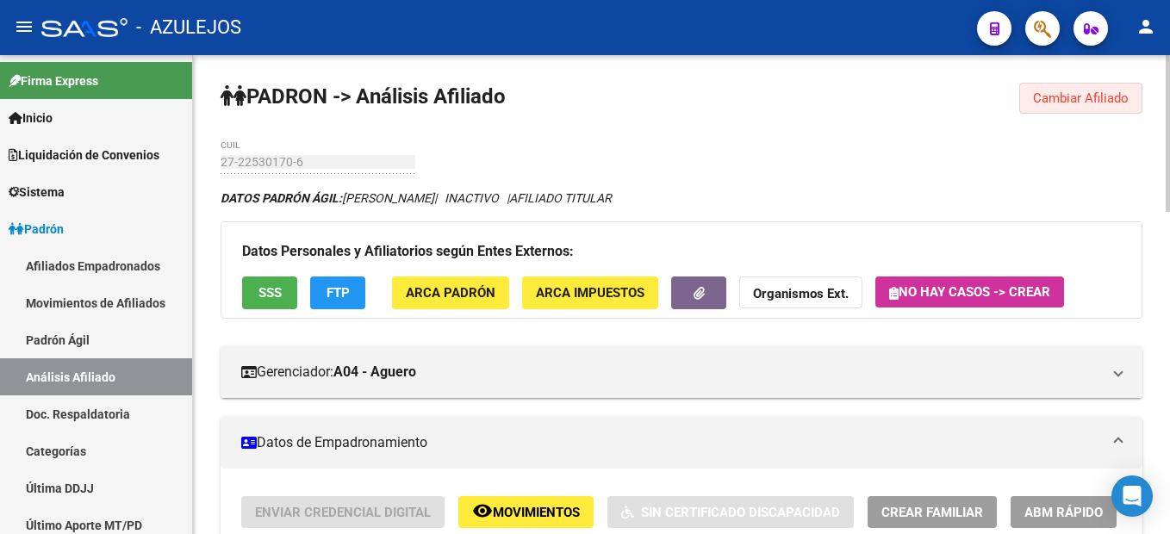
click at [1066, 104] on span "Cambiar Afiliado" at bounding box center [1081, 98] width 96 height 16
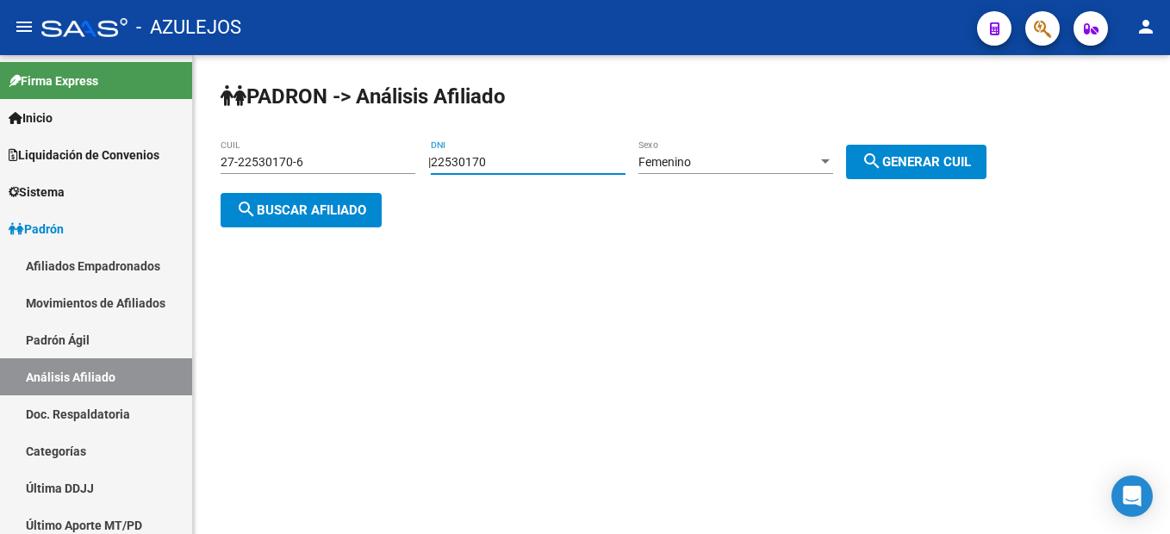
drag, startPoint x: 529, startPoint y: 166, endPoint x: 352, endPoint y: 140, distance: 178.6
click at [352, 155] on app-analisis-afiliado "PADRON -> Análisis Afiliado 27-22530170-6 CUIL | 22530170 DNI Femenino Sexo sea…" at bounding box center [609, 186] width 779 height 62
type input "22274613"
click at [882, 154] on mat-icon "search" at bounding box center [871, 161] width 21 height 21
type input "27-22274613-8"
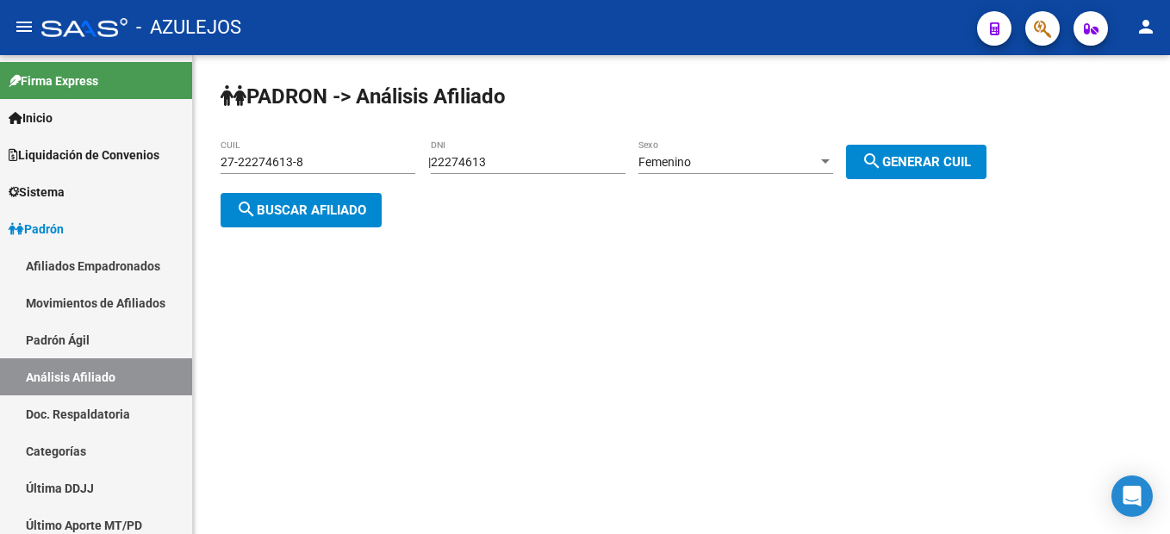
click at [316, 202] on span "search Buscar afiliado" at bounding box center [301, 210] width 130 height 16
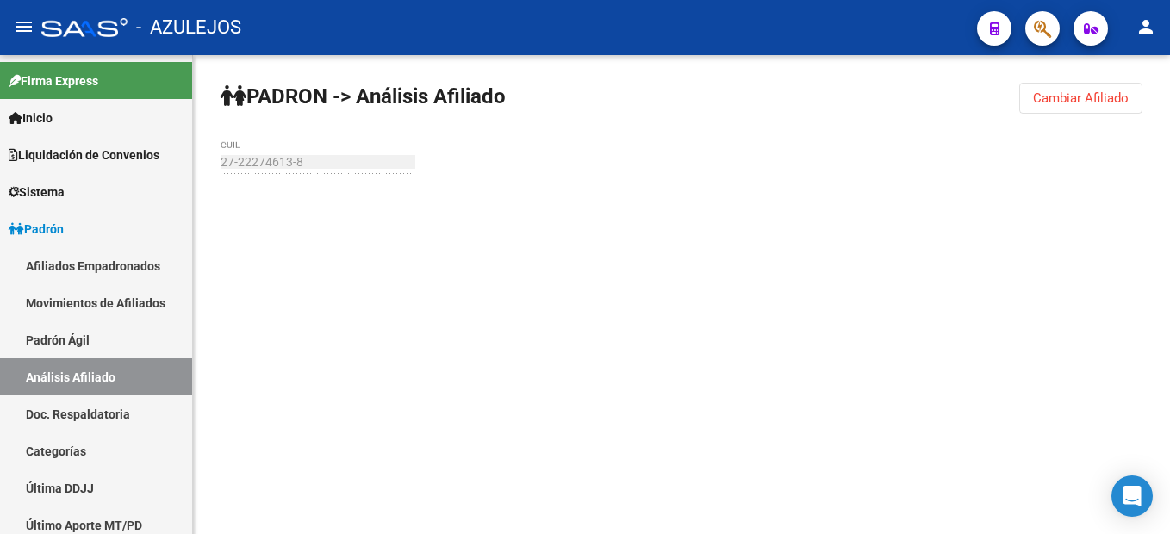
click at [316, 201] on div at bounding box center [680, 208] width 921 height 38
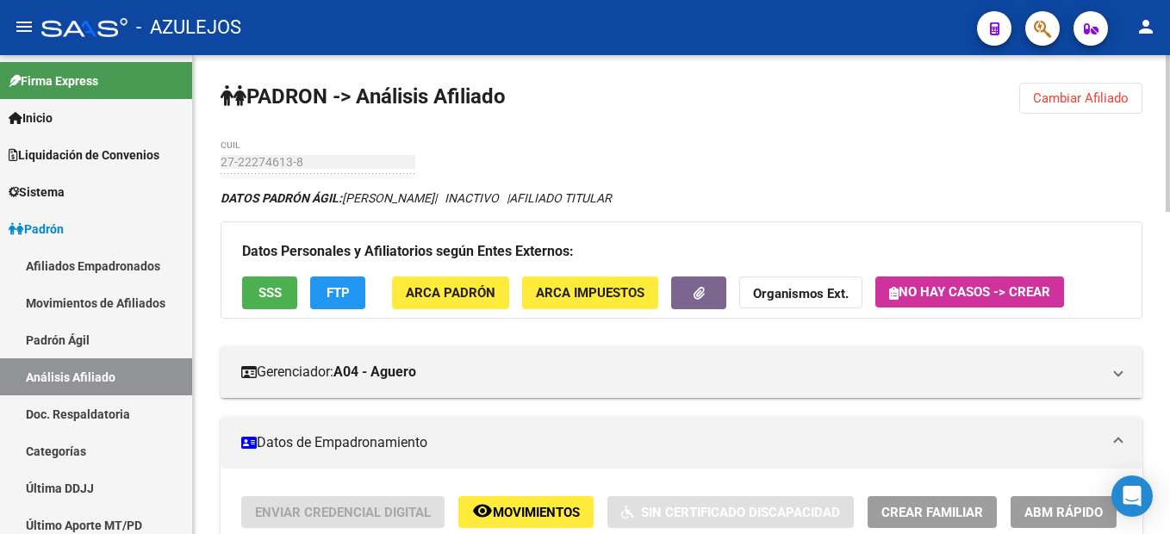
click at [1109, 109] on button "Cambiar Afiliado" at bounding box center [1080, 98] width 123 height 31
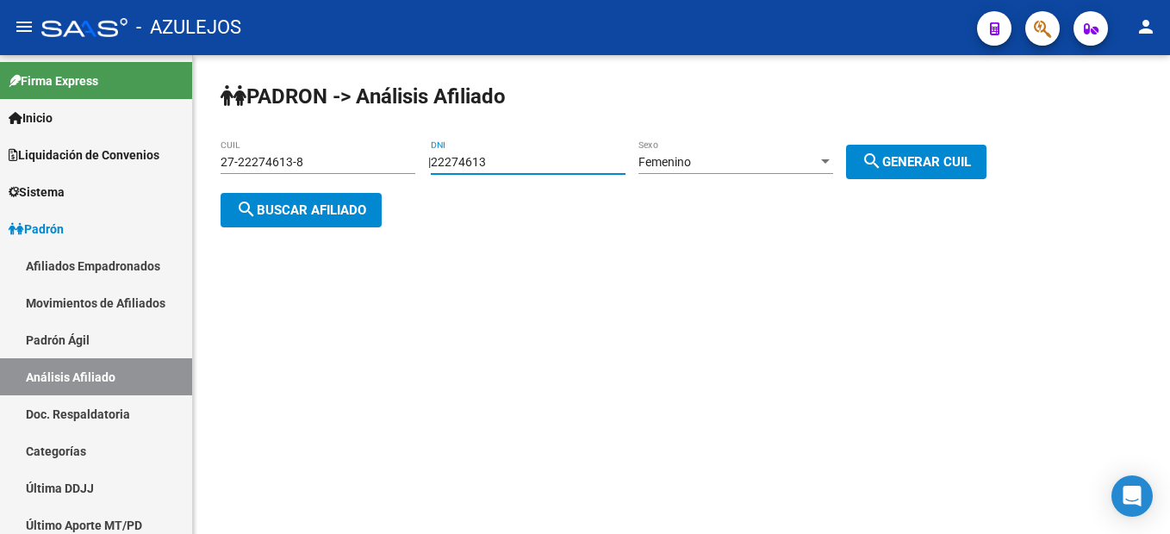
drag, startPoint x: 543, startPoint y: 168, endPoint x: 399, endPoint y: 166, distance: 143.8
click at [399, 166] on app-analisis-afiliado "PADRON -> Análisis Afiliado 27-22274613-8 CUIL | 22274613 DNI Femenino Sexo sea…" at bounding box center [609, 186] width 779 height 62
type input "31067897"
click at [962, 146] on button "search Generar CUIL" at bounding box center [916, 162] width 140 height 34
type input "27-31067897-5"
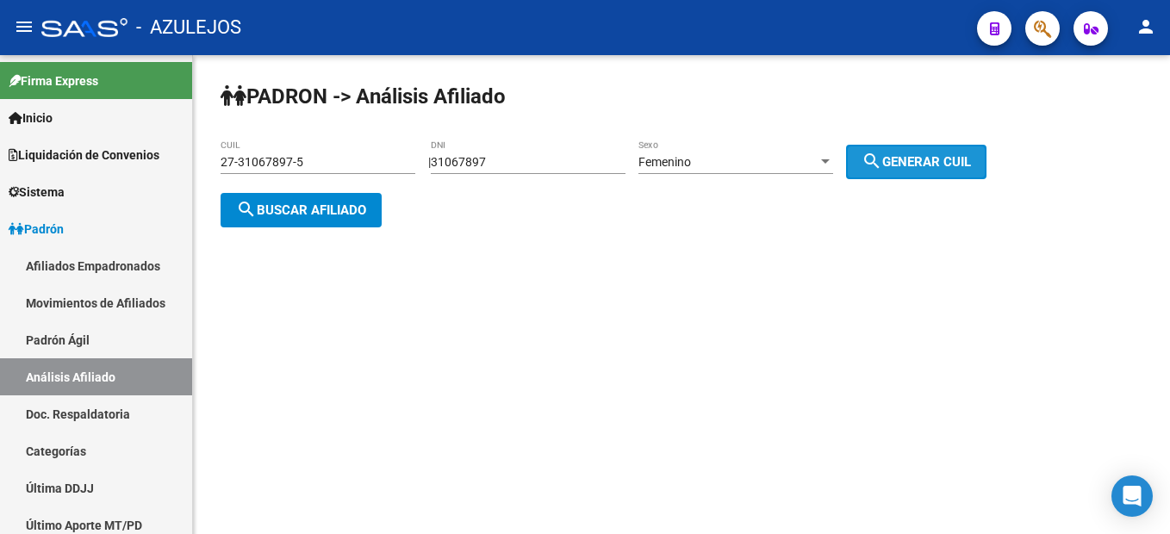
click at [965, 149] on button "search Generar CUIL" at bounding box center [916, 162] width 140 height 34
click at [292, 202] on span "search Buscar afiliado" at bounding box center [301, 210] width 130 height 16
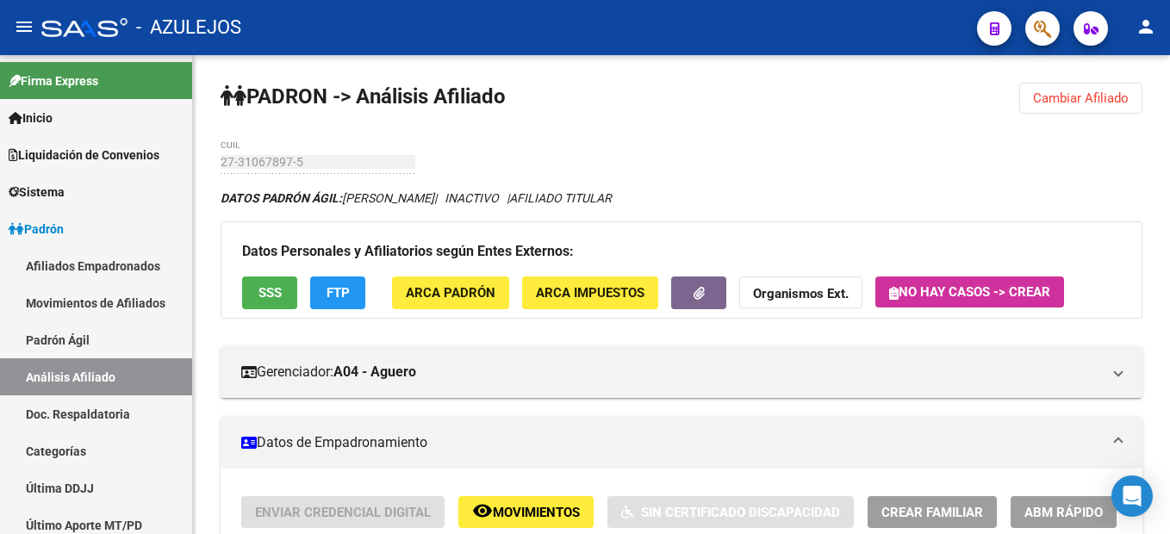
click at [1074, 90] on span "Cambiar Afiliado" at bounding box center [1081, 98] width 96 height 16
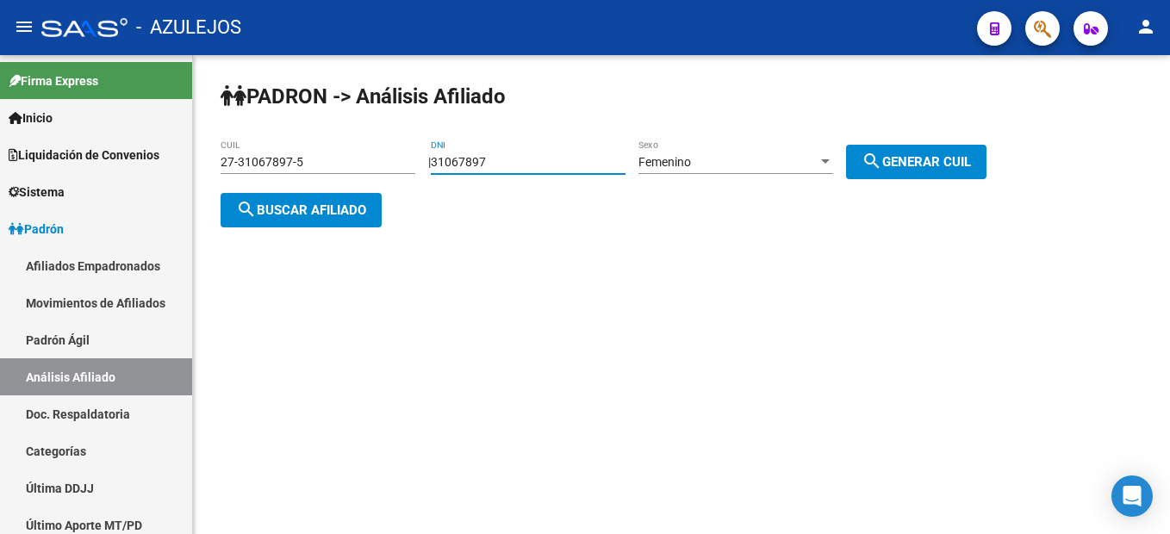
drag, startPoint x: 533, startPoint y: 167, endPoint x: 348, endPoint y: 133, distance: 188.2
click at [348, 133] on div "PADRON -> Análisis Afiliado 27-31067897-5 CUIL | 31067897 DNI Femenino Sexo sea…" at bounding box center [681, 168] width 977 height 227
type input "28265666"
click at [933, 168] on span "search Generar CUIL" at bounding box center [915, 162] width 109 height 16
type input "27-28265666-9"
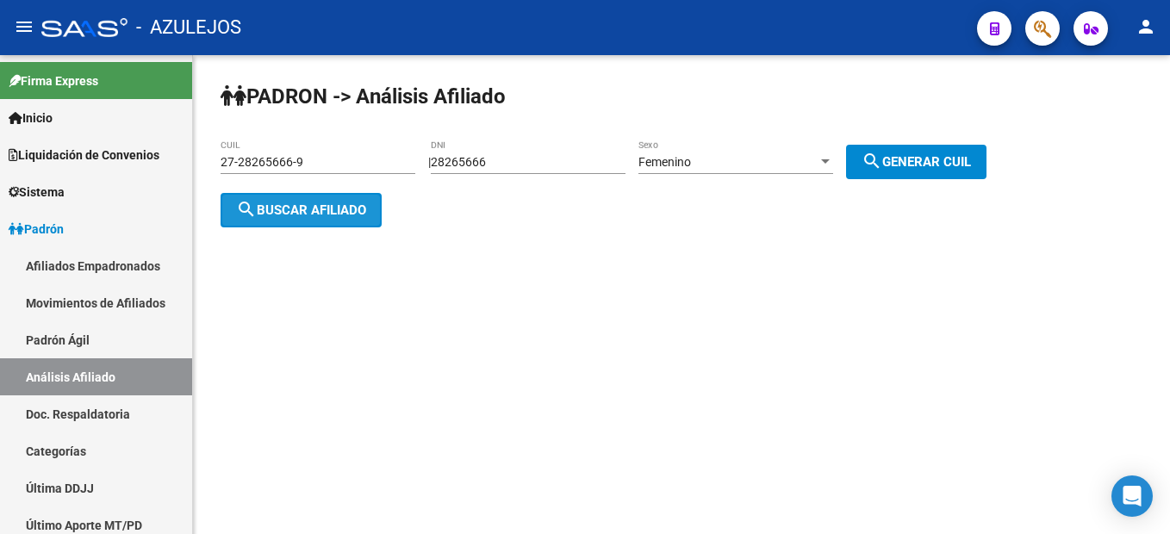
click at [285, 217] on button "search Buscar afiliado" at bounding box center [300, 210] width 161 height 34
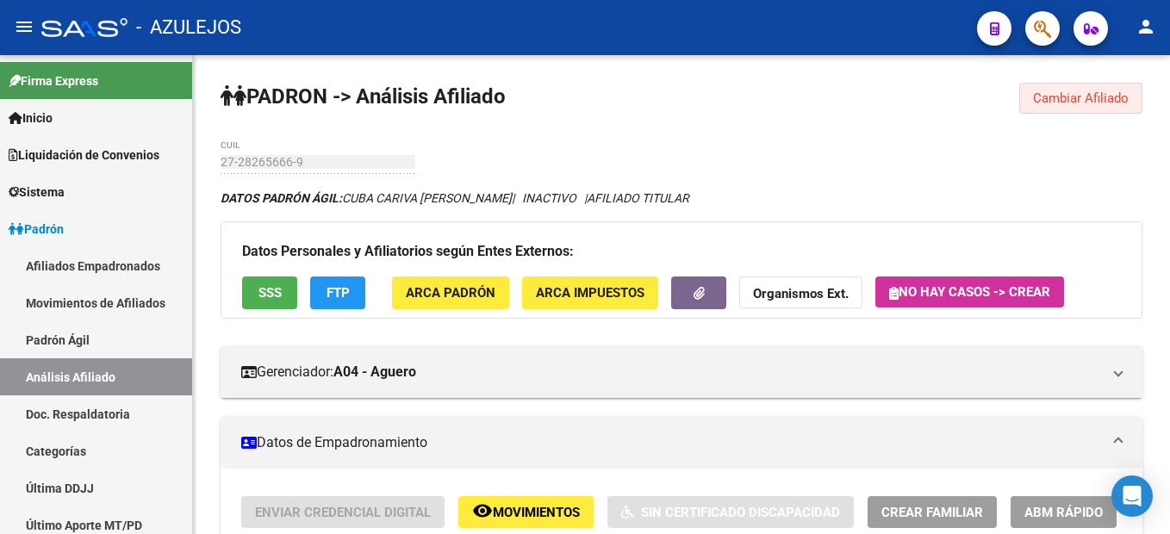
click at [1057, 108] on button "Cambiar Afiliado" at bounding box center [1080, 98] width 123 height 31
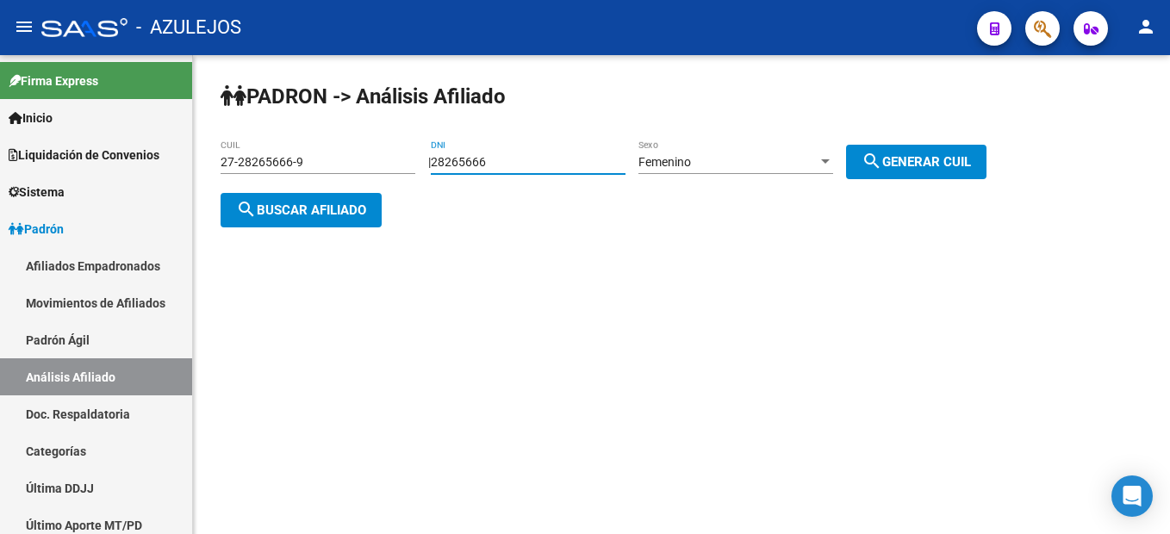
drag, startPoint x: 533, startPoint y: 158, endPoint x: 324, endPoint y: 163, distance: 209.3
click at [324, 163] on app-analisis-afiliado "PADRON -> Análisis Afiliado 27-28265666-9 CUIL | 28265666 DNI Femenino Sexo sea…" at bounding box center [609, 186] width 779 height 62
type input "39665147"
click at [902, 158] on span "search Generar CUIL" at bounding box center [915, 162] width 109 height 16
type input "27-39665147-0"
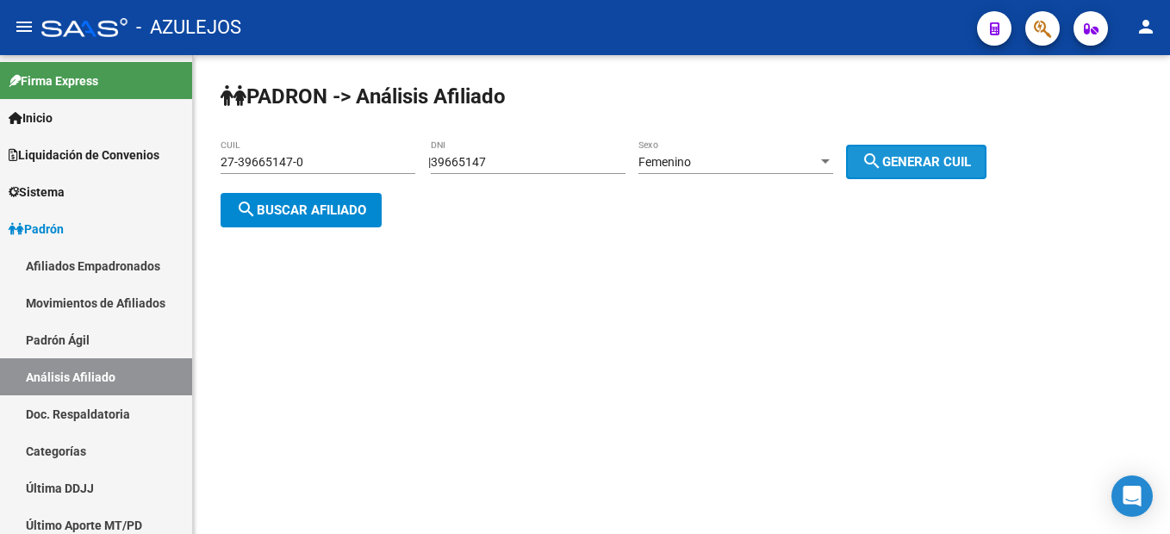
click at [902, 158] on span "search Generar CUIL" at bounding box center [915, 162] width 109 height 16
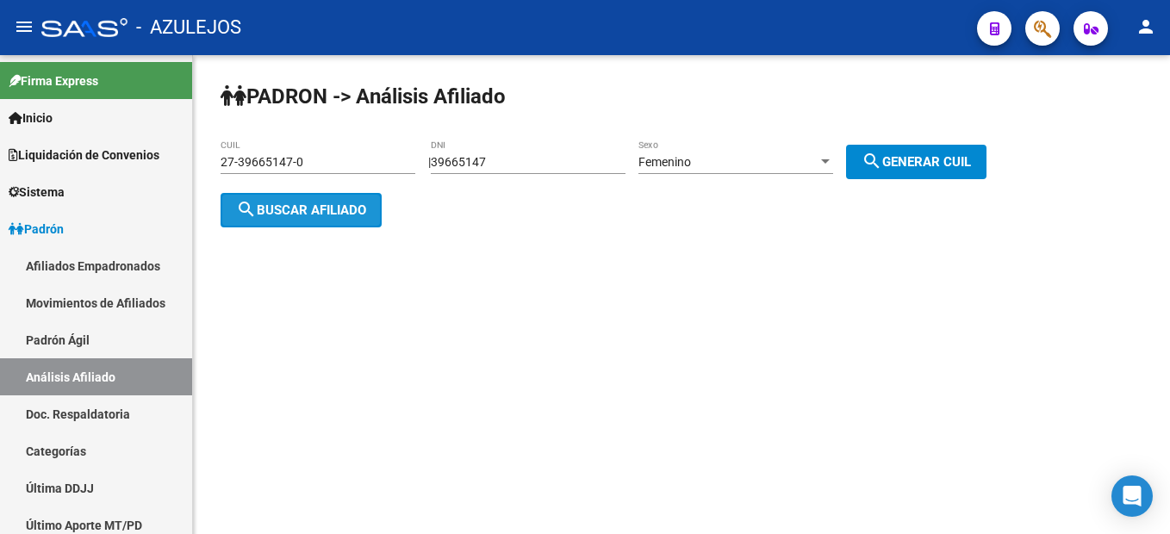
click at [321, 224] on button "search Buscar afiliado" at bounding box center [300, 210] width 161 height 34
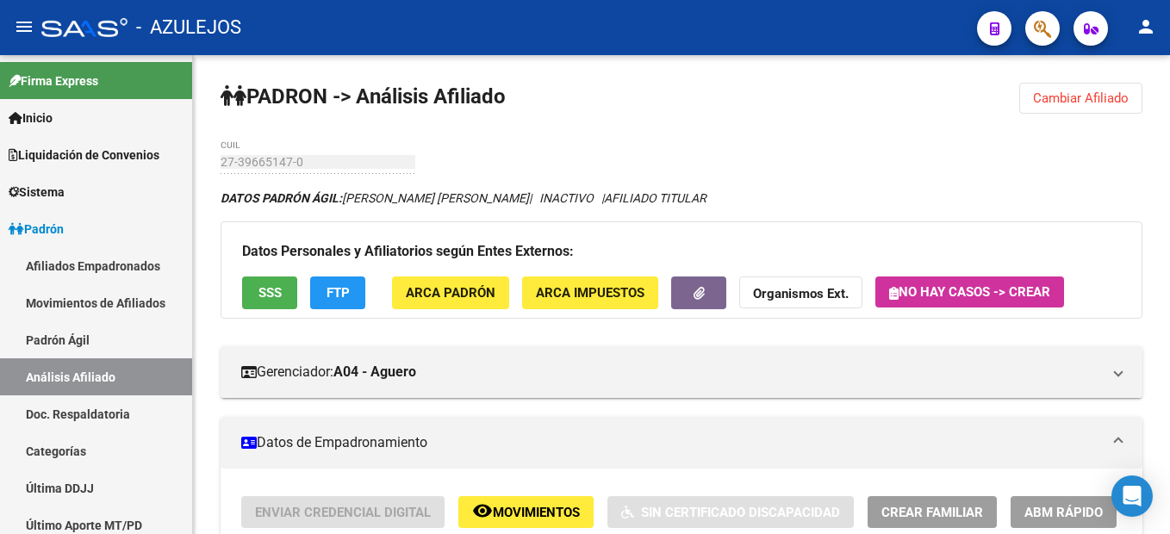
click at [1076, 96] on span "Cambiar Afiliado" at bounding box center [1081, 98] width 96 height 16
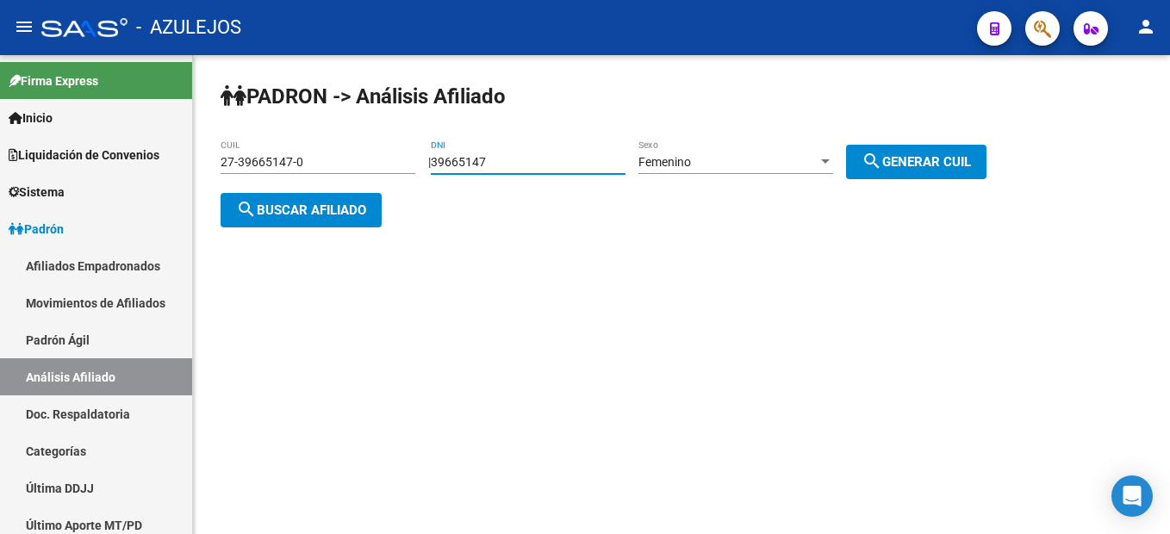
drag, startPoint x: 533, startPoint y: 156, endPoint x: 357, endPoint y: 131, distance: 177.4
click at [357, 131] on div "PADRON -> Análisis Afiliado 27-39665147-0 CUIL | 39665147 DNI Femenino Sexo sea…" at bounding box center [681, 168] width 977 height 227
type input "18901775"
click at [946, 169] on button "search Generar CUIL" at bounding box center [916, 162] width 140 height 34
type input "27-18901775-3"
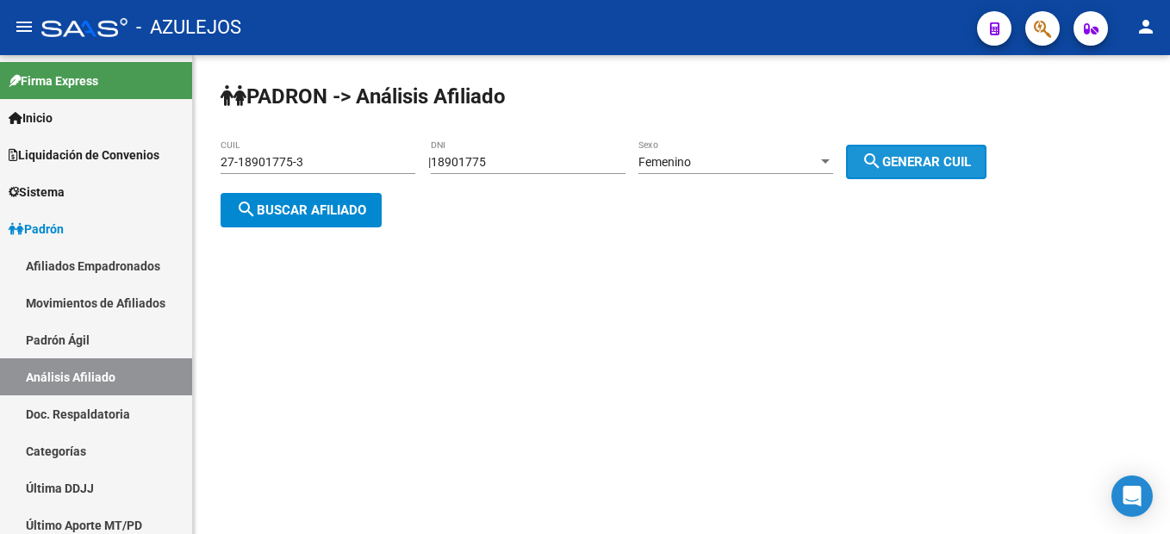
click at [946, 169] on button "search Generar CUIL" at bounding box center [916, 162] width 140 height 34
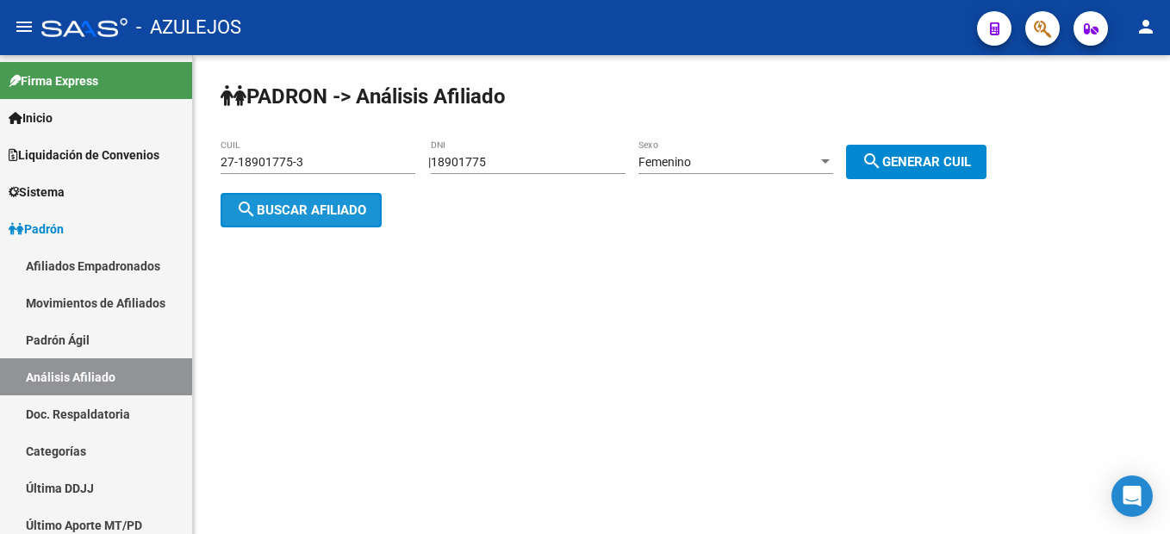
click at [307, 218] on button "search Buscar afiliado" at bounding box center [300, 210] width 161 height 34
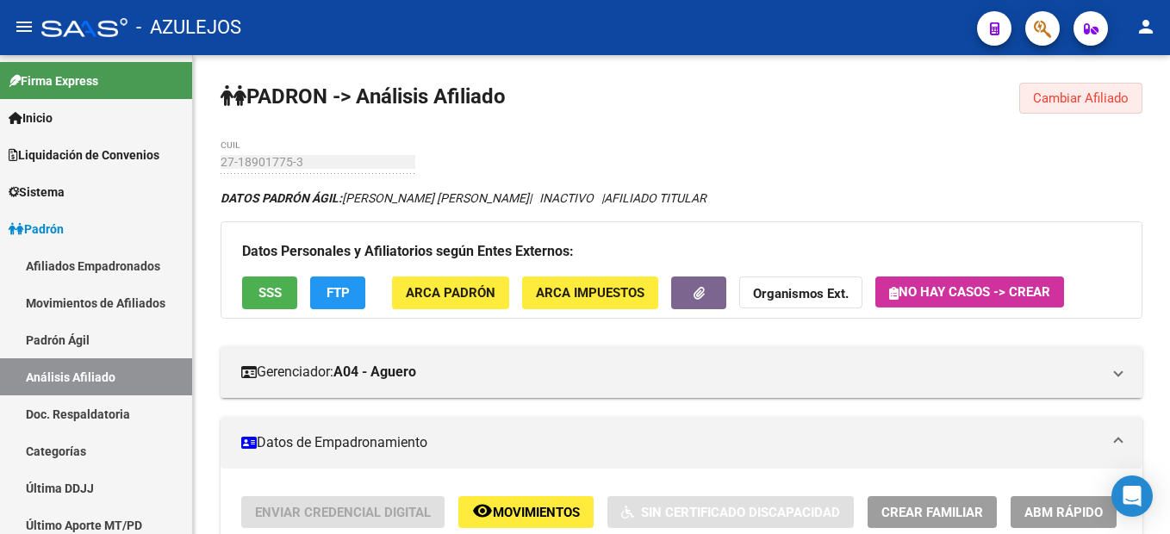
click at [1021, 97] on button "Cambiar Afiliado" at bounding box center [1080, 98] width 123 height 31
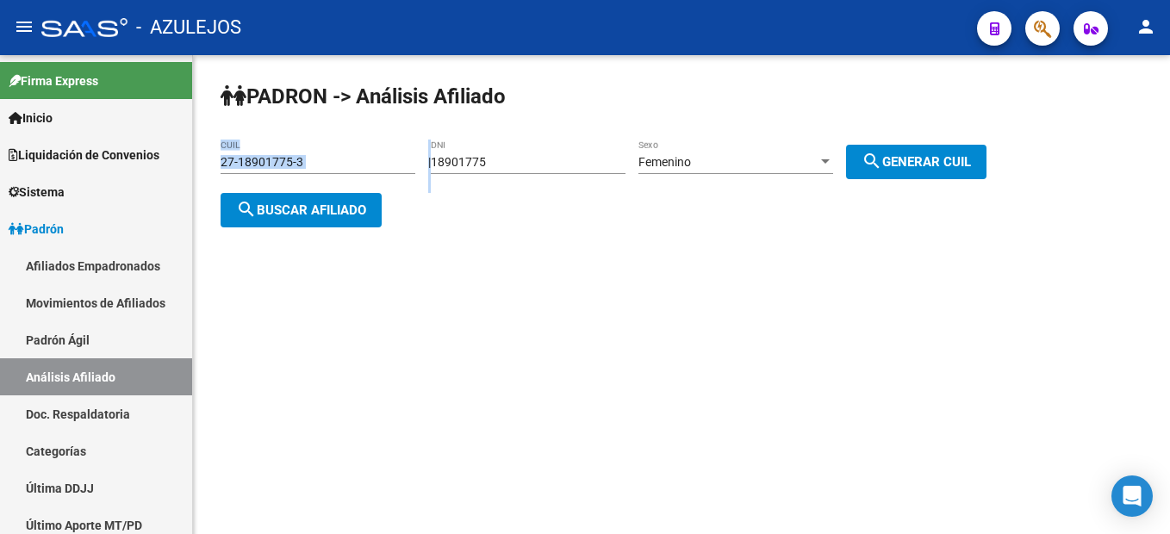
drag, startPoint x: 532, startPoint y: 171, endPoint x: 394, endPoint y: 146, distance: 141.0
click at [394, 155] on app-analisis-afiliado "PADRON -> Análisis Afiliado 27-18901775-3 CUIL | 18901775 DNI Femenino Sexo sea…" at bounding box center [609, 186] width 779 height 62
drag, startPoint x: 394, startPoint y: 146, endPoint x: 564, endPoint y: 158, distance: 170.9
click at [564, 158] on input "18901775" at bounding box center [528, 162] width 195 height 15
drag, startPoint x: 564, startPoint y: 158, endPoint x: 433, endPoint y: 153, distance: 131.0
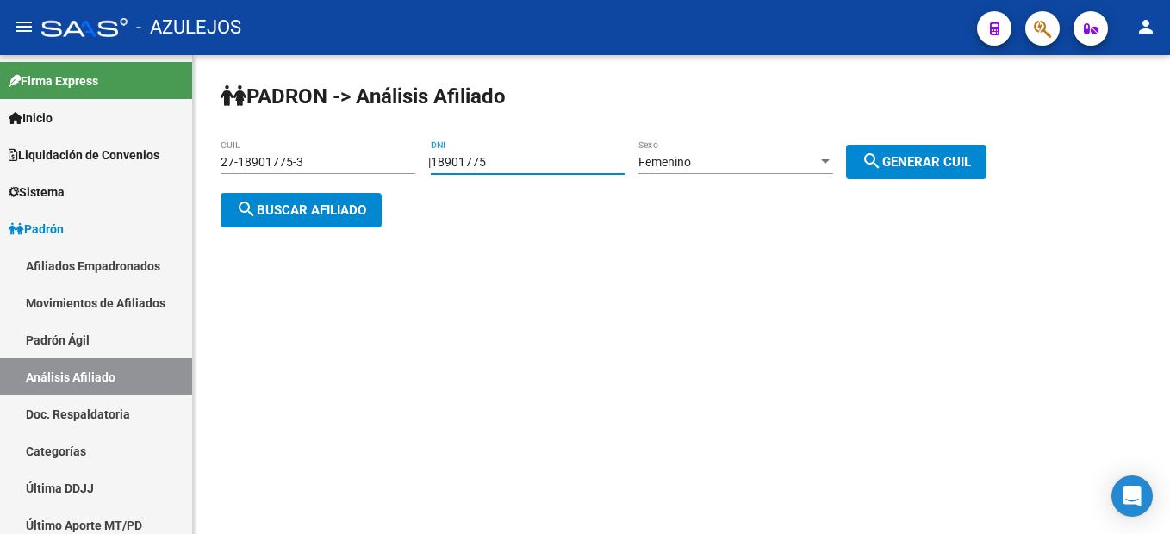
click at [433, 153] on div "PADRON -> Análisis Afiliado 27-18901775-3 CUIL | 18901775 DNI Femenino Sexo sea…" at bounding box center [681, 168] width 977 height 227
type input "26919176"
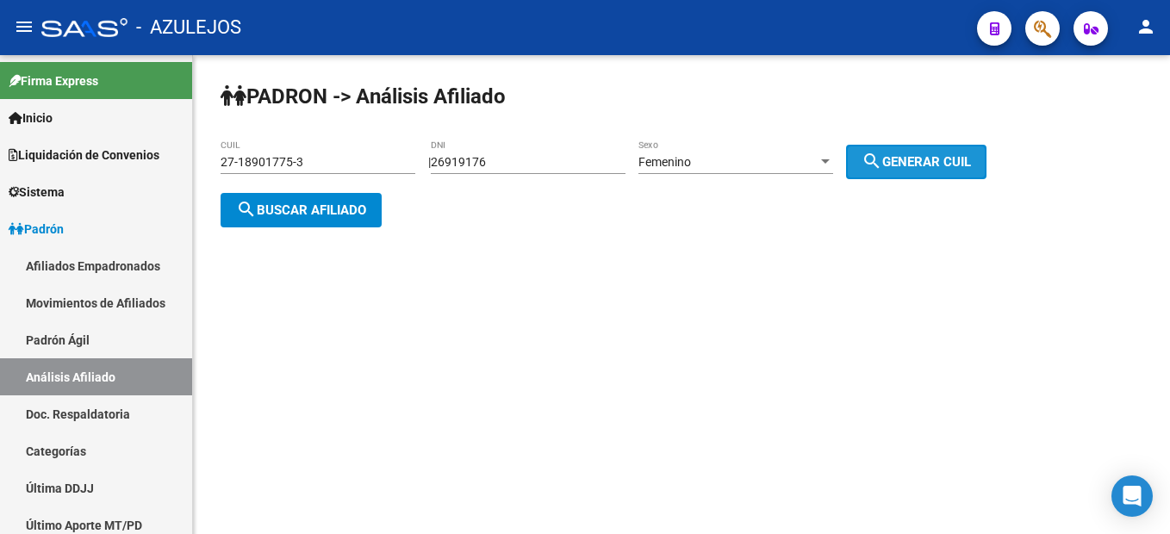
click at [931, 152] on button "search Generar CUIL" at bounding box center [916, 162] width 140 height 34
type input "27-26919176-2"
click at [382, 197] on button "search Buscar afiliado" at bounding box center [300, 210] width 161 height 34
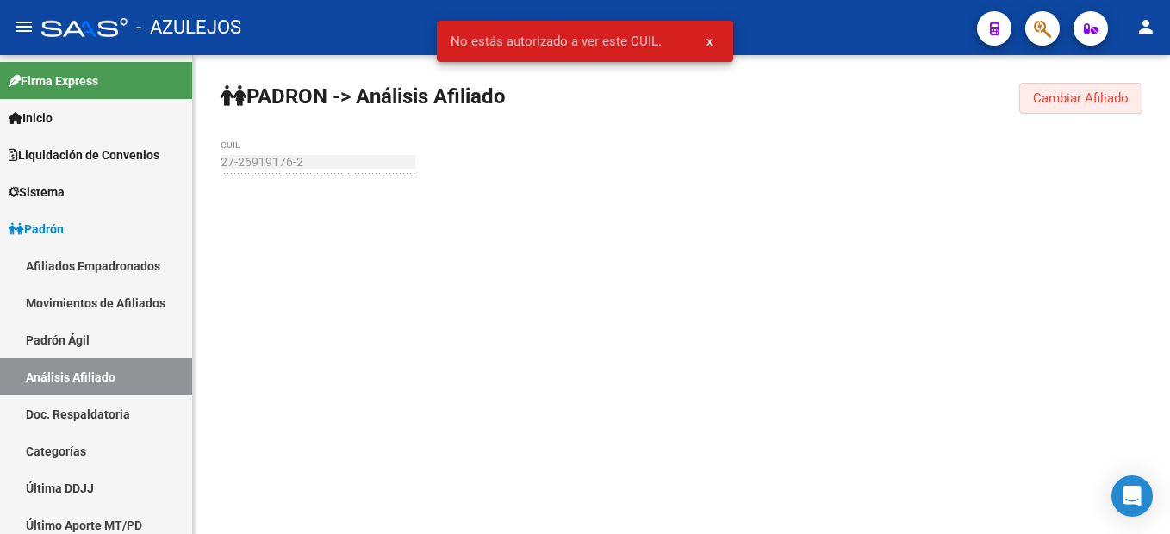
click at [1073, 102] on span "Cambiar Afiliado" at bounding box center [1081, 98] width 96 height 16
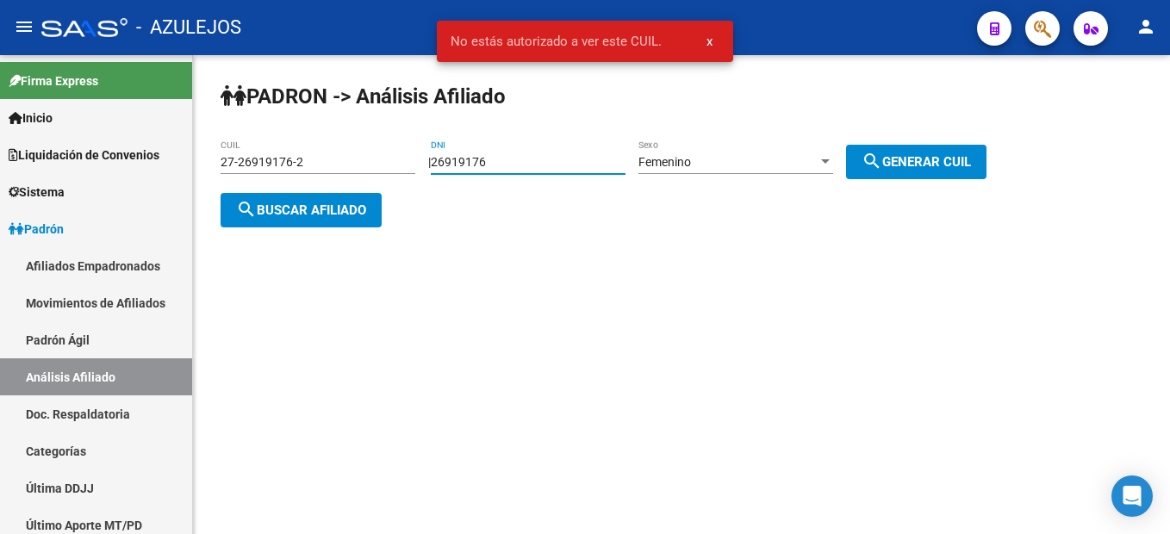
drag, startPoint x: 531, startPoint y: 164, endPoint x: 442, endPoint y: 158, distance: 89.8
click at [442, 158] on div "| 26919176 DNI Femenino Sexo search Generar CUIL" at bounding box center [713, 162] width 571 height 14
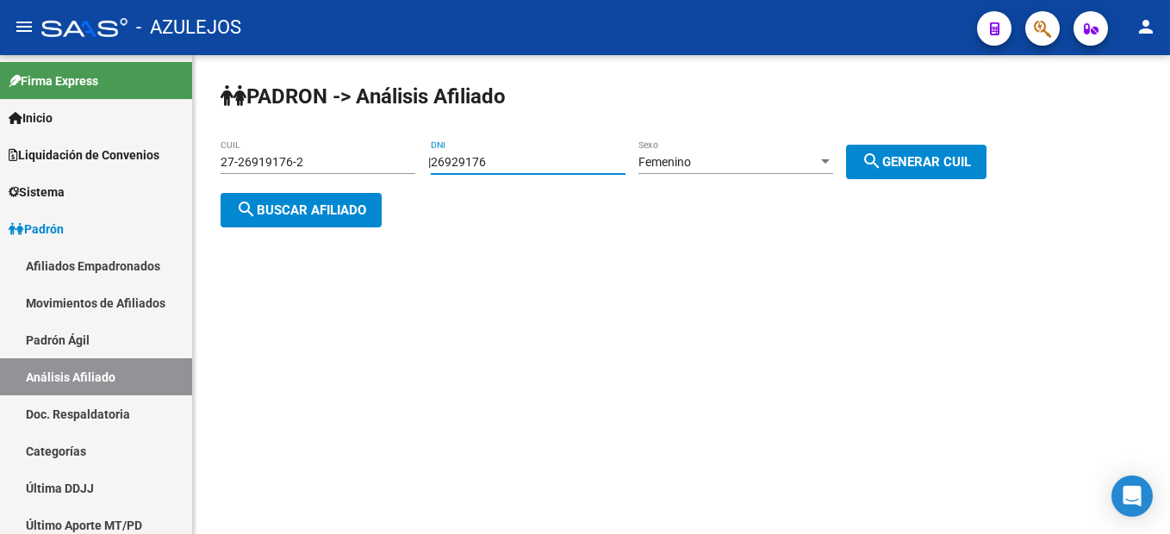
type input "26929176"
click at [908, 154] on span "search Generar CUIL" at bounding box center [915, 162] width 109 height 16
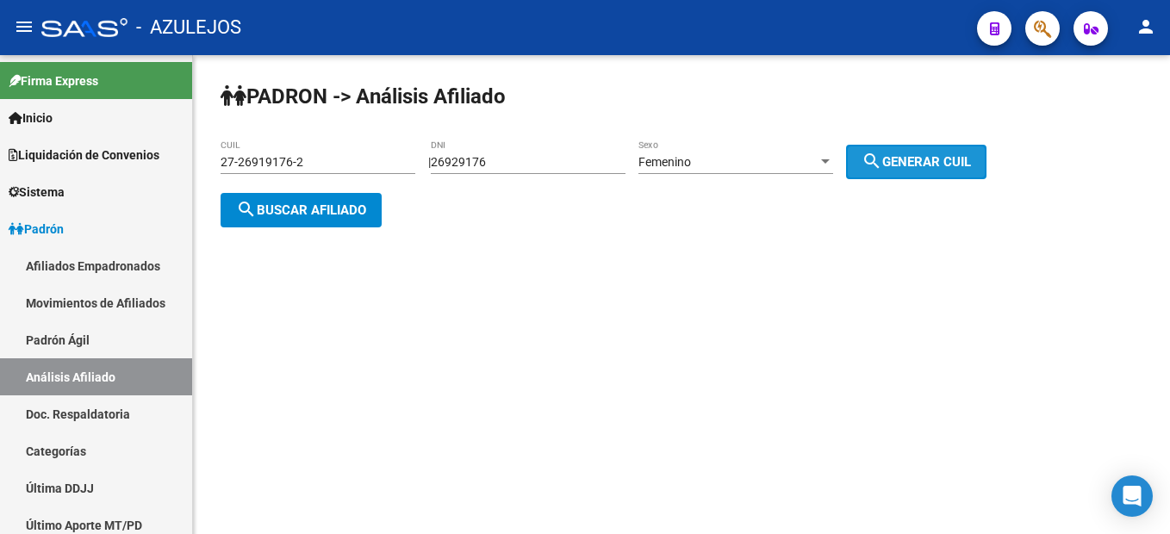
type input "27-26929176-7"
click at [908, 154] on span "search Generar CUIL" at bounding box center [915, 162] width 109 height 16
click at [338, 209] on span "search Buscar afiliado" at bounding box center [301, 210] width 130 height 16
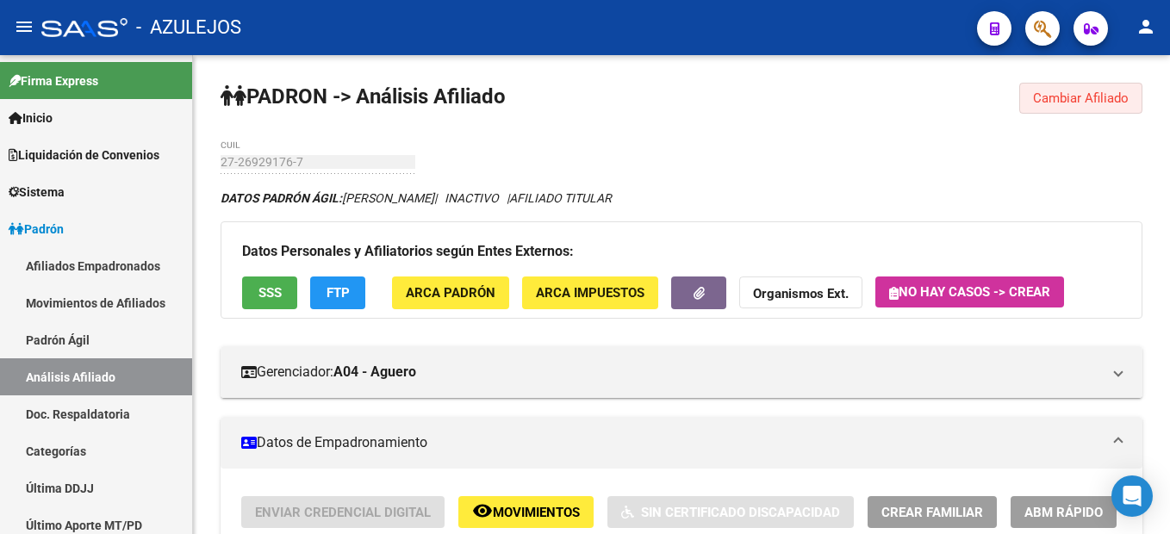
drag, startPoint x: 1130, startPoint y: 93, endPoint x: 1015, endPoint y: 126, distance: 119.1
click at [1130, 93] on button "Cambiar Afiliado" at bounding box center [1080, 98] width 123 height 31
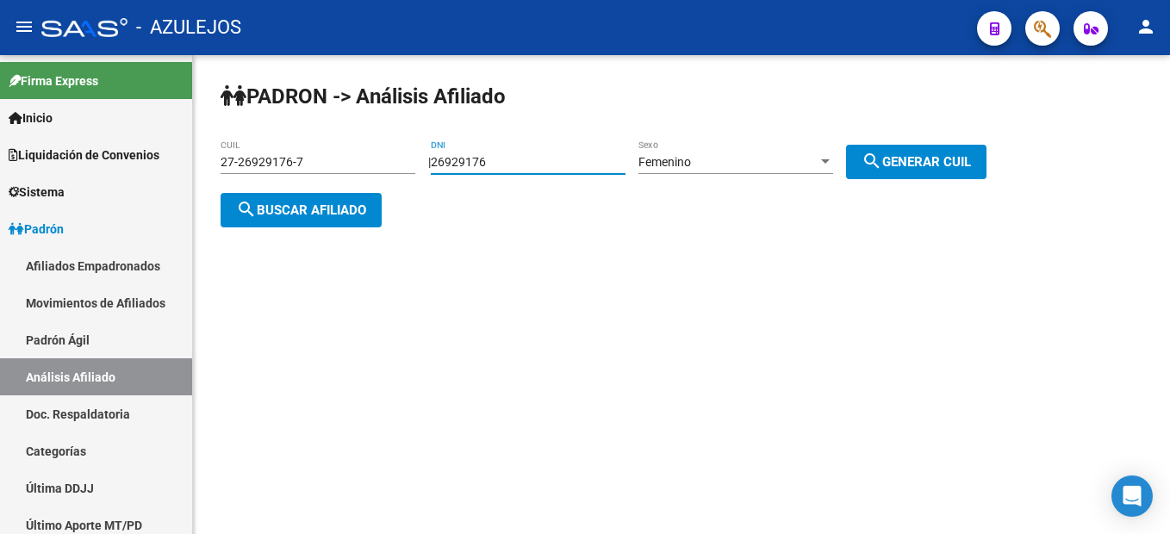
drag, startPoint x: 546, startPoint y: 154, endPoint x: 439, endPoint y: 154, distance: 106.8
click at [439, 155] on div "| 26929176 DNI Femenino Sexo search Generar CUIL" at bounding box center [713, 162] width 571 height 14
type input "94559971"
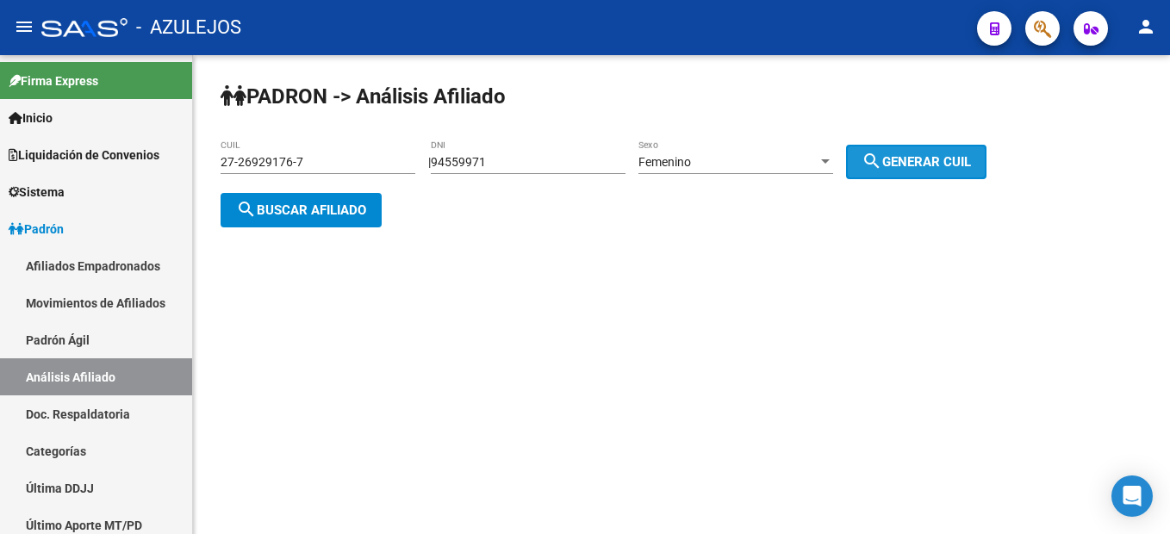
click at [924, 157] on span "search Generar CUIL" at bounding box center [915, 162] width 109 height 16
type input "27-94559971-0"
click at [924, 157] on span "search Generar CUIL" at bounding box center [915, 162] width 109 height 16
click at [291, 207] on span "search Buscar afiliado" at bounding box center [301, 210] width 130 height 16
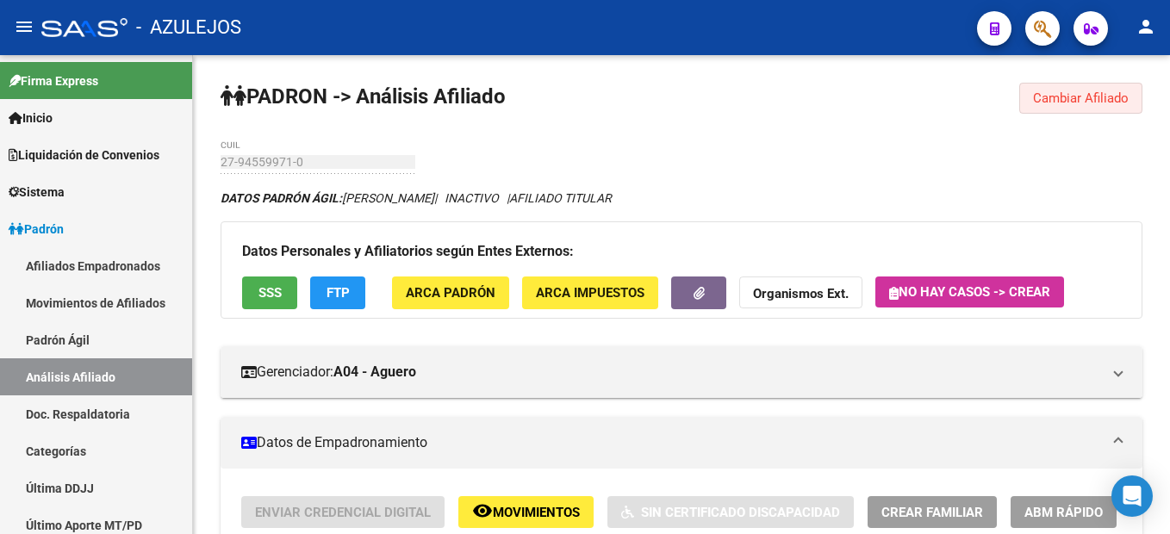
click at [1112, 90] on button "Cambiar Afiliado" at bounding box center [1080, 98] width 123 height 31
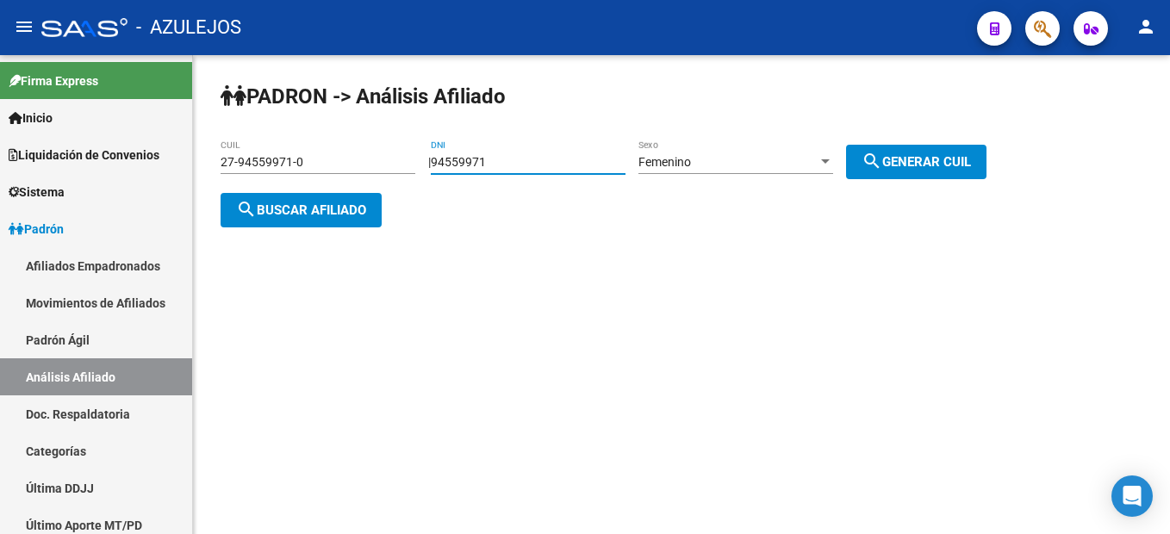
drag, startPoint x: 534, startPoint y: 167, endPoint x: 270, endPoint y: 121, distance: 268.3
click at [270, 130] on div "PADRON -> Análisis Afiliado 27-94559971-0 CUIL | 94559971 DNI Femenino Sexo sea…" at bounding box center [681, 168] width 977 height 227
type input "94504164"
click at [882, 155] on mat-icon "search" at bounding box center [871, 161] width 21 height 21
type input "27-94504164-7"
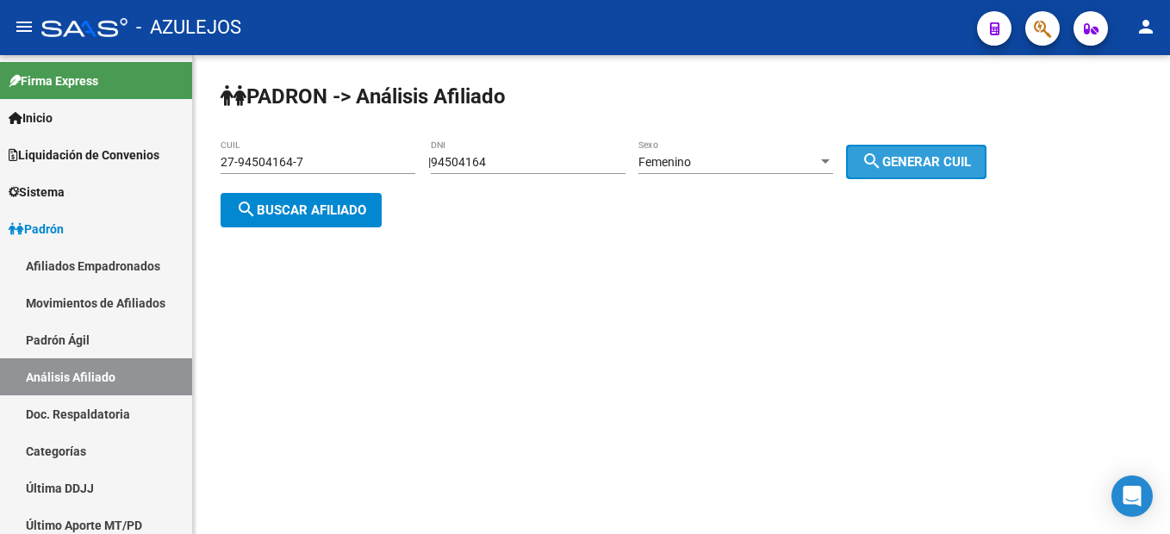
click at [882, 155] on mat-icon "search" at bounding box center [871, 161] width 21 height 21
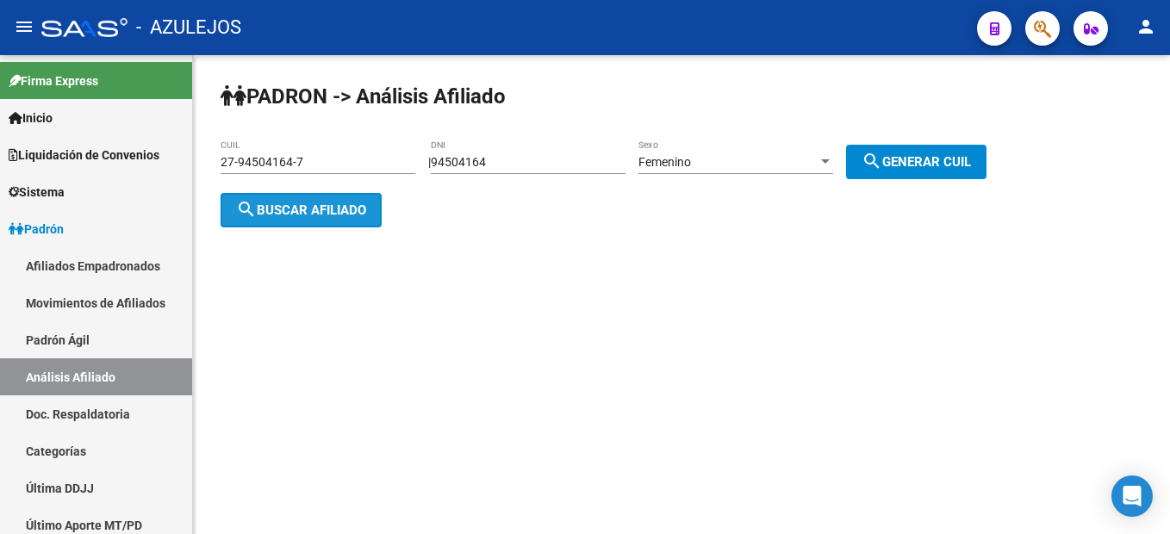
click at [330, 202] on span "search Buscar afiliado" at bounding box center [301, 210] width 130 height 16
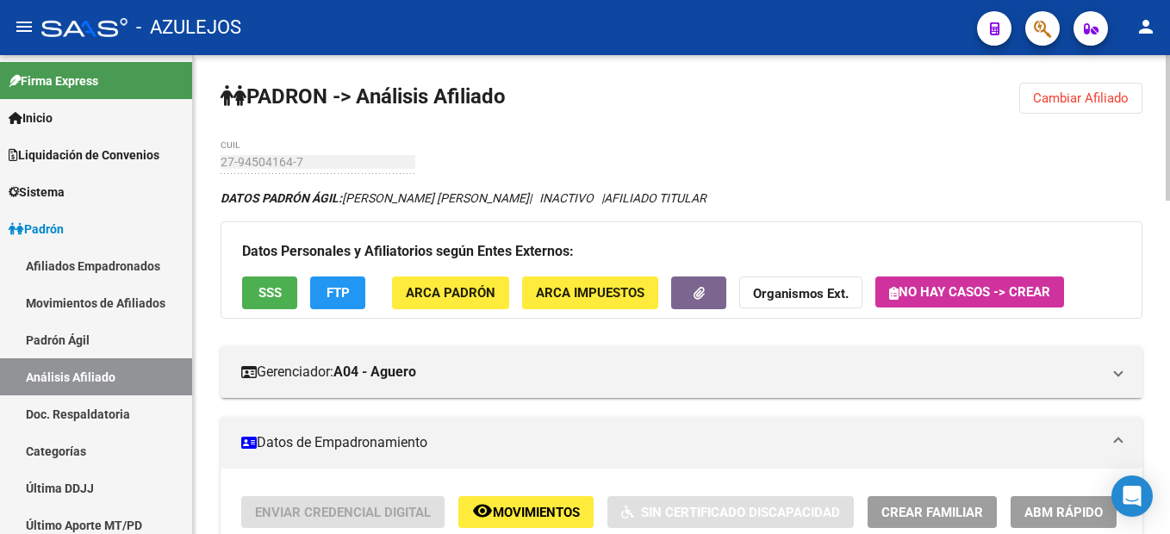
click at [1104, 88] on button "Cambiar Afiliado" at bounding box center [1080, 98] width 123 height 31
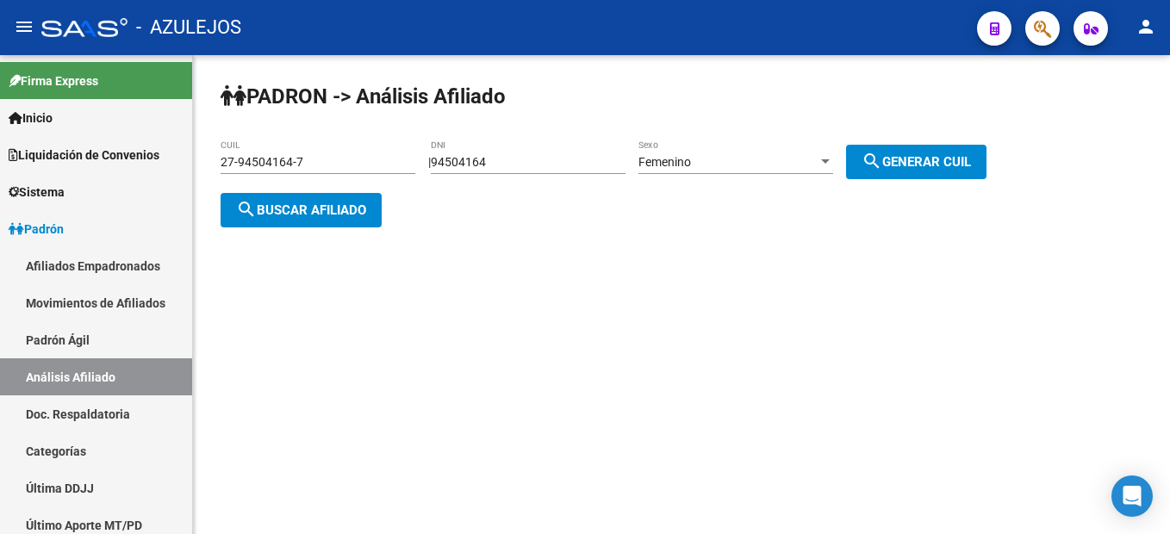
click at [527, 152] on div "94504164 DNI" at bounding box center [528, 157] width 195 height 34
drag, startPoint x: 526, startPoint y: 157, endPoint x: 444, endPoint y: 153, distance: 81.9
click at [444, 153] on div "PADRON -> Análisis Afiliado 27-94504164-7 CUIL | 94504164 DNI Femenino Sexo sea…" at bounding box center [681, 168] width 977 height 227
type input "33777758"
click at [745, 152] on div "Femenino Sexo" at bounding box center [735, 157] width 195 height 34
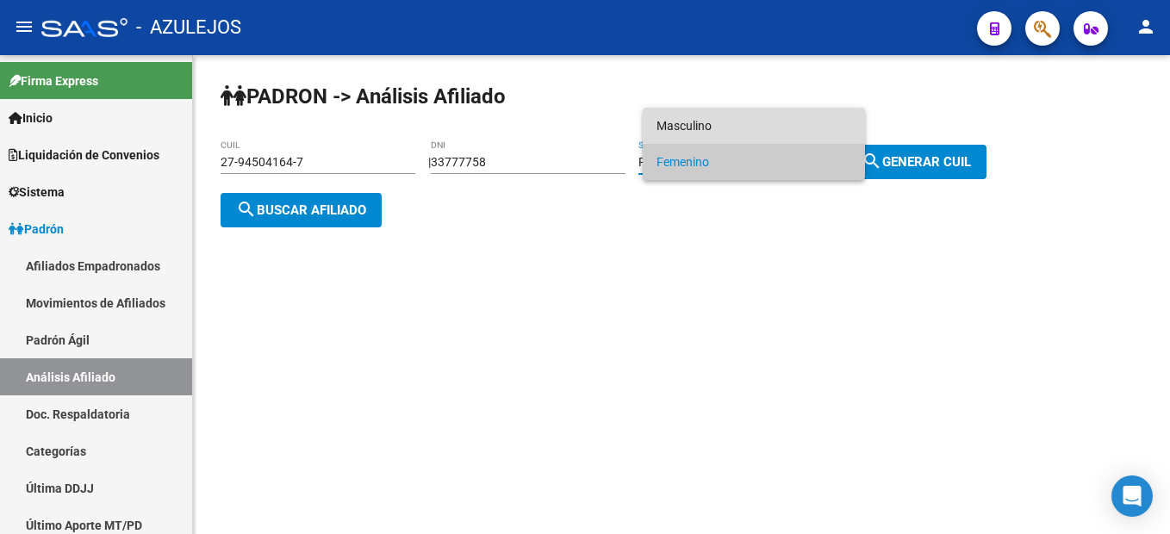
click at [718, 140] on span "Masculino" at bounding box center [753, 126] width 195 height 36
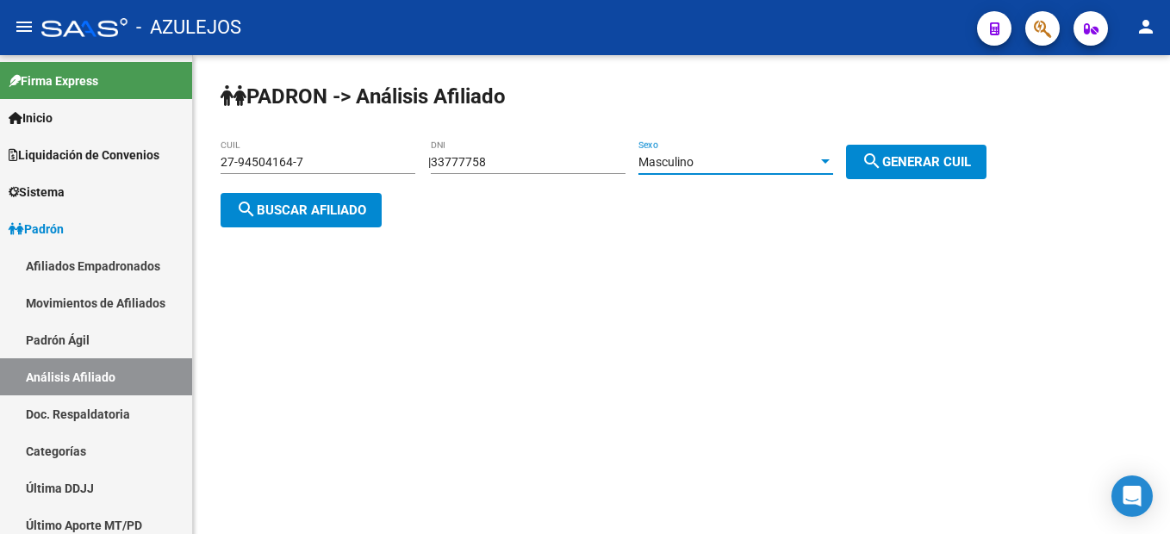
click at [971, 160] on span "search Generar CUIL" at bounding box center [915, 162] width 109 height 16
type input "23-33777758-9"
click at [944, 171] on button "search Generar CUIL" at bounding box center [916, 162] width 140 height 34
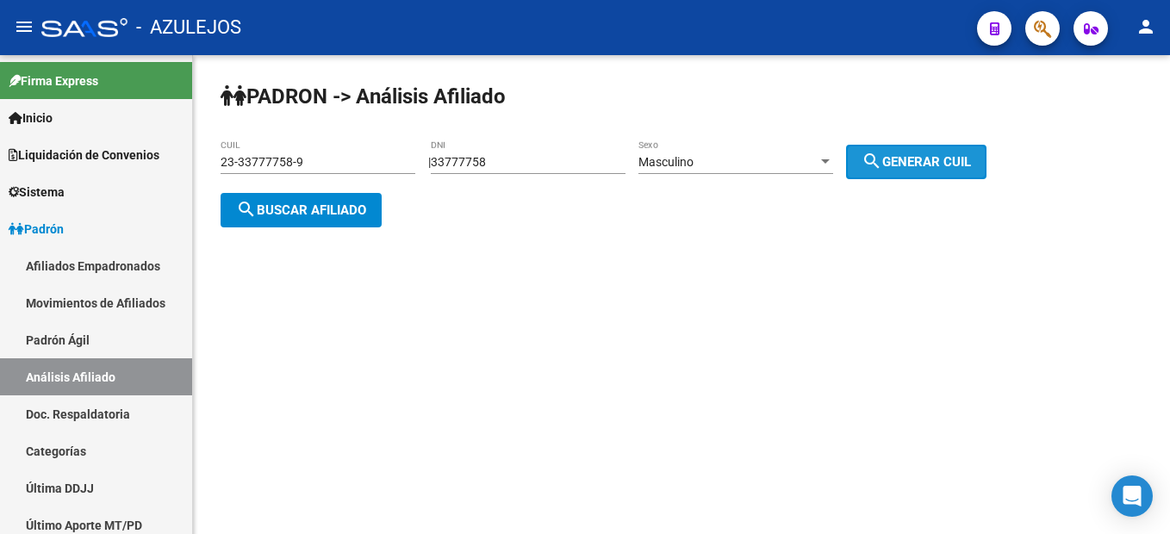
click at [944, 171] on button "search Generar CUIL" at bounding box center [916, 162] width 140 height 34
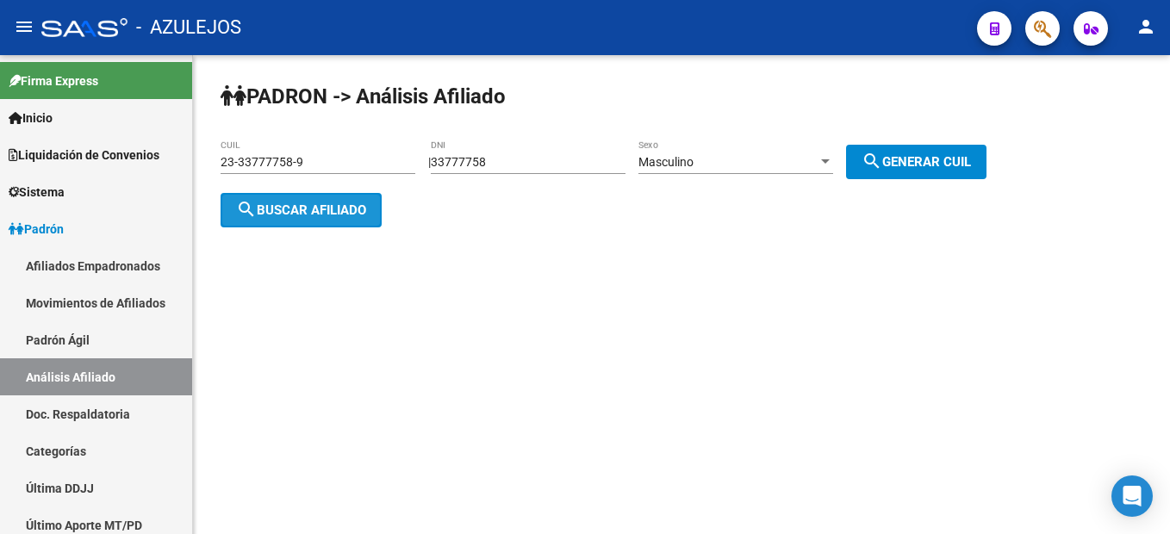
click at [329, 220] on button "search Buscar afiliado" at bounding box center [300, 210] width 161 height 34
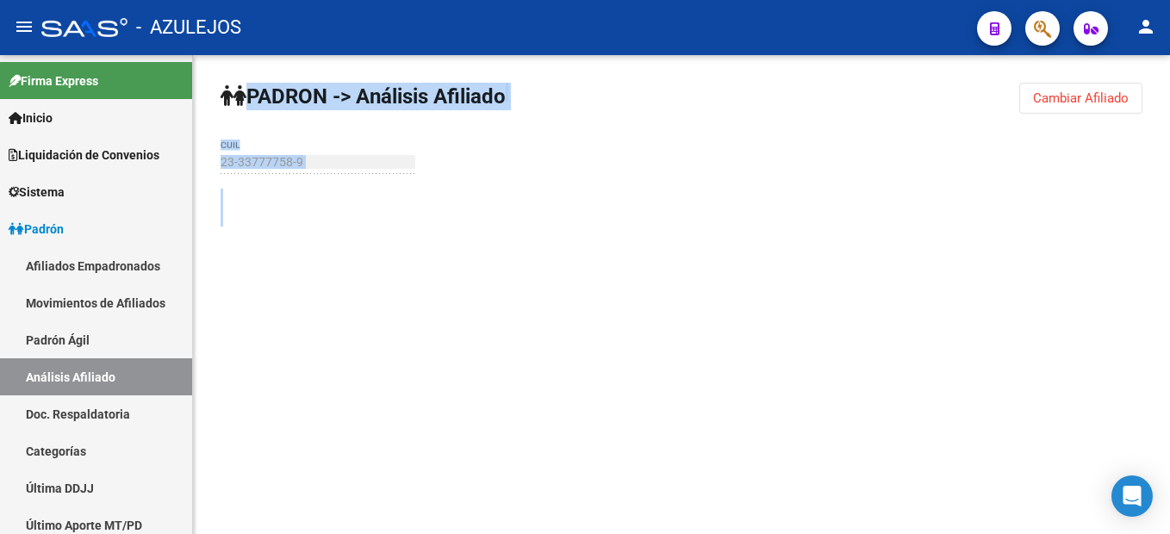
click at [329, 220] on div at bounding box center [680, 208] width 921 height 38
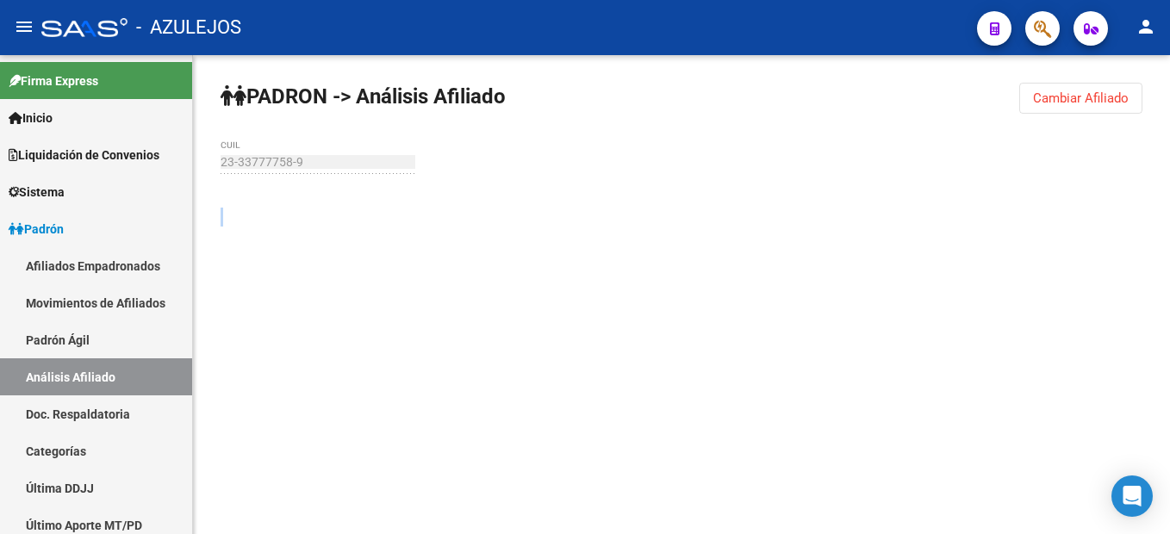
click at [329, 220] on div at bounding box center [680, 208] width 921 height 38
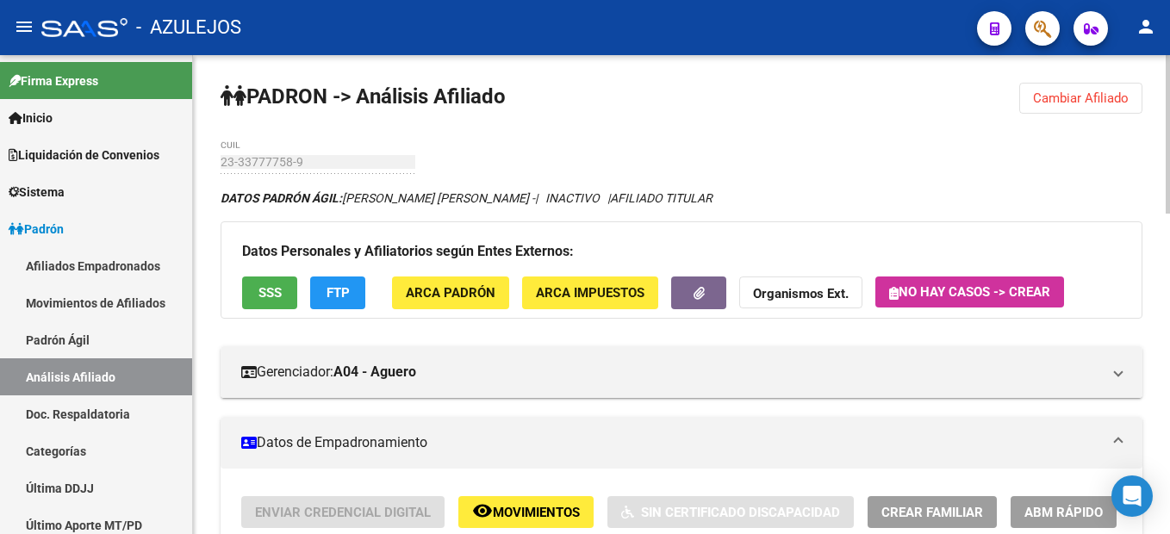
click at [1119, 97] on span "Cambiar Afiliado" at bounding box center [1081, 98] width 96 height 16
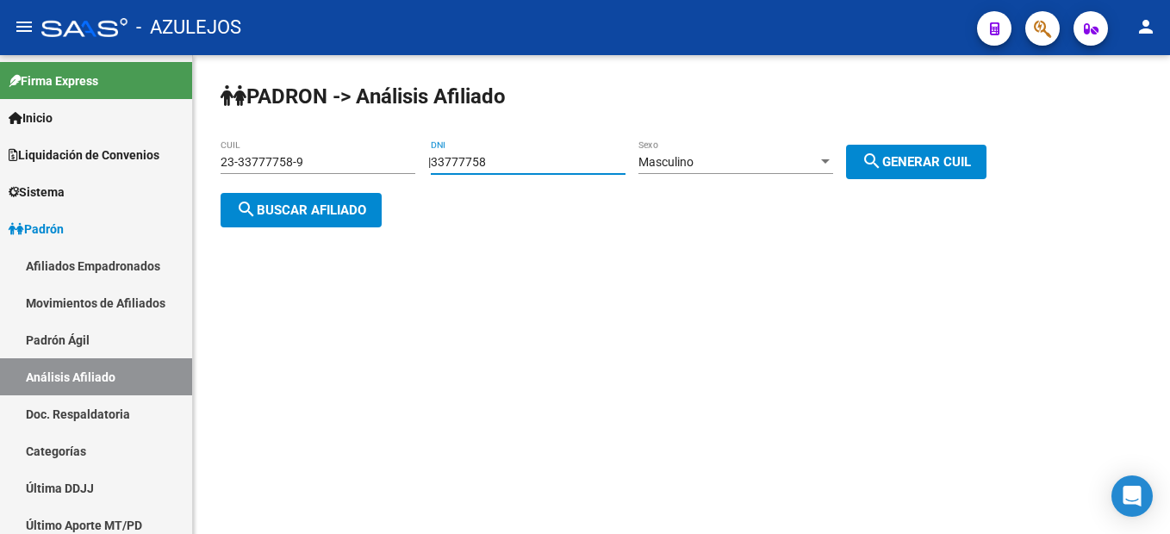
drag, startPoint x: 515, startPoint y: 160, endPoint x: 406, endPoint y: 154, distance: 109.5
click at [406, 155] on app-analisis-afiliado "PADRON -> Análisis Afiliado 23-33777758-9 CUIL | 33777758 DNI Masculino Sexo se…" at bounding box center [609, 186] width 779 height 62
type input "38924076"
click at [946, 166] on span "search Generar CUIL" at bounding box center [915, 162] width 109 height 16
type input "20-38924076-2"
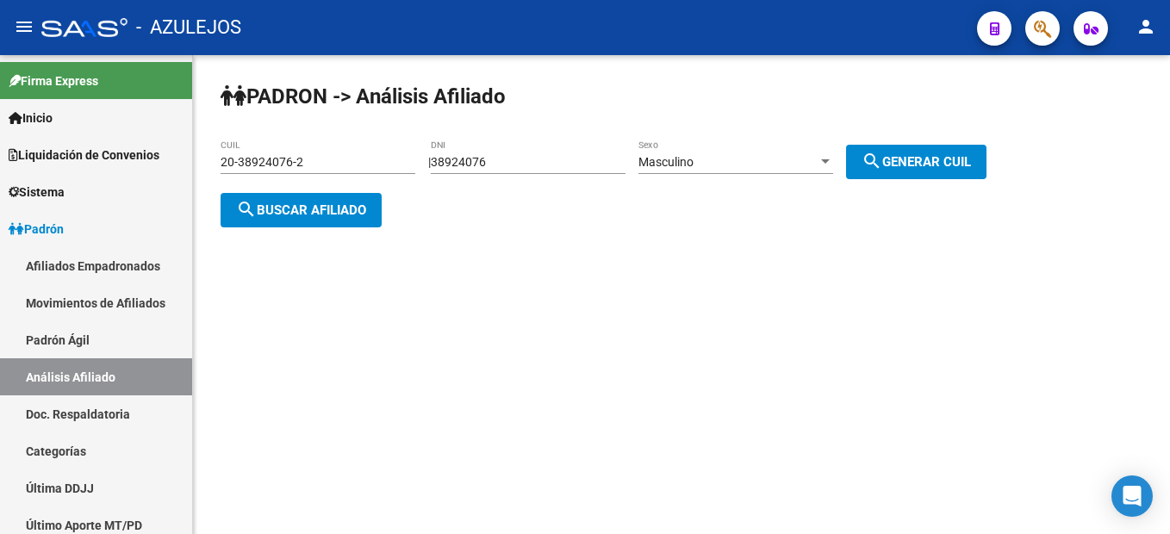
click at [928, 168] on span "search Generar CUIL" at bounding box center [915, 162] width 109 height 16
click at [356, 198] on button "search Buscar afiliado" at bounding box center [300, 210] width 161 height 34
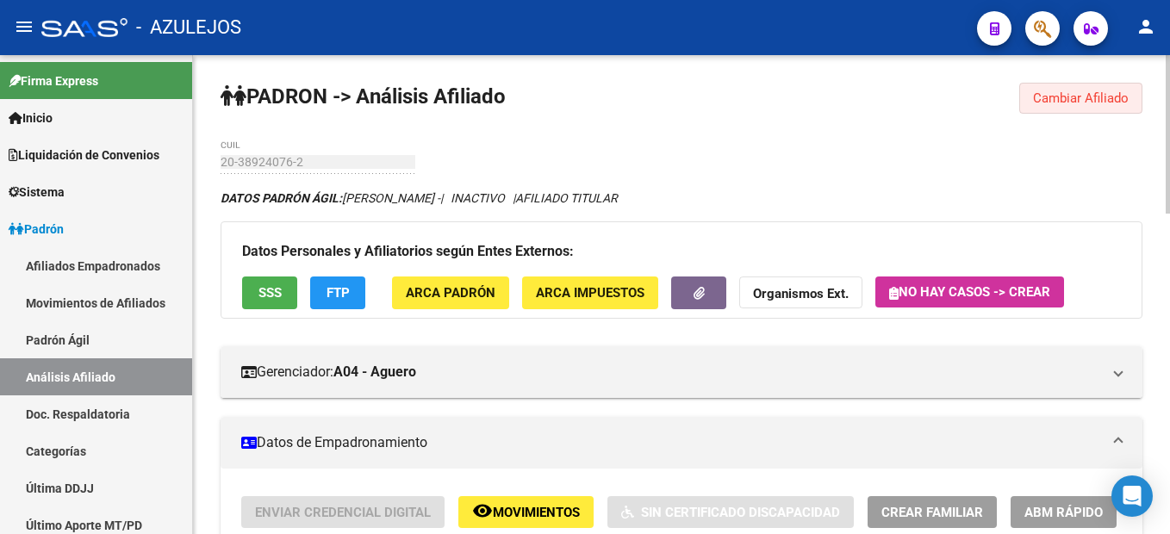
click at [1096, 101] on span "Cambiar Afiliado" at bounding box center [1081, 98] width 96 height 16
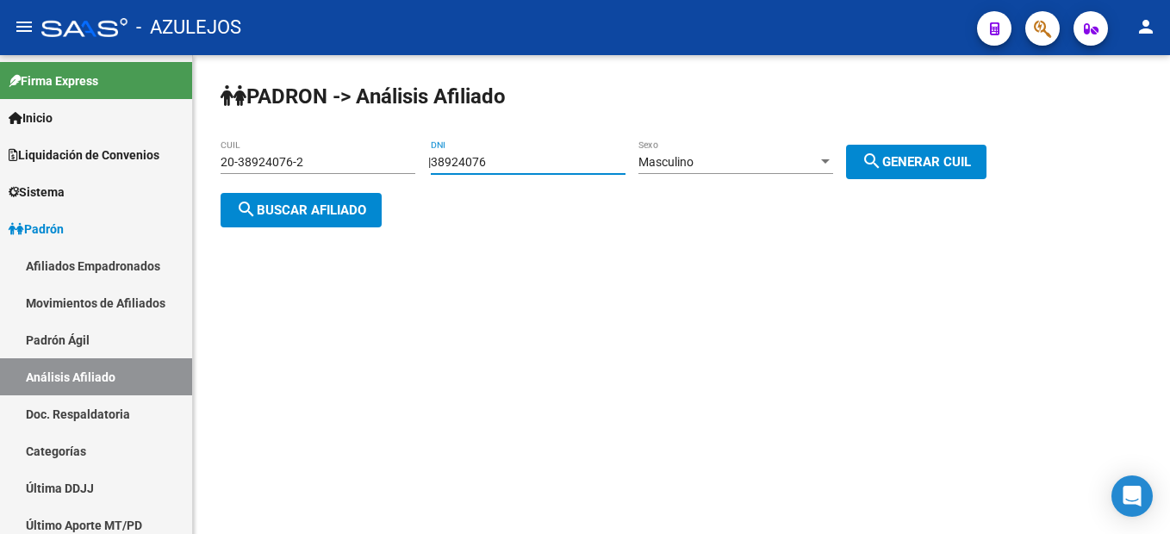
drag, startPoint x: 537, startPoint y: 160, endPoint x: 357, endPoint y: 148, distance: 181.3
click at [357, 155] on app-analisis-afiliado "PADRON -> Análisis Afiliado 20-38924076-2 CUIL | 38924076 DNI Masculino Sexo se…" at bounding box center [609, 186] width 779 height 62
type input "21882045"
click at [882, 153] on mat-icon "search" at bounding box center [871, 161] width 21 height 21
type input "20-21882045-0"
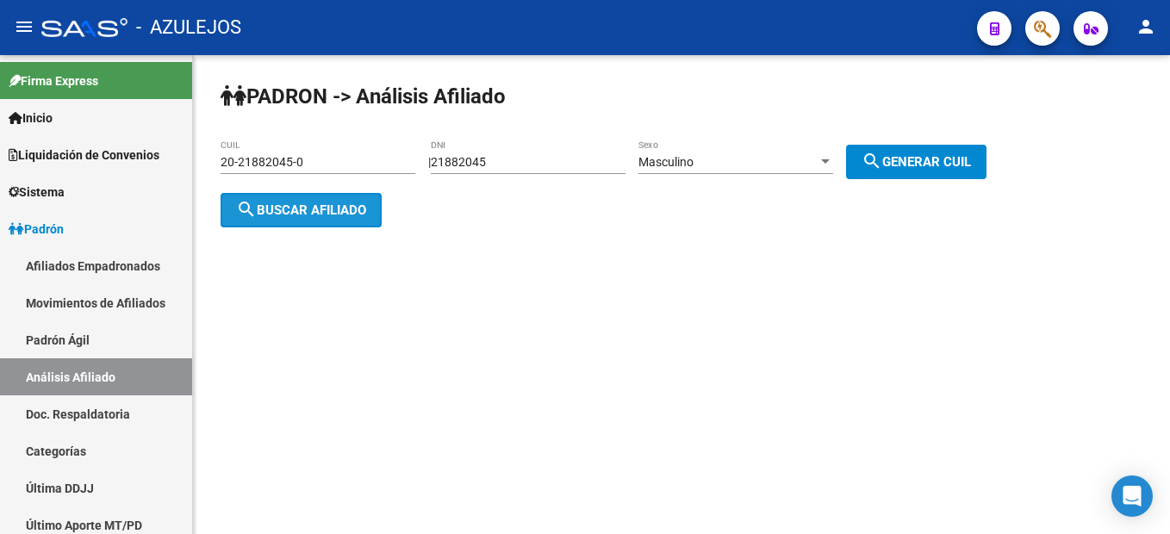
click at [319, 200] on button "search Buscar afiliado" at bounding box center [300, 210] width 161 height 34
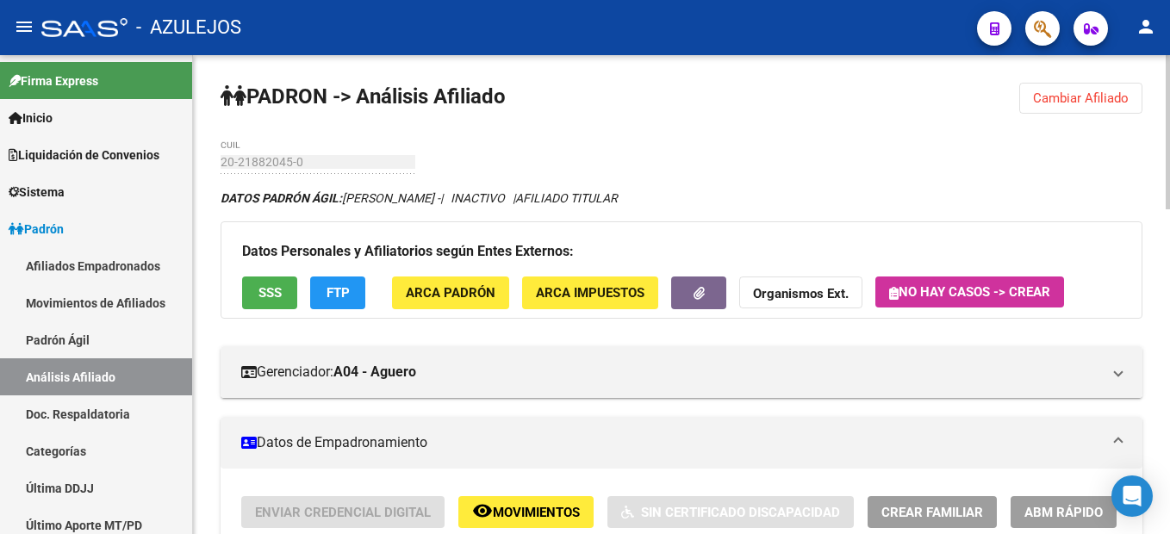
click at [1088, 103] on span "Cambiar Afiliado" at bounding box center [1081, 98] width 96 height 16
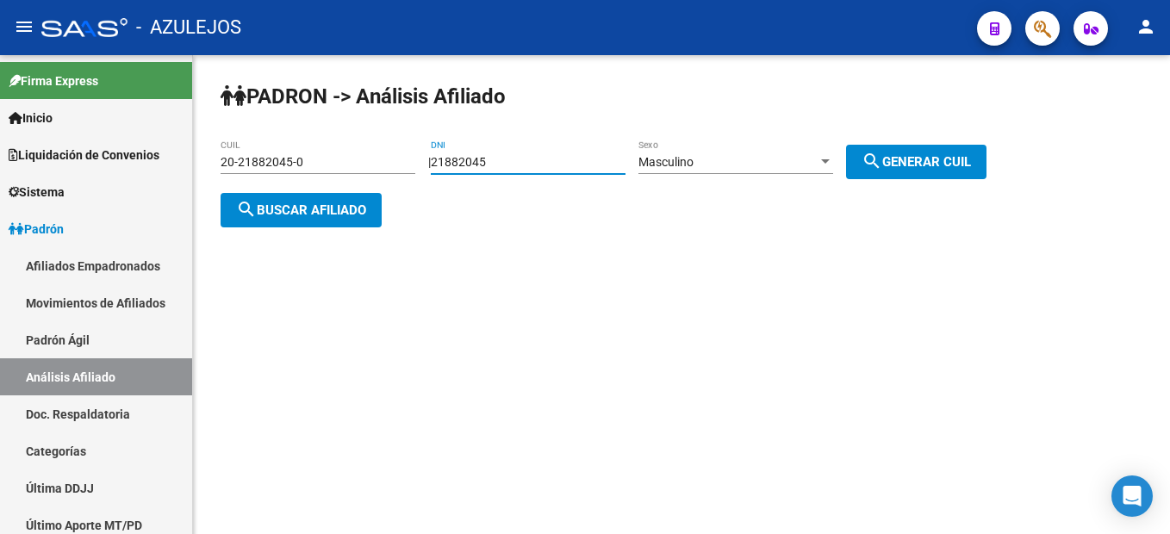
drag, startPoint x: 535, startPoint y: 162, endPoint x: 329, endPoint y: 153, distance: 206.0
click at [329, 155] on app-analisis-afiliado "PADRON -> Análisis Afiliado 20-21882045-0 CUIL | 21882045 DNI Masculino Sexo se…" at bounding box center [609, 186] width 779 height 62
type input "92815894"
click at [931, 152] on button "search Generar CUIL" at bounding box center [916, 162] width 140 height 34
type input "20-92815894-3"
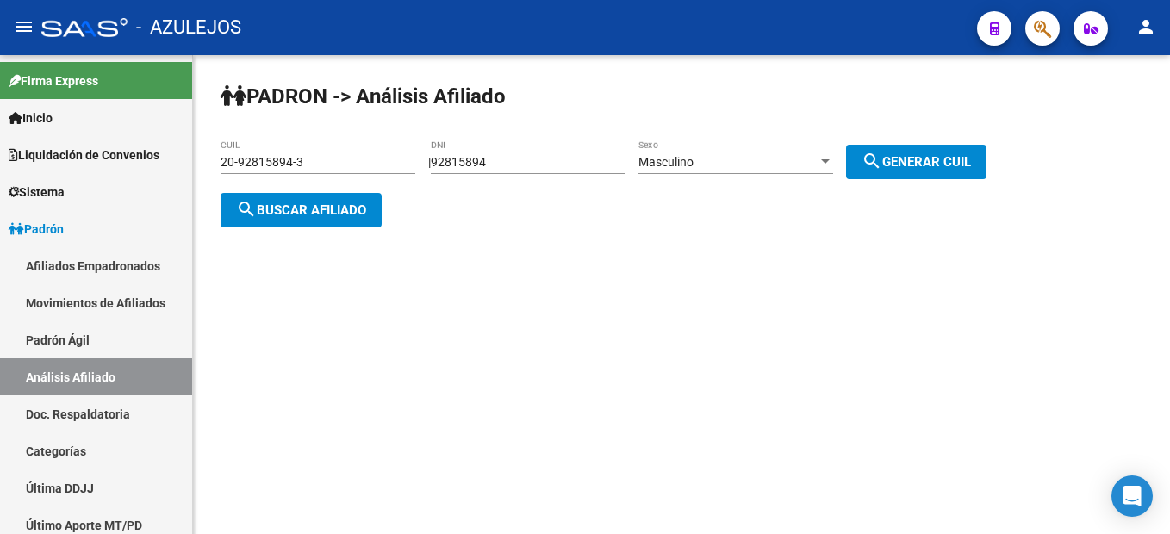
click at [242, 200] on mat-icon "search" at bounding box center [246, 209] width 21 height 21
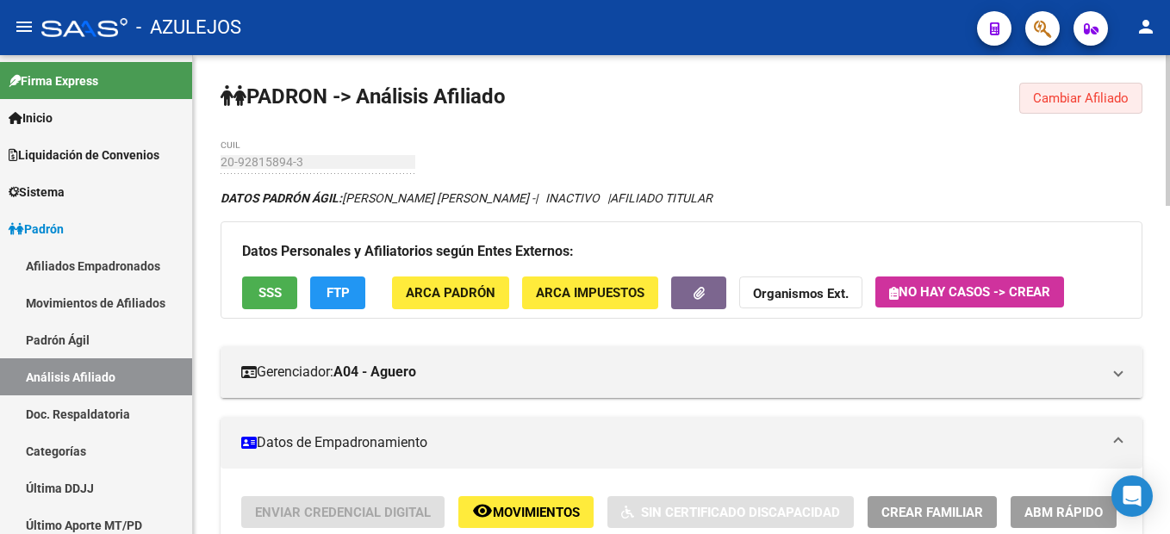
click at [1097, 109] on button "Cambiar Afiliado" at bounding box center [1080, 98] width 123 height 31
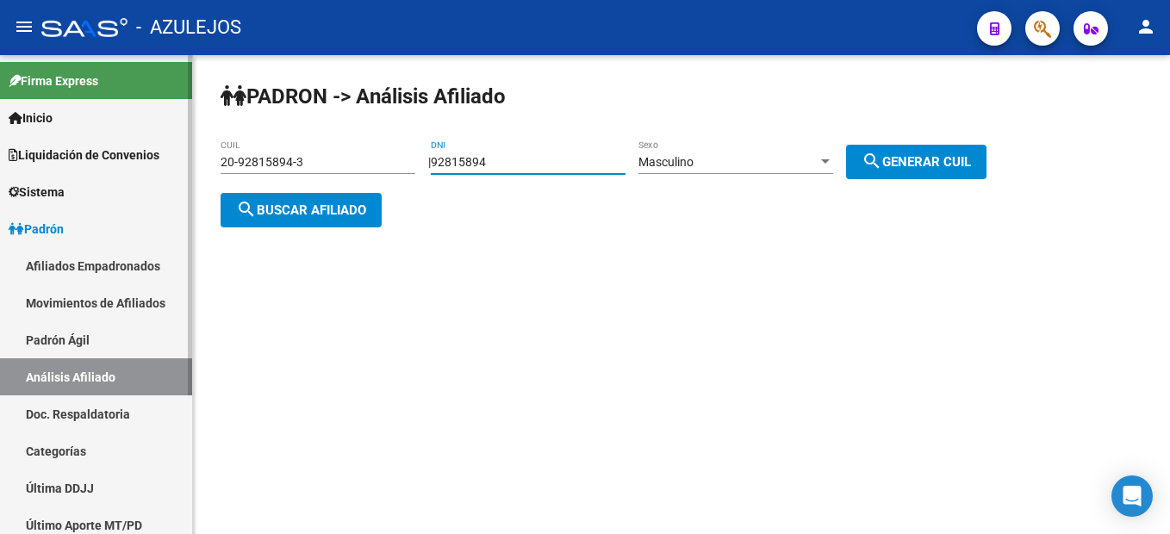
drag, startPoint x: 561, startPoint y: 163, endPoint x: 158, endPoint y: 118, distance: 405.5
click at [158, 118] on mat-sidenav-container "Firma Express Inicio Instructivos Contacto OS Liquidación de Convenios Liquidac…" at bounding box center [585, 294] width 1170 height 479
type input "14448283"
click at [953, 145] on button "search Generar CUIL" at bounding box center [916, 162] width 140 height 34
type input "20-14448283-3"
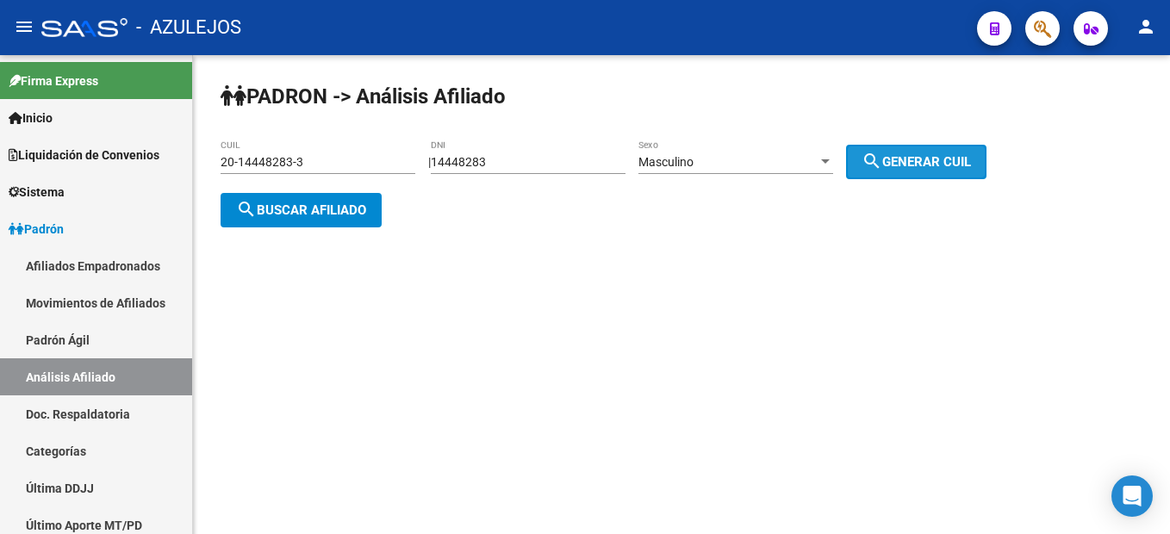
click at [953, 145] on button "search Generar CUIL" at bounding box center [916, 162] width 140 height 34
click at [313, 210] on span "search Buscar afiliado" at bounding box center [301, 210] width 130 height 16
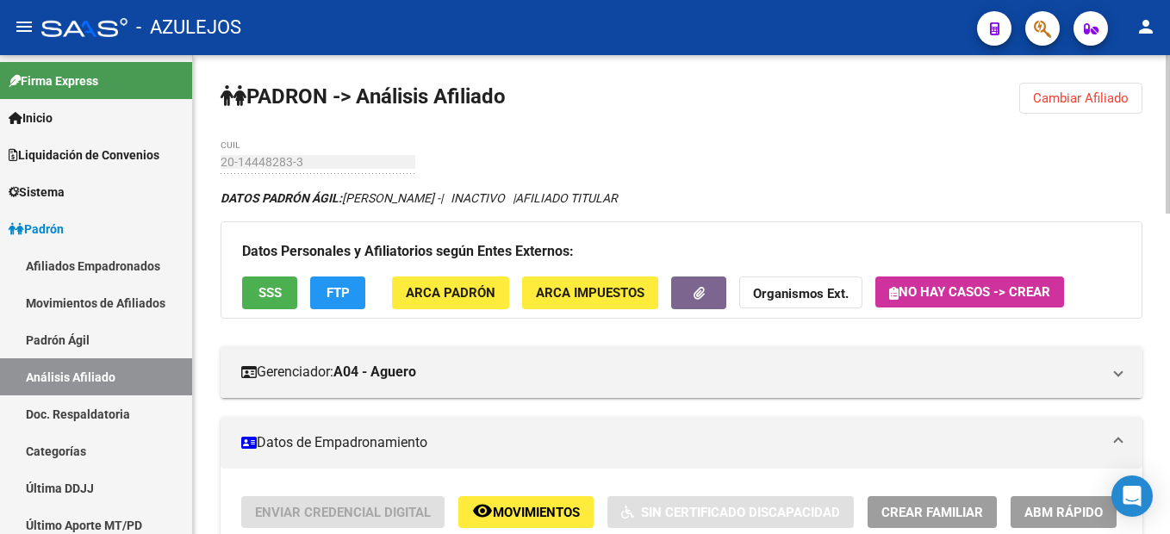
drag, startPoint x: 1089, startPoint y: 96, endPoint x: 1054, endPoint y: 177, distance: 88.8
click at [1055, 102] on span "Cambiar Afiliado" at bounding box center [1081, 98] width 96 height 16
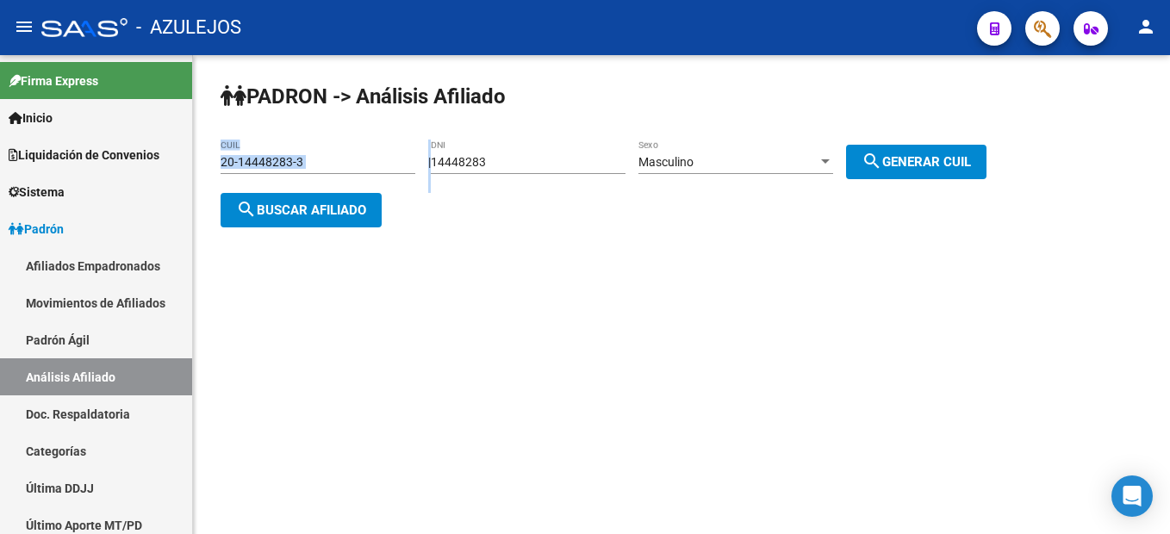
drag, startPoint x: 557, startPoint y: 170, endPoint x: 319, endPoint y: 140, distance: 240.3
click at [319, 155] on app-analisis-afiliado "PADRON -> Análisis Afiliado 20-14448283-3 CUIL | 14448283 DNI Masculino Sexo se…" at bounding box center [609, 186] width 779 height 62
drag, startPoint x: 319, startPoint y: 140, endPoint x: 509, endPoint y: 155, distance: 190.9
click at [509, 155] on input "14448283" at bounding box center [528, 162] width 195 height 15
drag, startPoint x: 512, startPoint y: 156, endPoint x: 386, endPoint y: 157, distance: 126.6
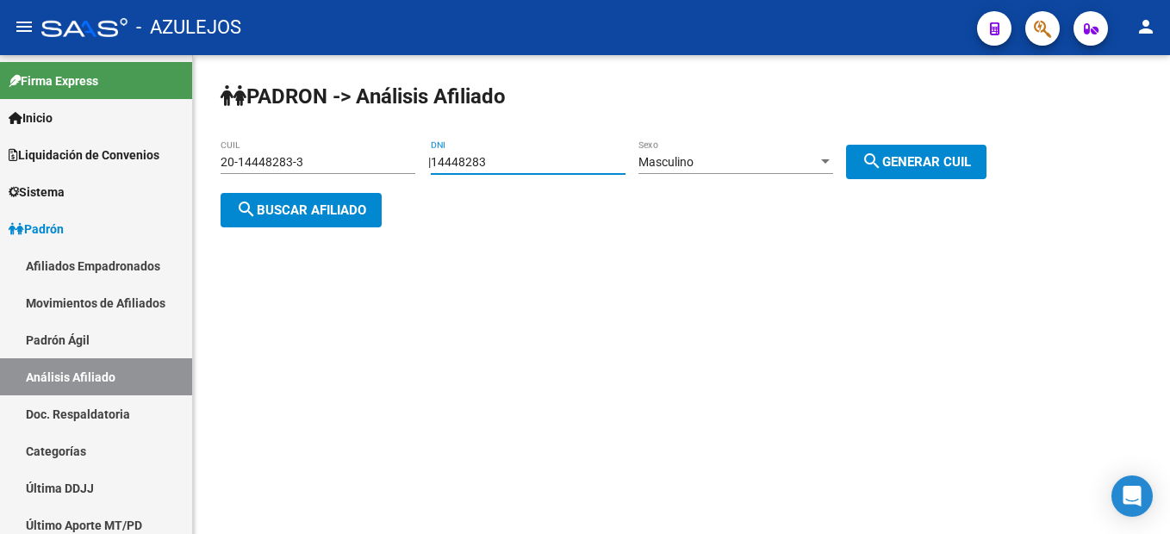
click at [386, 157] on app-analisis-afiliado "PADRON -> Análisis Afiliado 20-14448283-3 CUIL | 14448283 DNI Masculino Sexo se…" at bounding box center [609, 186] width 779 height 62
type input "22284194"
click at [739, 146] on div "Masculino Sexo" at bounding box center [735, 157] width 195 height 34
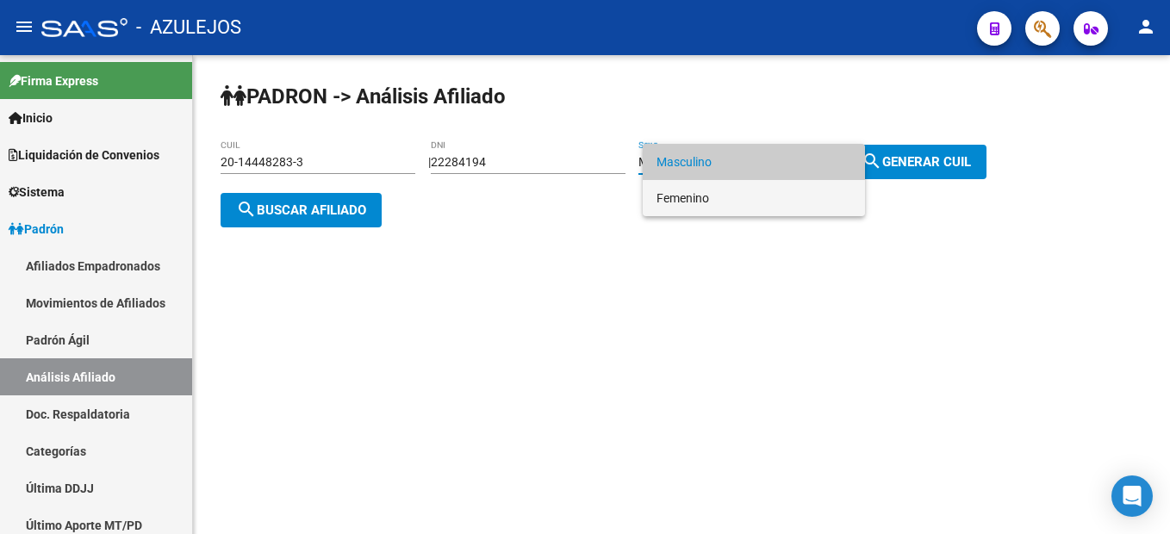
click at [734, 194] on span "Femenino" at bounding box center [753, 198] width 195 height 36
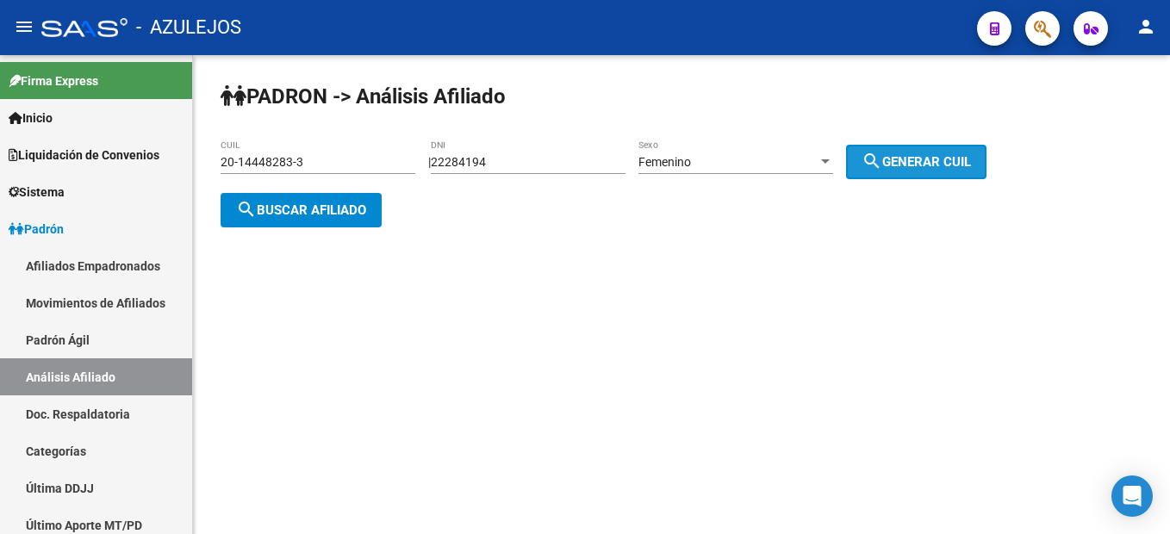
click at [953, 154] on span "search Generar CUIL" at bounding box center [915, 162] width 109 height 16
type input "27-22284194-7"
click at [952, 154] on span "search Generar CUIL" at bounding box center [915, 162] width 109 height 16
click at [298, 208] on span "search Buscar afiliado" at bounding box center [301, 210] width 130 height 16
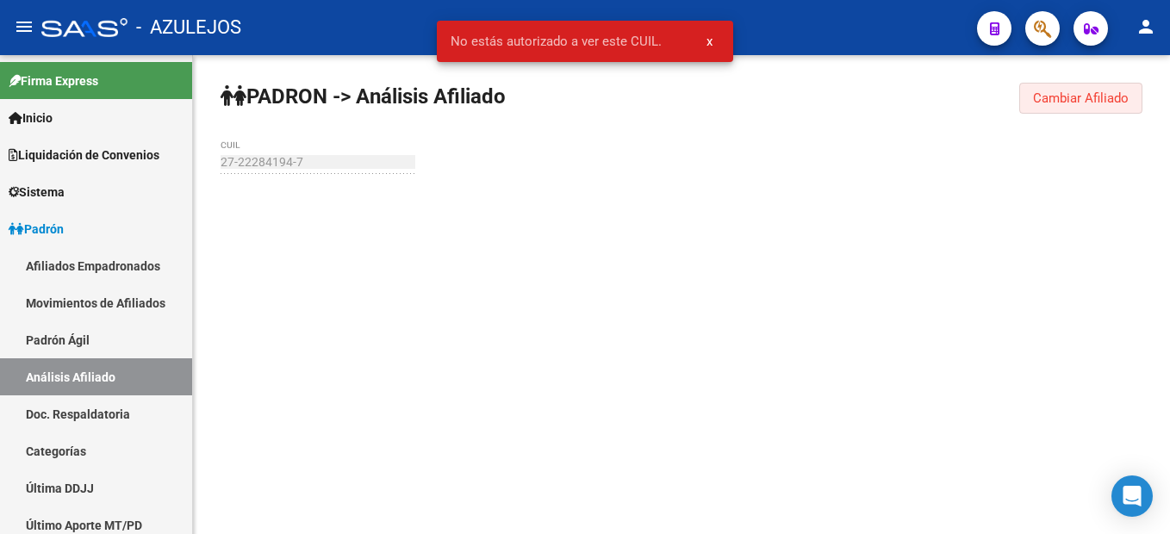
click at [1070, 105] on span "Cambiar Afiliado" at bounding box center [1081, 98] width 96 height 16
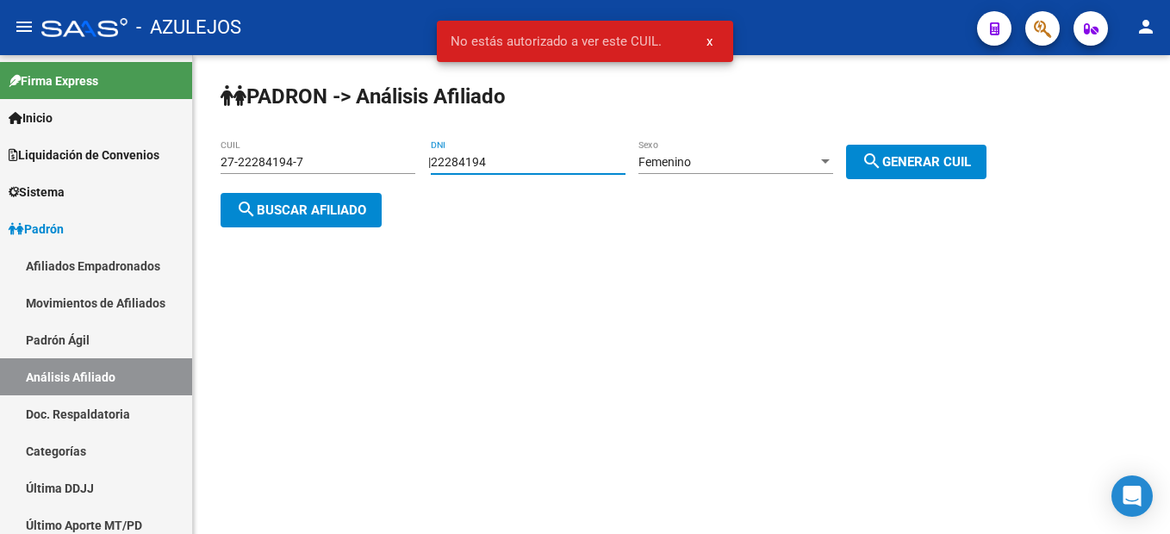
drag, startPoint x: 545, startPoint y: 166, endPoint x: 397, endPoint y: 162, distance: 148.2
click at [397, 162] on app-analisis-afiliado "PADRON -> Análisis Afiliado 27-22284194-7 CUIL | 22284194 DNI Femenino Sexo sea…" at bounding box center [609, 186] width 779 height 62
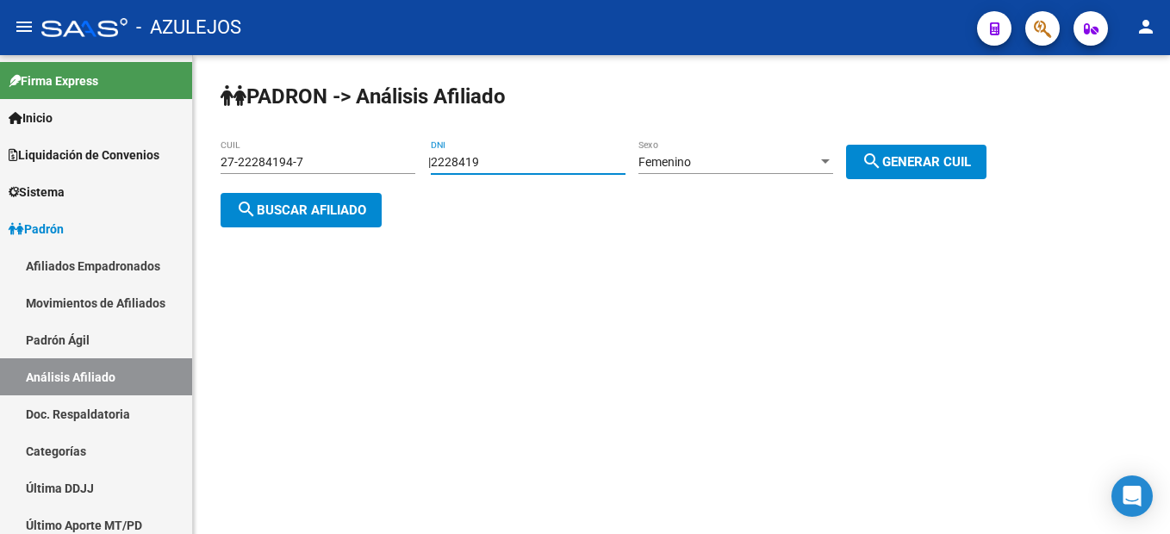
type input "22284194"
click at [789, 167] on div "Femenino" at bounding box center [727, 162] width 179 height 15
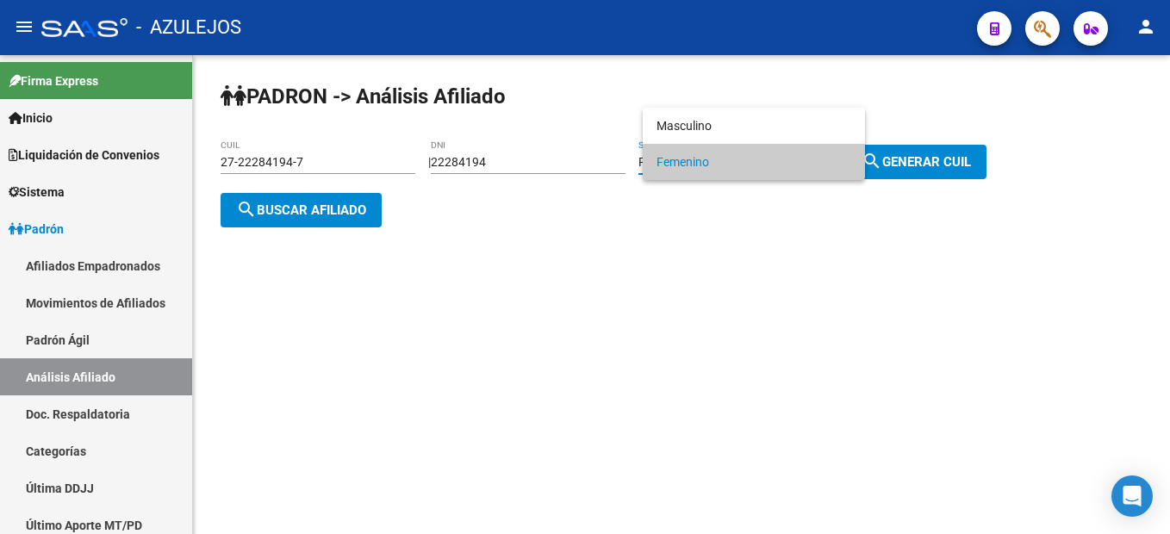
click at [789, 167] on span "Femenino" at bounding box center [753, 162] width 195 height 36
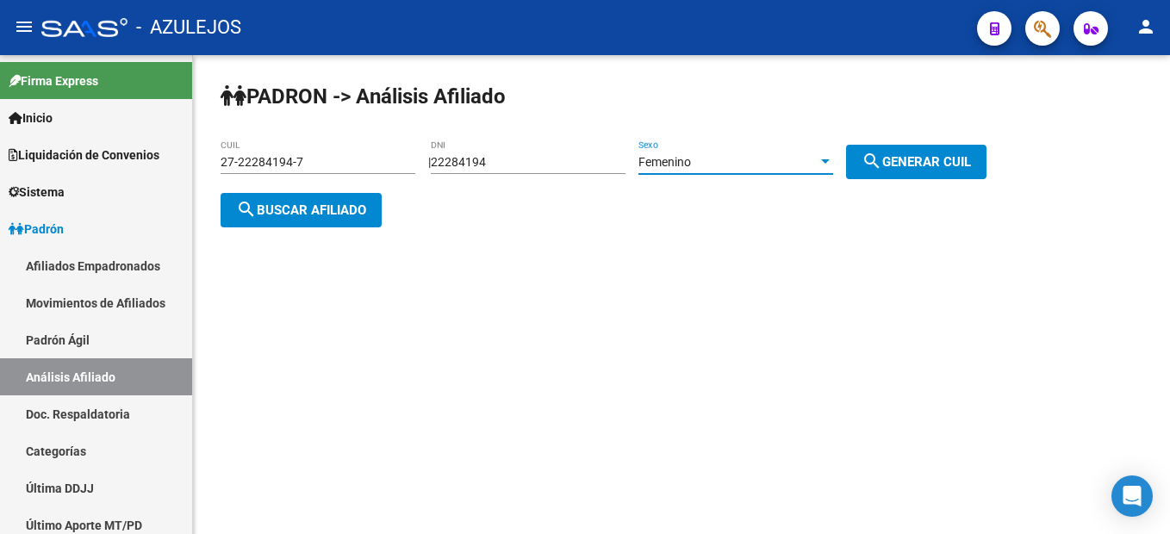
click at [915, 147] on button "search Generar CUIL" at bounding box center [916, 162] width 140 height 34
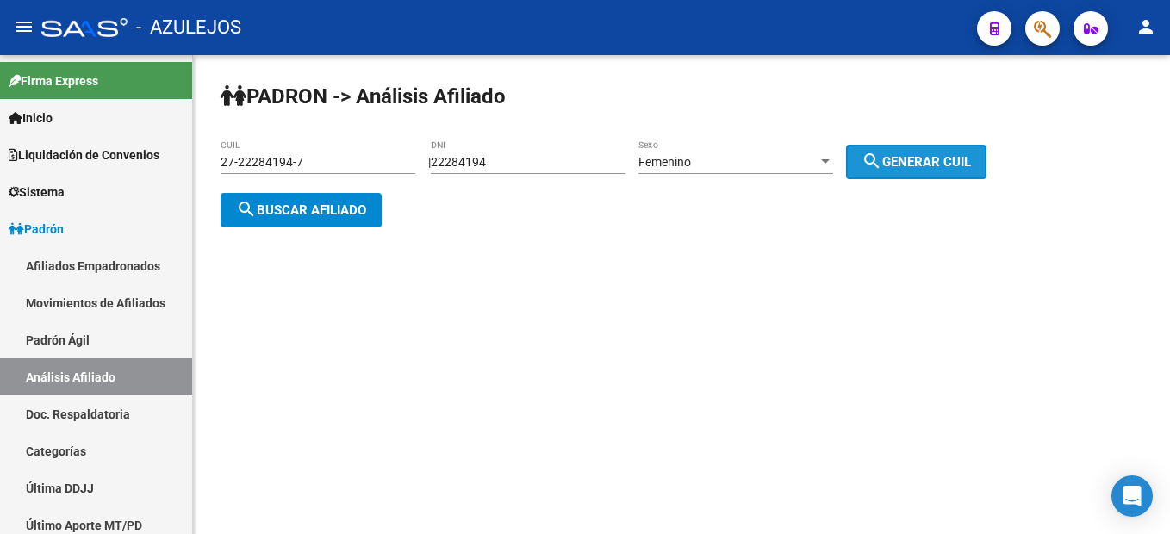
click at [915, 147] on button "search Generar CUIL" at bounding box center [916, 162] width 140 height 34
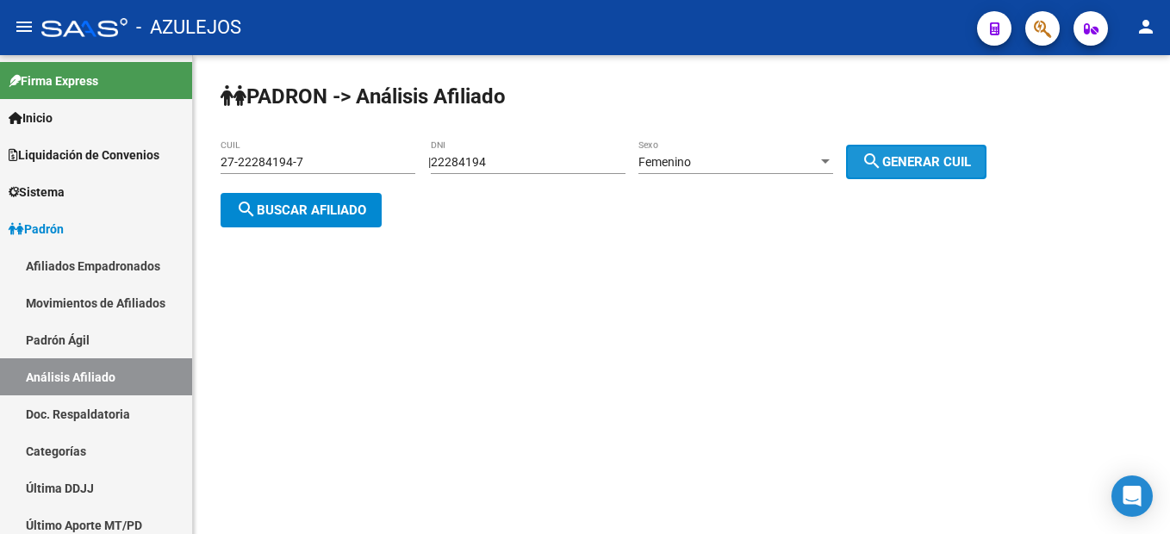
click at [915, 147] on button "search Generar CUIL" at bounding box center [916, 162] width 140 height 34
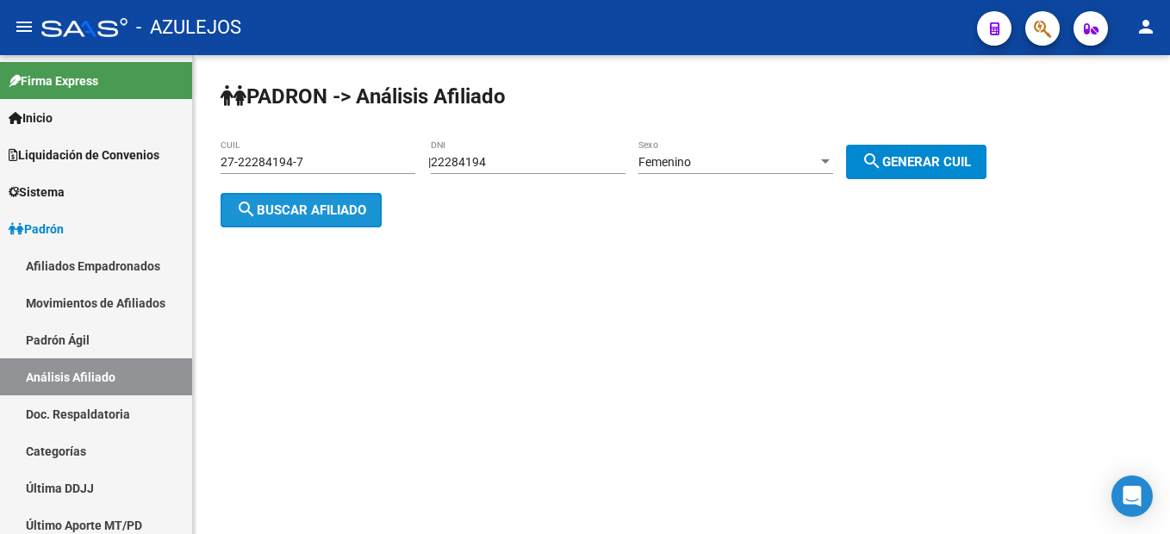
click at [329, 208] on span "search Buscar afiliado" at bounding box center [301, 210] width 130 height 16
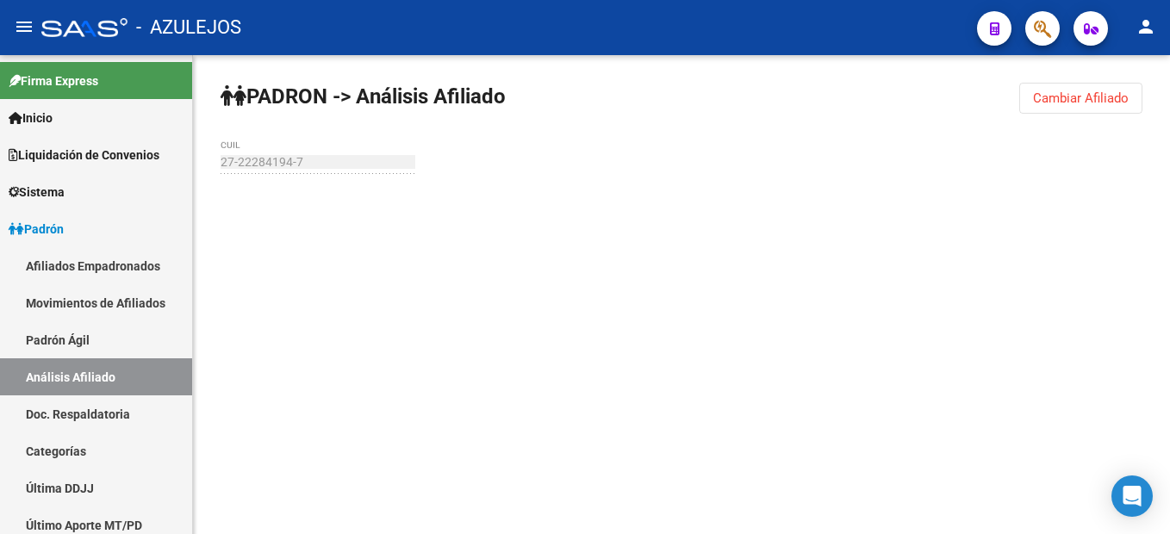
click at [1058, 104] on span "Cambiar Afiliado" at bounding box center [1081, 98] width 96 height 16
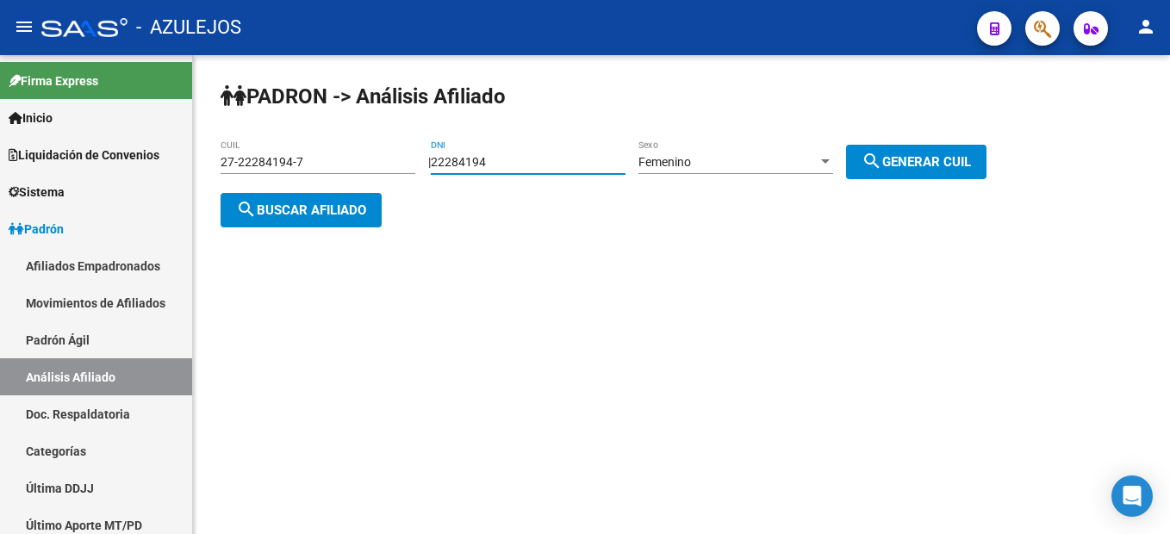
drag, startPoint x: 541, startPoint y: 156, endPoint x: 351, endPoint y: 134, distance: 191.5
click at [351, 134] on div "PADRON -> Análisis Afiliado 27-22284194-7 CUIL | 22284194 DNI Femenino Sexo sea…" at bounding box center [681, 168] width 977 height 227
type input "32912434"
click at [770, 177] on div "Femenino Sexo" at bounding box center [735, 164] width 195 height 49
click at [764, 161] on div "Femenino" at bounding box center [727, 162] width 179 height 15
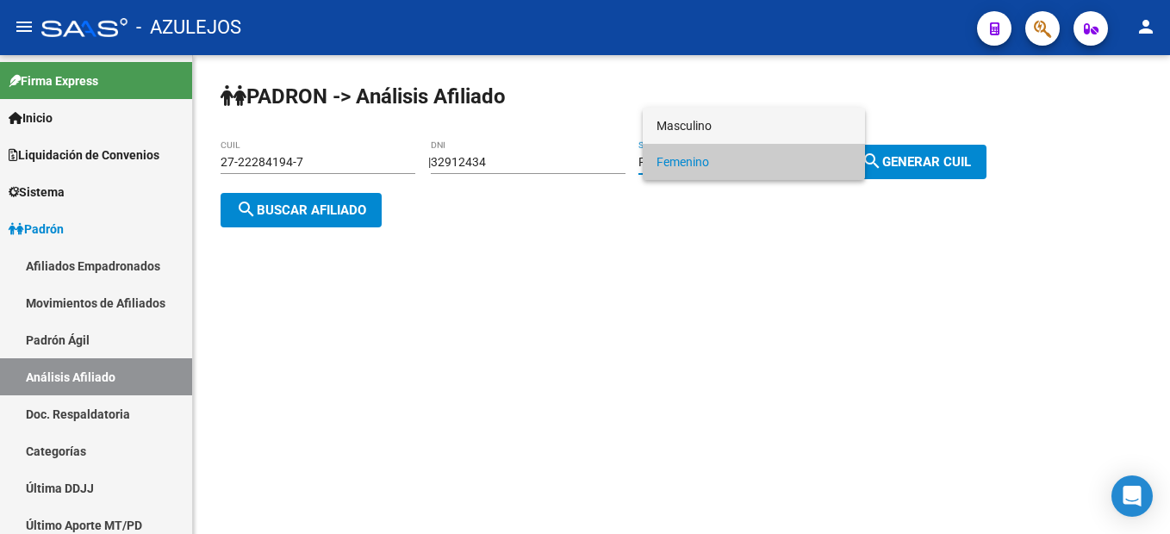
click at [732, 135] on span "Masculino" at bounding box center [753, 126] width 195 height 36
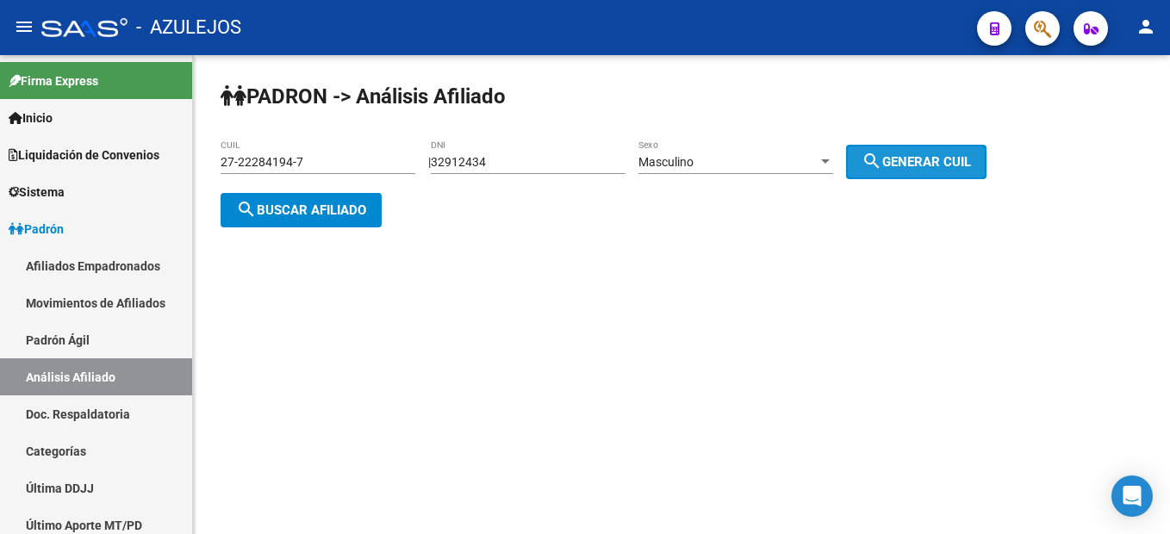
click at [947, 145] on button "search Generar CUIL" at bounding box center [916, 162] width 140 height 34
type input "20-32912434-8"
click at [357, 202] on span "search Buscar afiliado" at bounding box center [301, 210] width 130 height 16
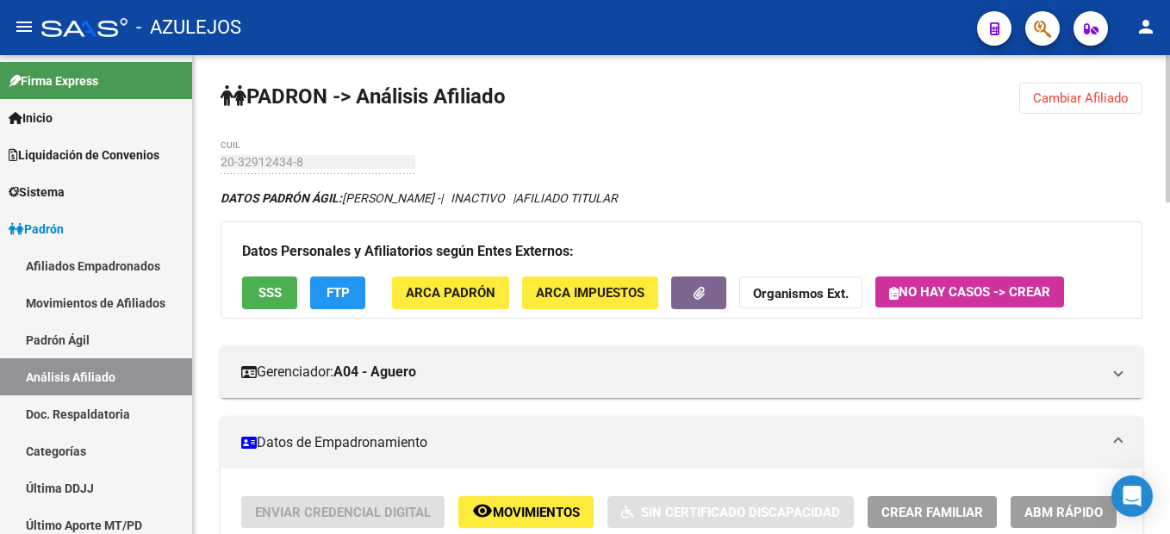
click at [264, 313] on div "Datos Personales y Afiliatorios según Entes Externos: SSS FTP ARCA Padrón ARCA …" at bounding box center [680, 269] width 921 height 96
click at [264, 294] on span "SSS" at bounding box center [269, 294] width 23 height 16
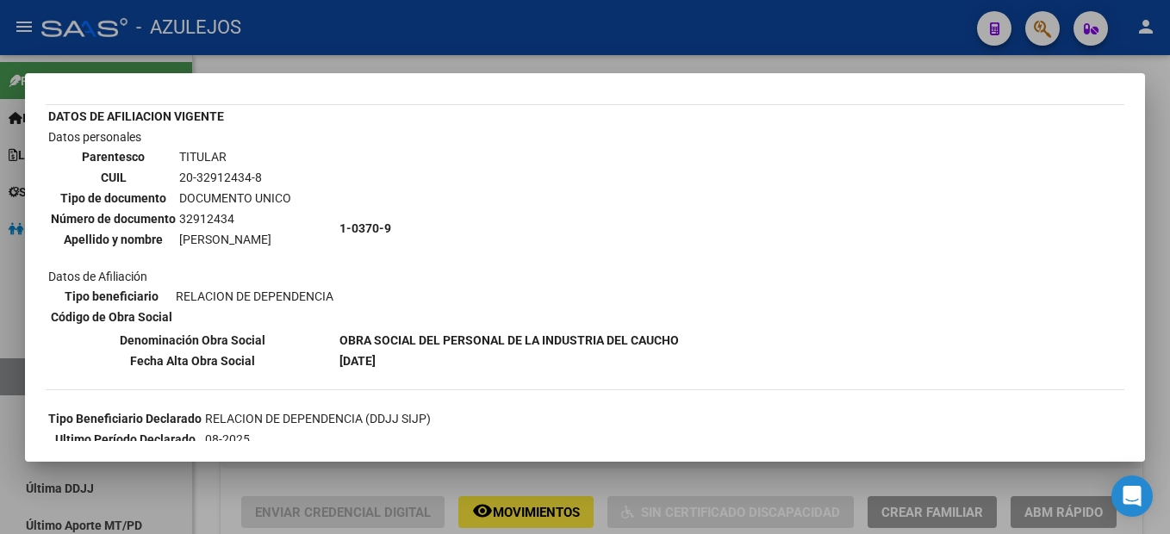
scroll to position [333, 0]
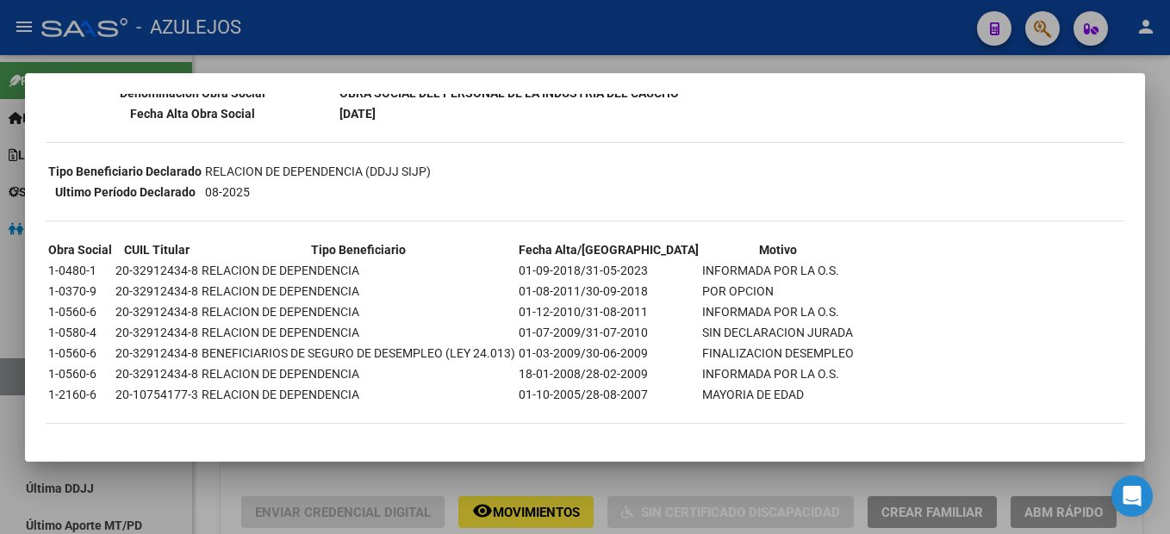
click at [515, 472] on div at bounding box center [585, 267] width 1170 height 534
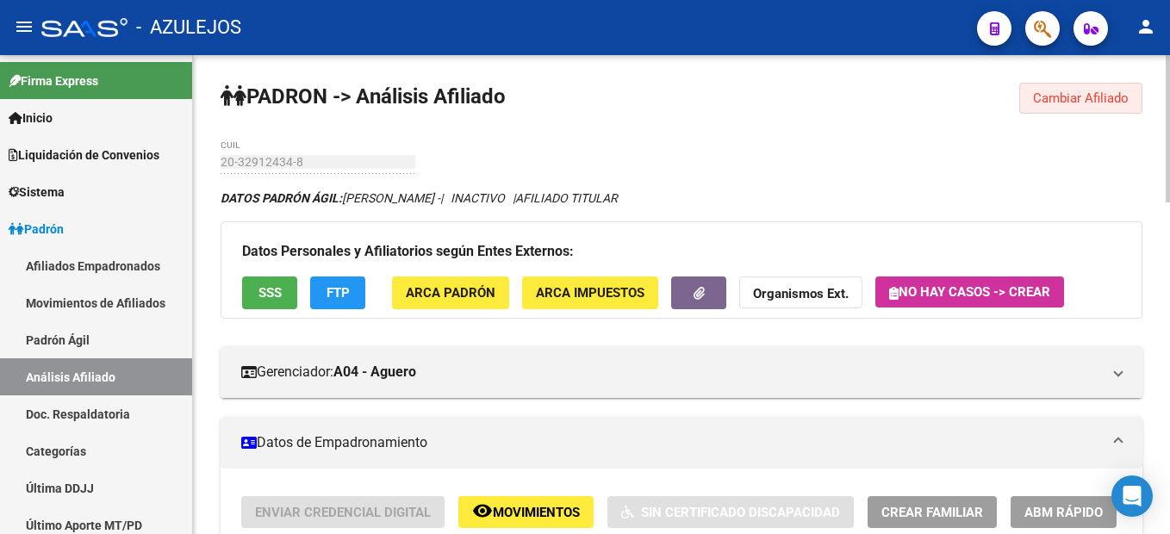
click at [1075, 90] on button "Cambiar Afiliado" at bounding box center [1080, 98] width 123 height 31
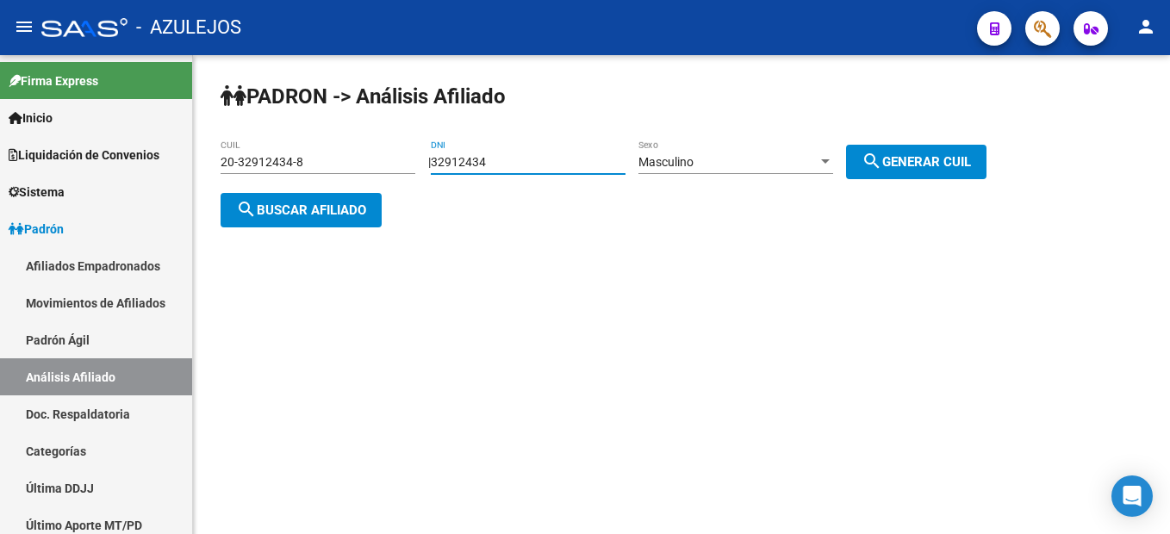
drag, startPoint x: 597, startPoint y: 166, endPoint x: 419, endPoint y: 155, distance: 178.6
click at [419, 155] on app-analisis-afiliado "PADRON -> Análisis Afiliado 20-32912434-8 CUIL | 32912434 DNI Masculino Sexo se…" at bounding box center [609, 186] width 779 height 62
type input "28283714"
click at [971, 150] on button "search Generar CUIL" at bounding box center [916, 162] width 140 height 34
type input "20-28283714-6"
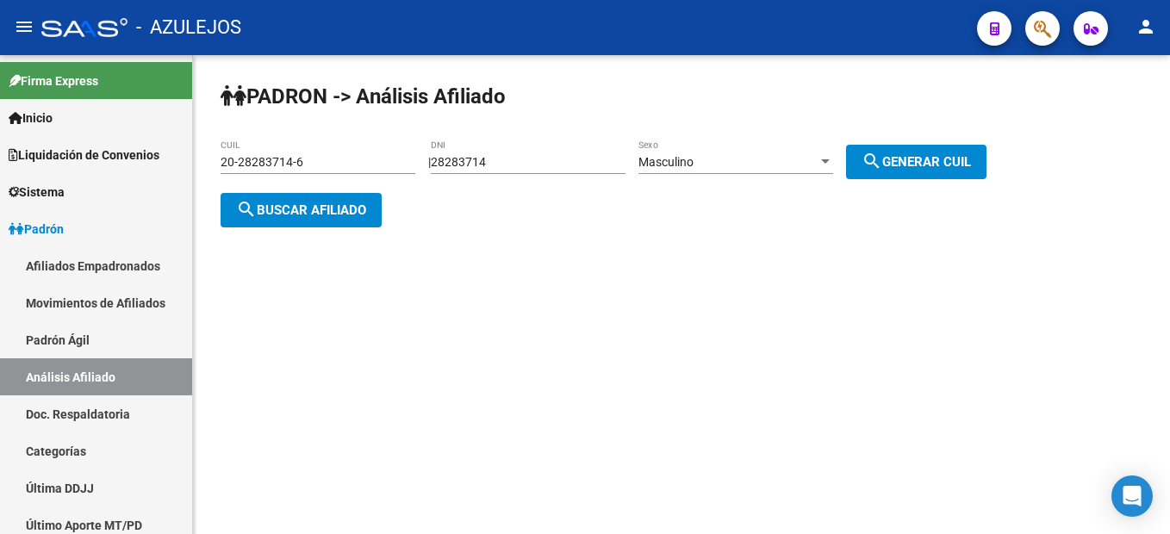
click at [269, 200] on button "search Buscar afiliado" at bounding box center [300, 210] width 161 height 34
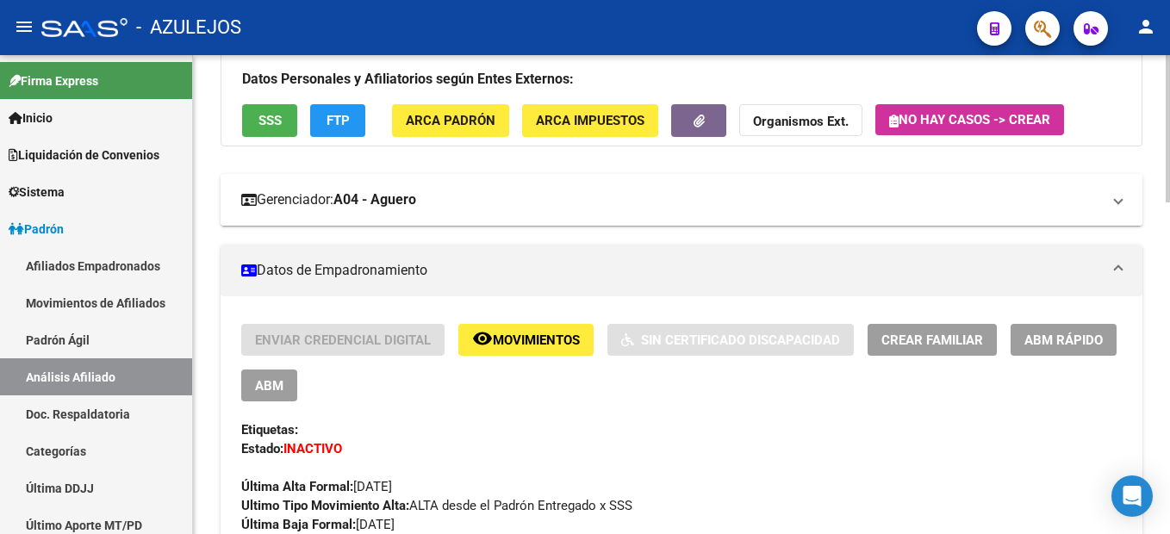
scroll to position [86, 0]
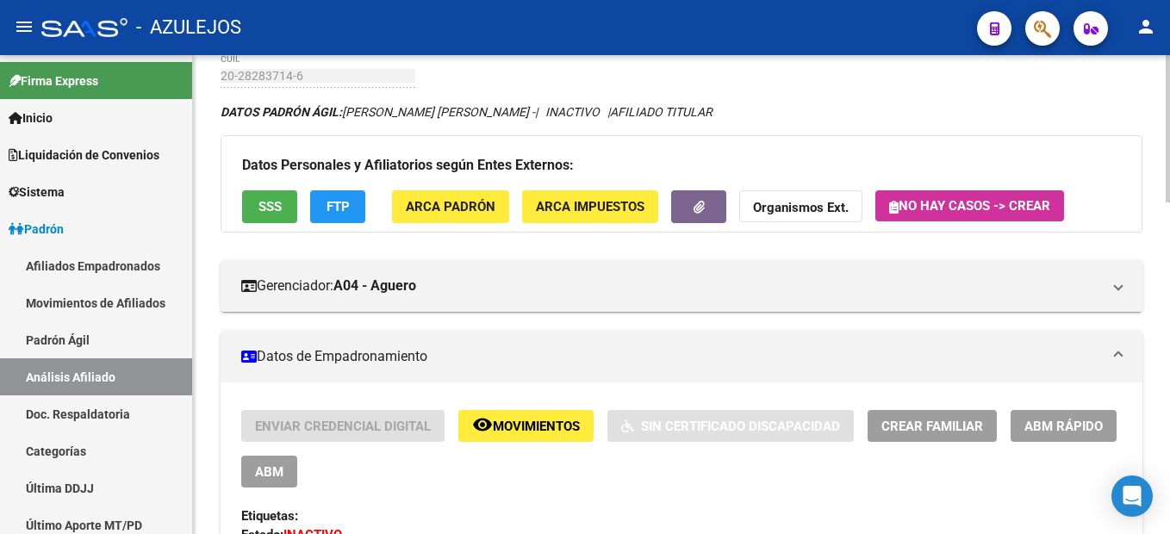
click at [249, 219] on button "SSS" at bounding box center [269, 206] width 55 height 32
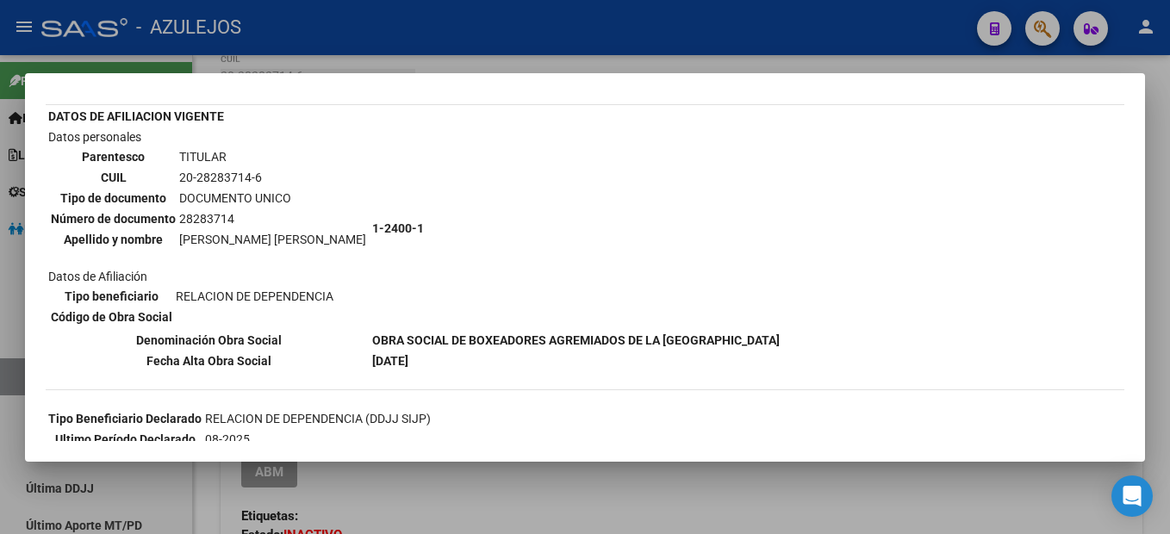
click at [960, 506] on div at bounding box center [585, 267] width 1170 height 534
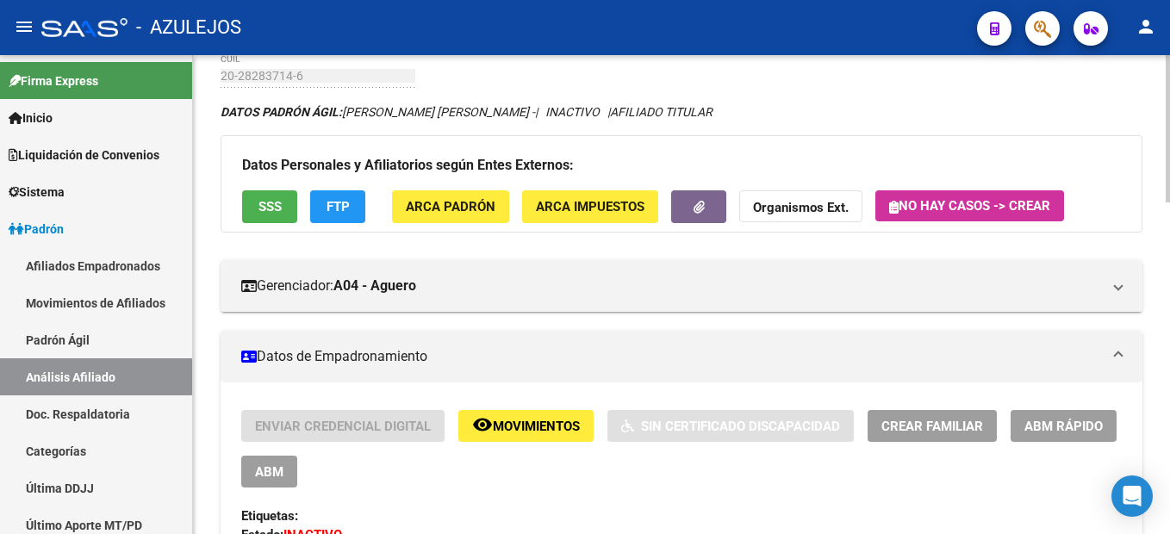
scroll to position [0, 0]
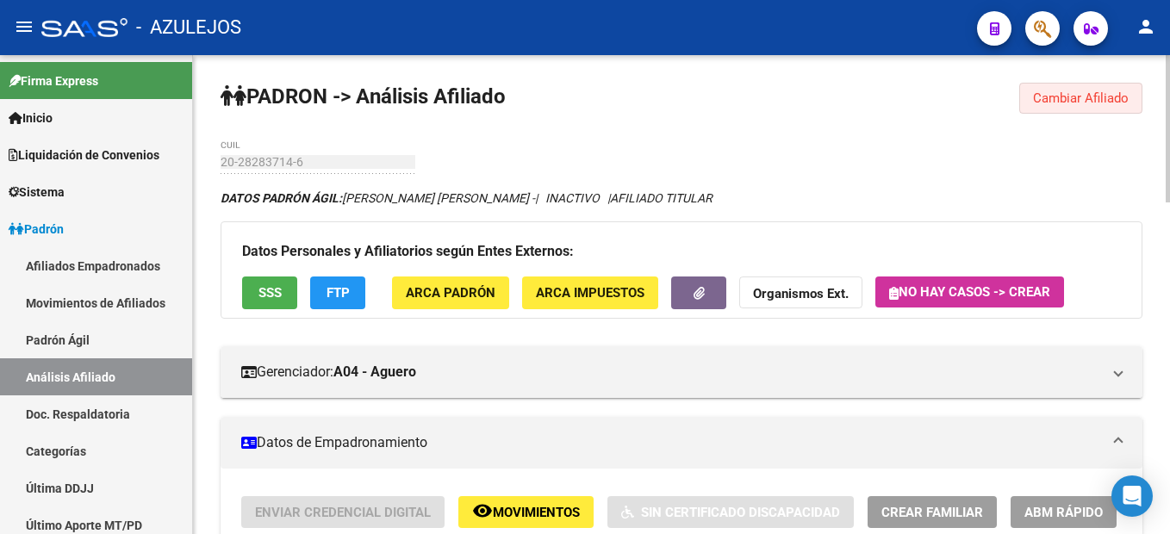
click at [1116, 91] on span "Cambiar Afiliado" at bounding box center [1081, 98] width 96 height 16
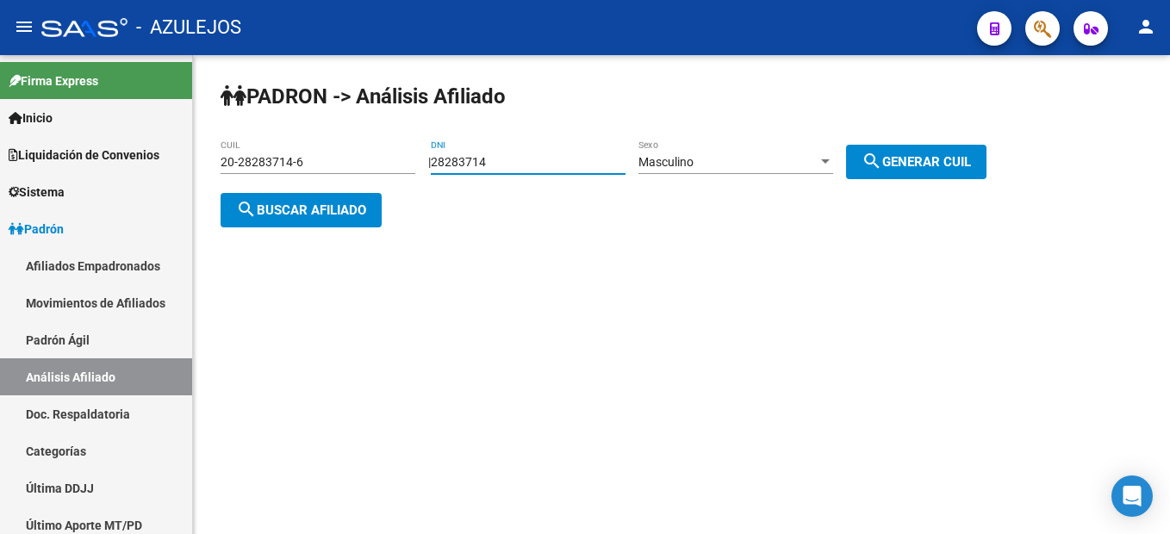
drag, startPoint x: 524, startPoint y: 157, endPoint x: 278, endPoint y: 133, distance: 247.5
click at [208, 121] on div "PADRON -> Análisis Afiliado 20-28283714-6 CUIL | 28283714 DNI Masculino Sexo se…" at bounding box center [681, 168] width 977 height 227
type input "17015357"
click at [833, 148] on div "Masculino Sexo" at bounding box center [735, 157] width 195 height 34
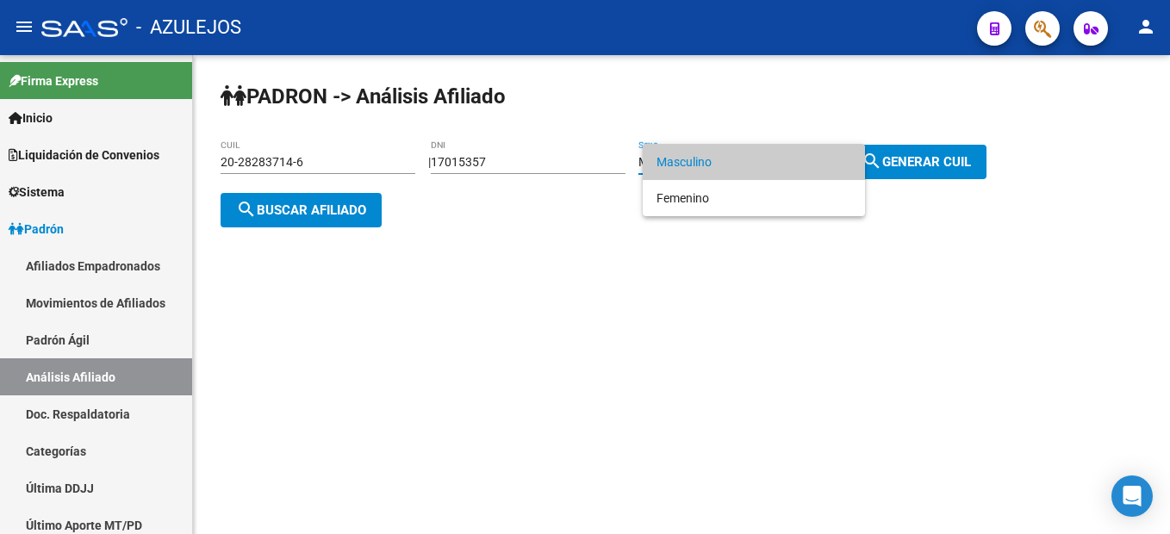
click at [909, 152] on div at bounding box center [585, 267] width 1170 height 534
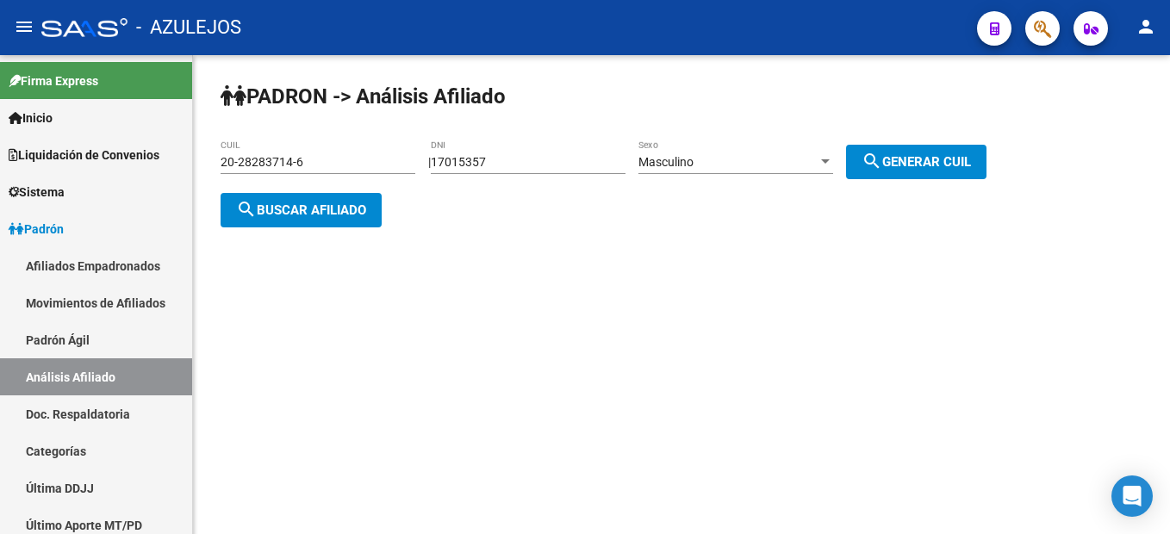
click at [762, 161] on div "Masculino" at bounding box center [727, 162] width 179 height 15
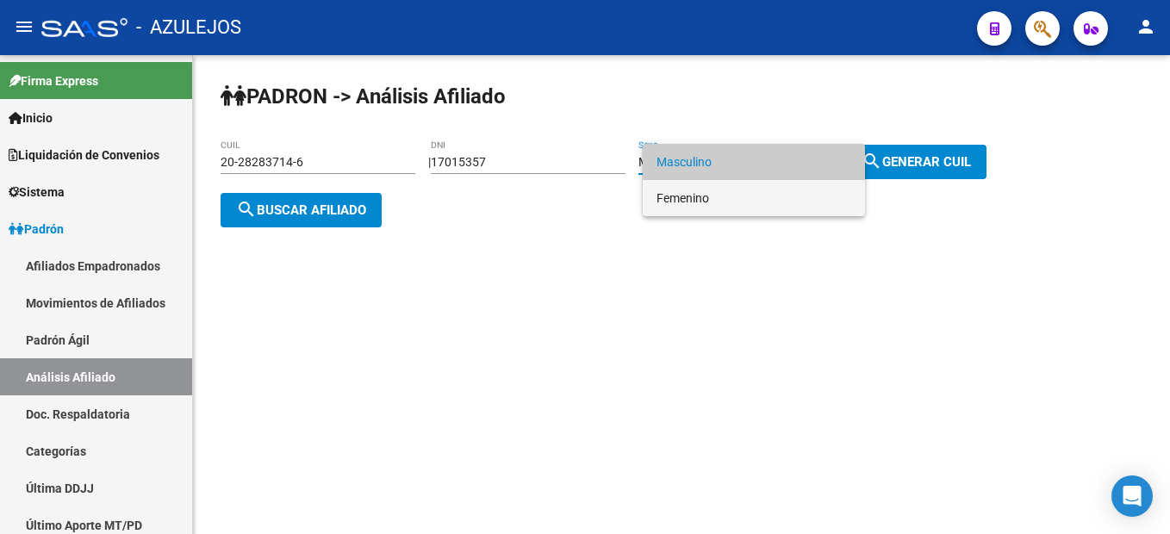
click at [723, 189] on span "Femenino" at bounding box center [753, 198] width 195 height 36
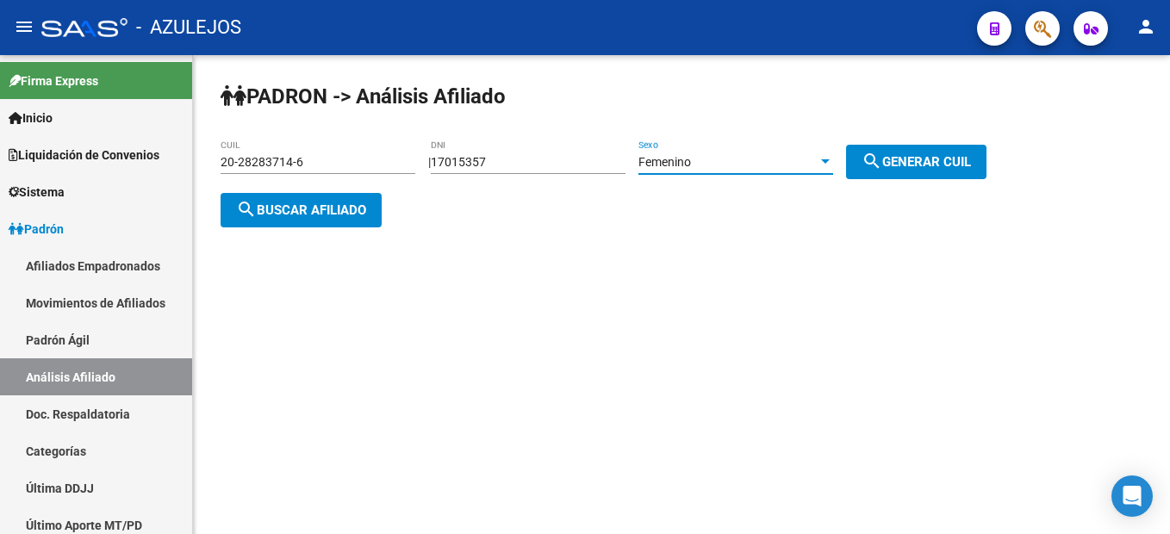
click at [958, 178] on div "PADRON -> Análisis Afiliado 20-28283714-6 CUIL | 17015357 DNI Femenino Sexo sea…" at bounding box center [681, 168] width 977 height 227
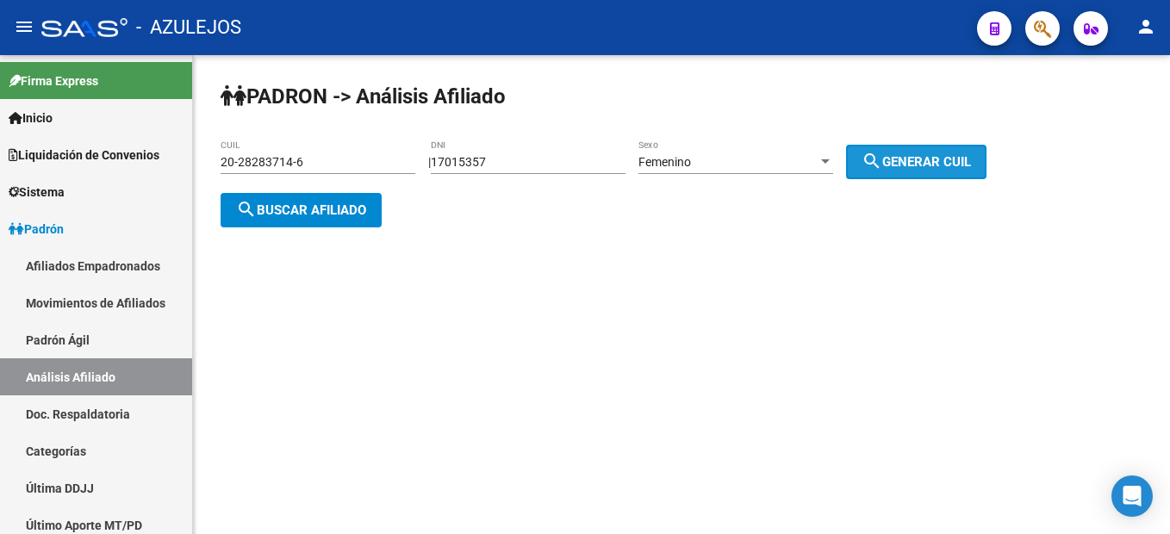
click at [959, 176] on button "search Generar CUIL" at bounding box center [916, 162] width 140 height 34
type input "27-17015357-5"
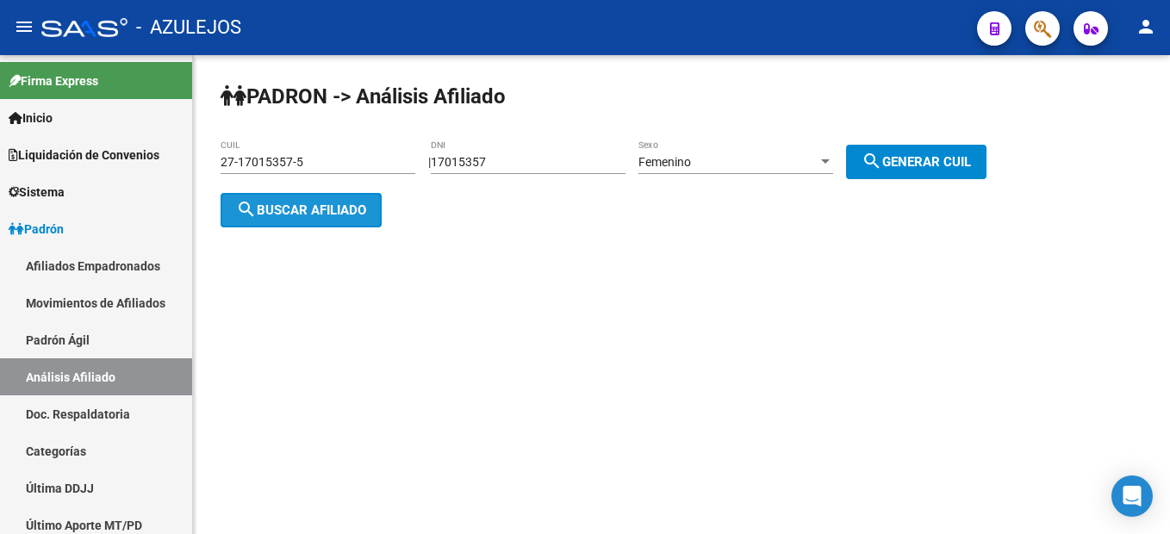
click at [345, 206] on span "search Buscar afiliado" at bounding box center [301, 210] width 130 height 16
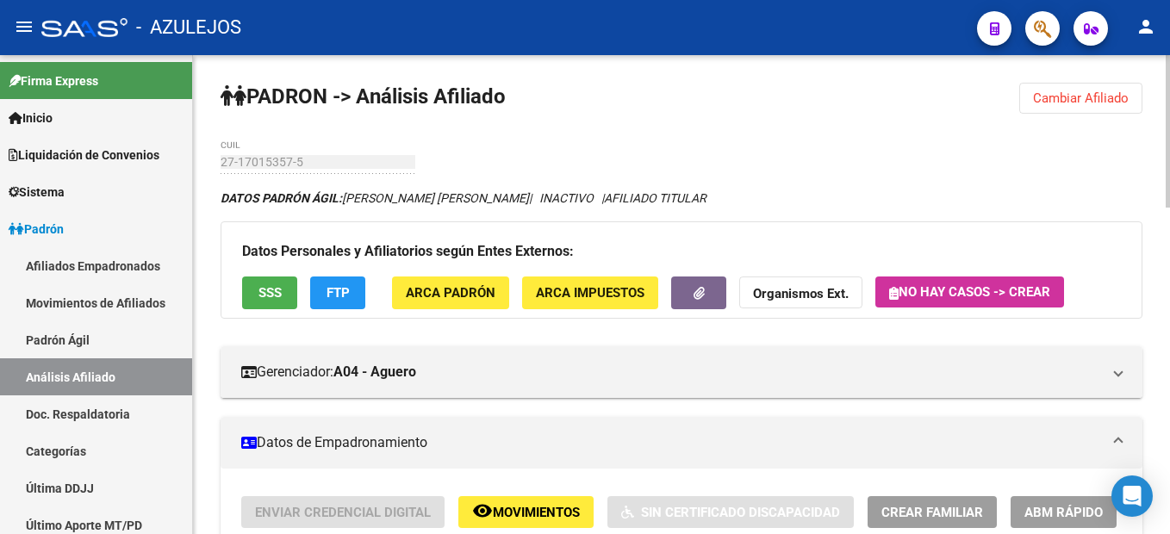
click at [283, 294] on button "SSS" at bounding box center [269, 292] width 55 height 32
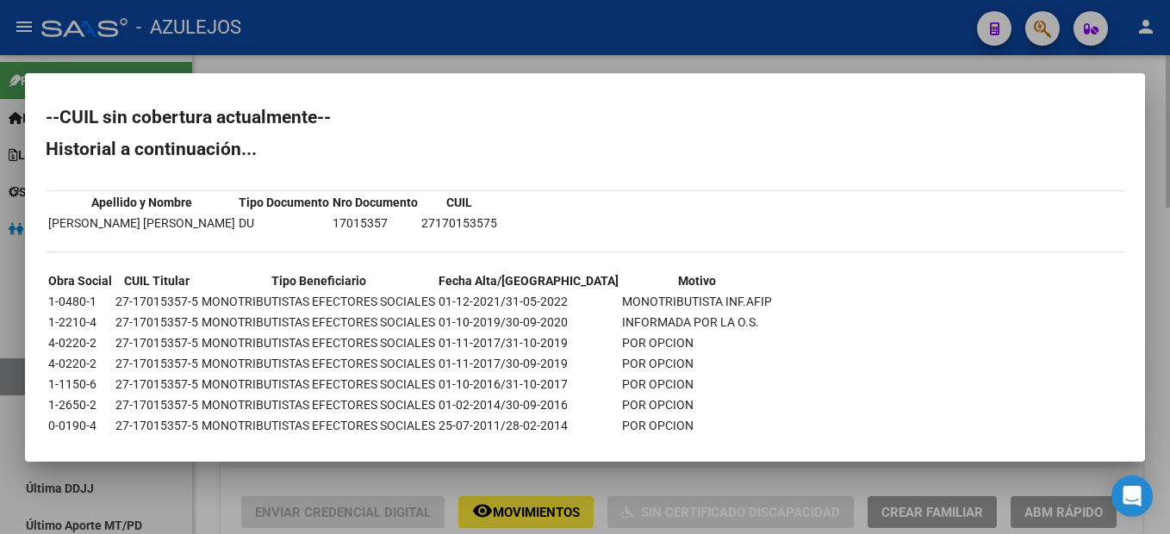
click at [1161, 155] on div at bounding box center [585, 267] width 1170 height 534
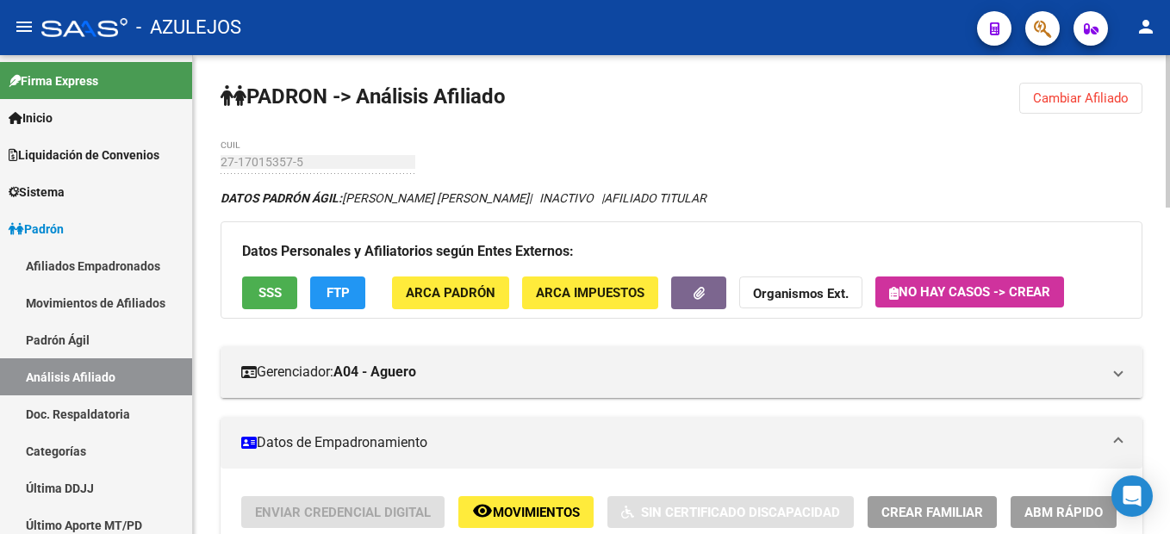
click at [1080, 112] on button "Cambiar Afiliado" at bounding box center [1080, 98] width 123 height 31
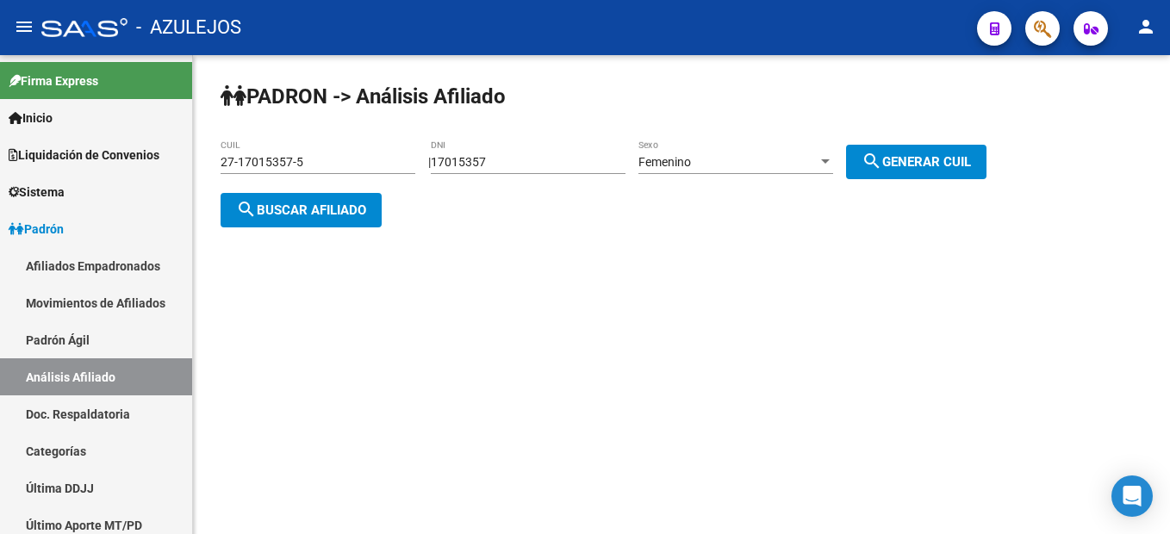
click at [901, 158] on span "search Generar CUIL" at bounding box center [915, 162] width 109 height 16
click at [326, 202] on span "search Buscar afiliado" at bounding box center [301, 210] width 130 height 16
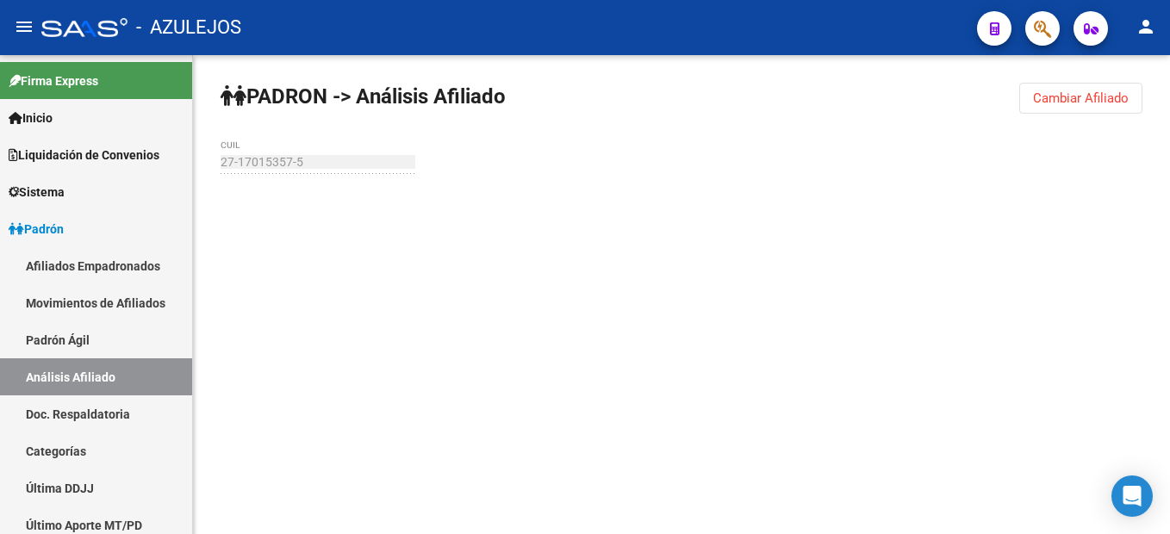
click at [326, 201] on div at bounding box center [680, 208] width 921 height 38
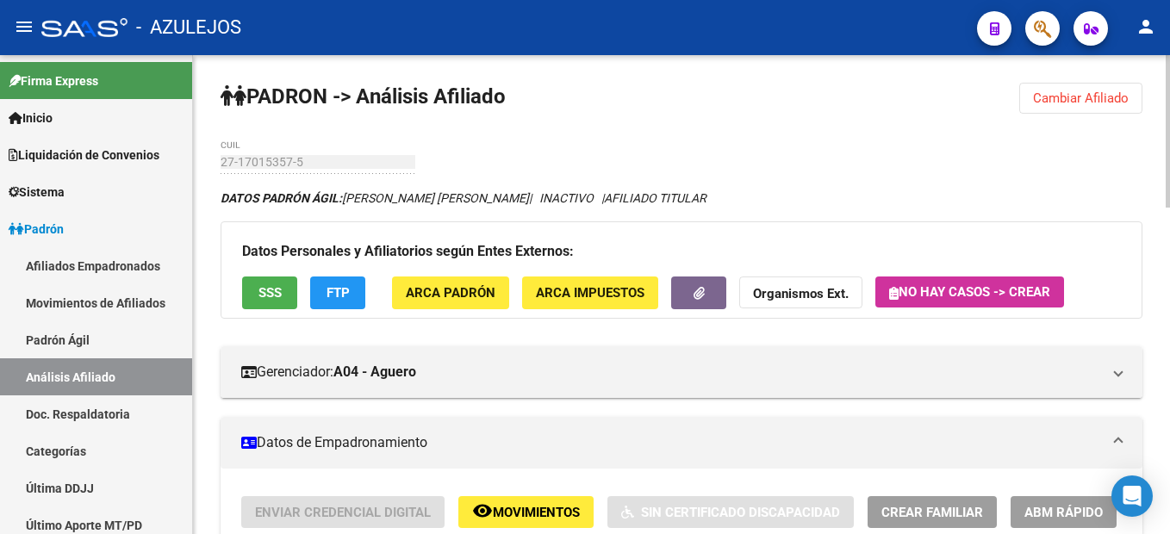
click at [1121, 88] on button "Cambiar Afiliado" at bounding box center [1080, 98] width 123 height 31
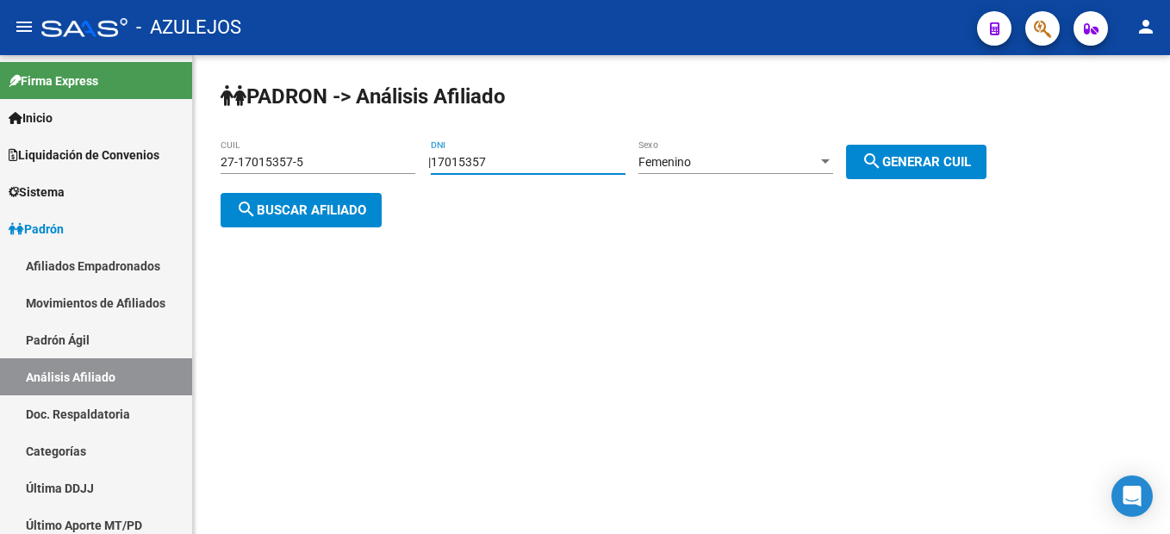
drag, startPoint x: 550, startPoint y: 163, endPoint x: 230, endPoint y: 124, distance: 322.7
click at [230, 124] on div "PADRON -> Análisis Afiliado 27-17015357-5 CUIL | 17015357 DNI Femenino Sexo sea…" at bounding box center [681, 168] width 977 height 227
type input "13379287"
click at [718, 164] on div "Femenino" at bounding box center [727, 162] width 179 height 15
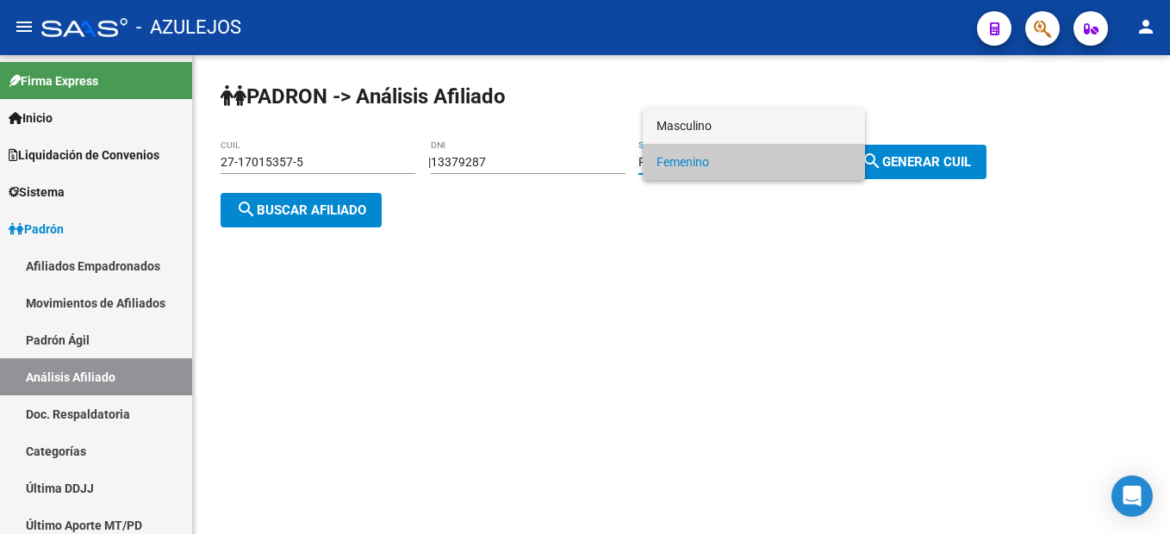
click at [770, 142] on span "Masculino" at bounding box center [753, 126] width 195 height 36
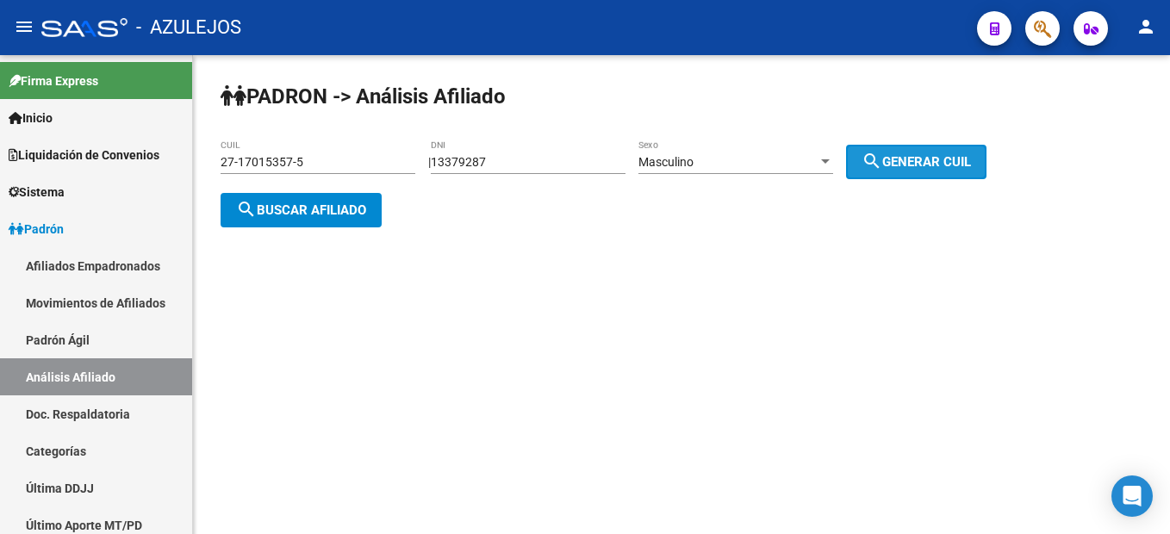
click at [926, 169] on button "search Generar CUIL" at bounding box center [916, 162] width 140 height 34
type input "20-13379287-3"
drag, startPoint x: 287, startPoint y: 219, endPoint x: 301, endPoint y: 220, distance: 14.7
click at [301, 220] on button "search Buscar afiliado" at bounding box center [300, 210] width 161 height 34
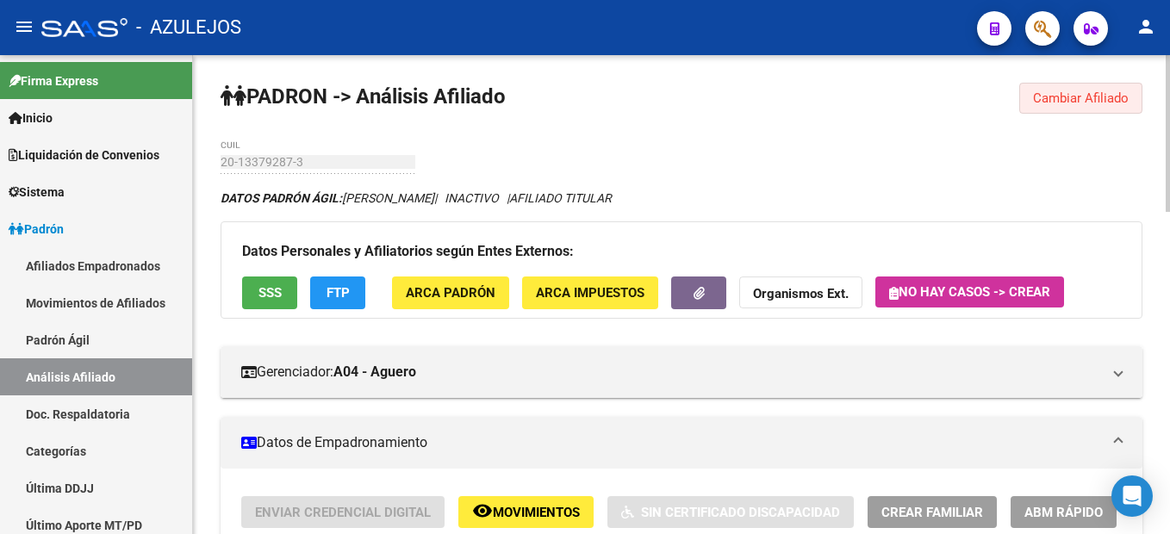
click at [1084, 94] on span "Cambiar Afiliado" at bounding box center [1081, 98] width 96 height 16
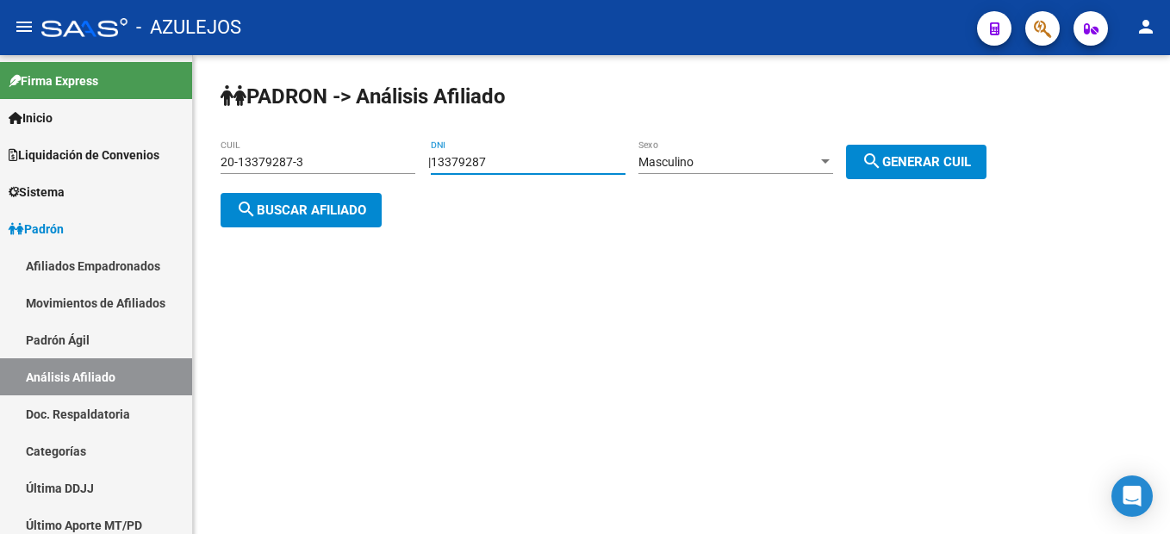
drag, startPoint x: 573, startPoint y: 164, endPoint x: 438, endPoint y: 153, distance: 134.7
click at [438, 153] on div "PADRON -> Análisis Afiliado 20-13379287-3 CUIL | 13379287 DNI Masculino Sexo se…" at bounding box center [681, 168] width 977 height 227
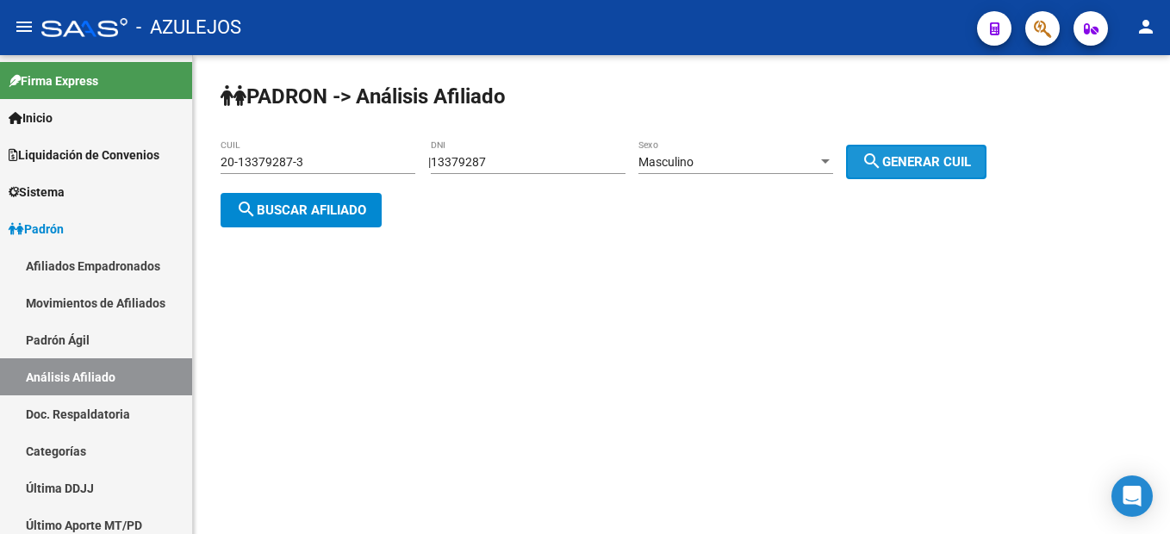
click at [916, 164] on span "search Generar CUIL" at bounding box center [915, 162] width 109 height 16
click at [371, 199] on button "search Buscar afiliado" at bounding box center [300, 210] width 161 height 34
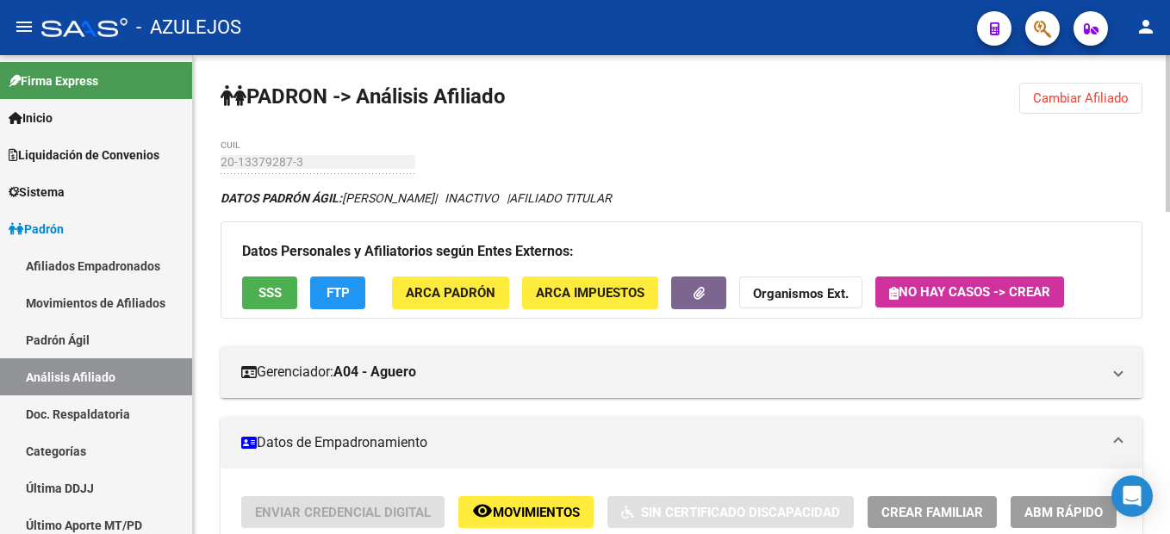
click at [1048, 90] on button "Cambiar Afiliado" at bounding box center [1080, 98] width 123 height 31
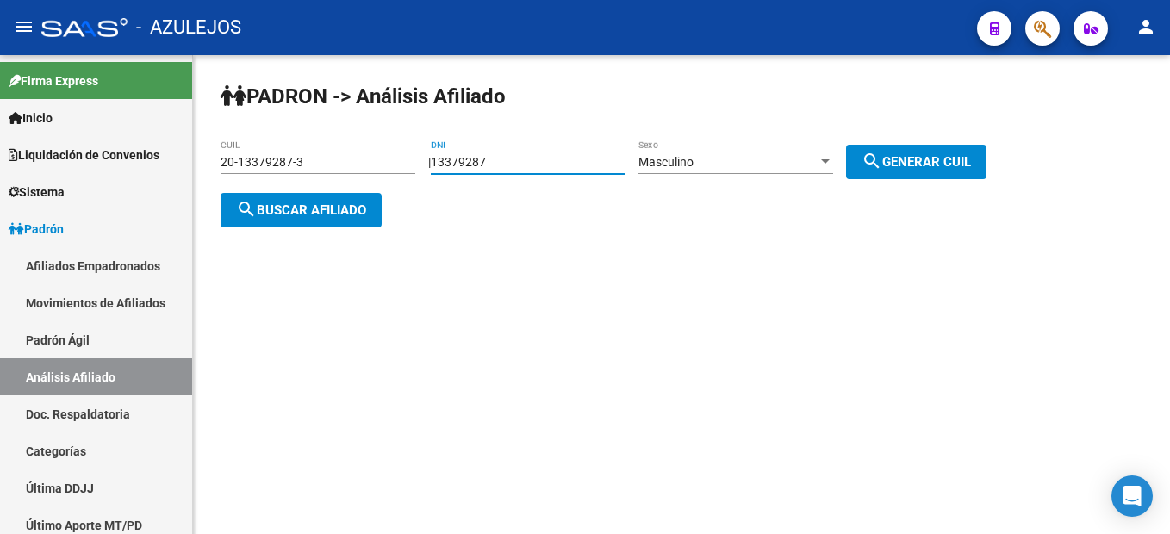
drag, startPoint x: 531, startPoint y: 157, endPoint x: 401, endPoint y: 127, distance: 133.3
click at [401, 127] on div "PADRON -> Análisis Afiliado 20-13379287-3 CUIL | 13379287 DNI Masculino Sexo se…" at bounding box center [681, 168] width 977 height 227
type input "18528060"
drag, startPoint x: 704, startPoint y: 127, endPoint x: 714, endPoint y: 140, distance: 16.0
click at [710, 139] on div "PADRON -> Análisis Afiliado 20-13379287-3 CUIL | 18528060 DNI Masculino Sexo se…" at bounding box center [681, 168] width 977 height 227
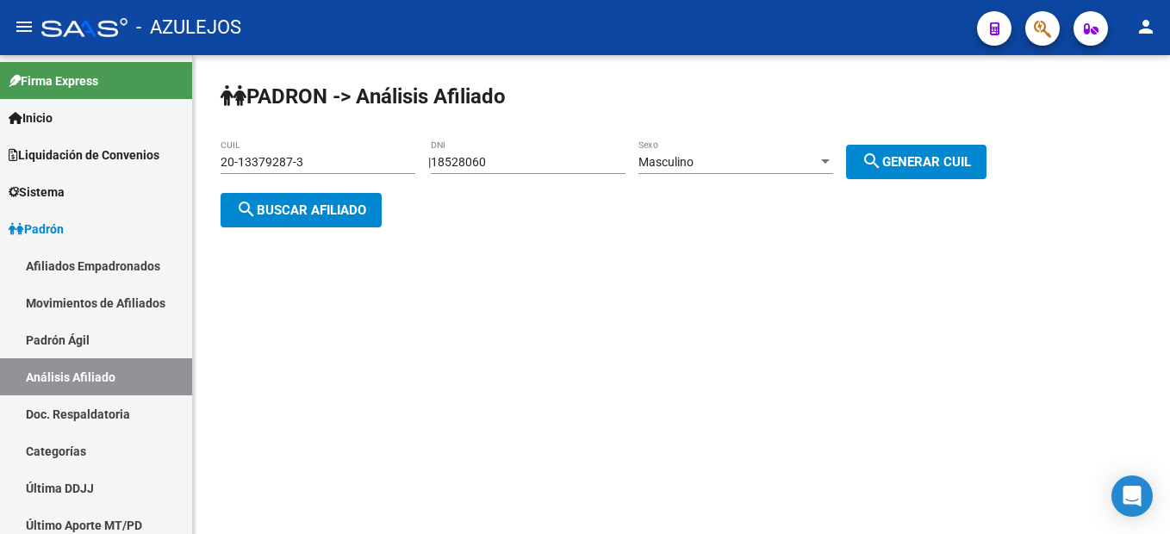
click at [721, 147] on div "Masculino Sexo" at bounding box center [735, 157] width 195 height 34
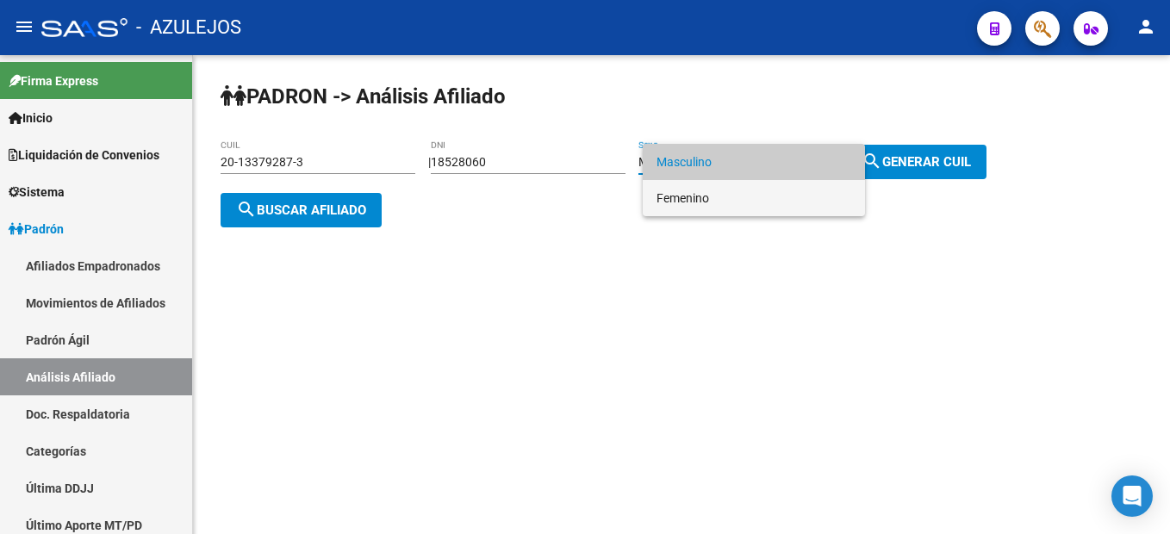
click at [715, 200] on span "Femenino" at bounding box center [753, 198] width 195 height 36
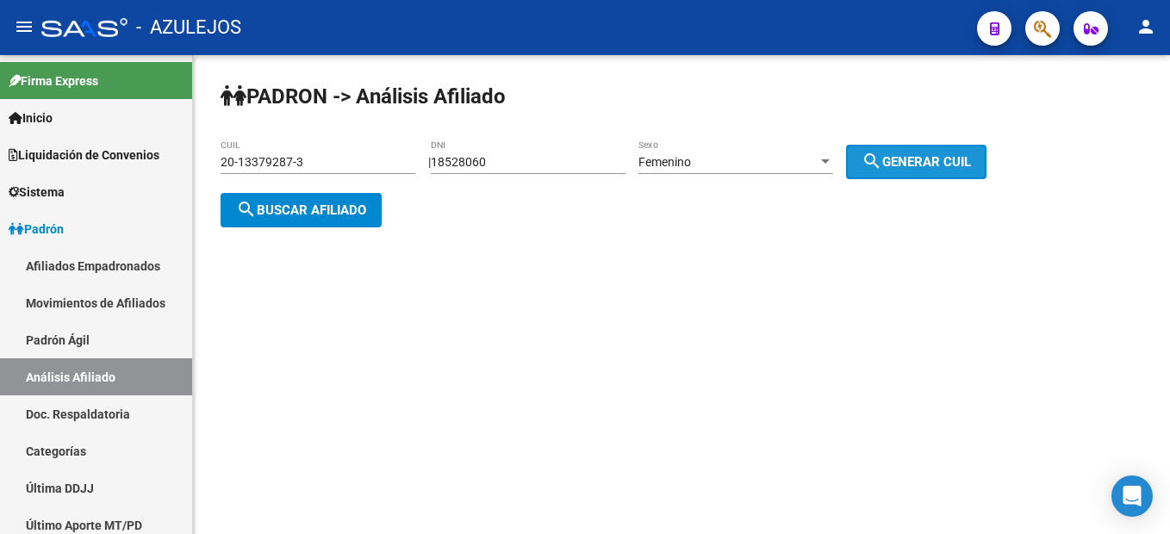
click at [880, 160] on mat-icon "search" at bounding box center [871, 161] width 21 height 21
type input "27-18528060-3"
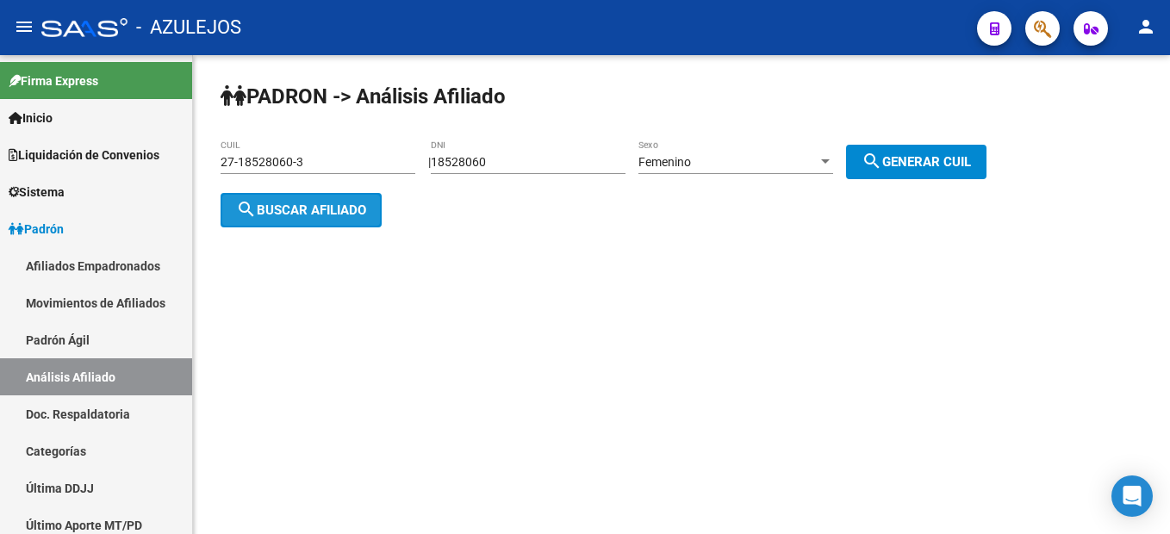
click at [339, 200] on button "search Buscar afiliado" at bounding box center [300, 210] width 161 height 34
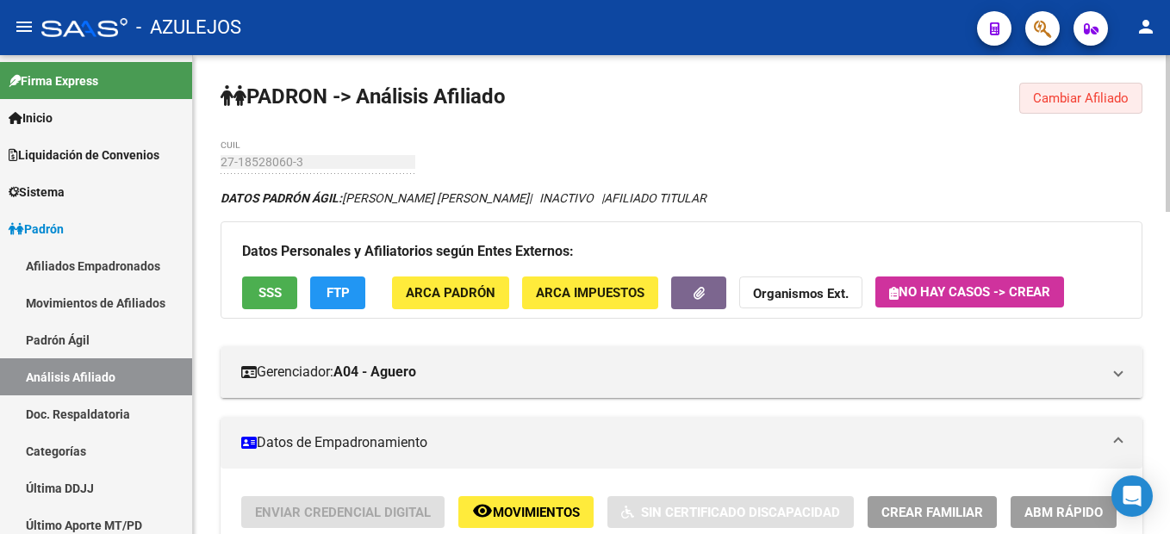
click at [1095, 91] on span "Cambiar Afiliado" at bounding box center [1081, 98] width 96 height 16
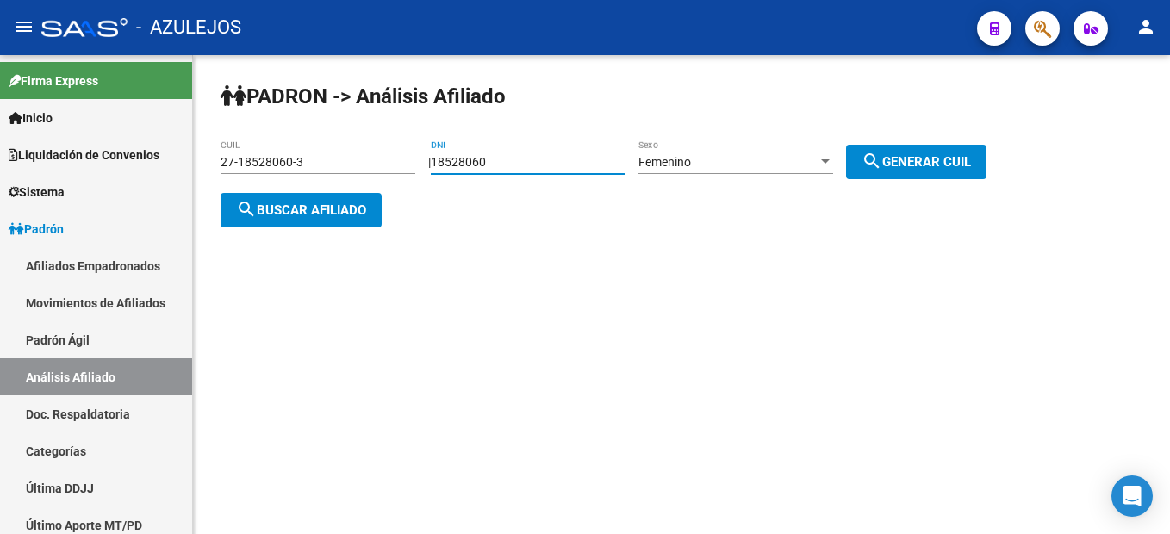
drag, startPoint x: 524, startPoint y: 165, endPoint x: 374, endPoint y: 137, distance: 153.4
click at [374, 137] on div "PADRON -> Análisis Afiliado 27-18528060-3 CUIL | 18528060 DNI Femenino Sexo sea…" at bounding box center [681, 168] width 977 height 227
type input "18528060"
click at [768, 165] on div "Femenino" at bounding box center [727, 162] width 179 height 15
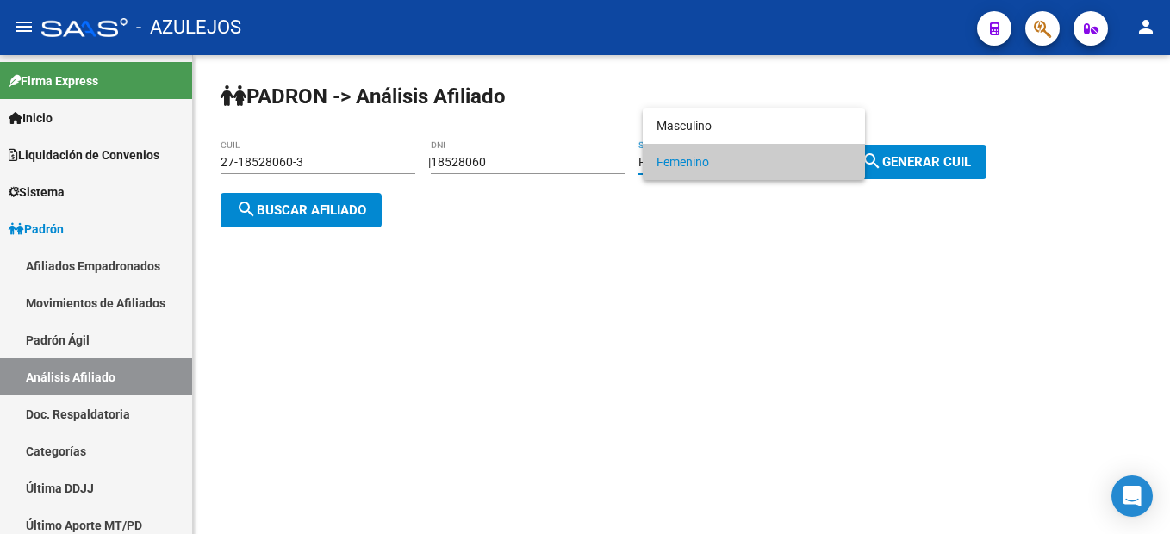
click at [754, 162] on span "Femenino" at bounding box center [753, 162] width 195 height 36
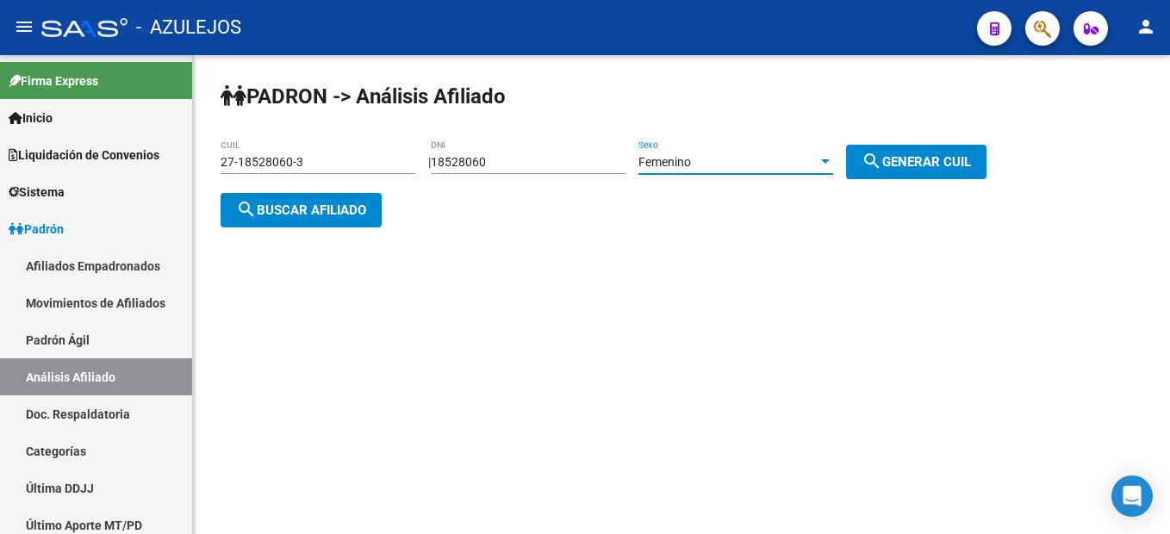
click at [956, 165] on span "search Generar CUIL" at bounding box center [915, 162] width 109 height 16
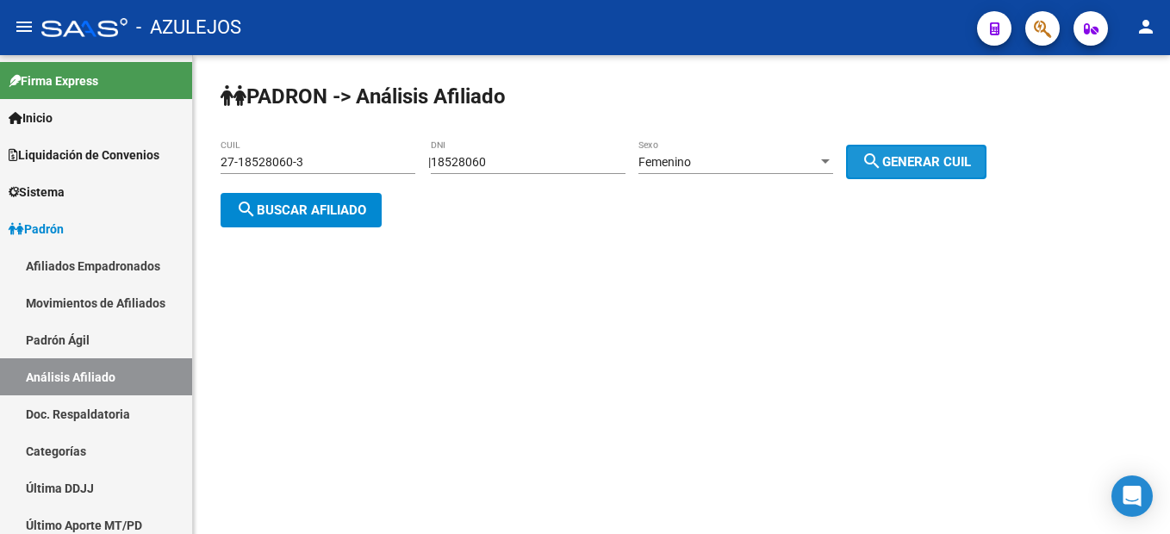
click at [956, 165] on span "search Generar CUIL" at bounding box center [915, 162] width 109 height 16
click at [351, 195] on button "search Buscar afiliado" at bounding box center [300, 210] width 161 height 34
